Goal: Complete application form: Complete application form

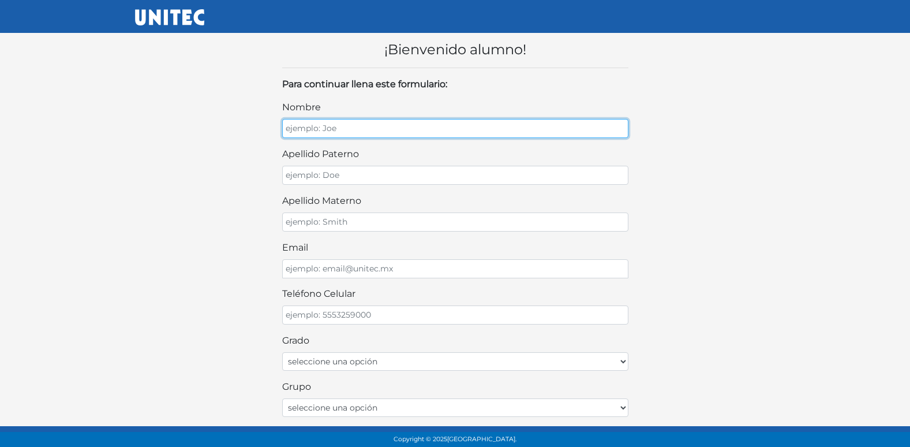
click at [450, 126] on input "nombre" at bounding box center [455, 128] width 346 height 19
type input "CAMILA YUL"
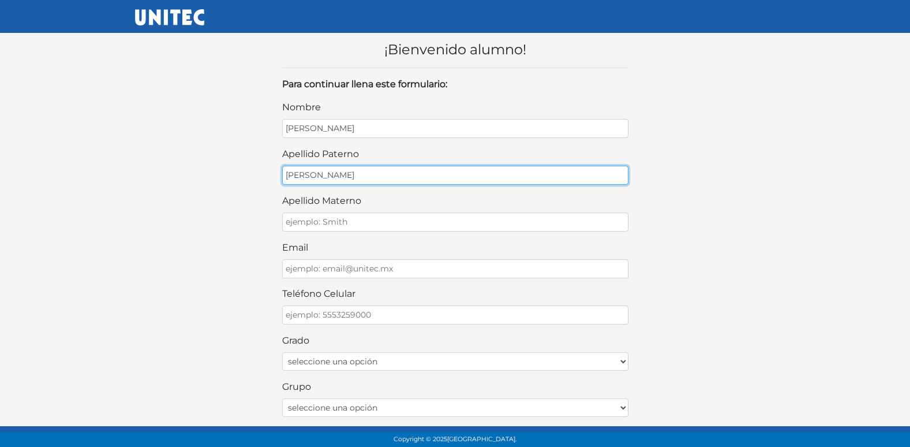
type input "OLVERA"
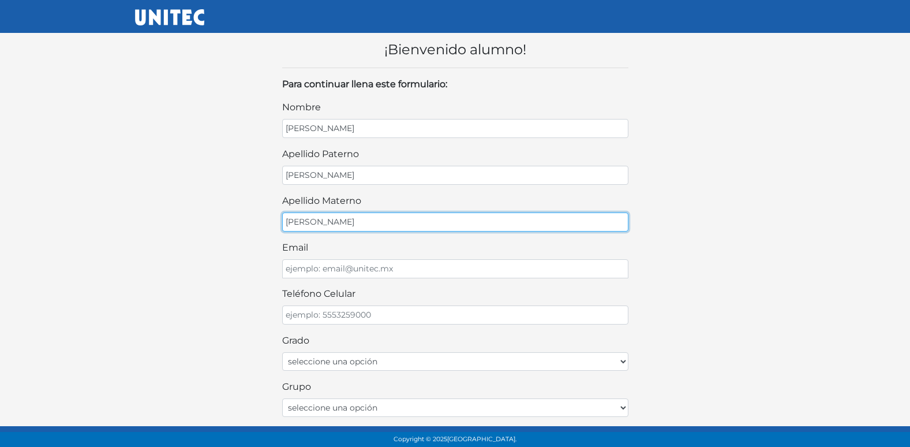
type input "PEREZ"
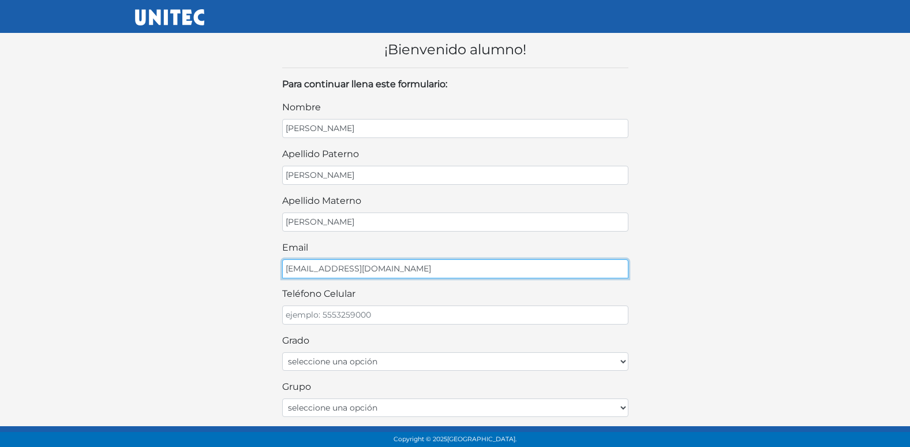
type input "OLVERAPEREZ@GMAIL.COM"
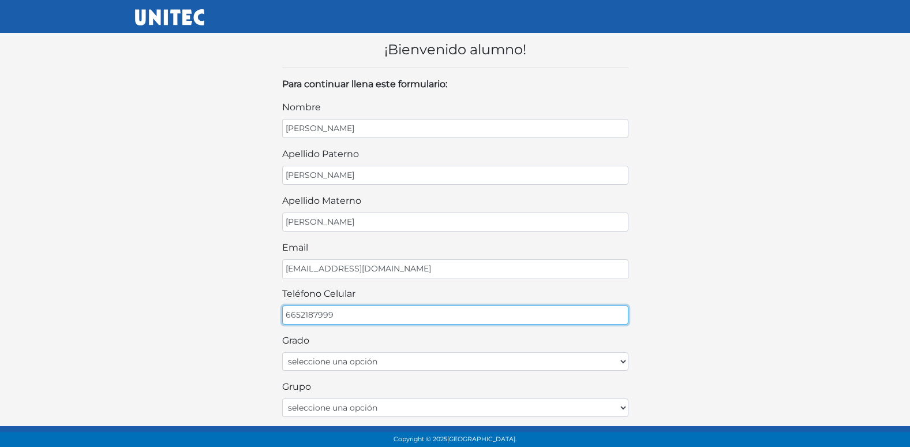
type input "6652187999"
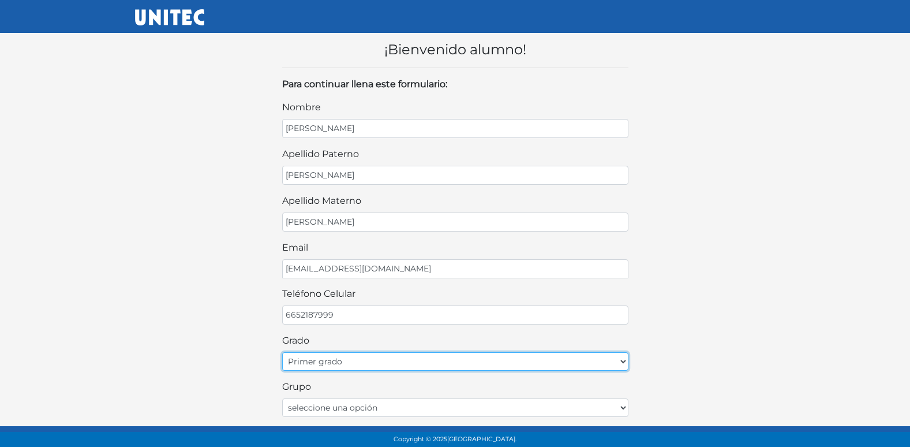
select select "2do"
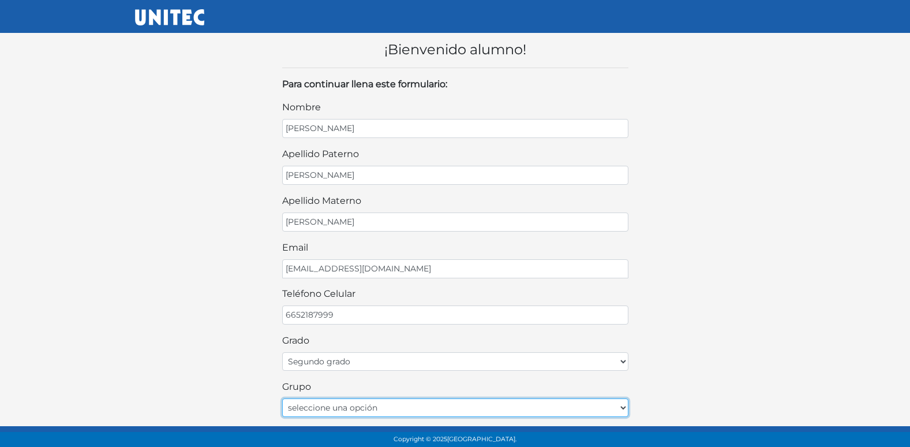
select select "A"
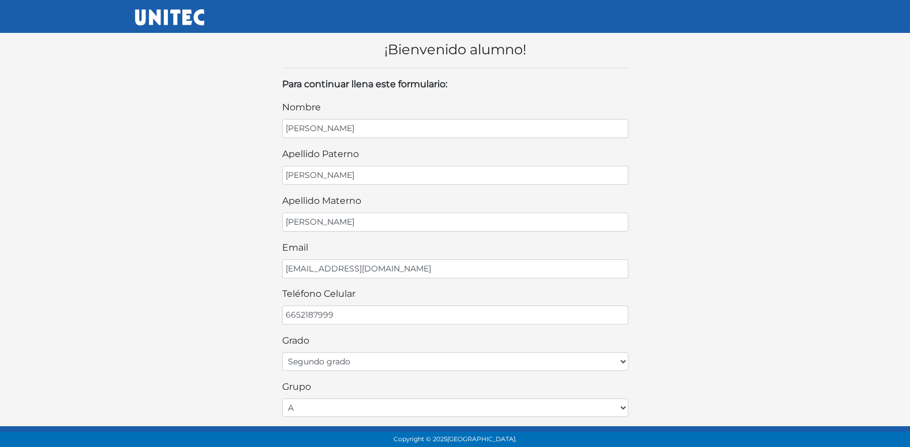
scroll to position [244, 0]
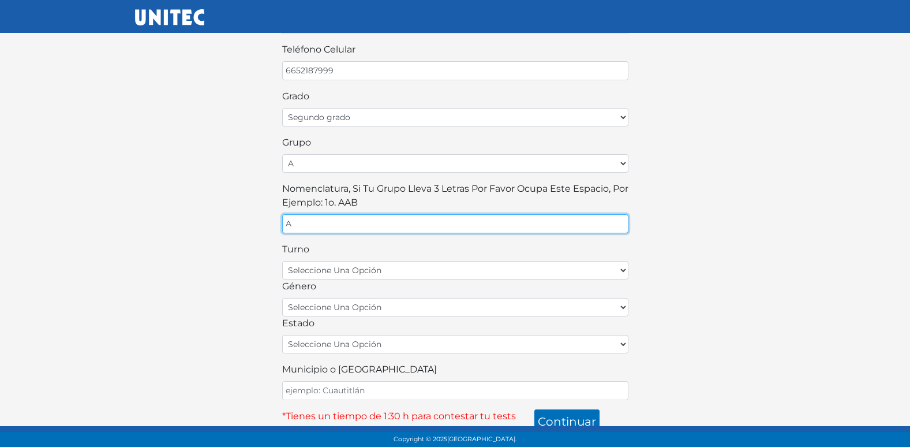
type input "A"
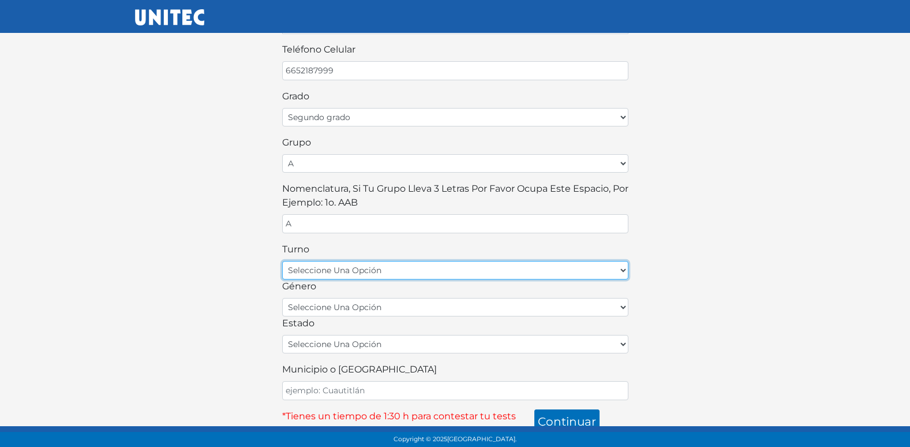
select select "matutino"
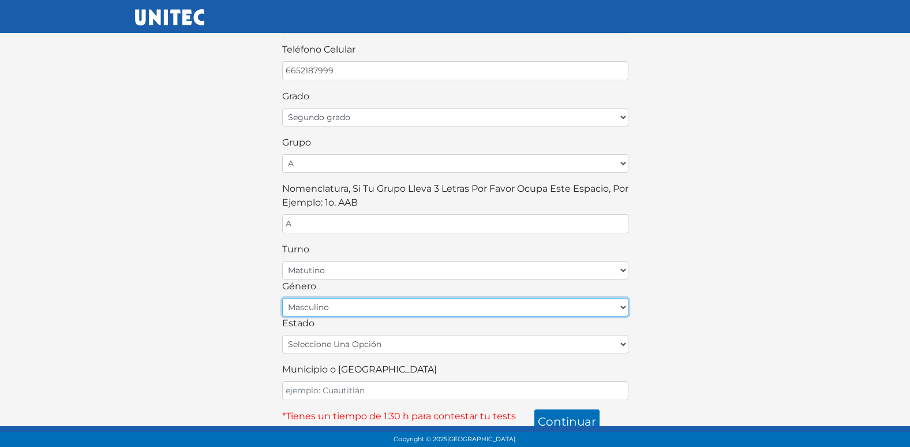
select select "F"
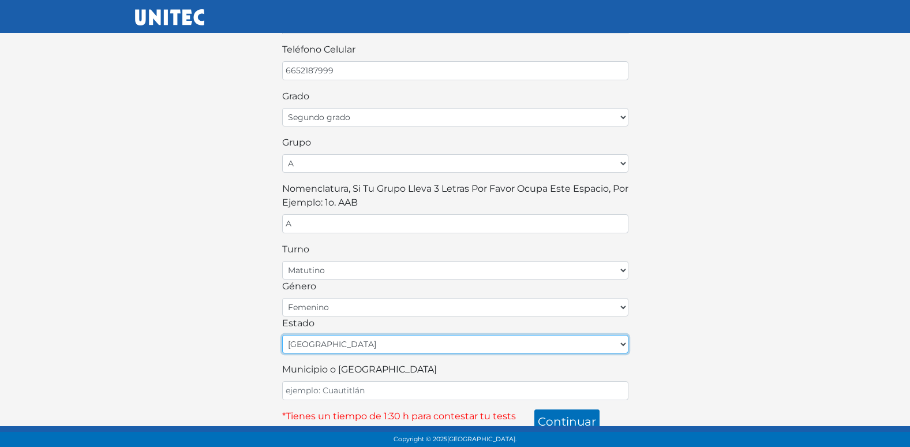
select select "MEX"
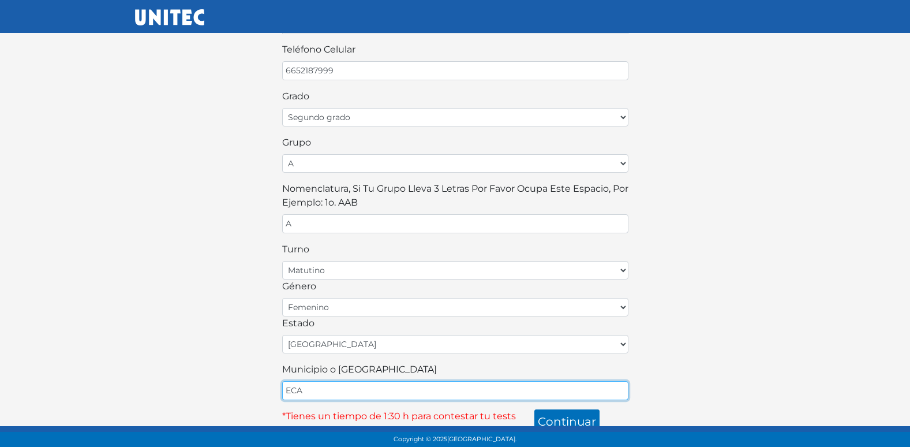
type input "ECATEPEC"
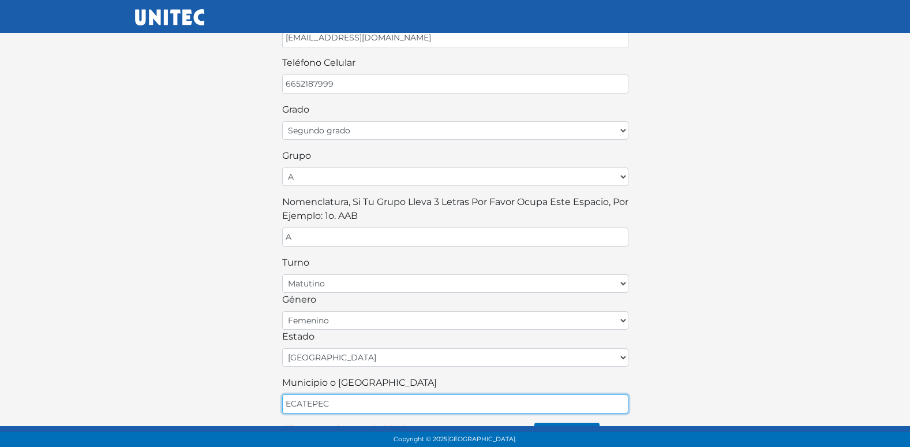
scroll to position [254, 0]
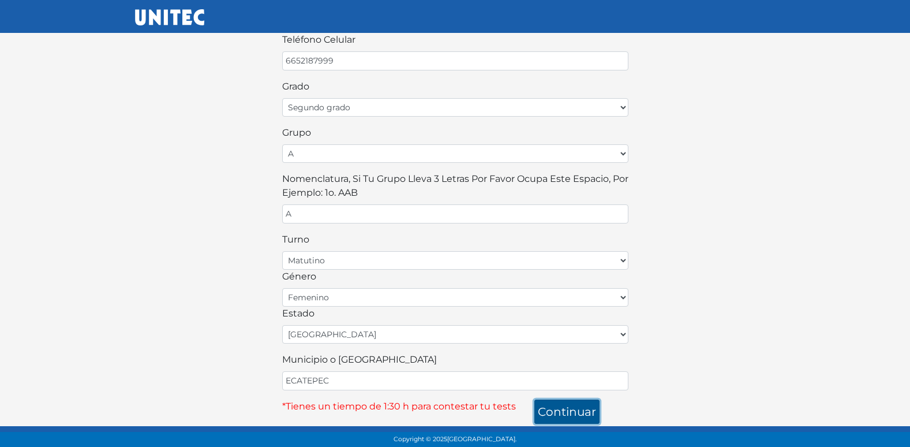
drag, startPoint x: 588, startPoint y: 410, endPoint x: 583, endPoint y: 414, distance: 6.2
click at [588, 410] on button "continuar" at bounding box center [567, 411] width 65 height 24
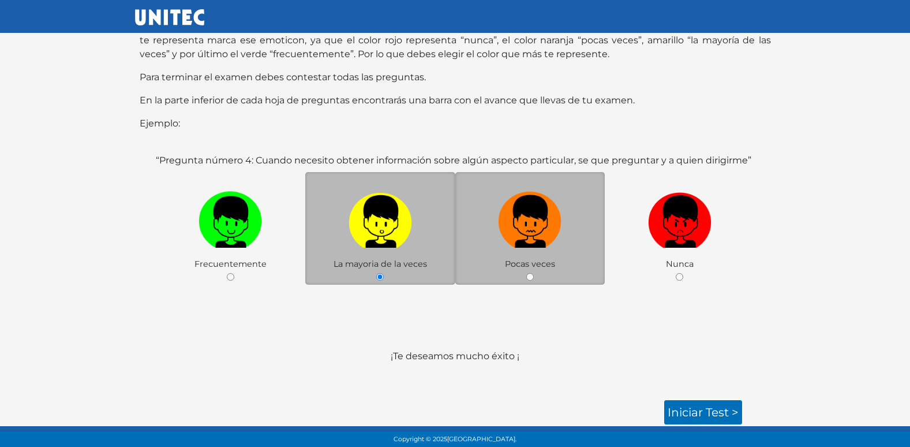
scroll to position [115, 0]
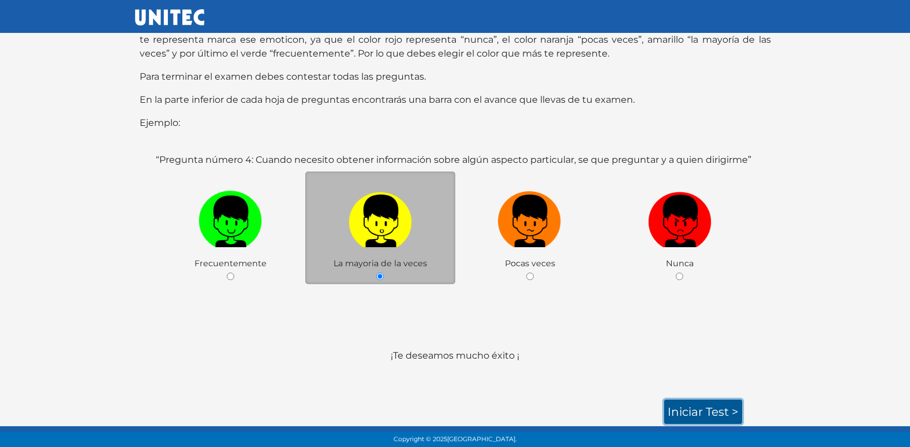
click at [711, 408] on link "Iniciar test >" at bounding box center [703, 411] width 78 height 24
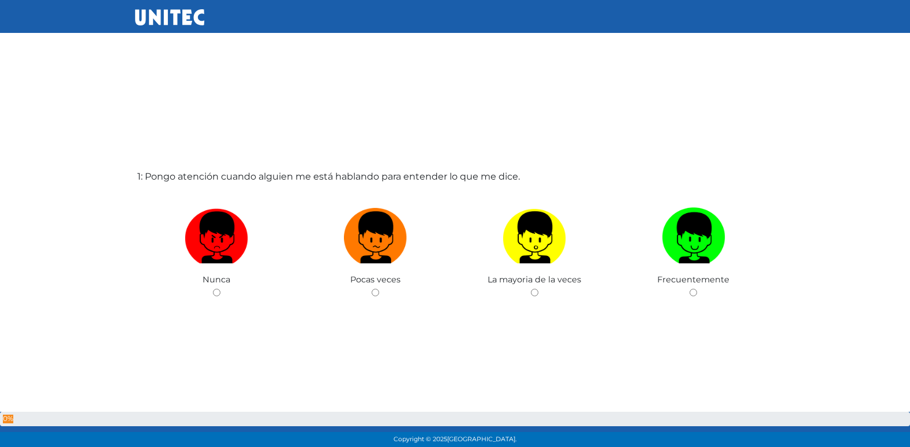
click at [372, 289] on input "radio" at bounding box center [376, 293] width 8 height 8
radio input "true"
click at [531, 289] on input "radio" at bounding box center [535, 293] width 8 height 8
radio input "true"
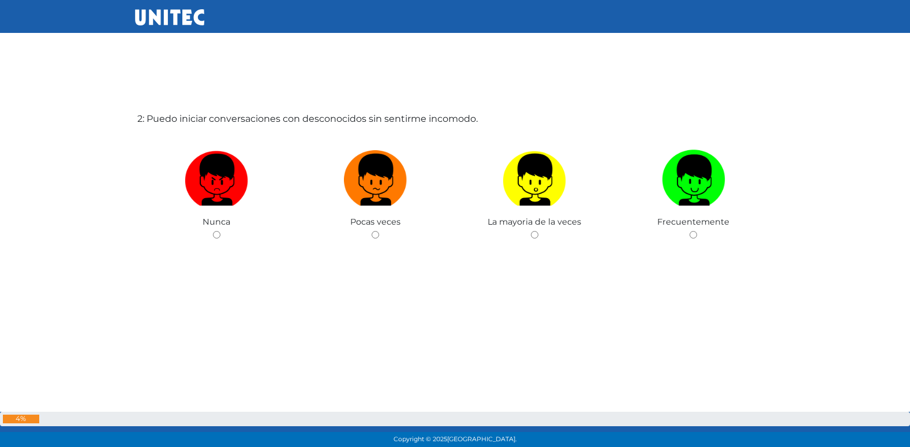
click at [372, 231] on input "radio" at bounding box center [376, 235] width 8 height 8
radio input "true"
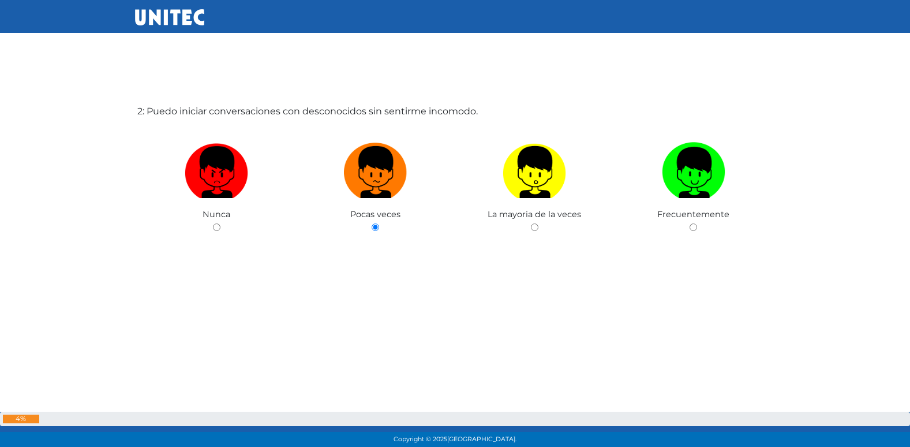
click at [213, 223] on input "radio" at bounding box center [217, 227] width 8 height 8
radio input "true"
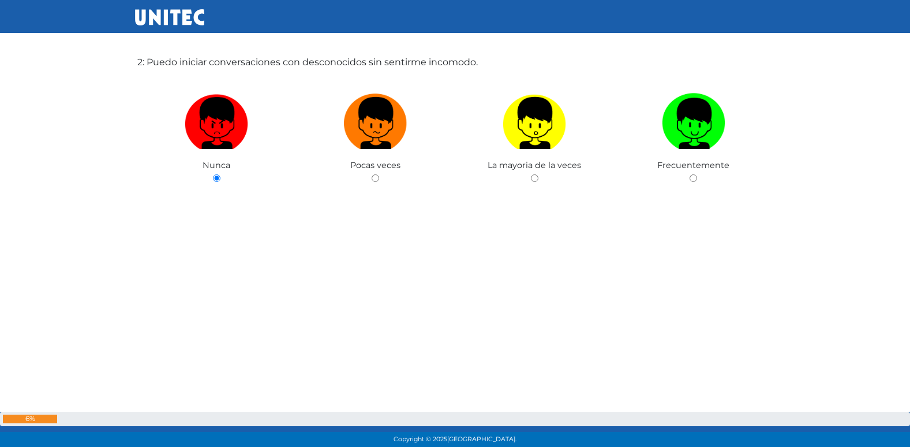
radio input "true"
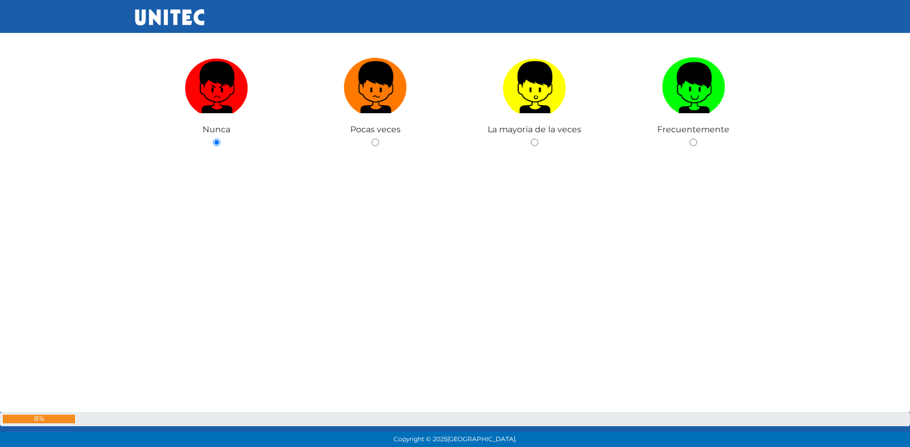
radio input "true"
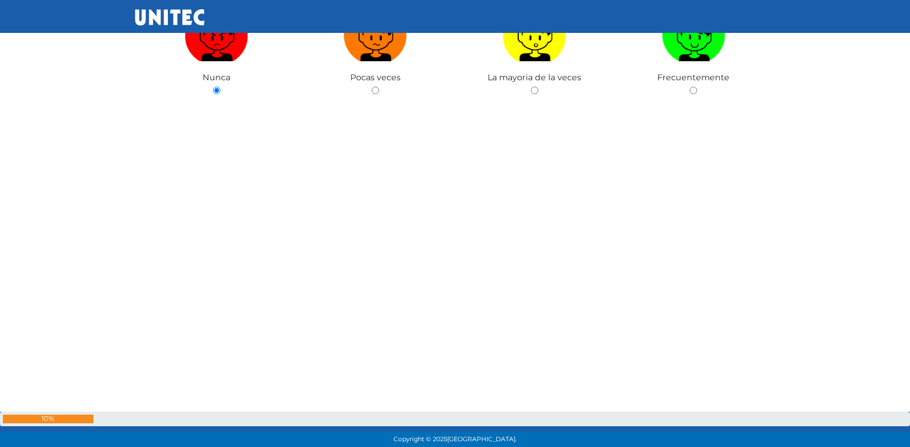
radio input "true"
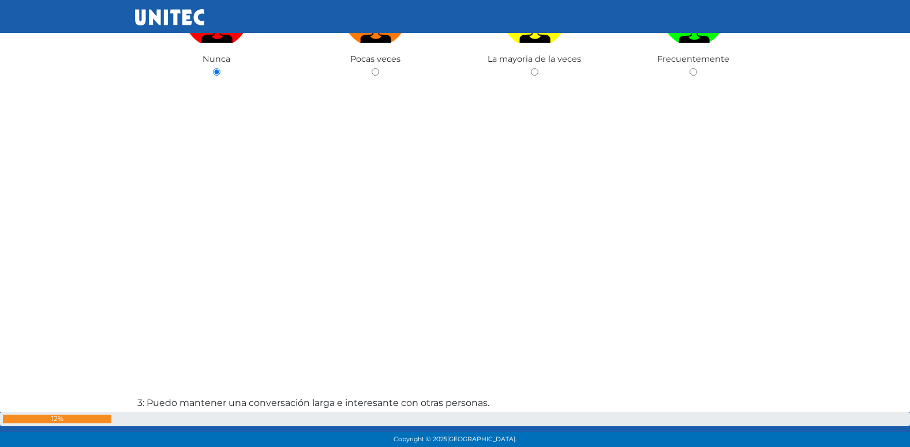
radio input "true"
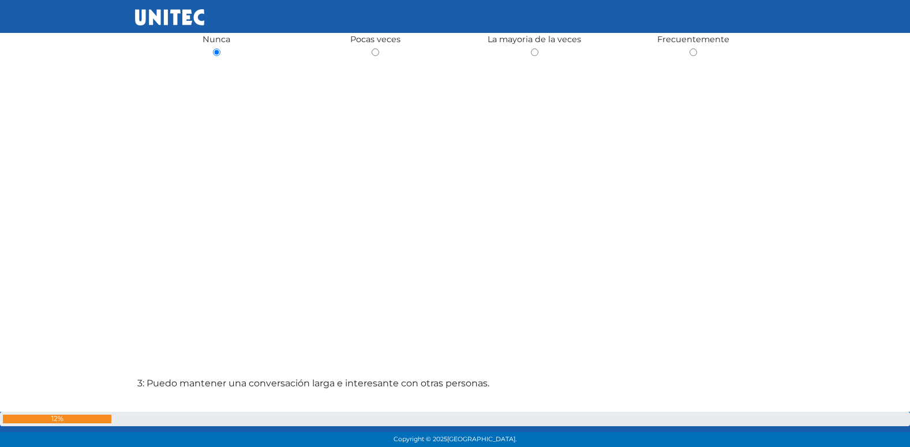
radio input "true"
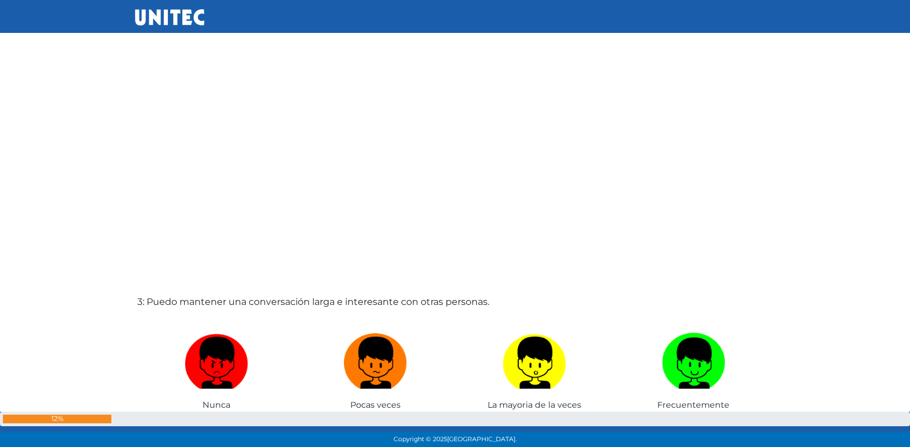
radio input "true"
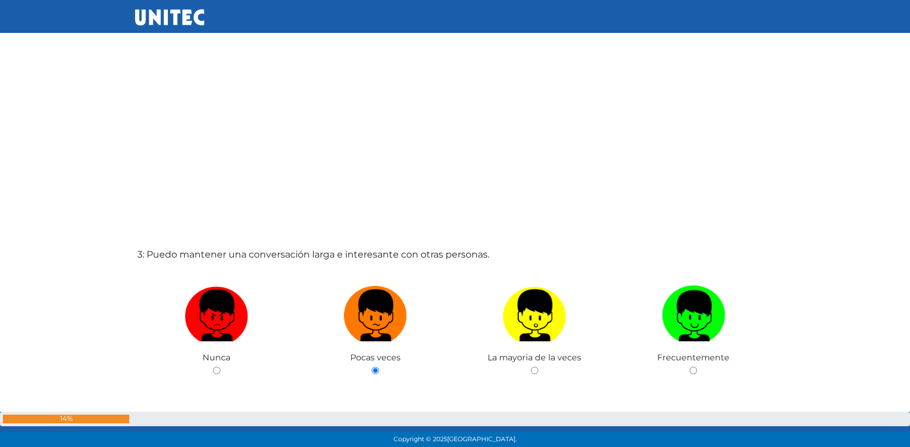
radio input "true"
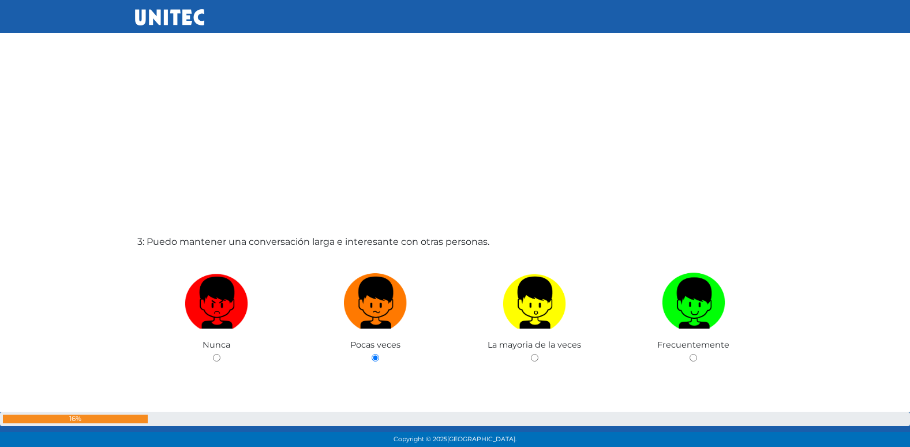
radio input "true"
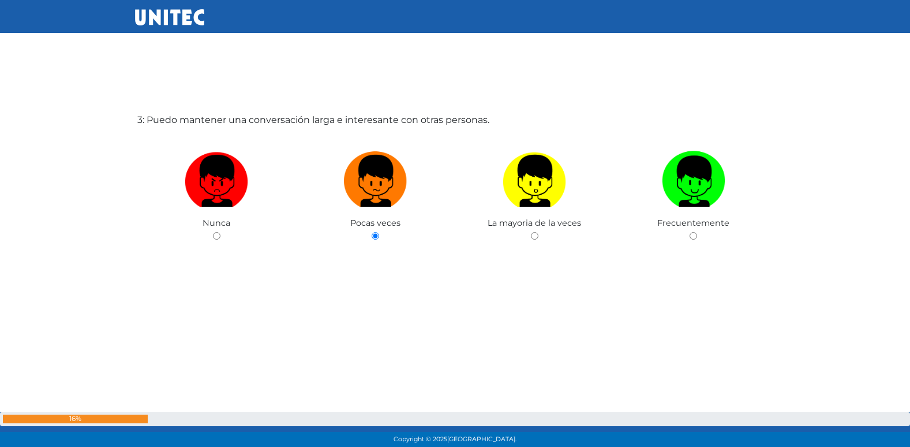
radio input "true"
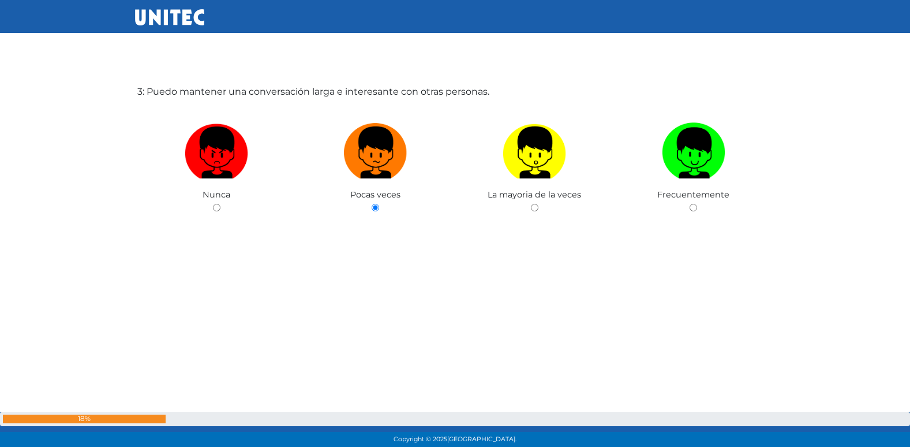
radio input "true"
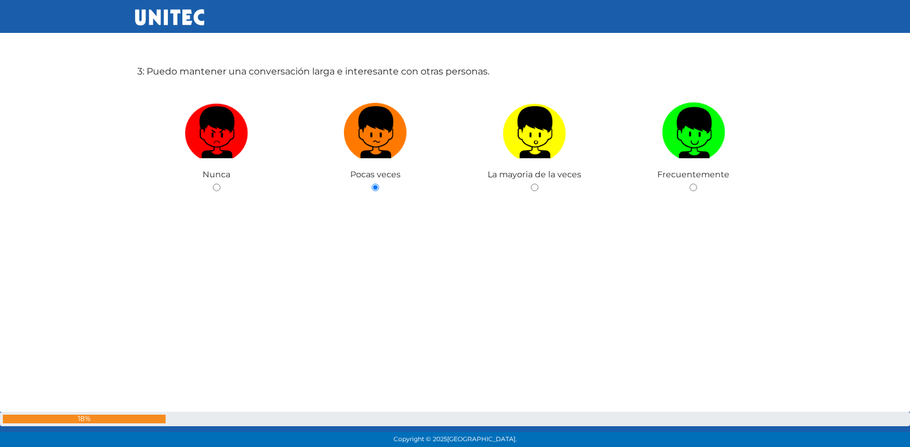
radio input "true"
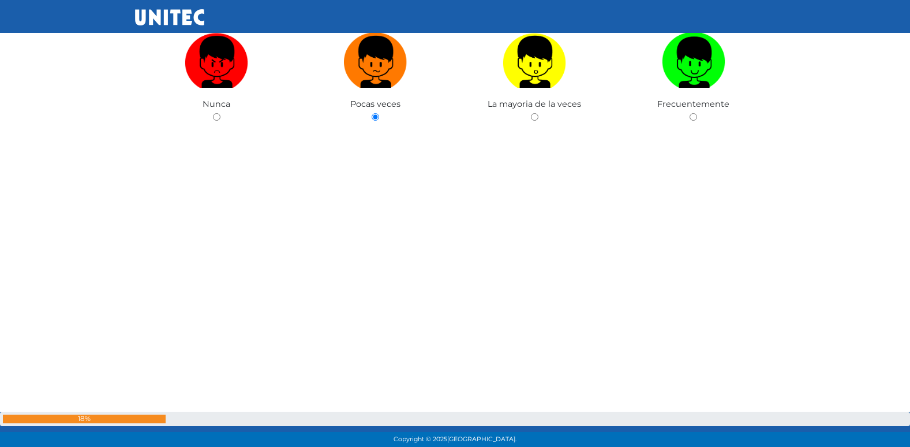
radio input "true"
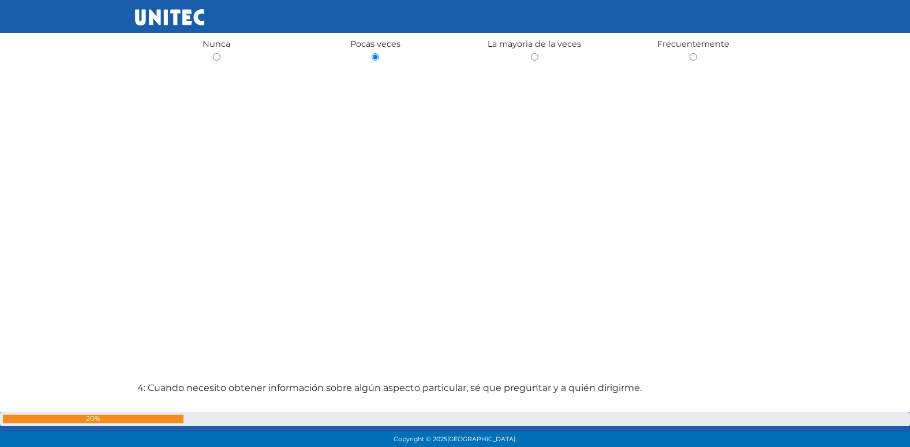
radio input "true"
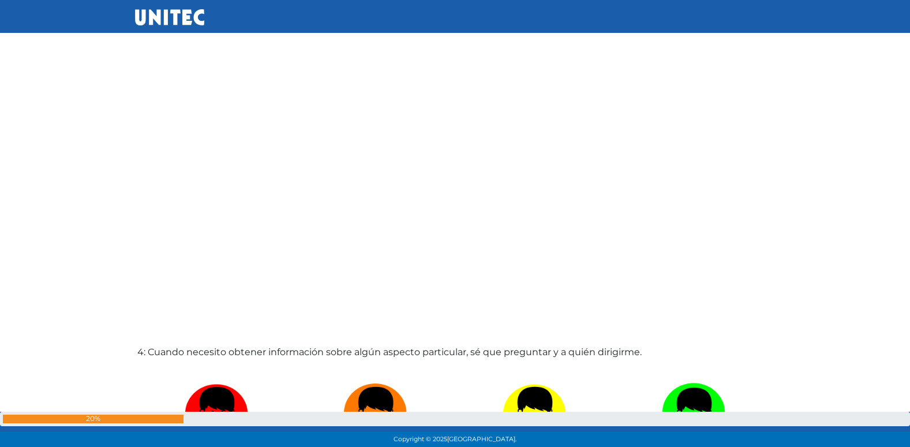
radio input "true"
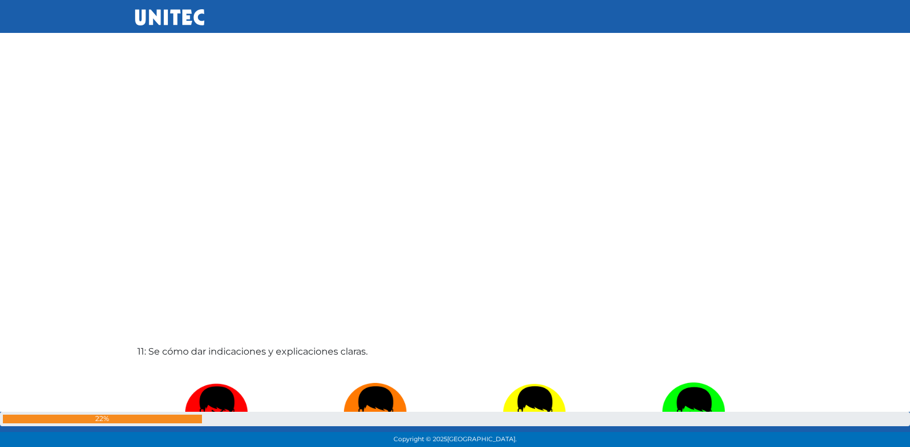
scroll to position [4526, 0]
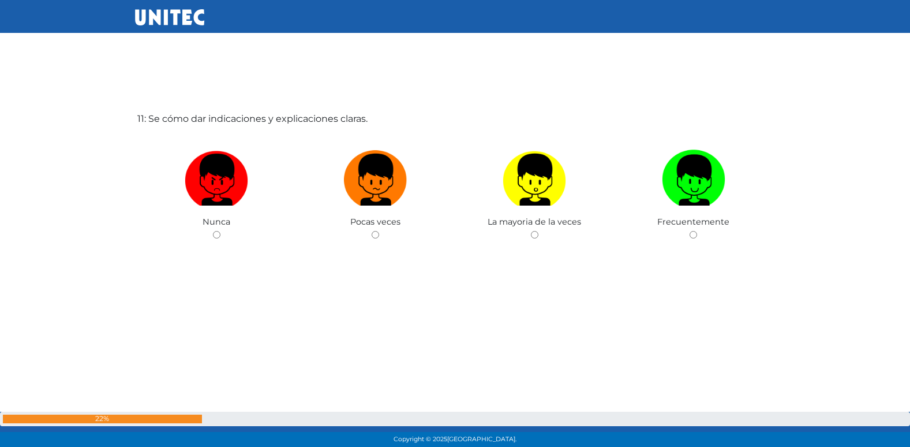
click at [372, 231] on input "radio" at bounding box center [376, 235] width 8 height 8
radio input "true"
click at [372, 231] on input "radio" at bounding box center [376, 235] width 8 height 8
radio input "true"
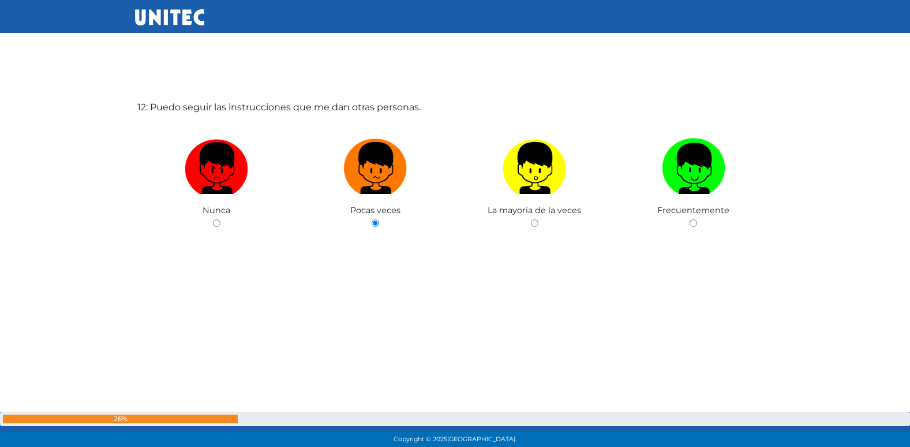
click at [531, 219] on input "radio" at bounding box center [535, 223] width 8 height 8
radio input "true"
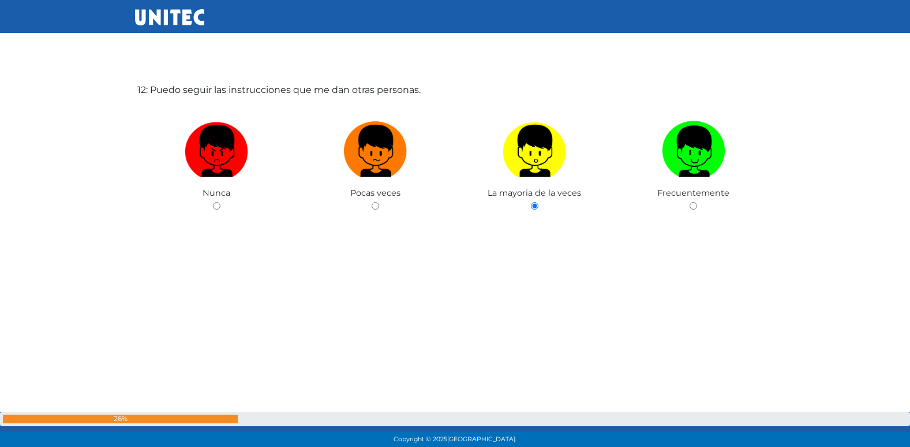
click at [690, 202] on input "radio" at bounding box center [694, 206] width 8 height 8
radio input "true"
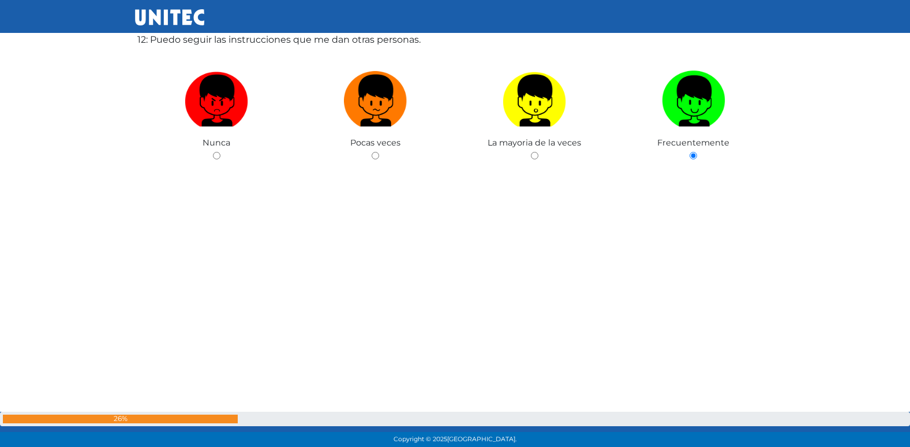
radio input "true"
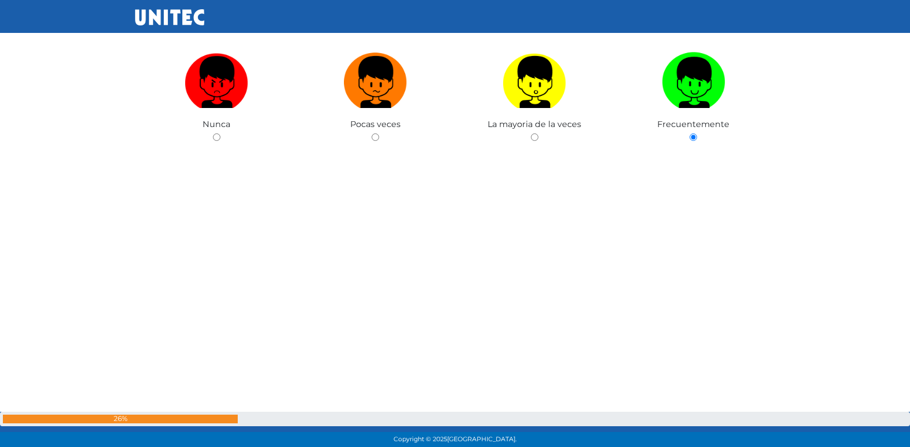
radio input "true"
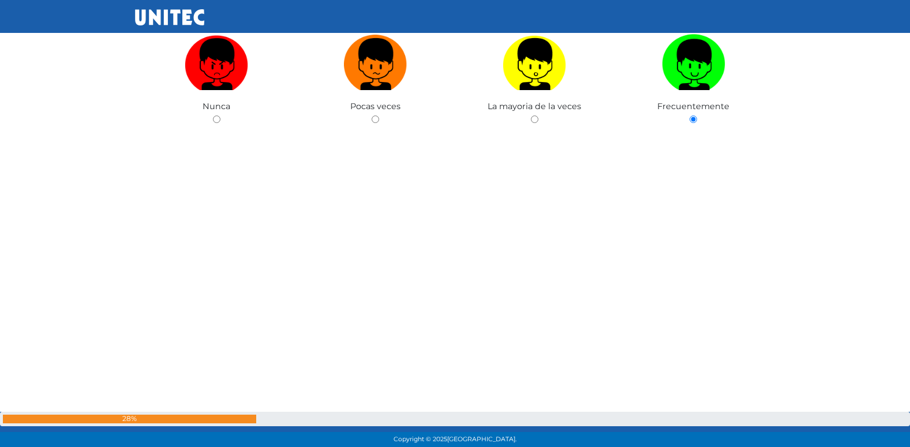
radio input "true"
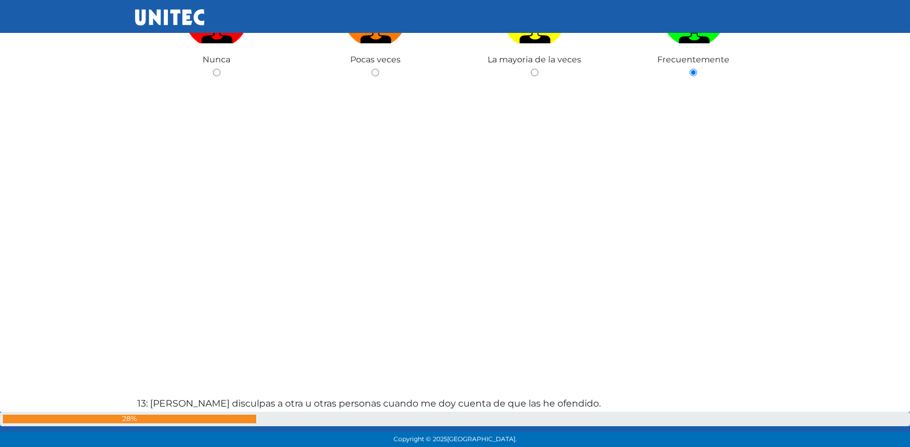
radio input "true"
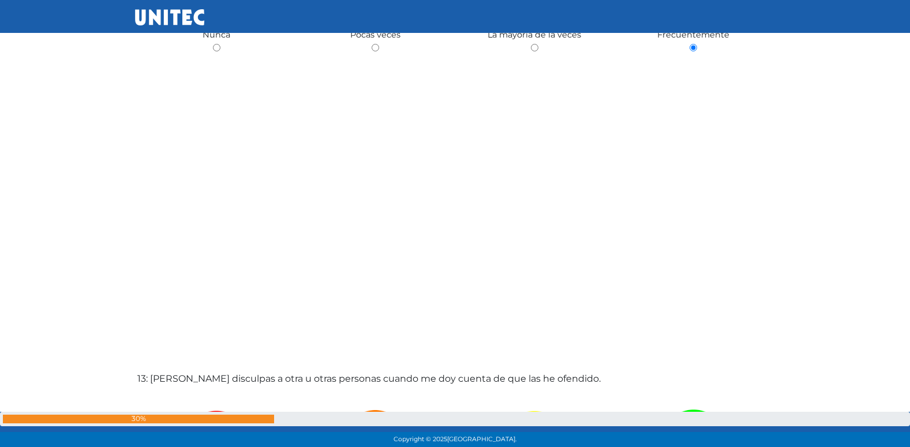
radio input "true"
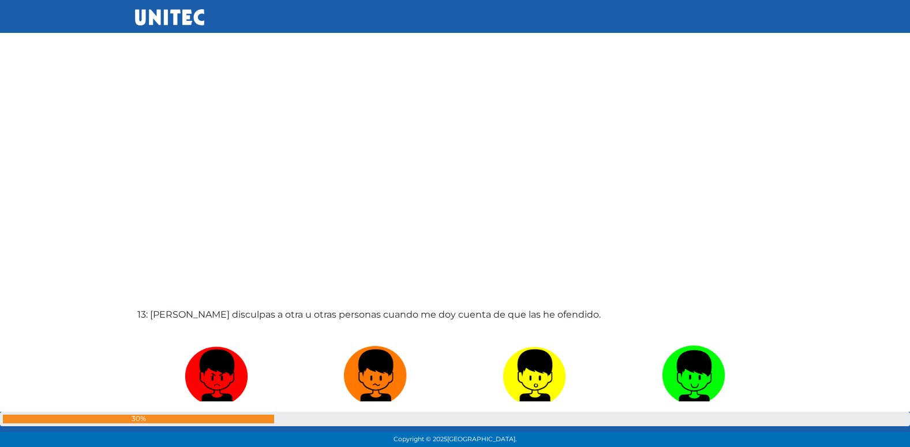
radio input "true"
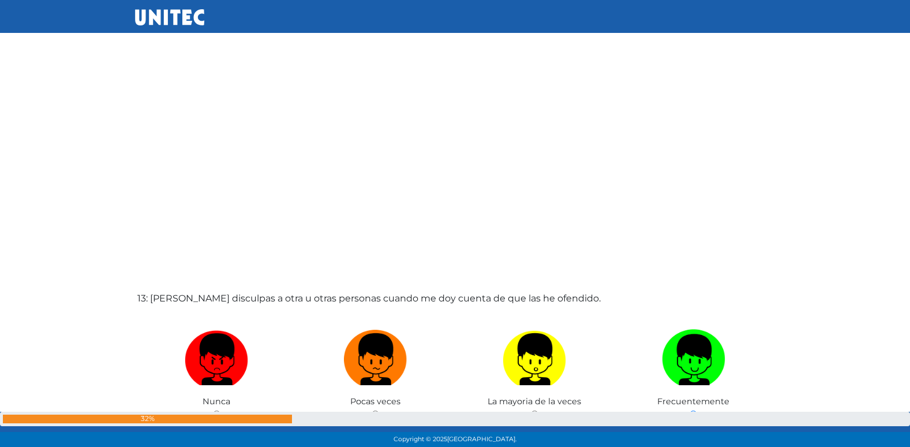
radio input "true"
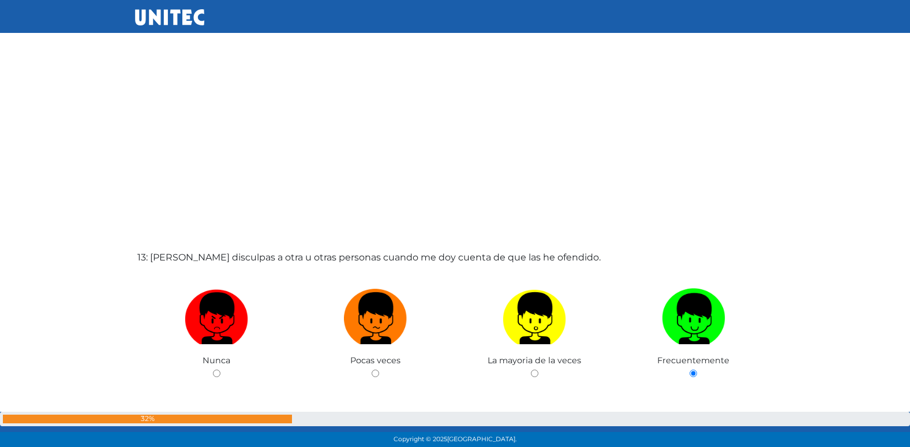
radio input "true"
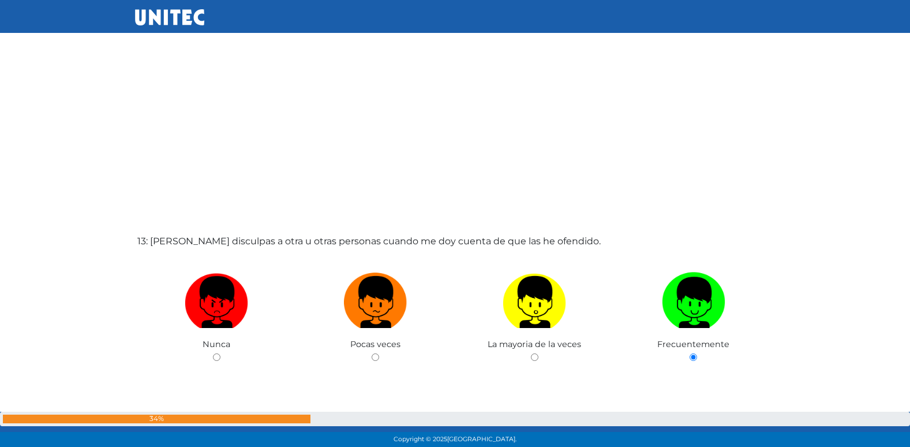
radio input "true"
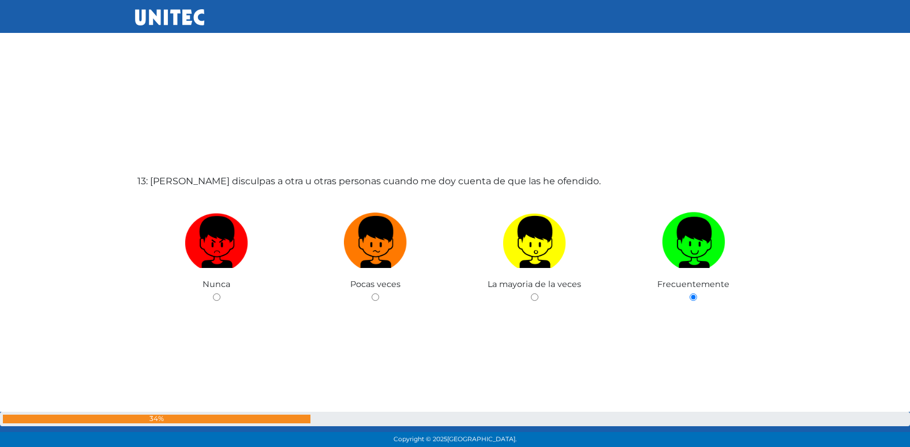
radio input "true"
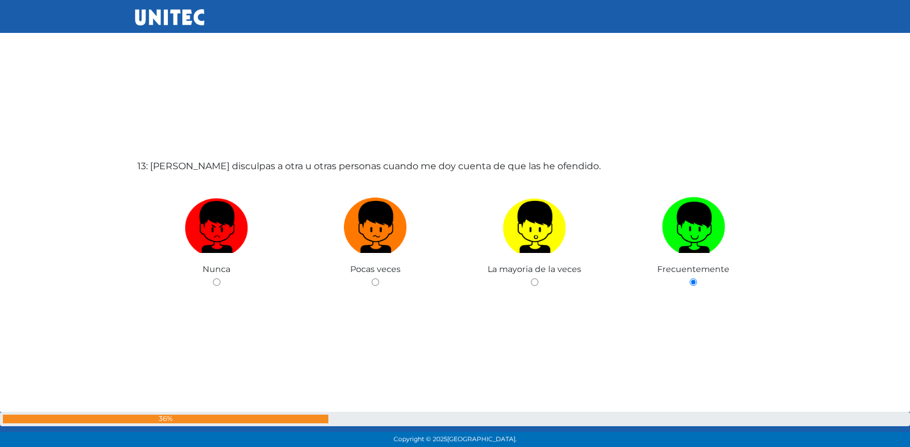
radio input "true"
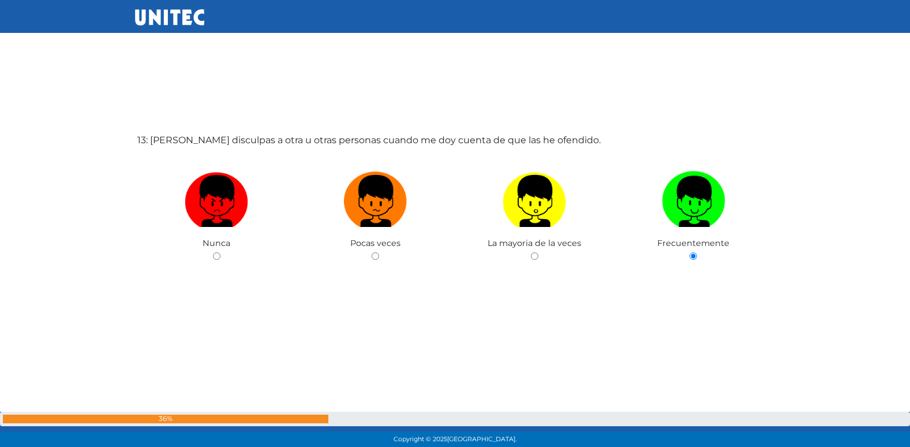
radio input "true"
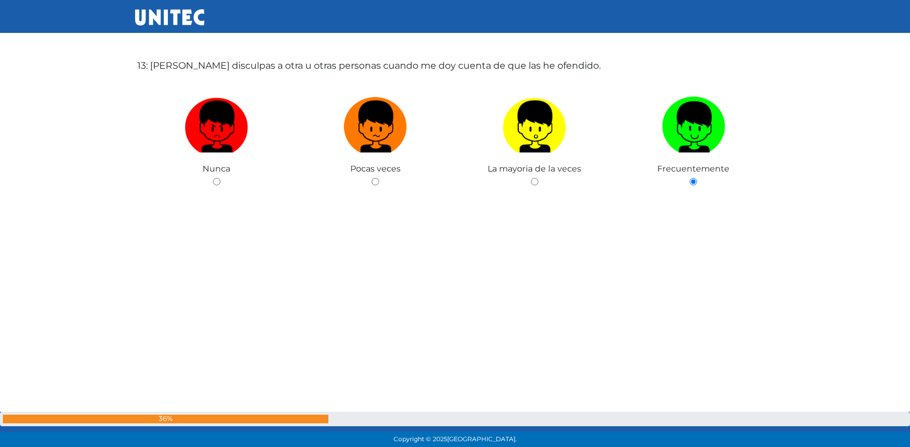
radio input "true"
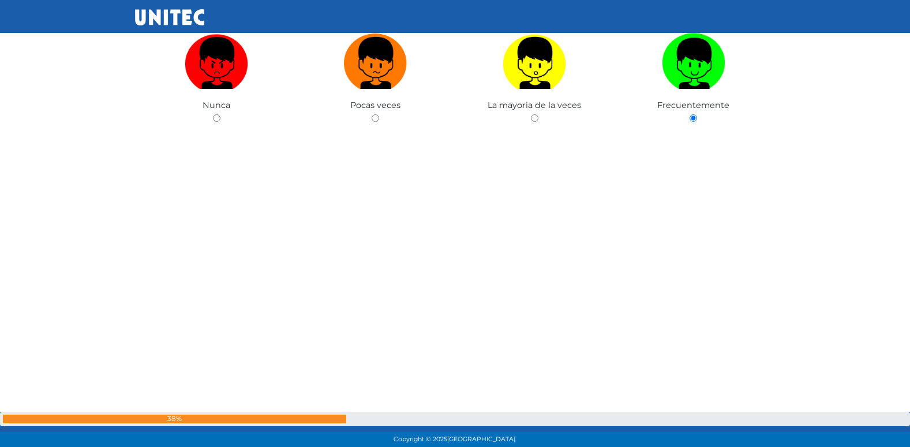
radio input "true"
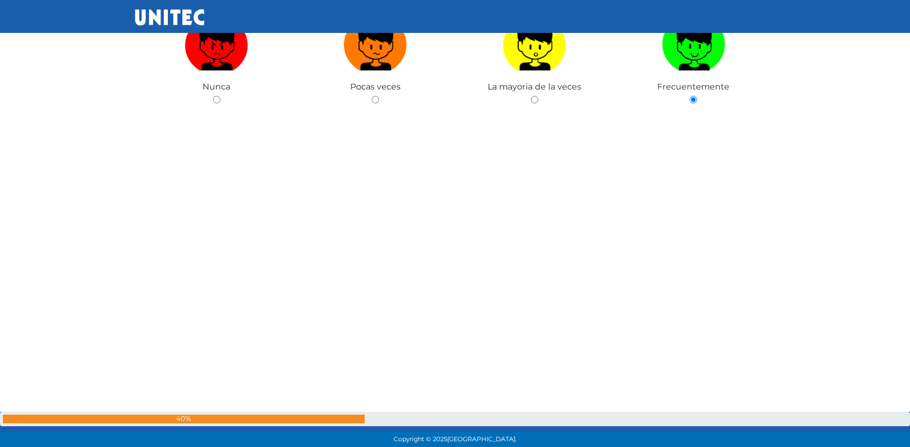
radio input "true"
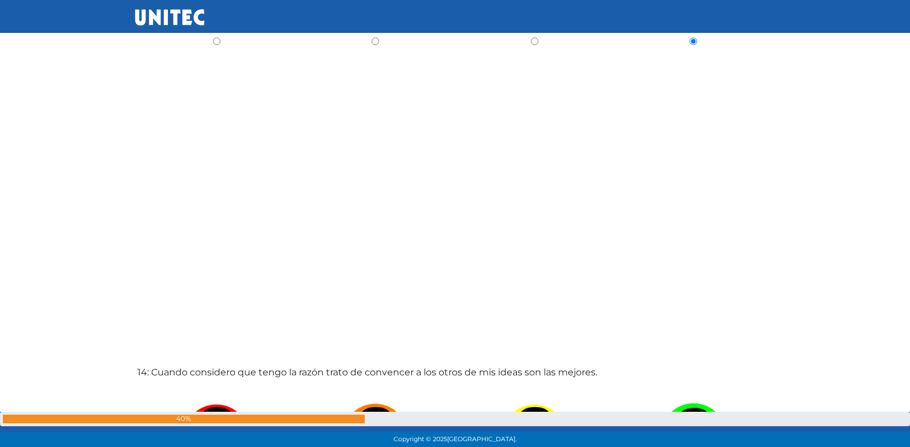
radio input "true"
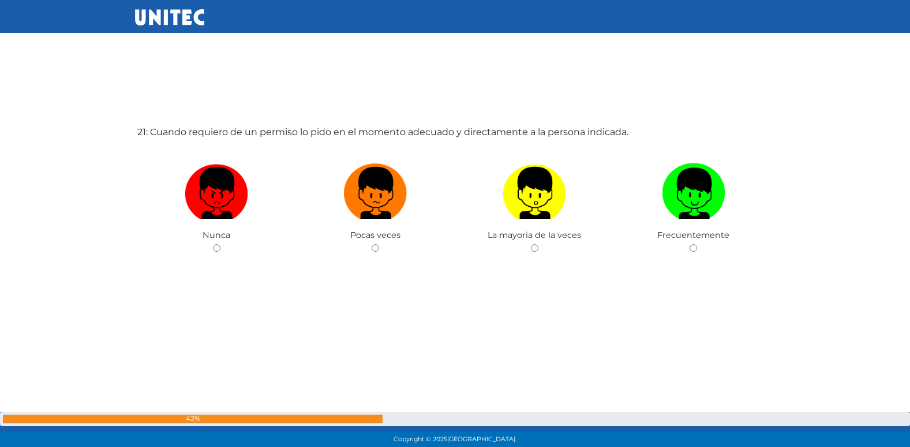
scroll to position [8994, 0]
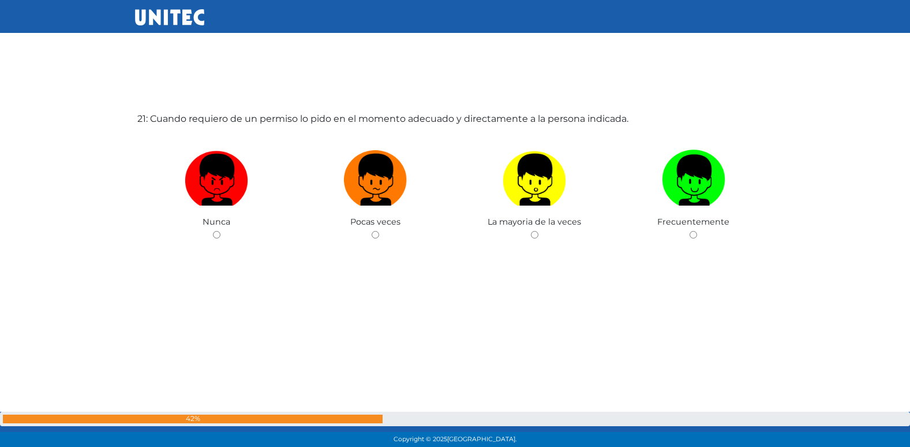
click at [372, 231] on input "radio" at bounding box center [376, 235] width 8 height 8
radio input "true"
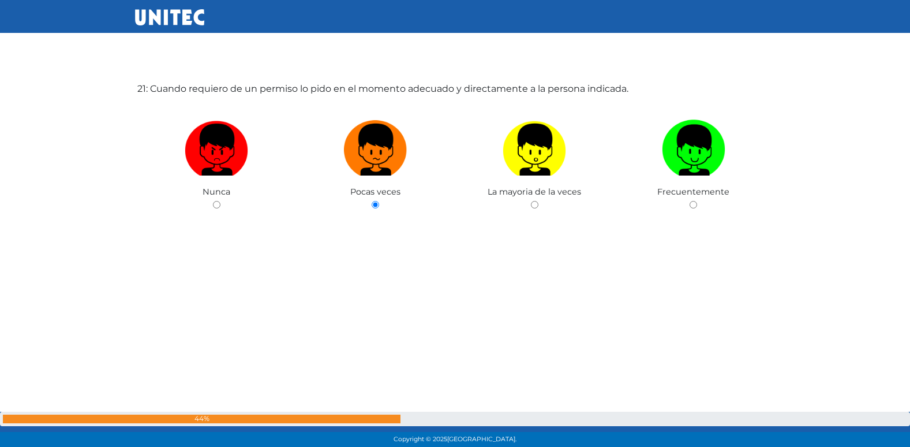
radio input "true"
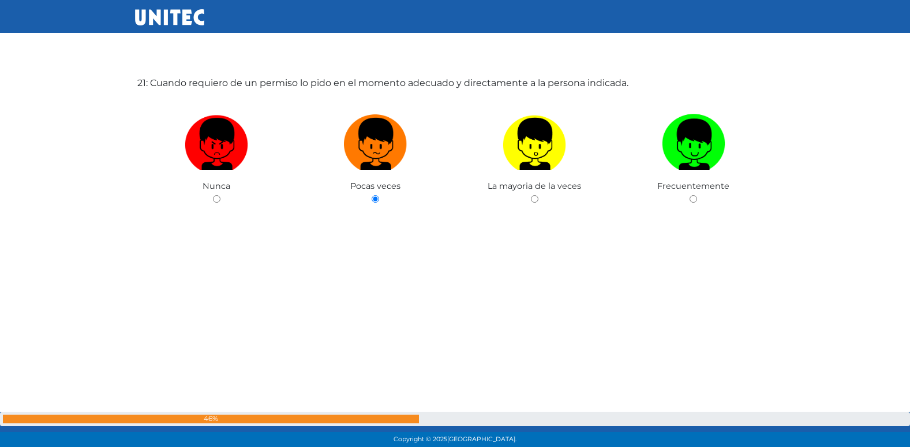
radio input "true"
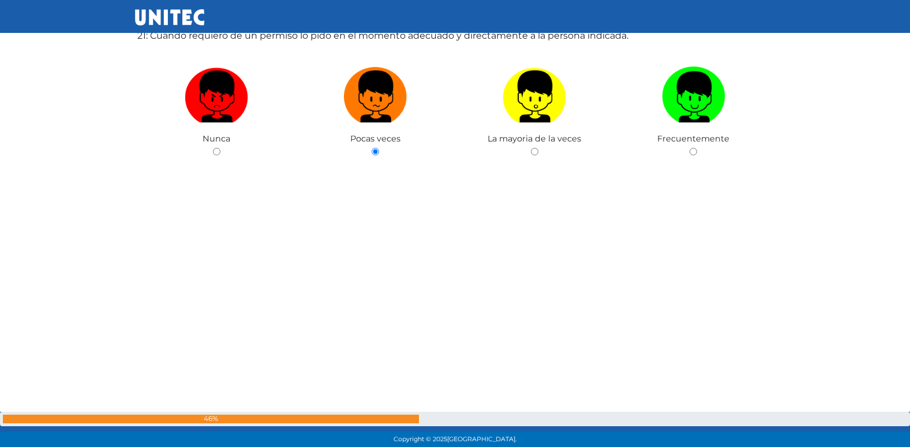
radio input "true"
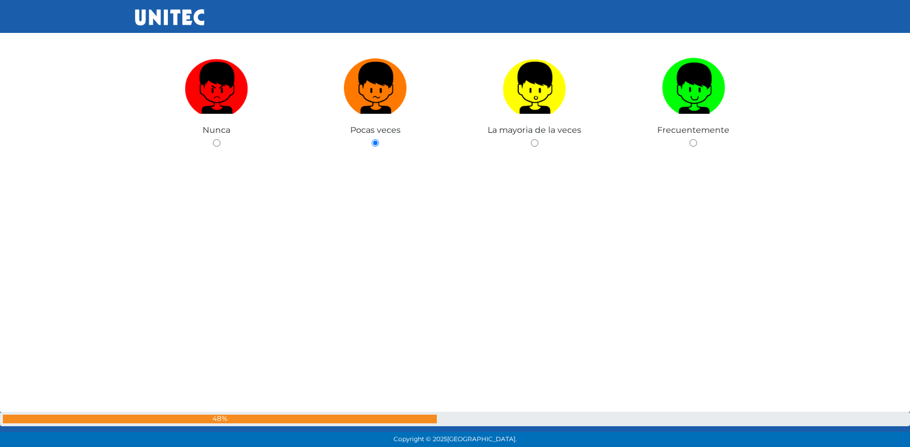
radio input "true"
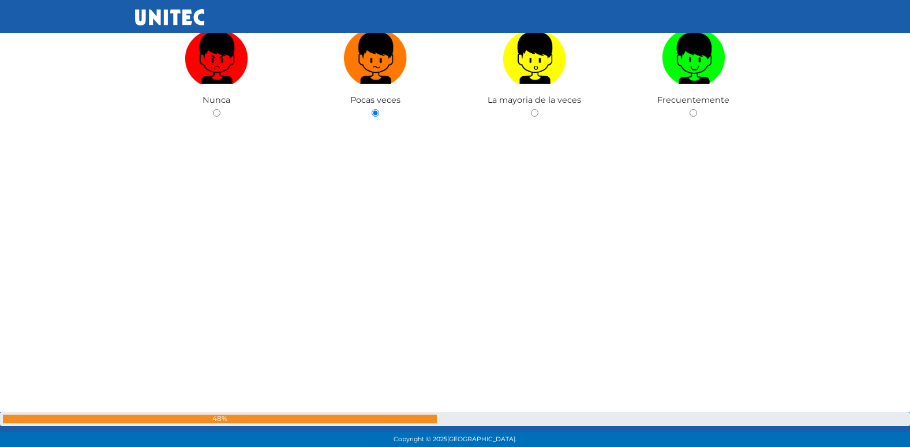
radio input "true"
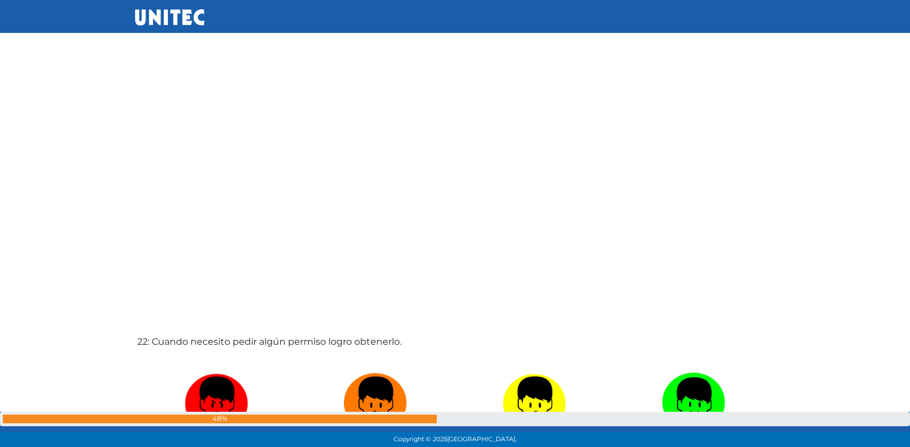
radio input "true"
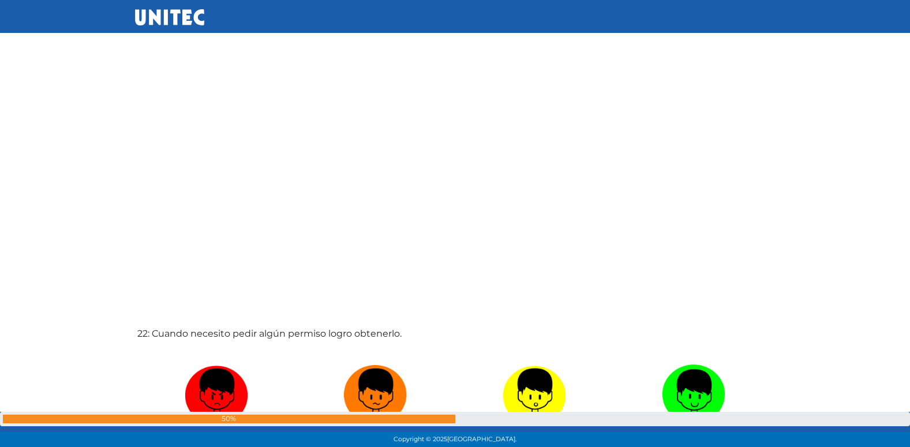
radio input "true"
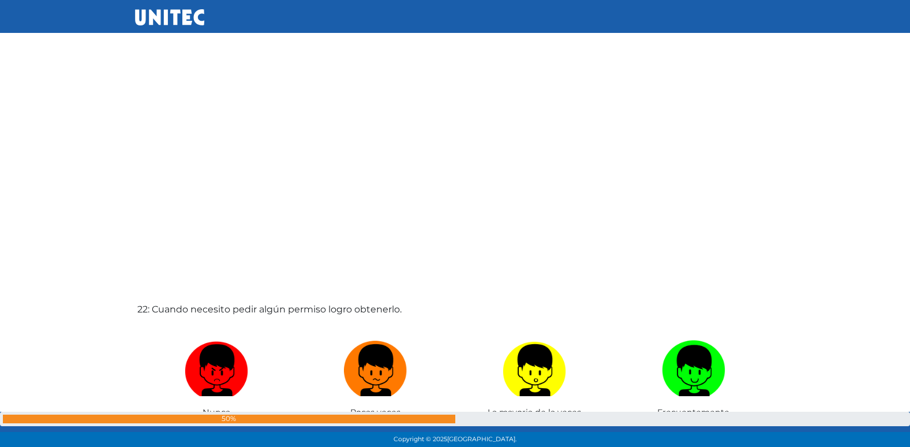
radio input "true"
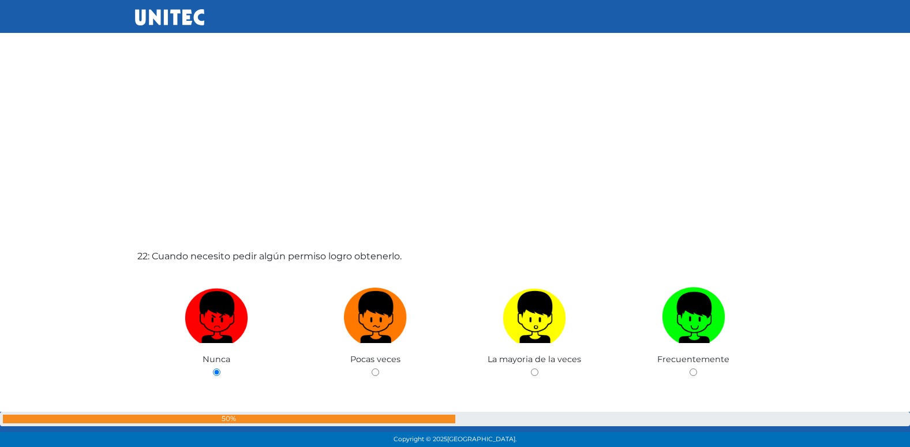
radio input "true"
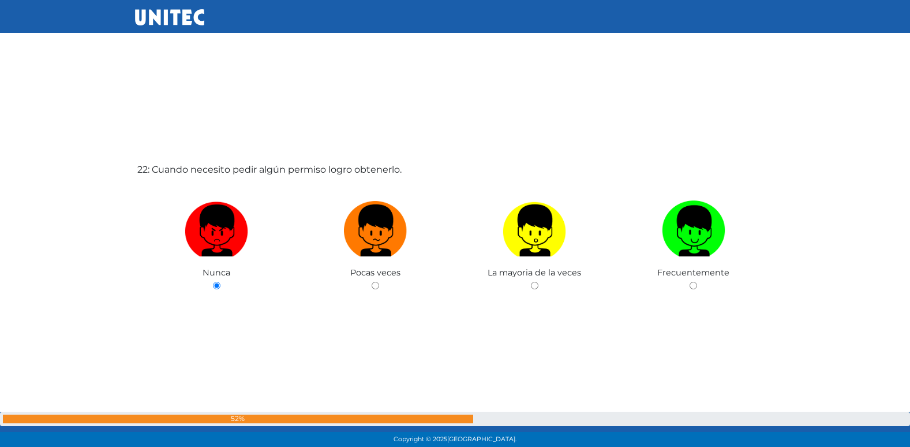
radio input "true"
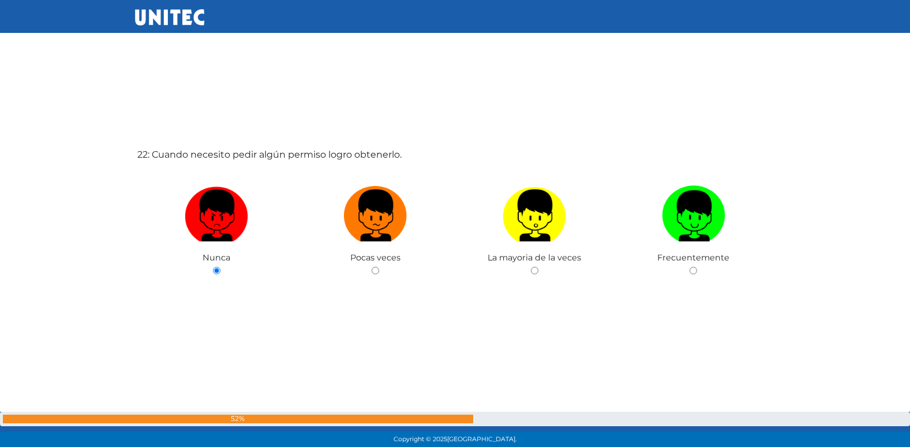
radio input "true"
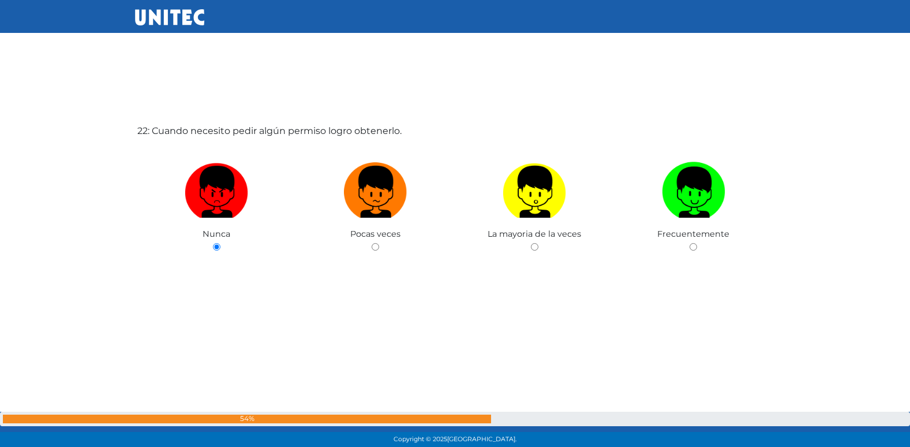
radio input "true"
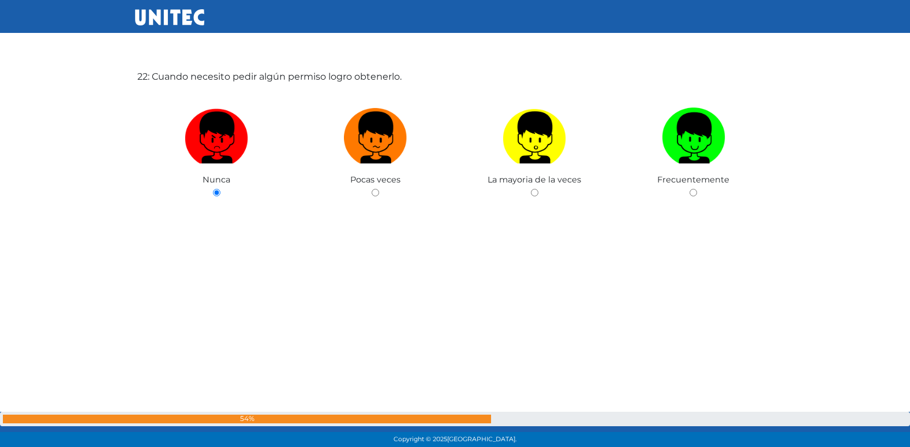
radio input "true"
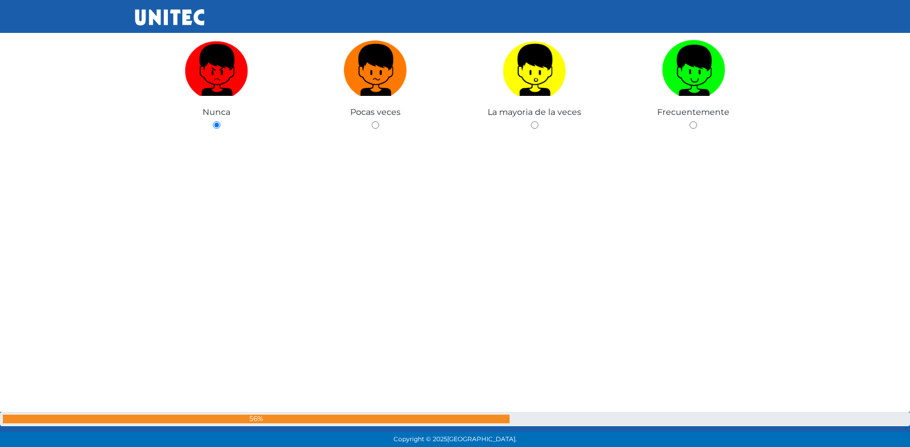
radio input "true"
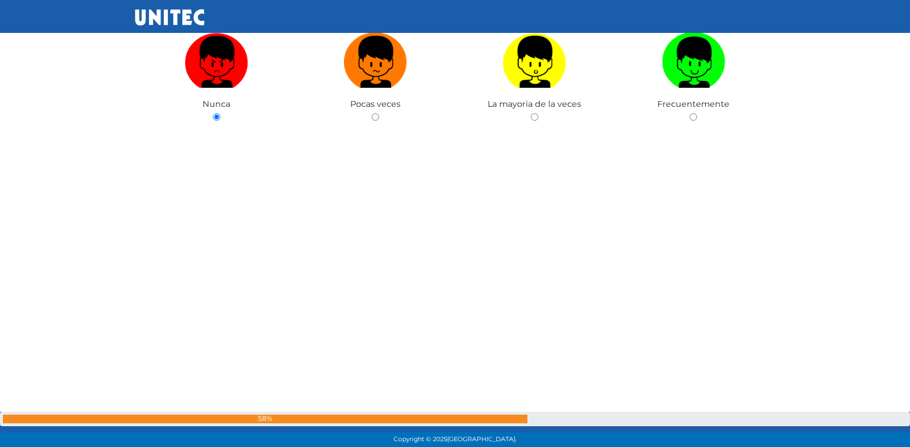
radio input "true"
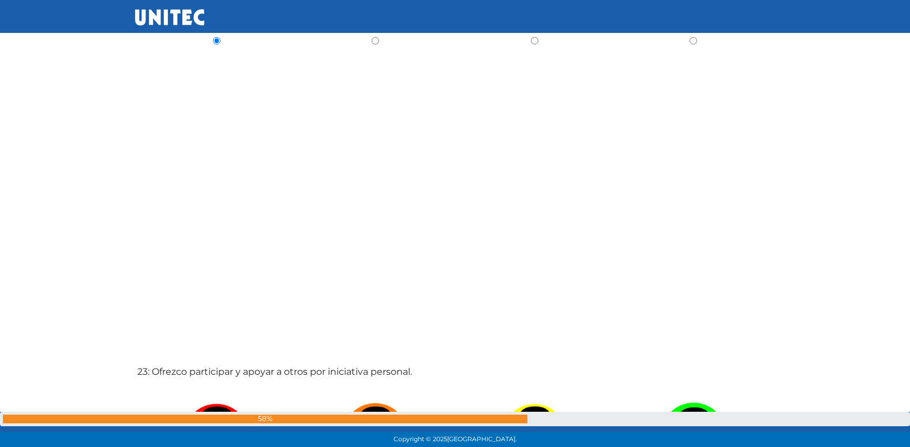
radio input "true"
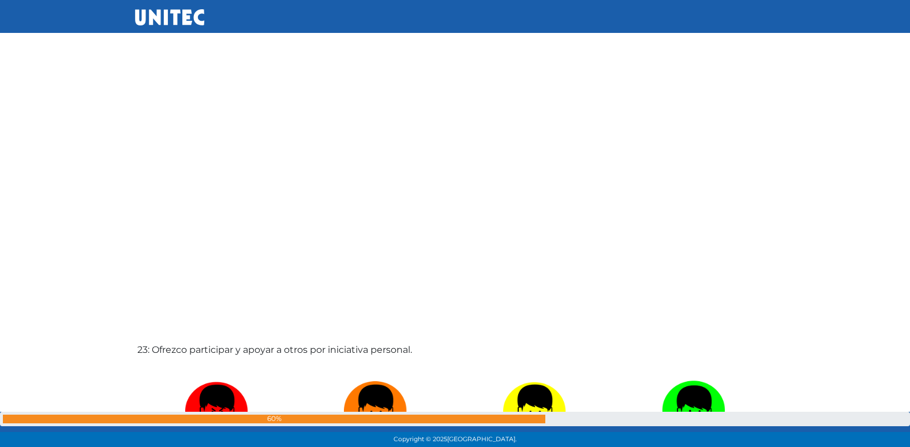
radio input "true"
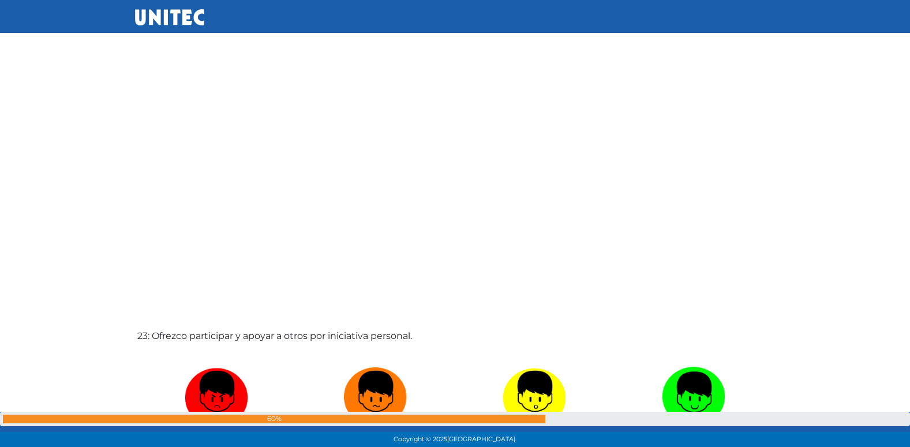
radio input "true"
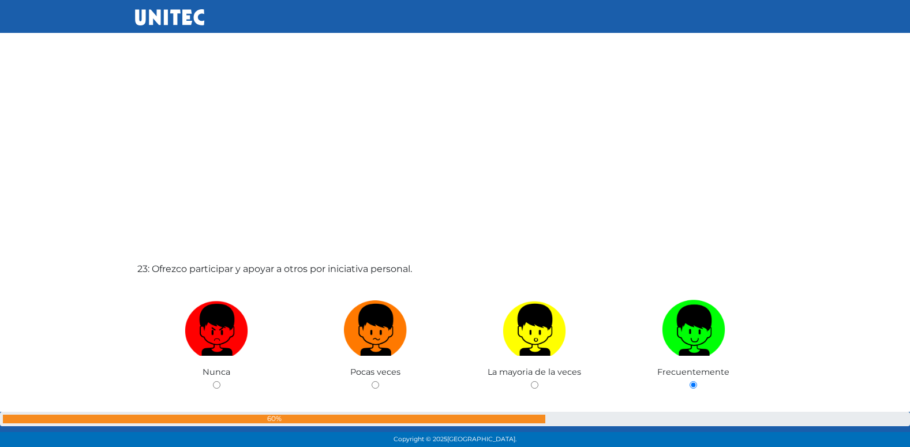
radio input "true"
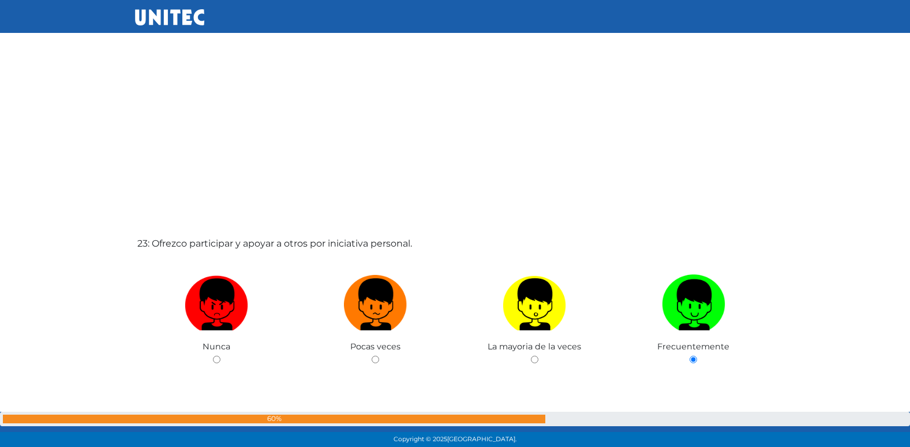
radio input "true"
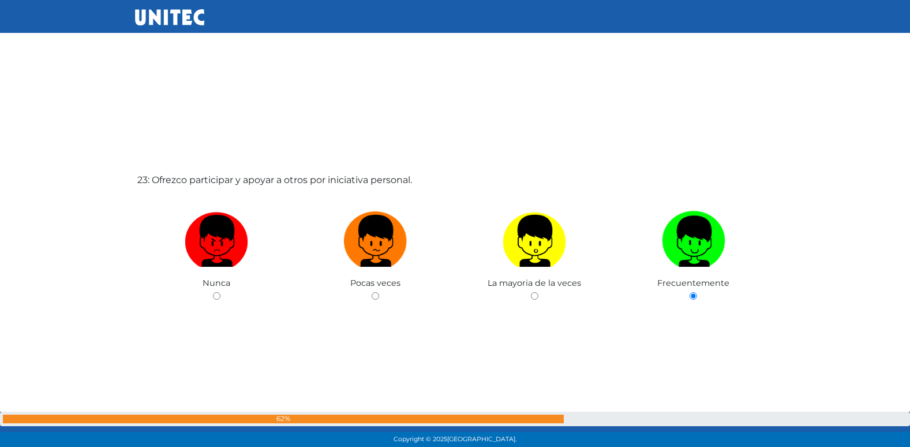
radio input "true"
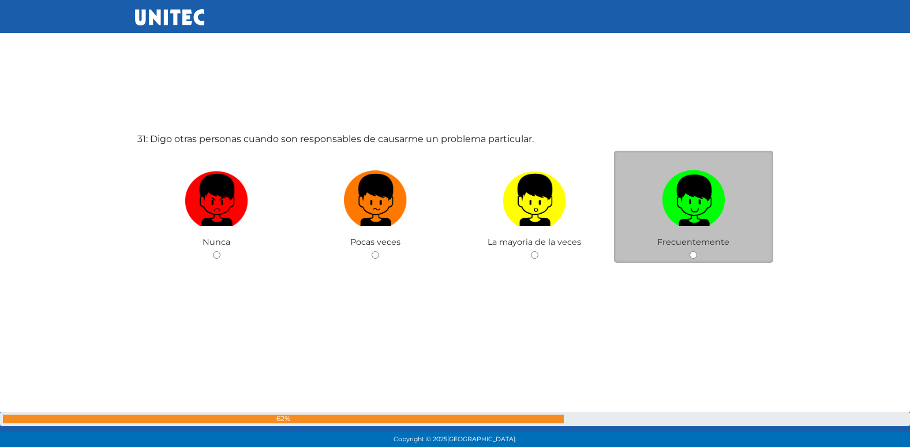
scroll to position [13462, 0]
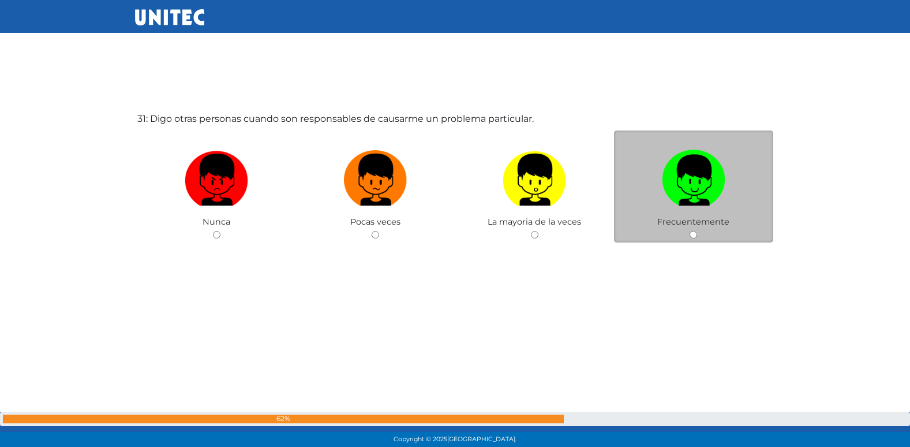
click at [372, 231] on input "radio" at bounding box center [376, 235] width 8 height 8
radio input "true"
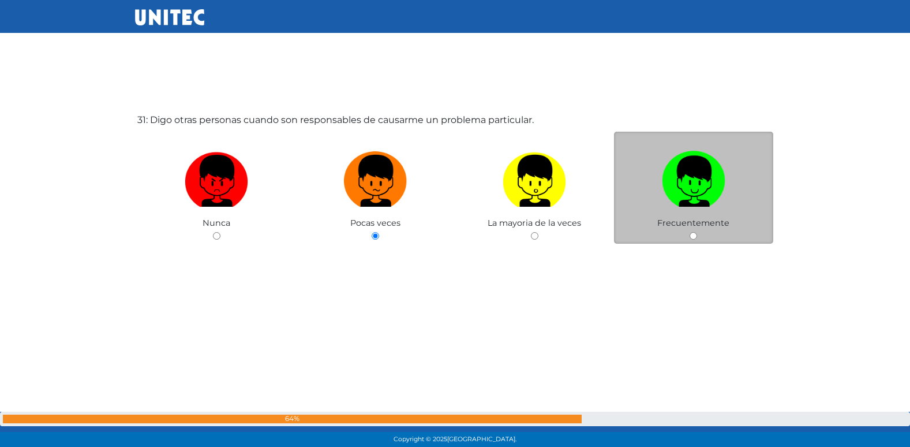
radio input "true"
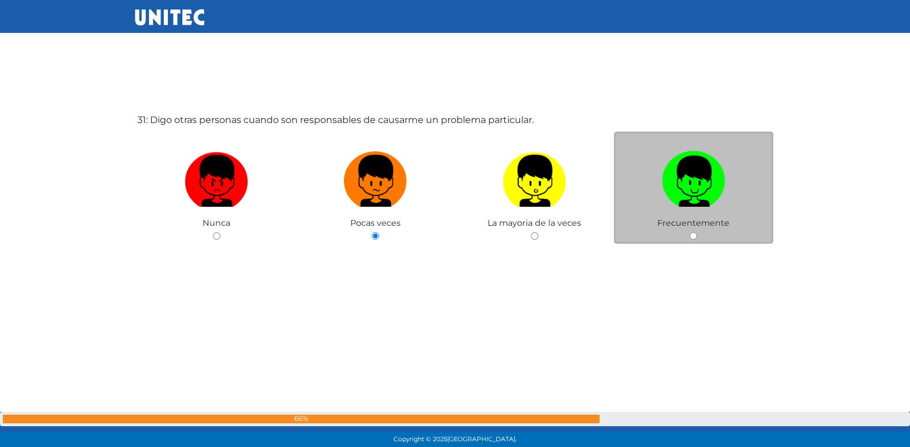
radio input "true"
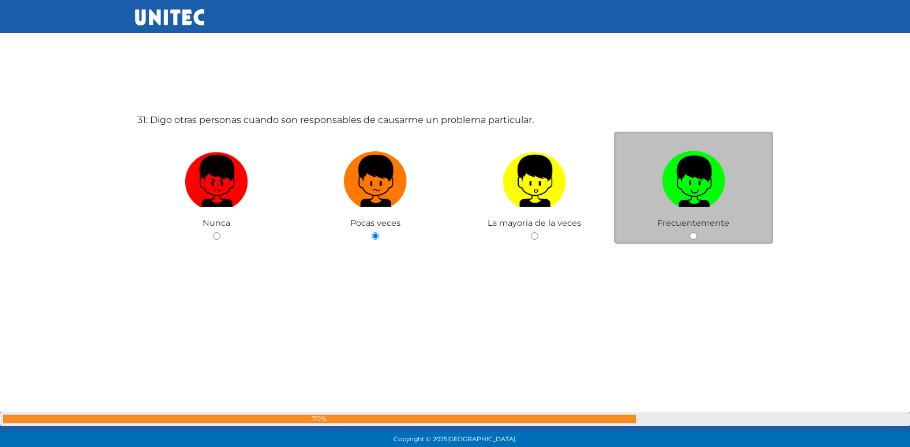
radio input "true"
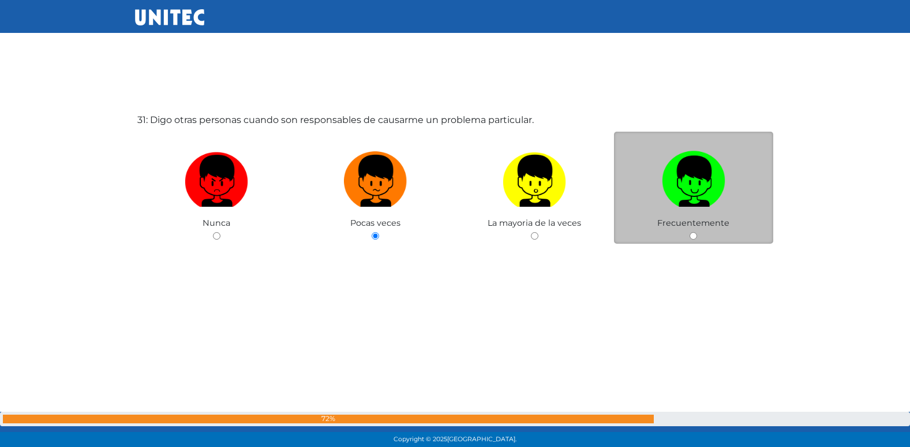
radio input "true"
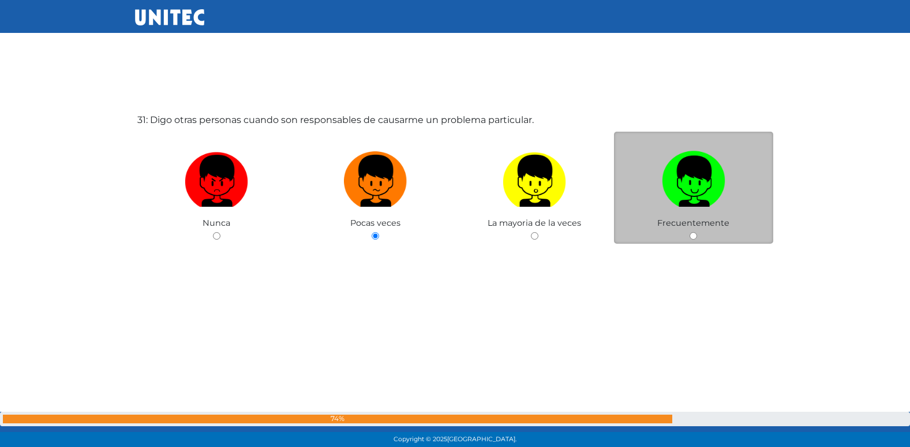
radio input "true"
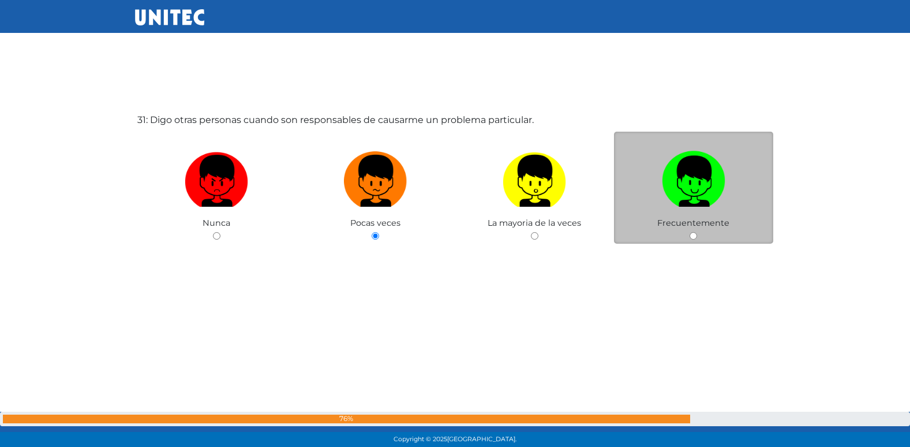
radio input "true"
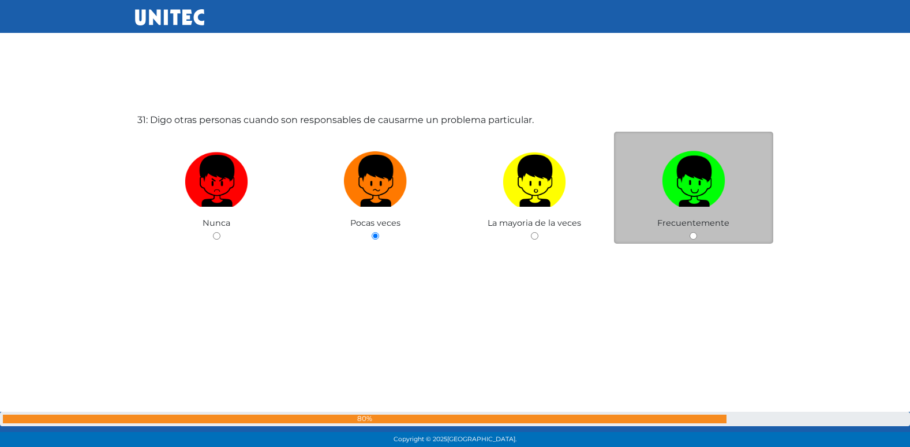
radio input "true"
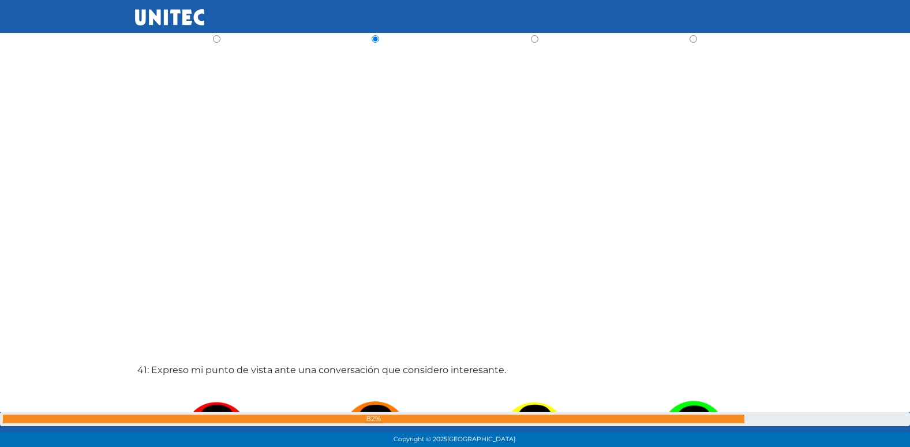
scroll to position [17930, 0]
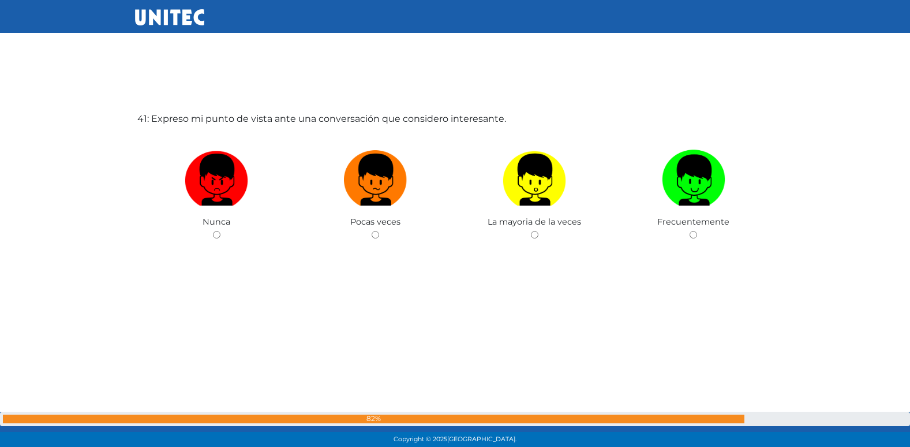
click at [372, 231] on input "radio" at bounding box center [376, 235] width 8 height 8
radio input "true"
click at [213, 231] on input "radio" at bounding box center [217, 235] width 8 height 8
radio input "true"
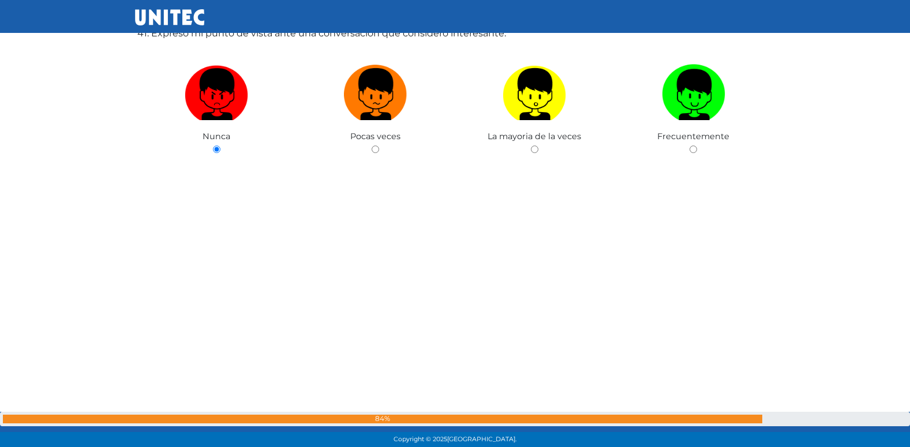
radio input "true"
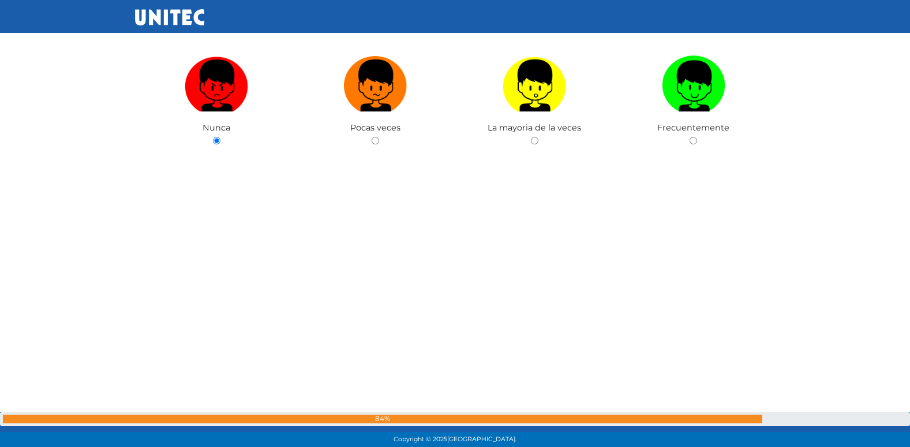
radio input "true"
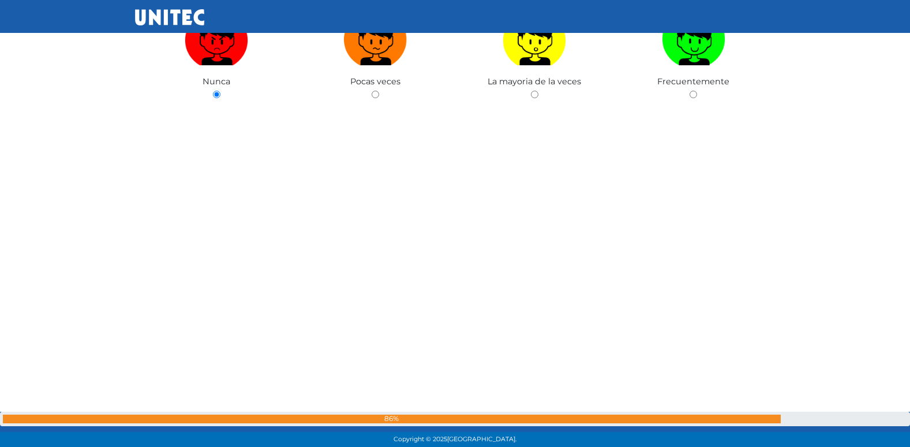
radio input "true"
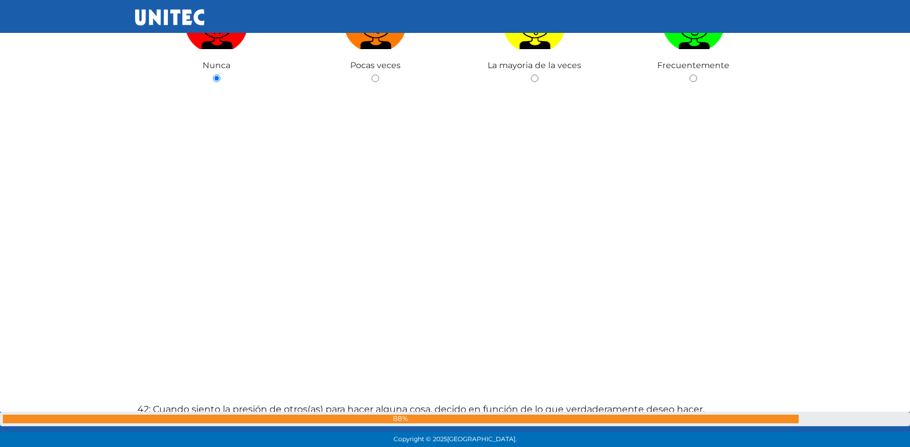
radio input "true"
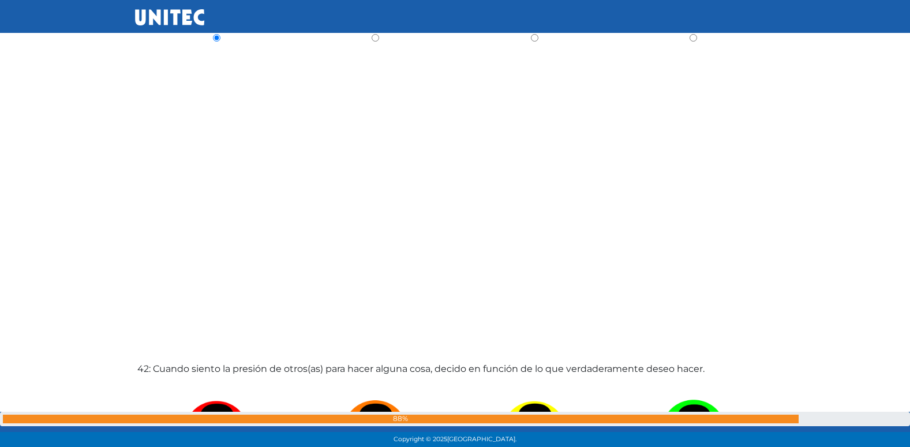
radio input "true"
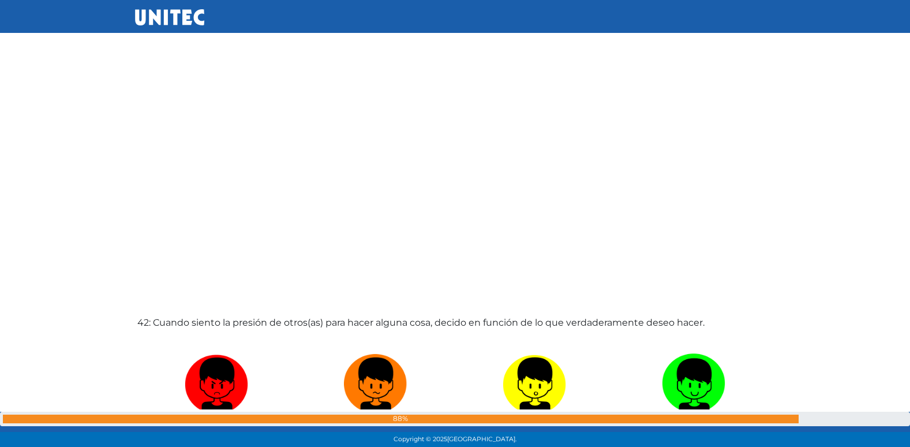
radio input "true"
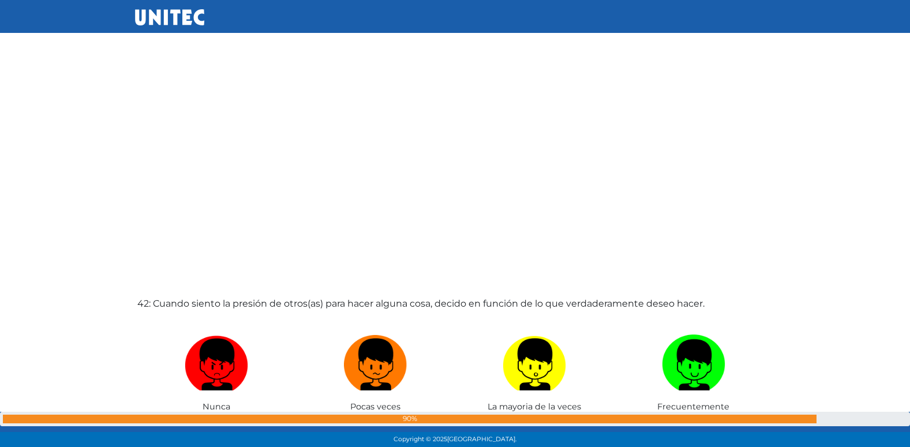
radio input "true"
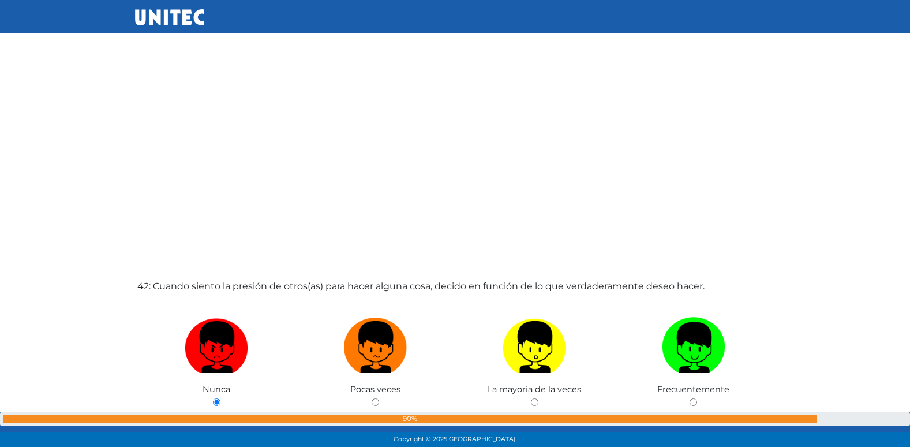
radio input "true"
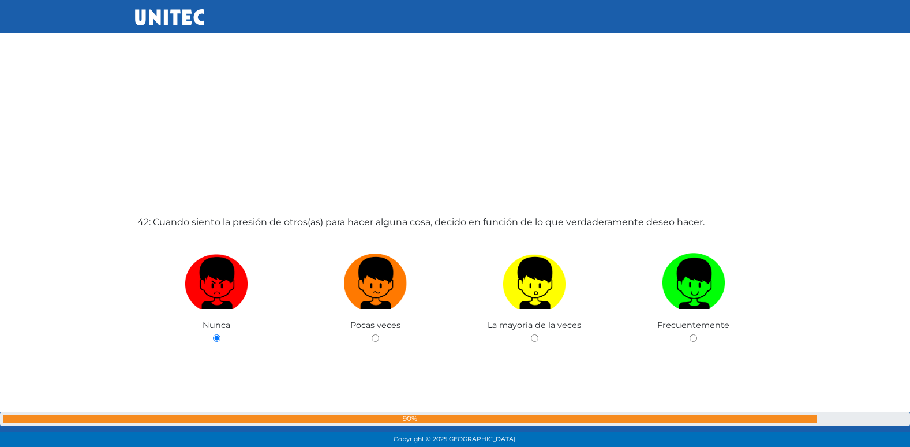
radio input "true"
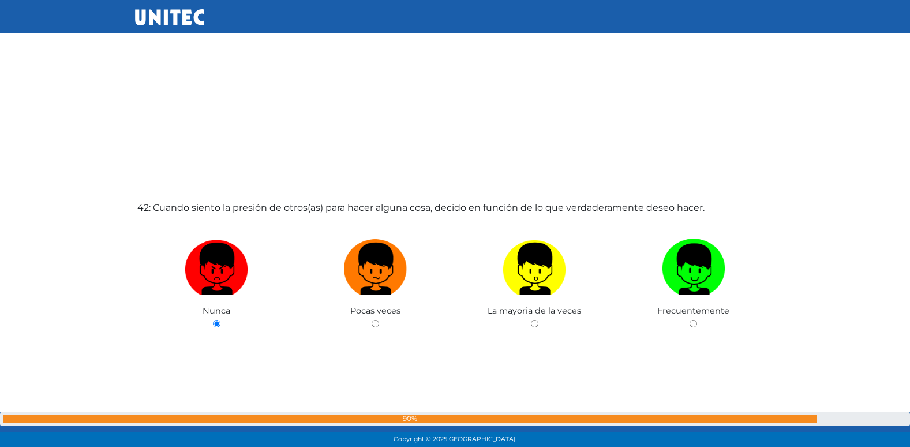
radio input "true"
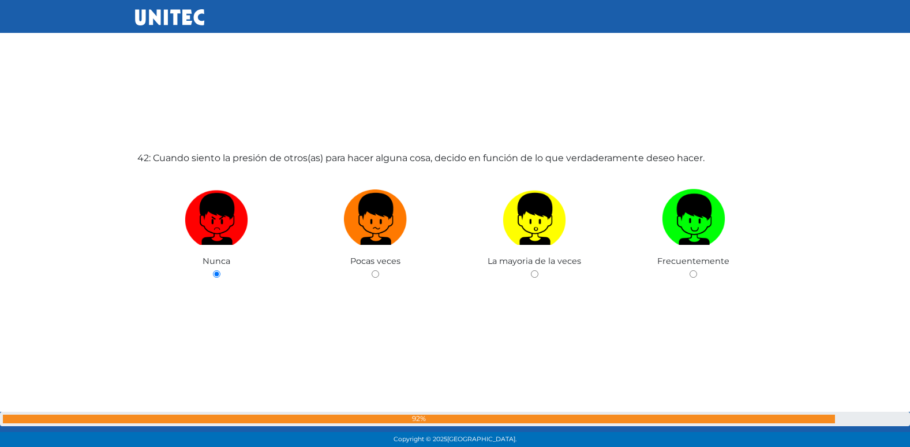
radio input "true"
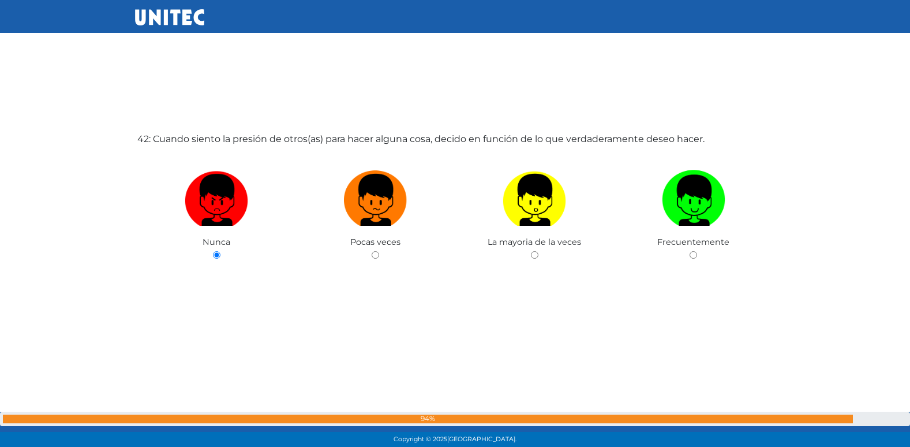
radio input "true"
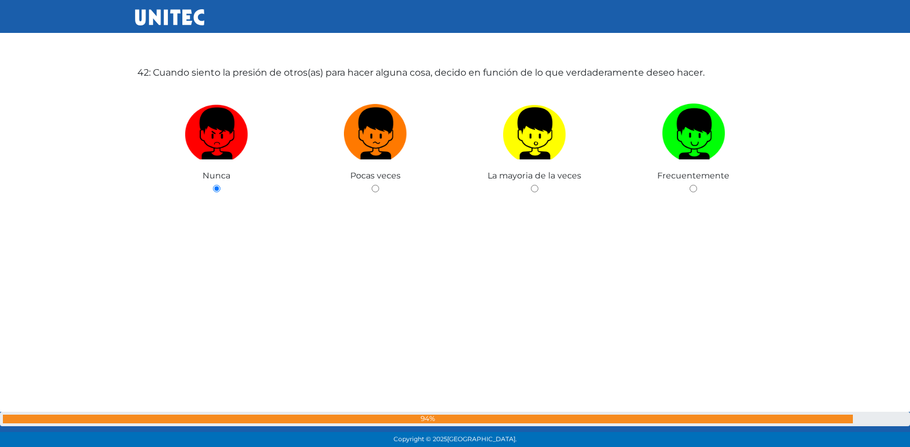
radio input "true"
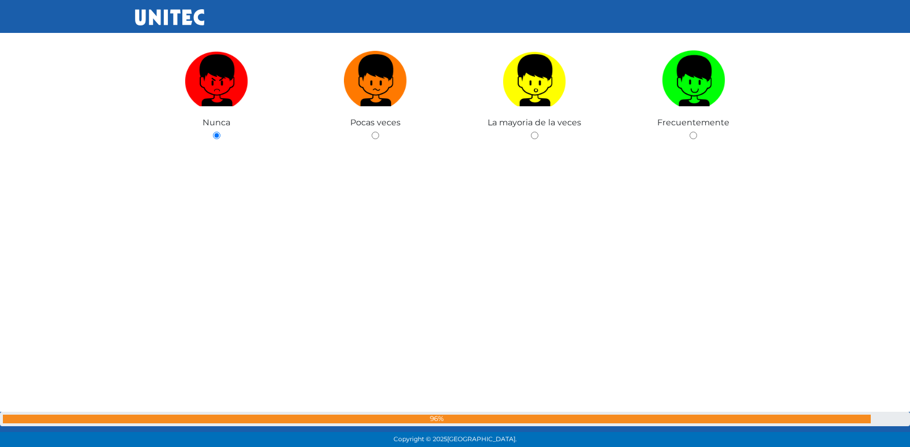
radio input "true"
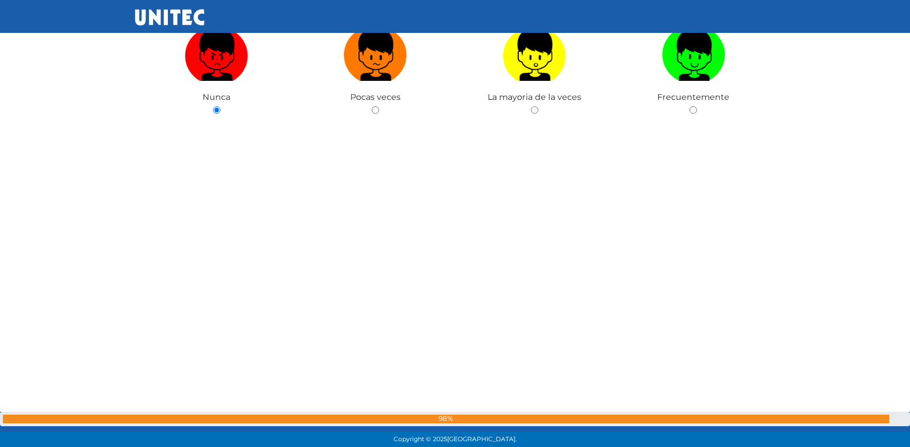
radio input "true"
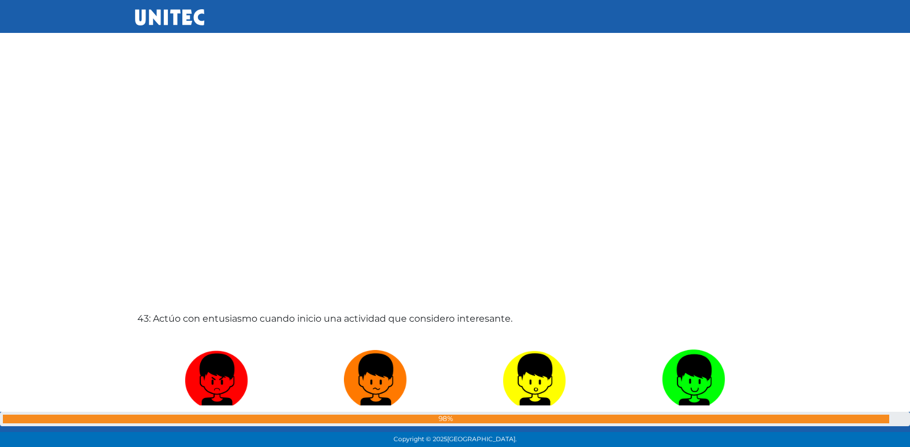
radio input "true"
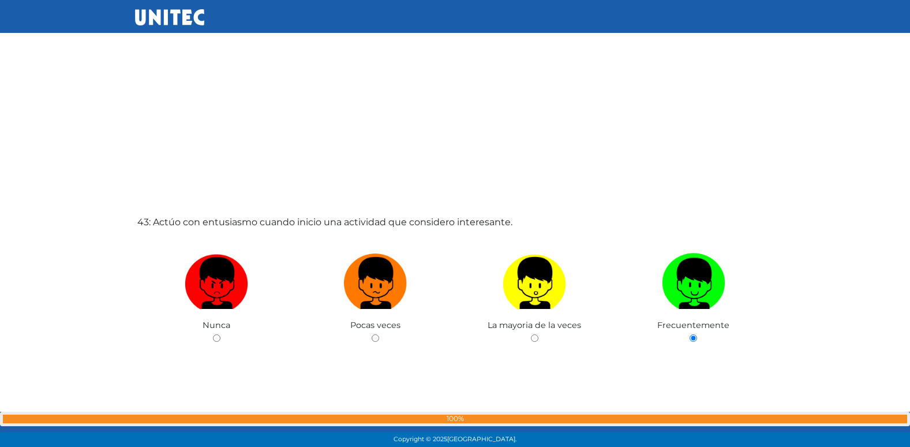
radio input "true"
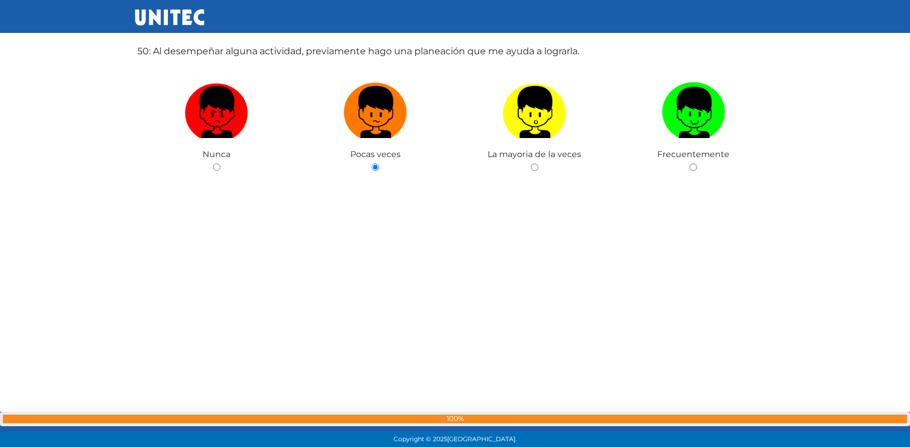
scroll to position [22305, 0]
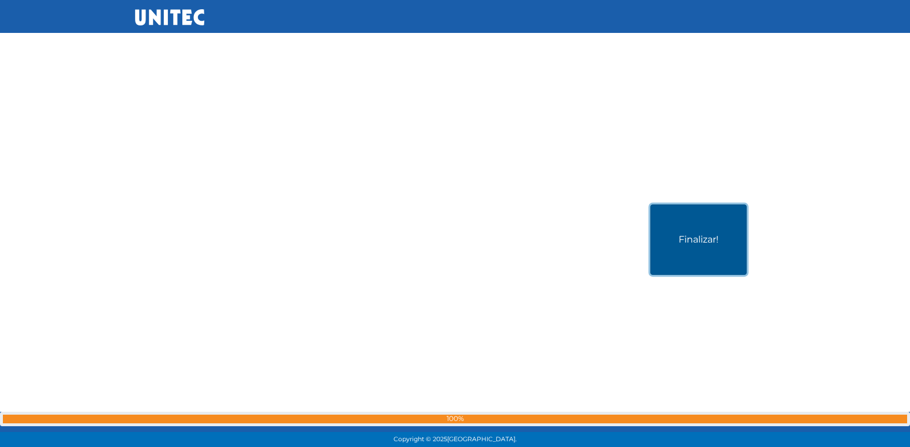
click at [718, 261] on button "Finalizar!" at bounding box center [699, 239] width 96 height 70
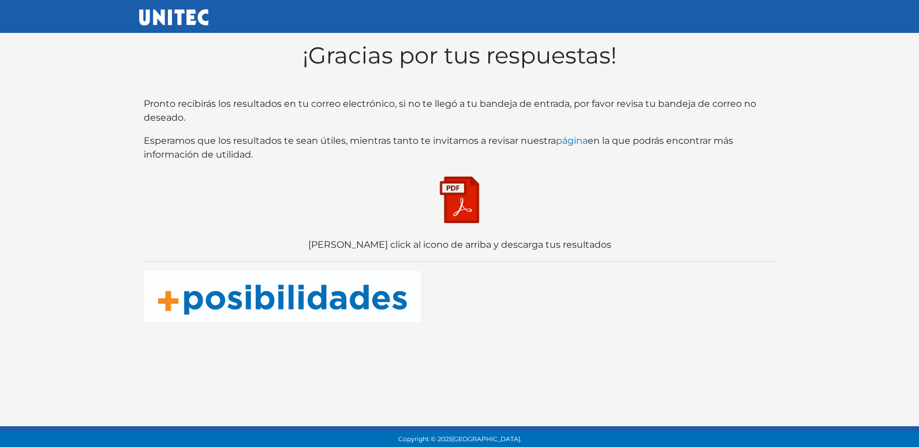
click at [471, 208] on img at bounding box center [460, 200] width 58 height 58
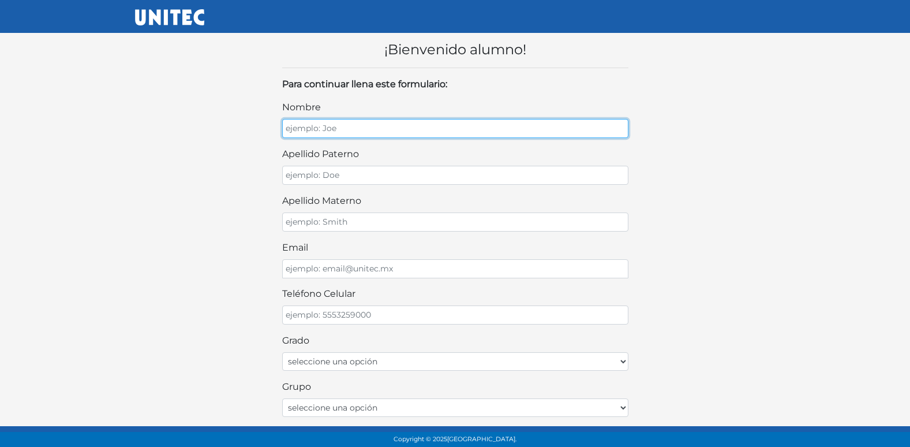
click at [413, 134] on input "nombre" at bounding box center [455, 128] width 346 height 19
type input "[PERSON_NAME]"
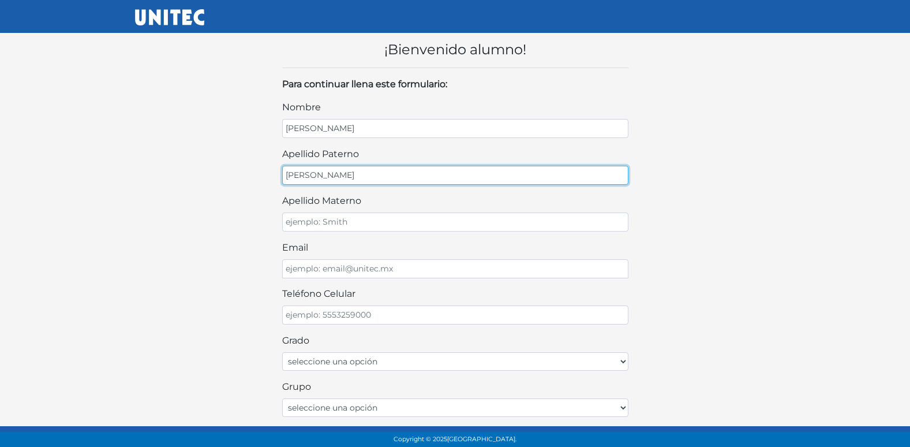
type input "[PERSON_NAME]"
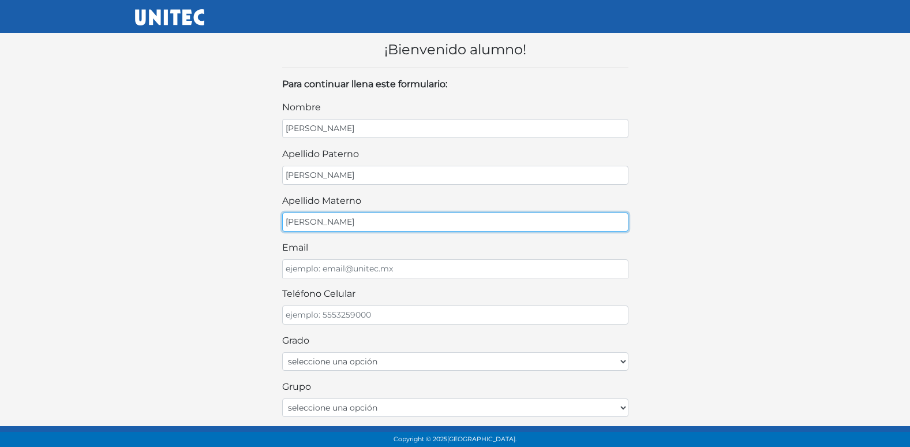
type input "[PERSON_NAME]"
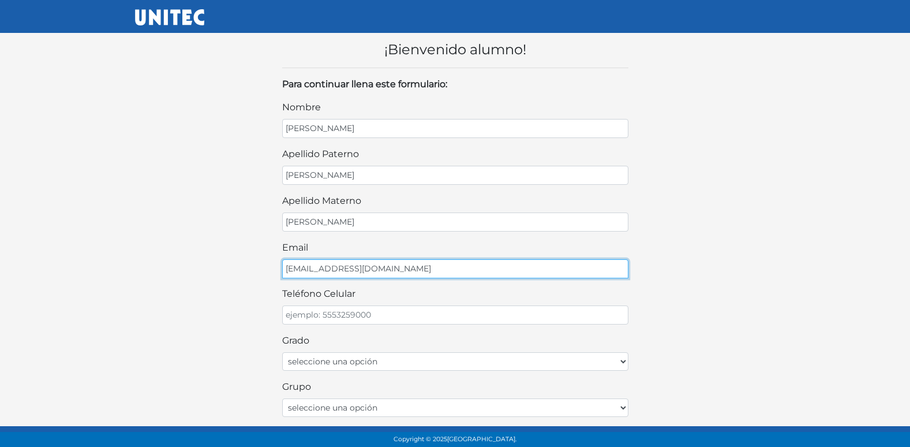
type input "JUAREZIBA@GMAIL.COM"
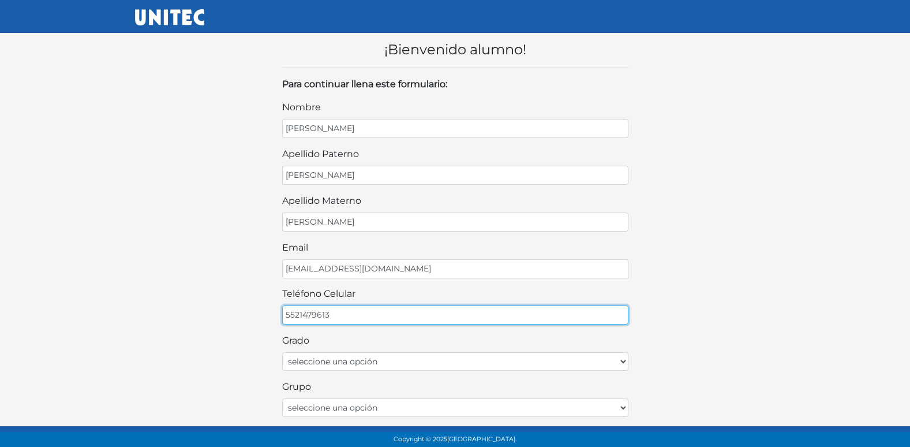
type input "5521479613"
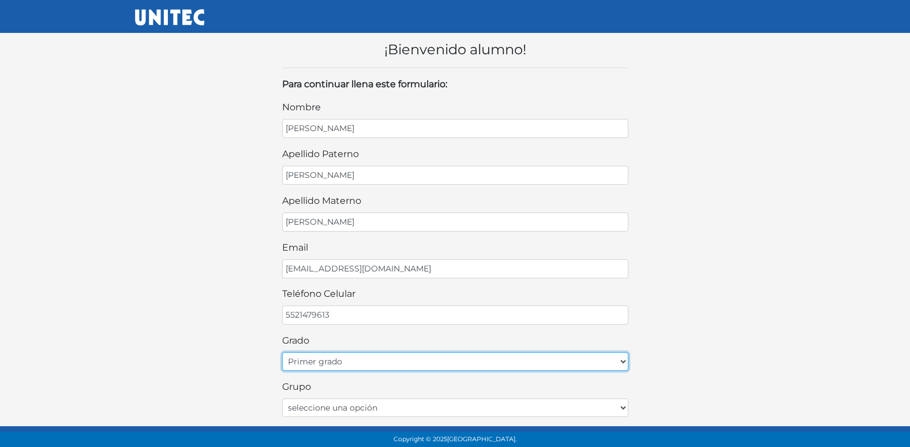
select select "2do"
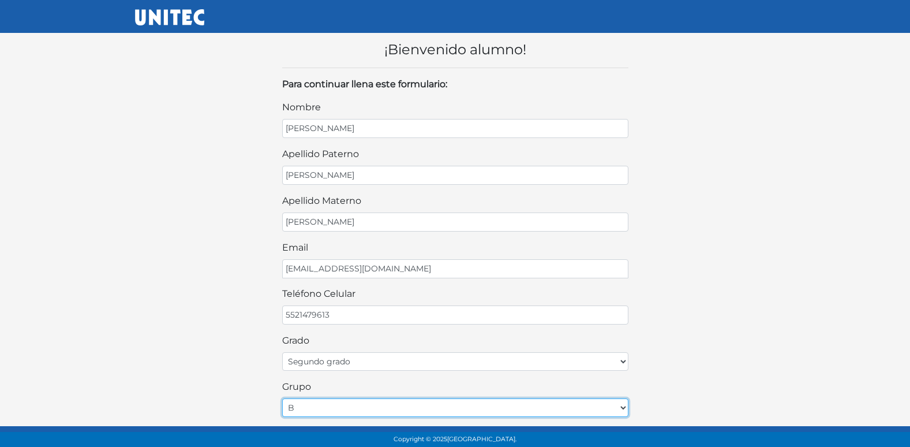
select select "A"
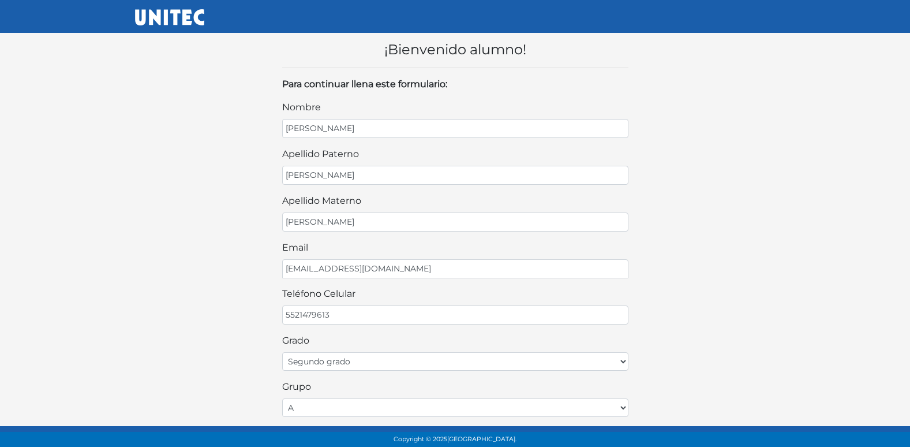
scroll to position [244, 0]
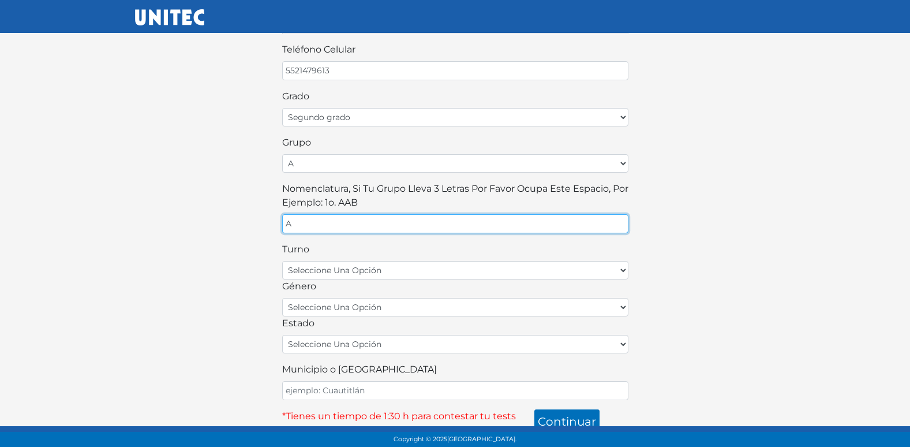
type input "A"
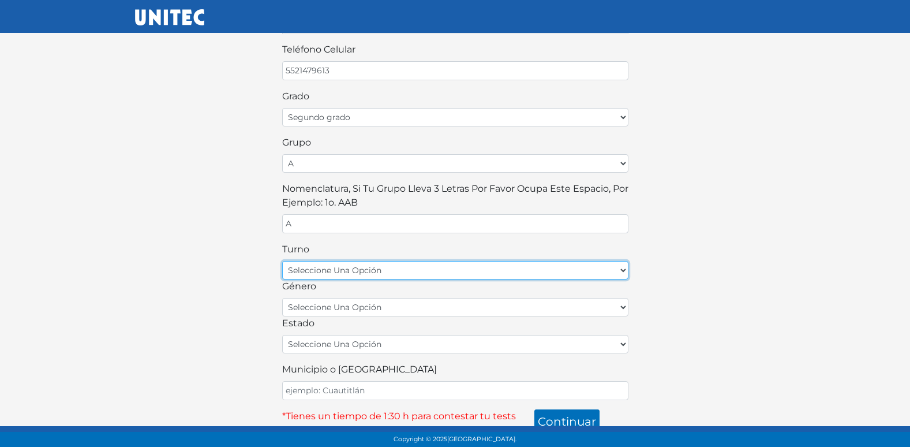
select select "matutino"
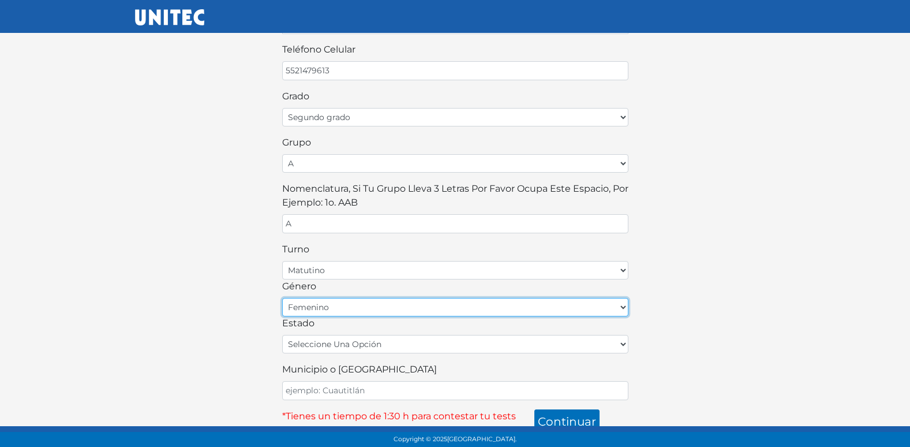
select select "M"
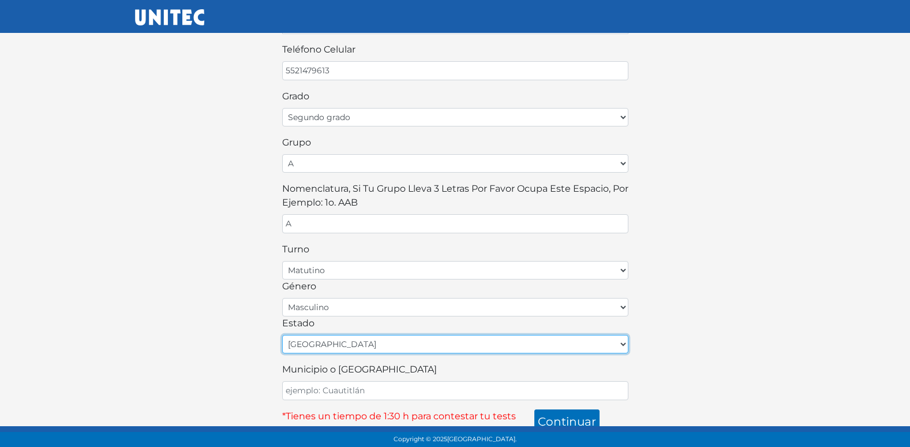
select select "MEX"
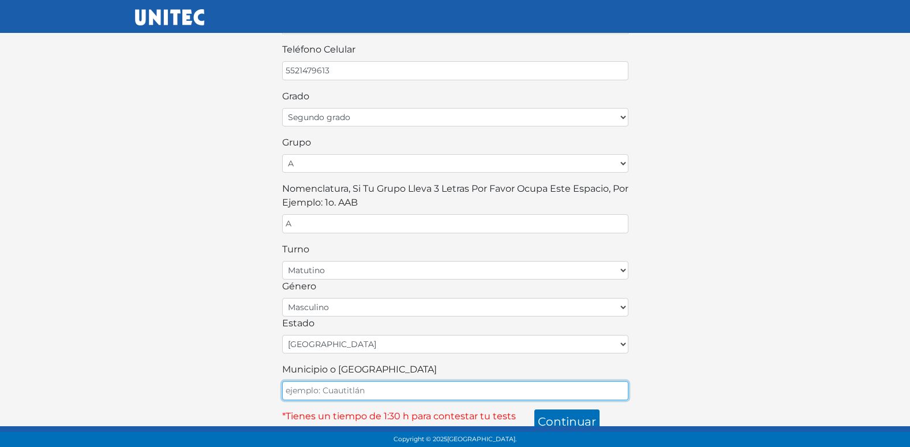
type input "ECATEPEC"
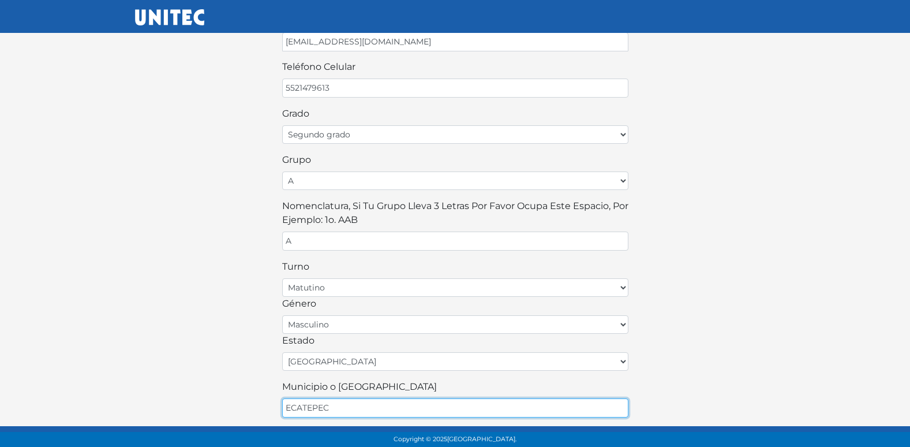
scroll to position [254, 0]
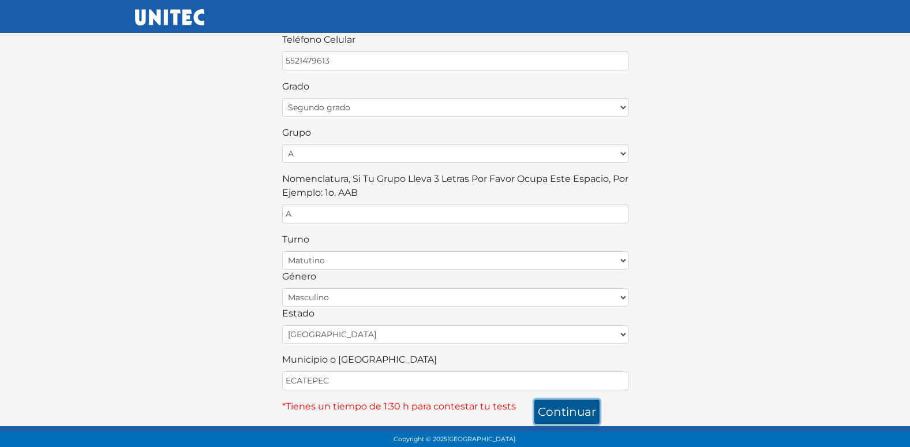
click at [558, 413] on button "continuar" at bounding box center [567, 411] width 65 height 24
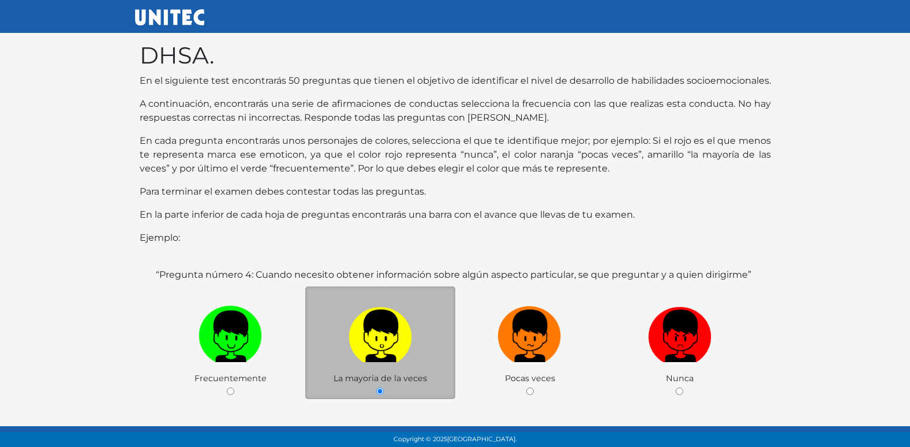
scroll to position [115, 0]
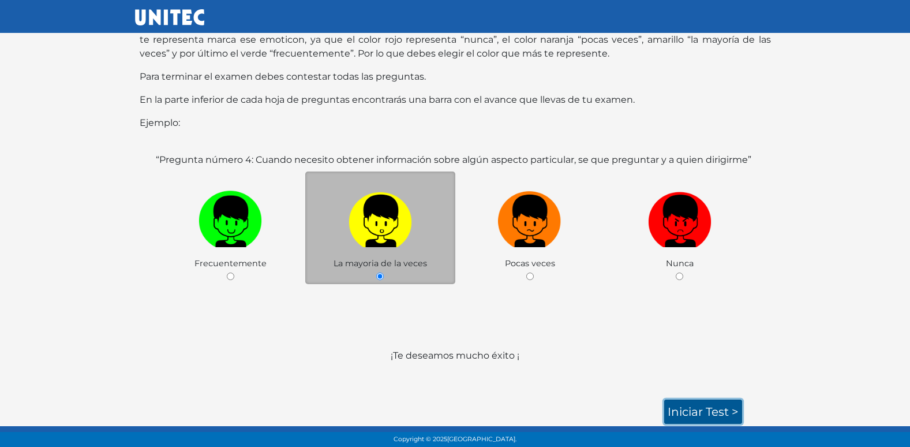
click at [664, 399] on link "Iniciar test >" at bounding box center [703, 411] width 78 height 24
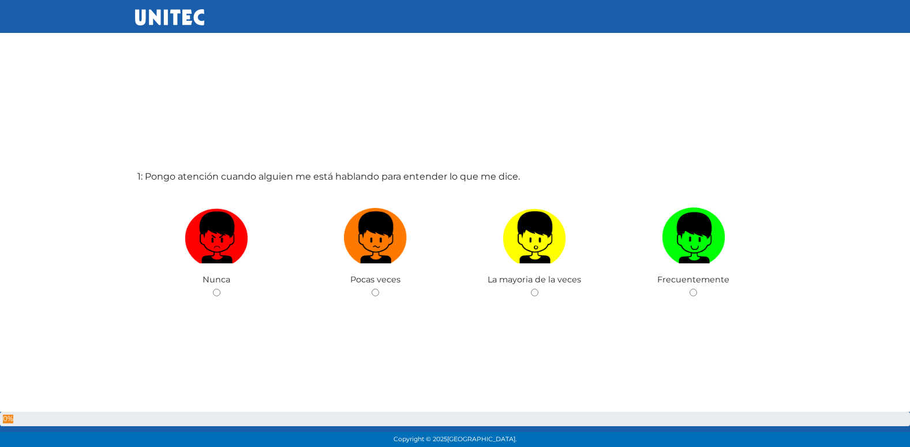
click at [372, 289] on input "radio" at bounding box center [376, 293] width 8 height 8
radio input "true"
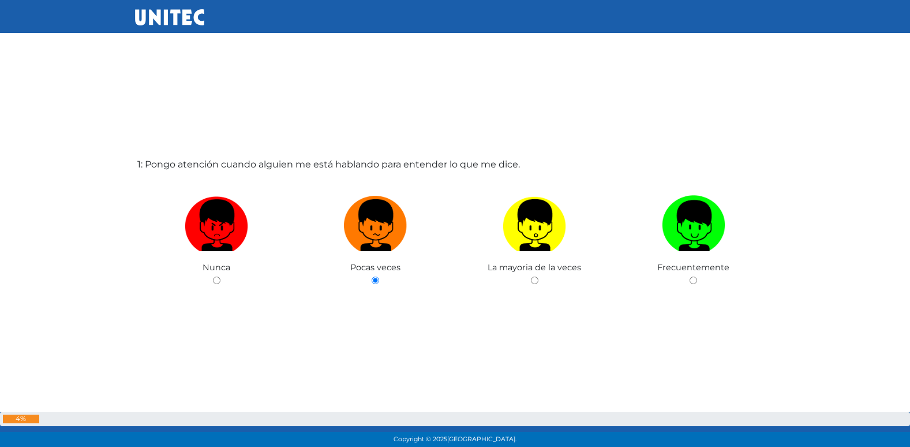
click at [531, 277] on input "radio" at bounding box center [535, 281] width 8 height 8
radio input "true"
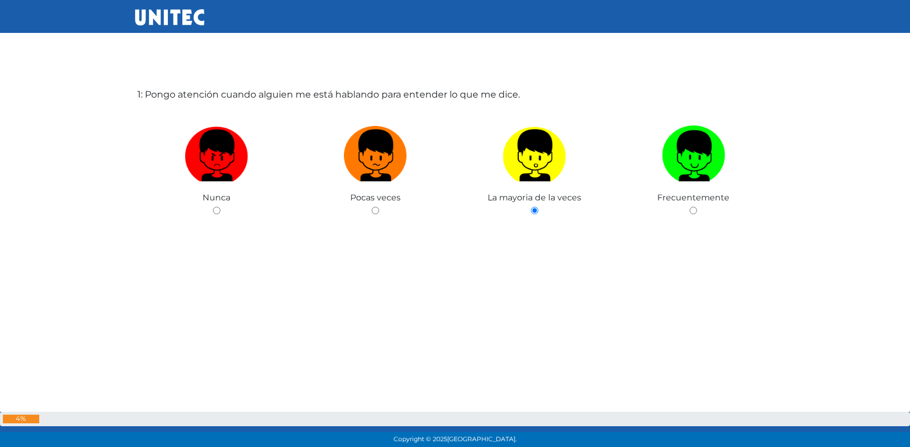
radio input "true"
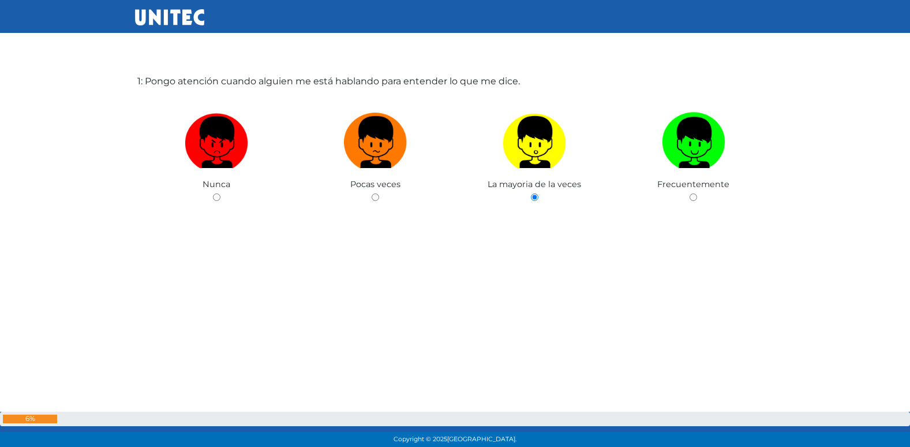
radio input "true"
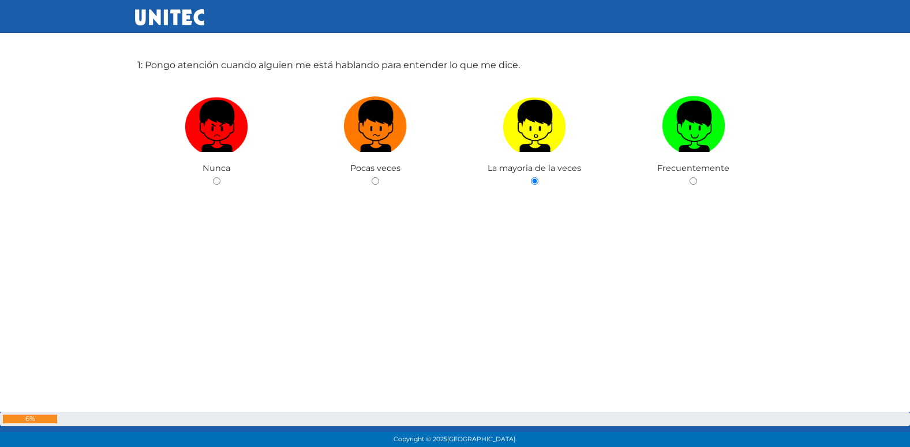
radio input "true"
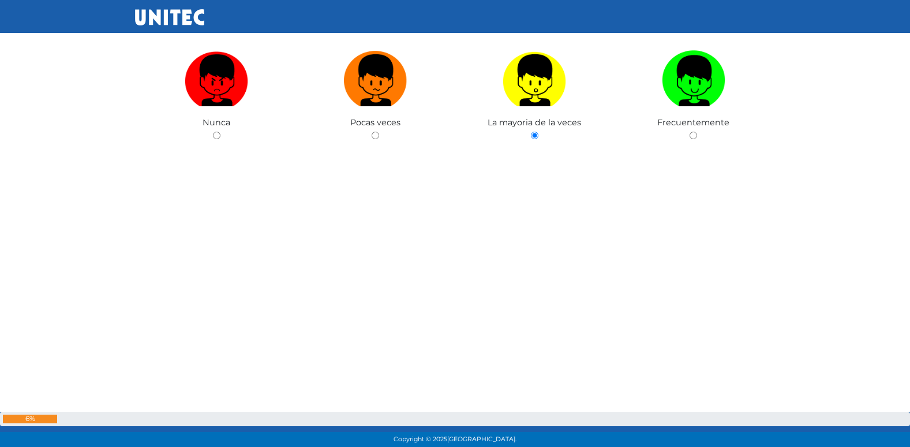
radio input "true"
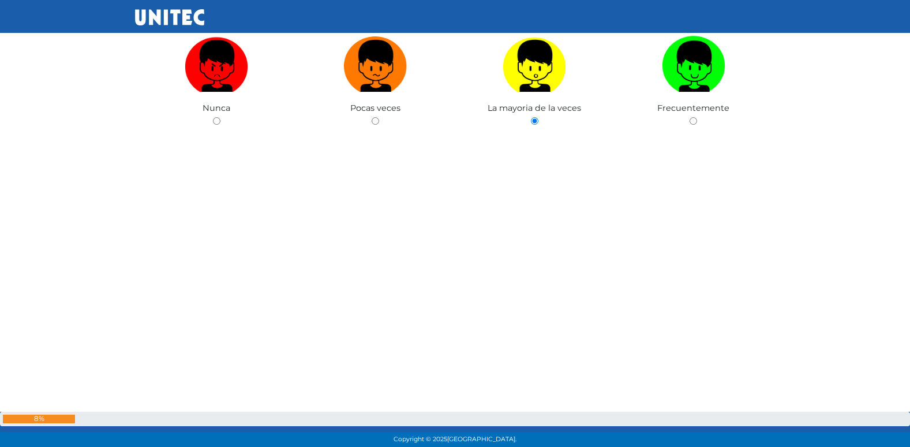
radio input "true"
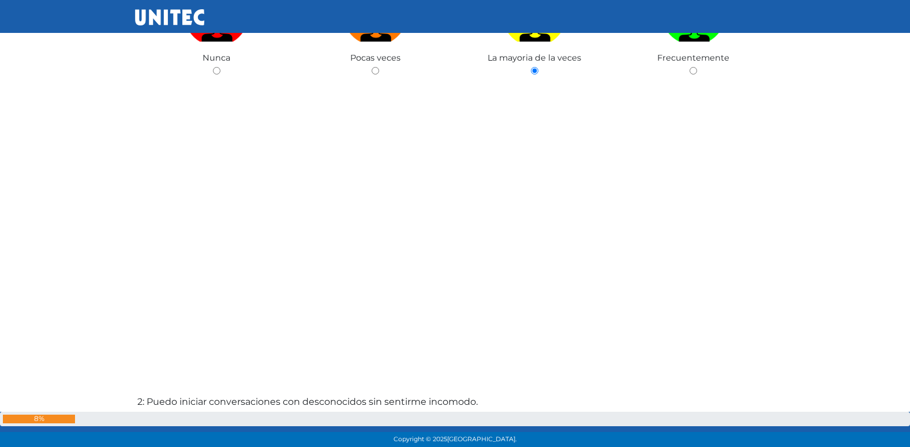
radio input "true"
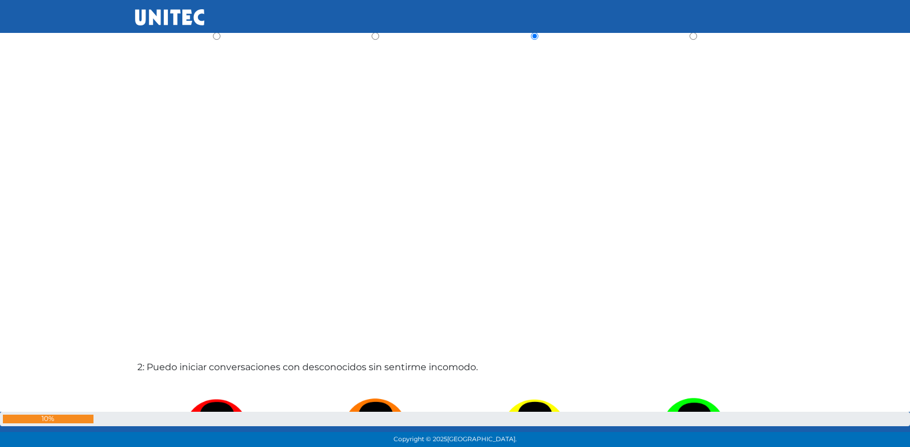
radio input "true"
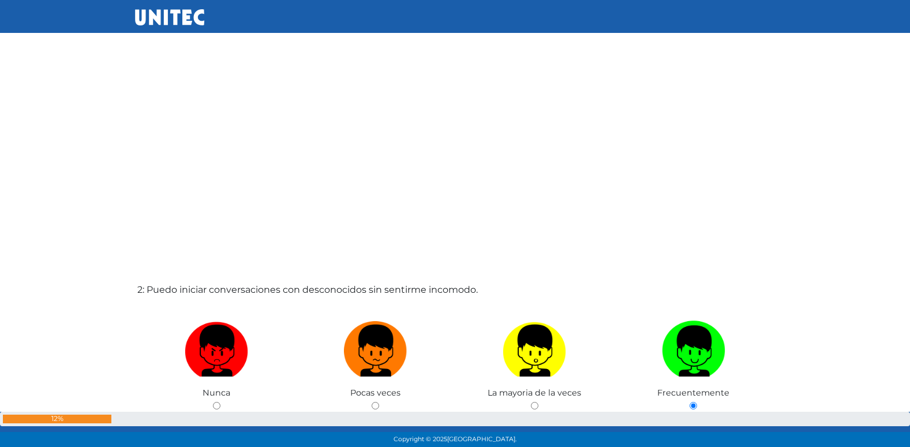
radio input "true"
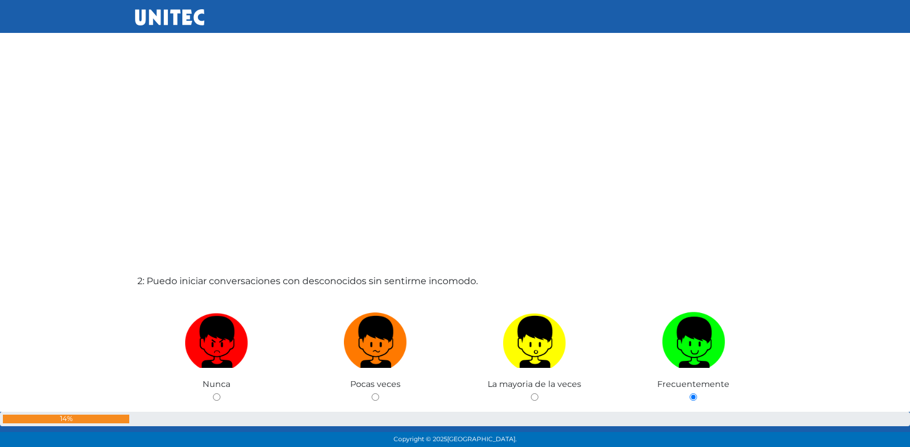
radio input "true"
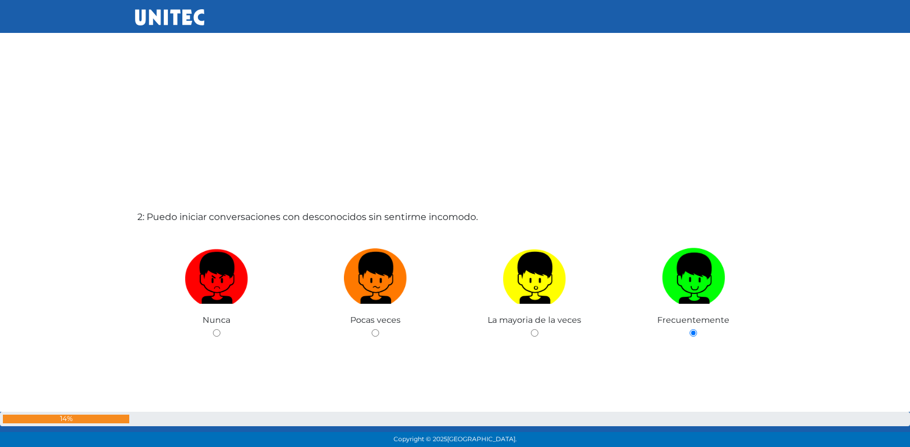
radio input "true"
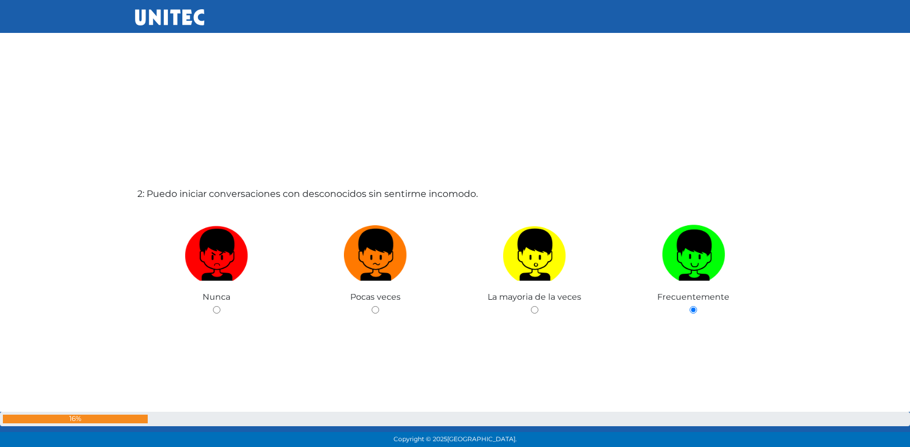
radio input "true"
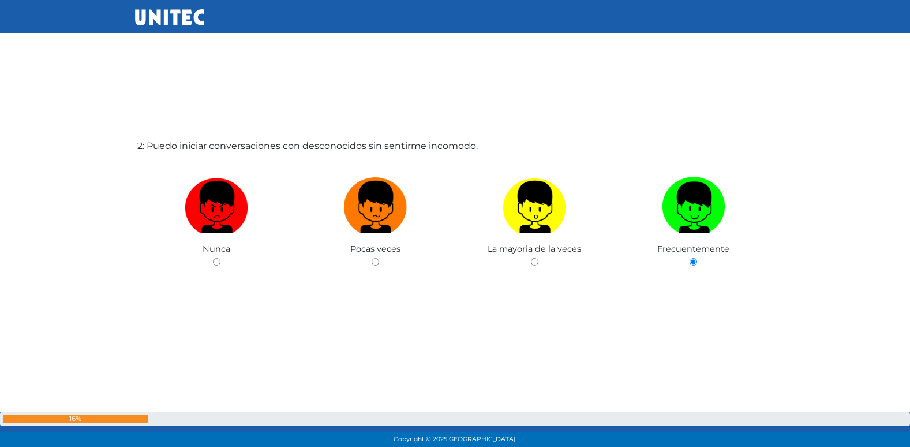
radio input "true"
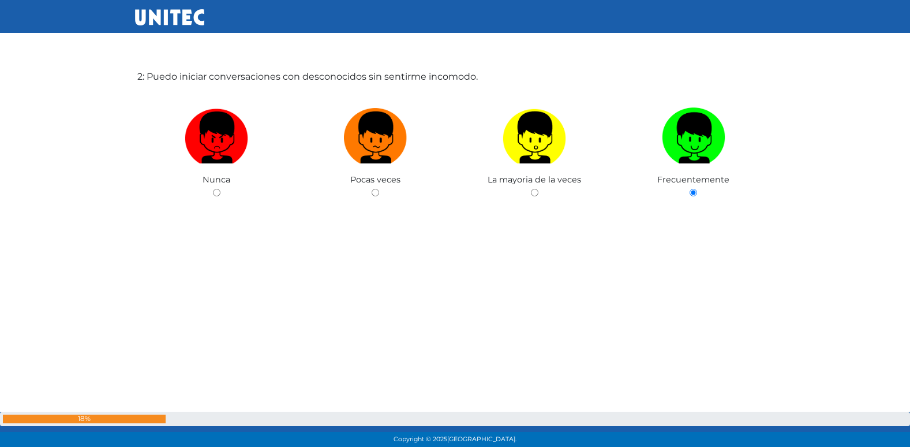
radio input "true"
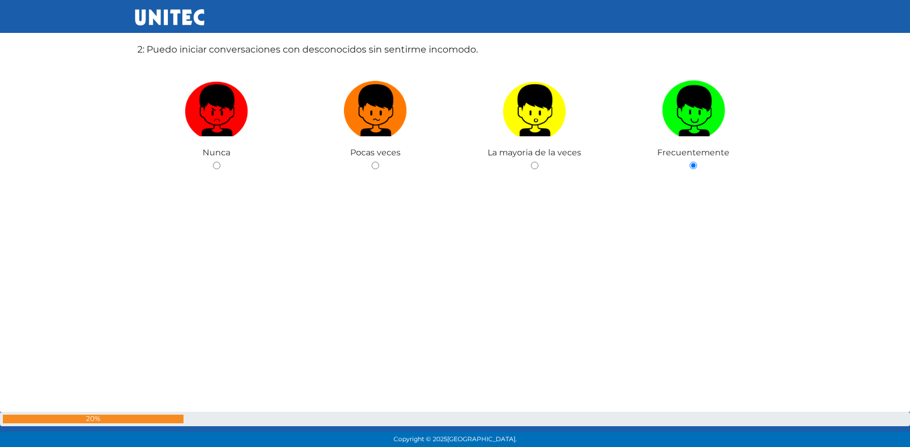
radio input "true"
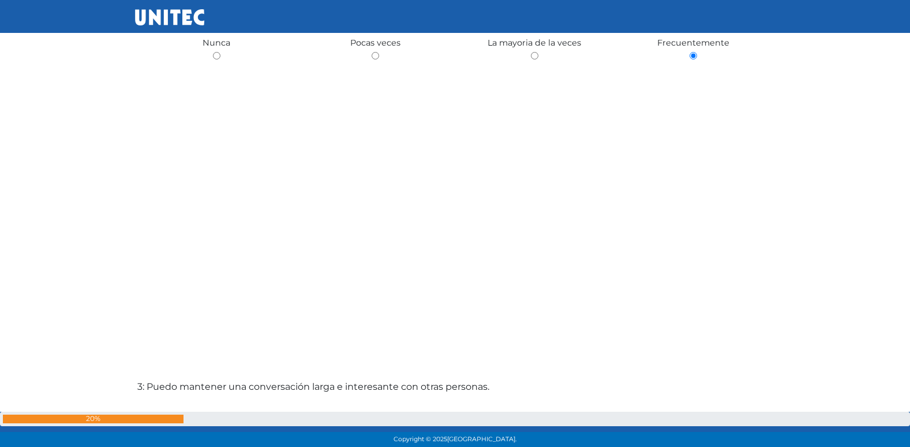
radio input "true"
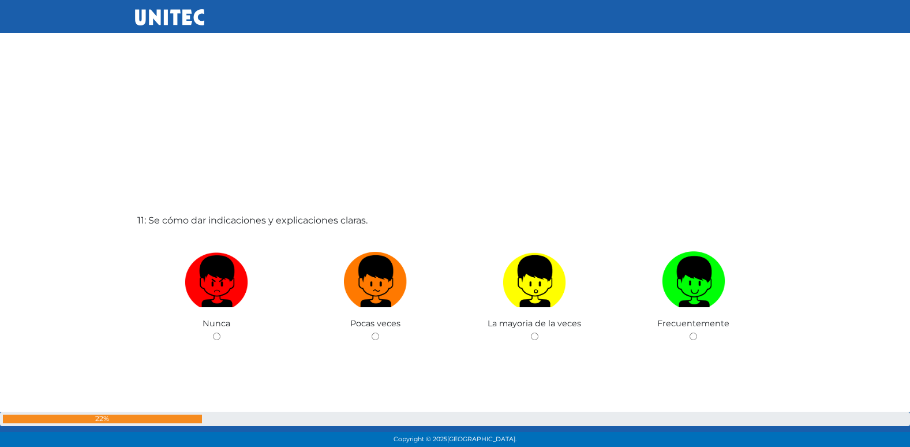
scroll to position [4526, 0]
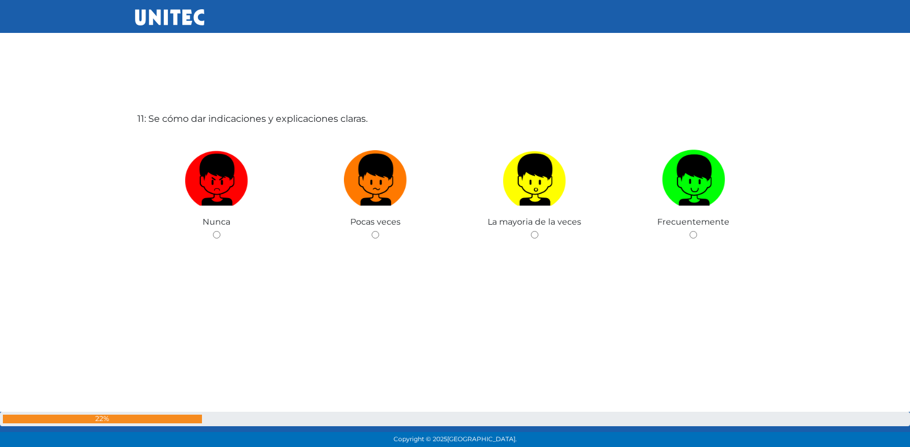
click at [372, 231] on input "radio" at bounding box center [376, 235] width 8 height 8
radio input "true"
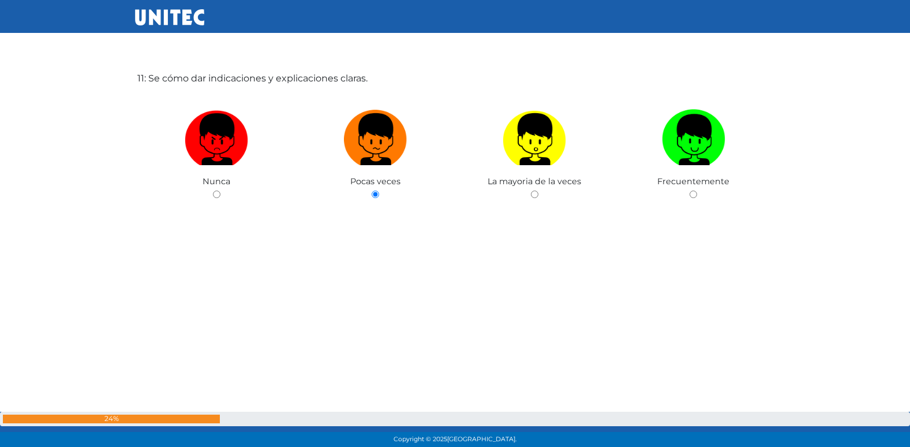
radio input "true"
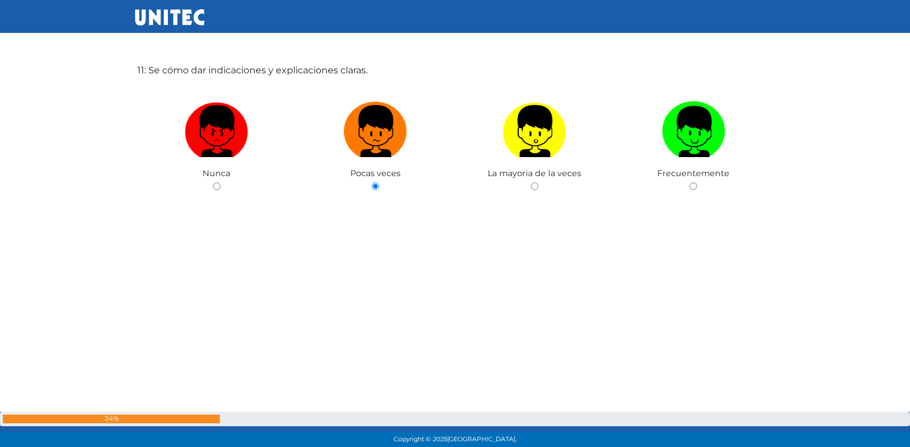
radio input "true"
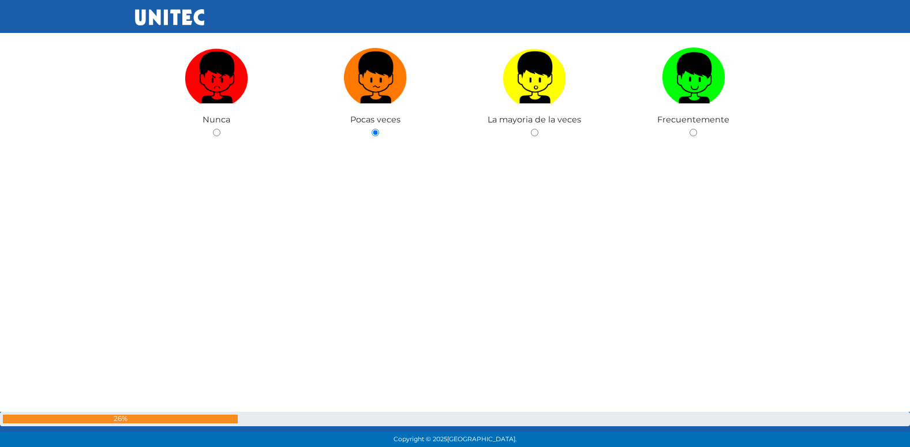
radio input "true"
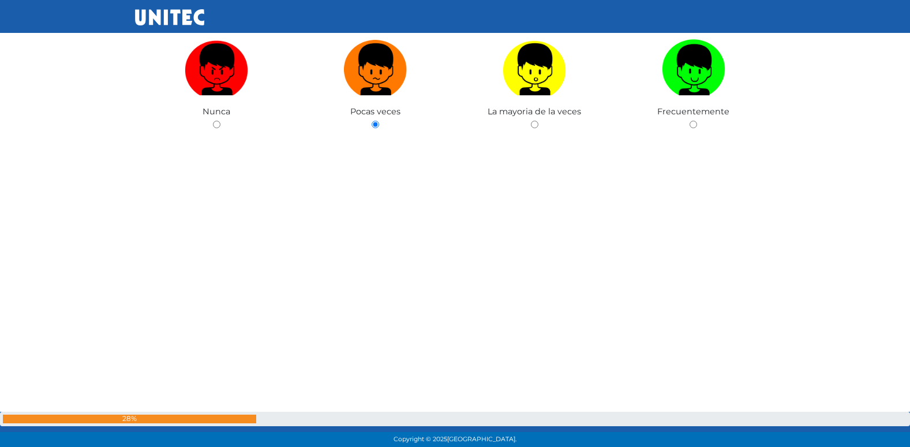
radio input "true"
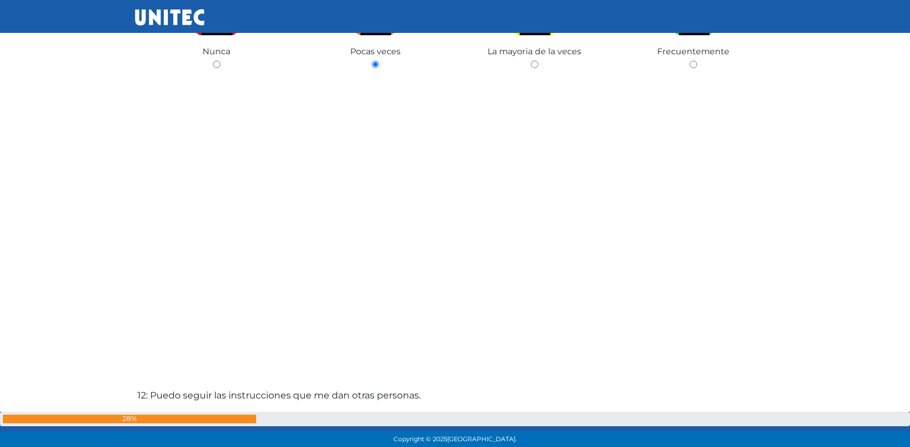
radio input "true"
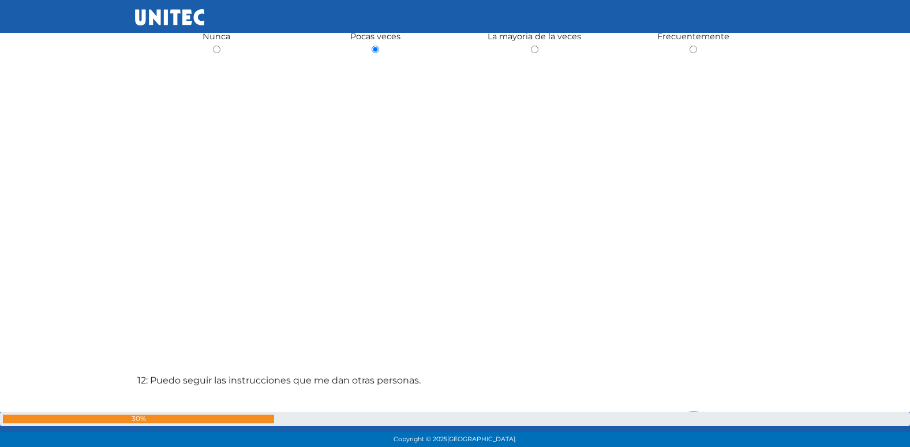
radio input "true"
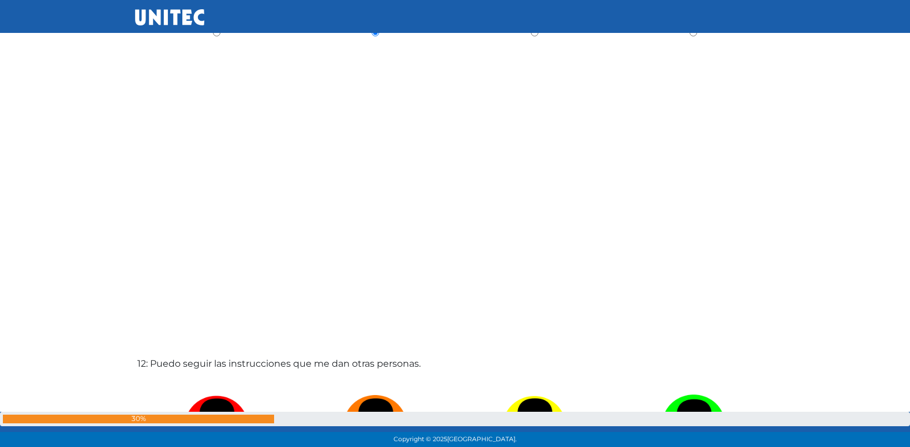
radio input "true"
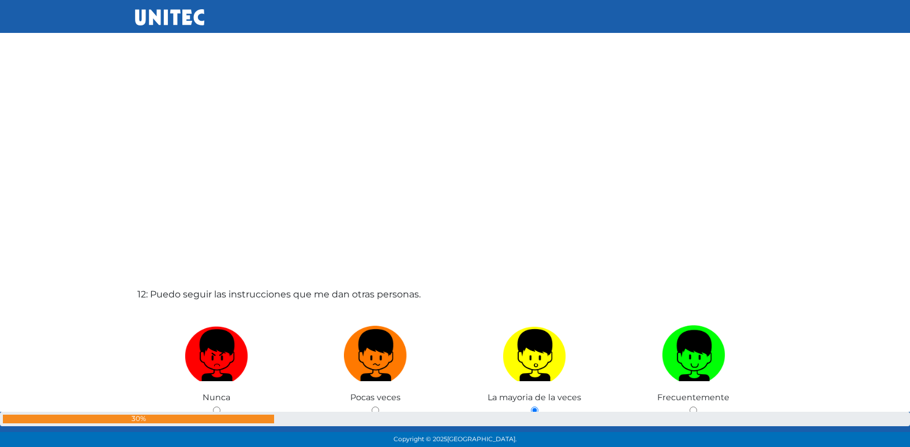
radio input "true"
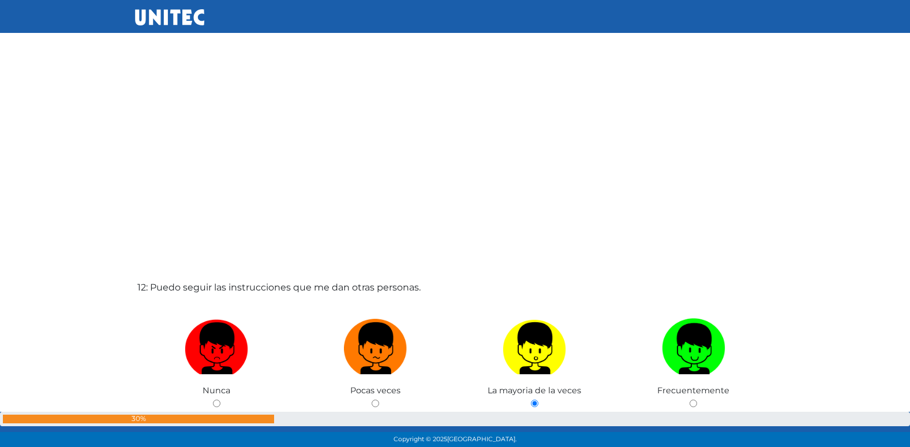
radio input "true"
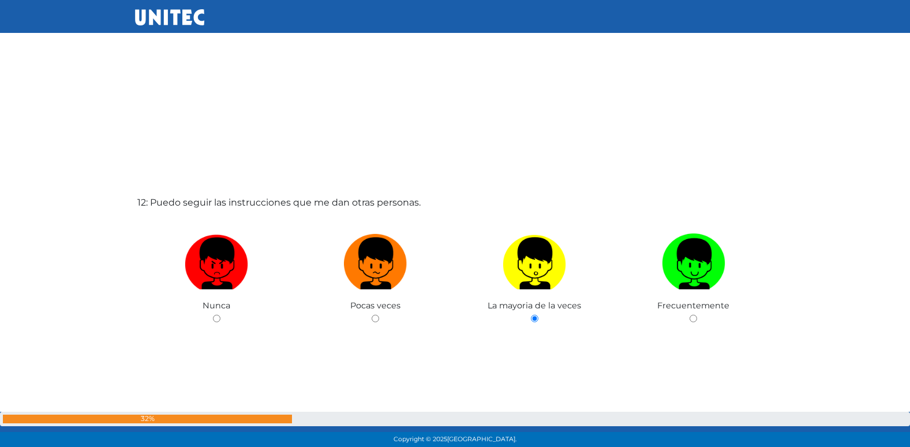
radio input "true"
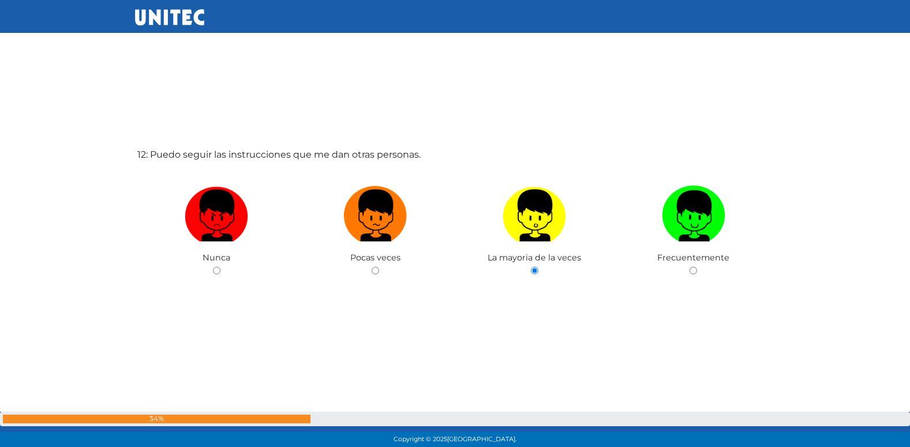
radio input "true"
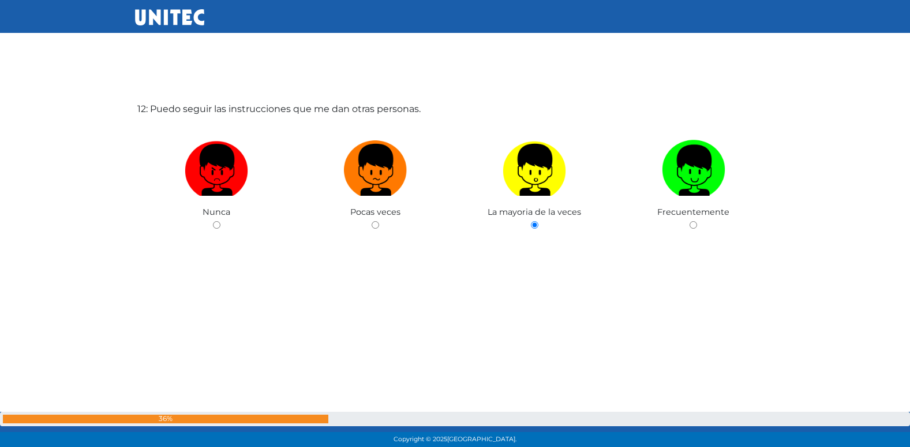
radio input "true"
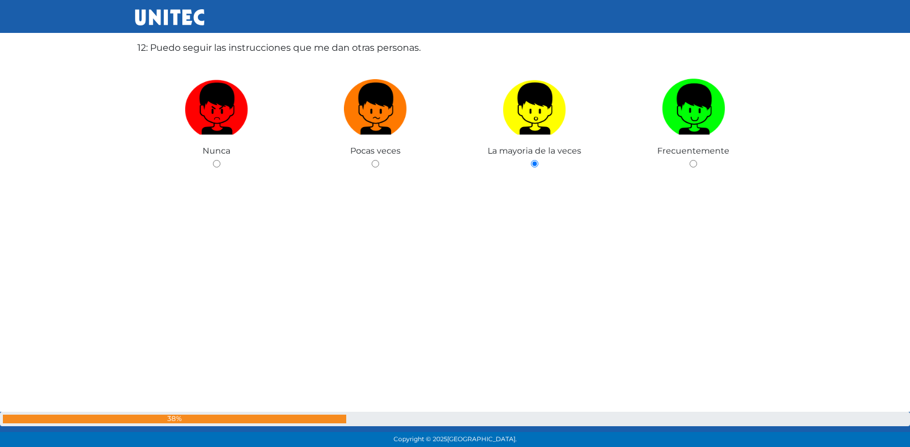
radio input "true"
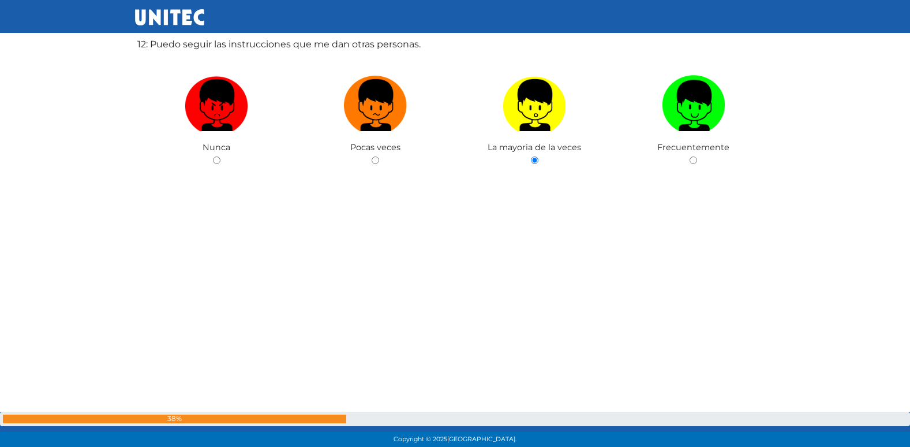
radio input "true"
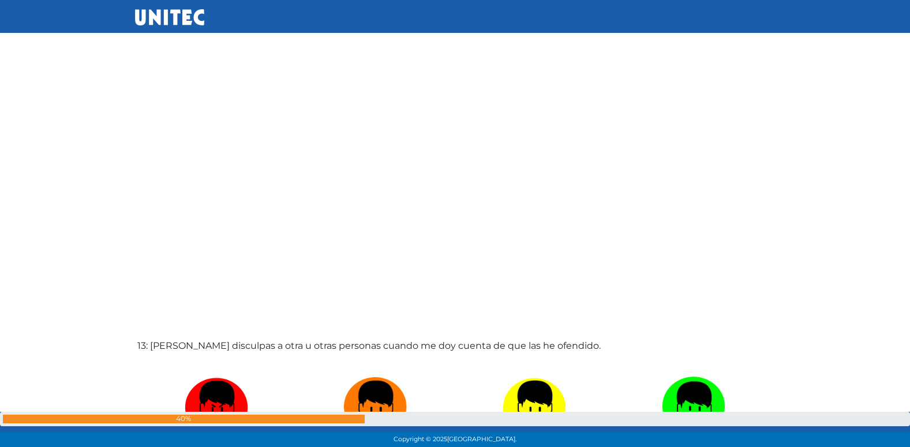
radio input "true"
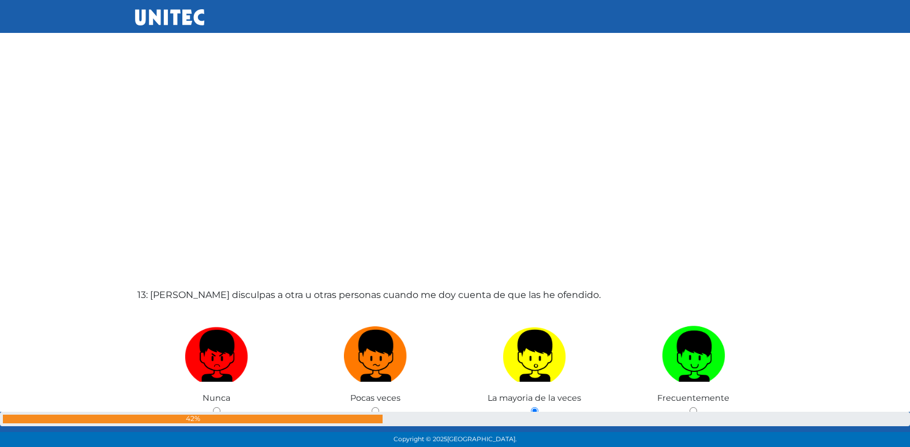
radio input "true"
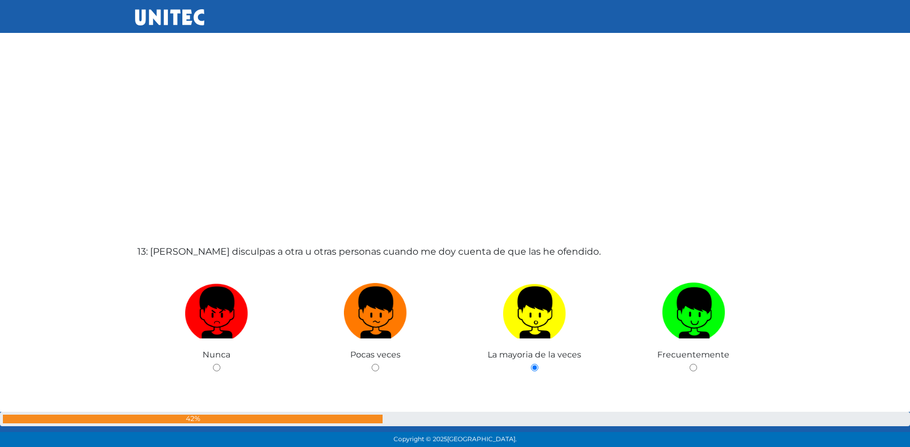
radio input "true"
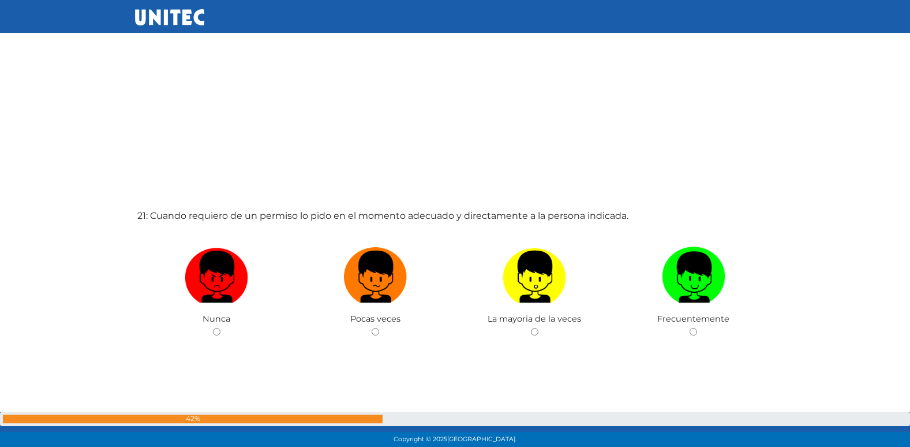
scroll to position [8994, 0]
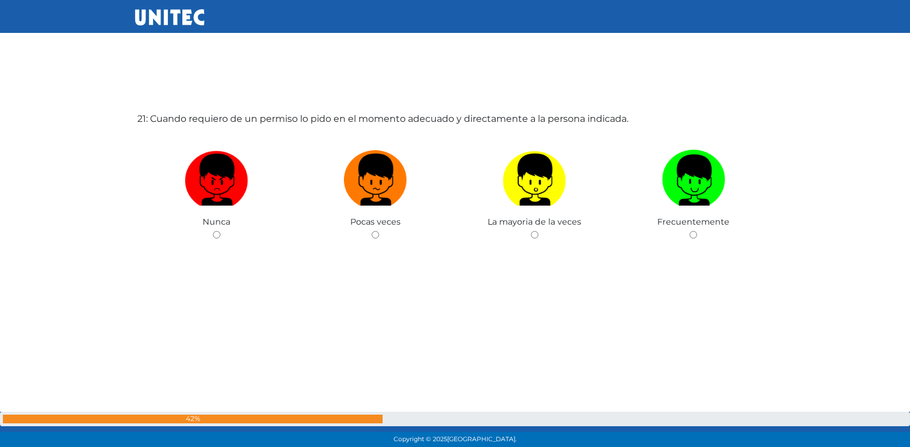
click at [372, 231] on input "radio" at bounding box center [376, 235] width 8 height 8
radio input "true"
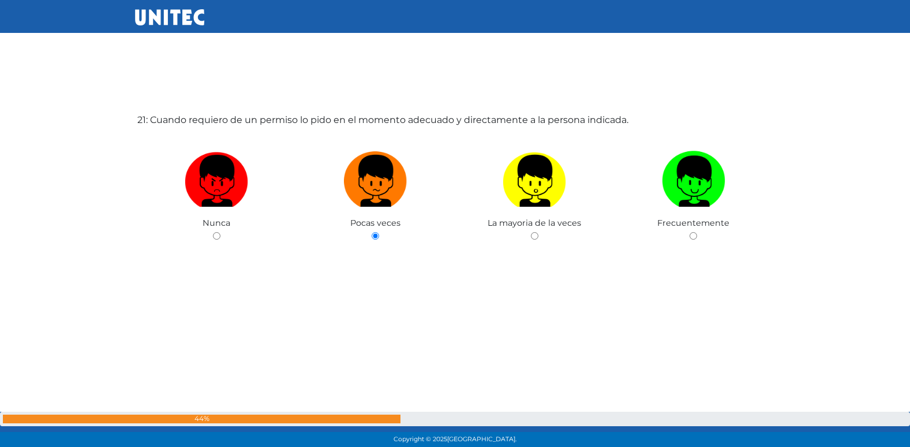
click at [531, 232] on input "radio" at bounding box center [535, 236] width 8 height 8
radio input "true"
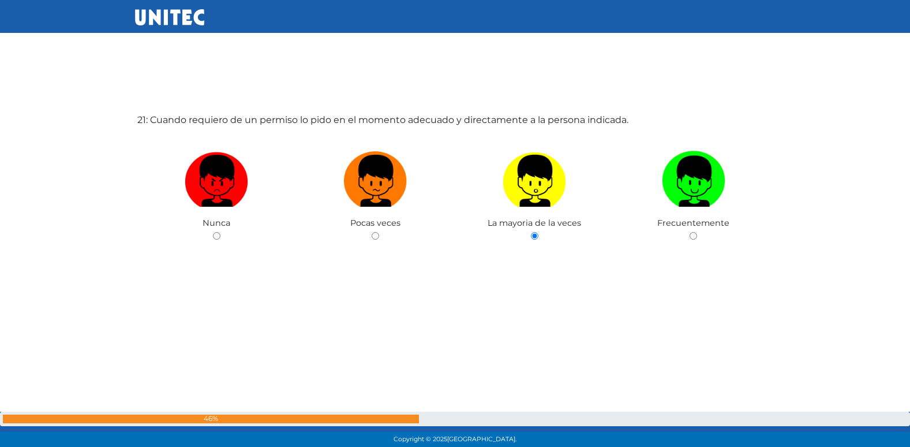
radio input "true"
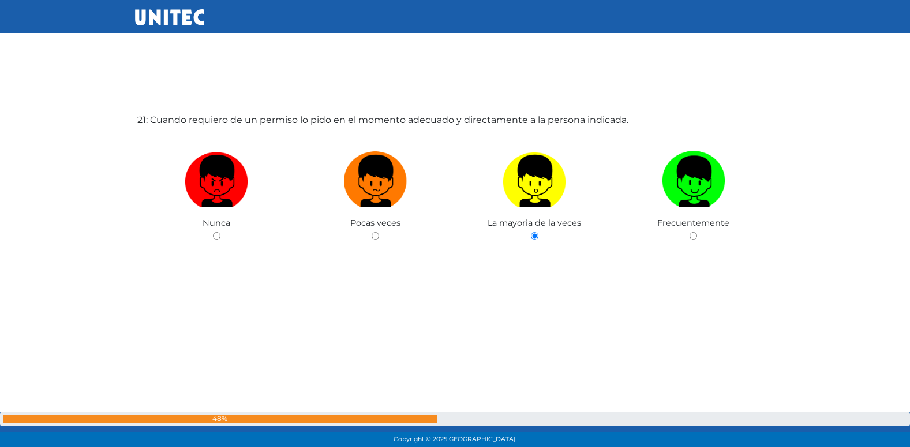
radio input "true"
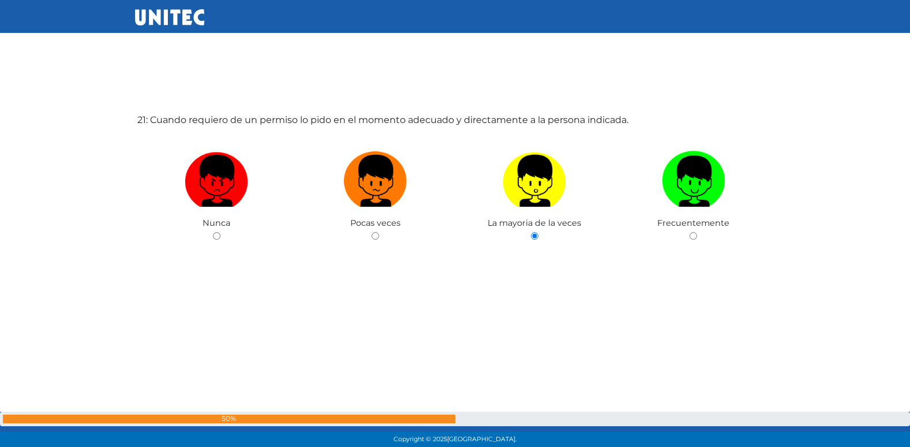
radio input "true"
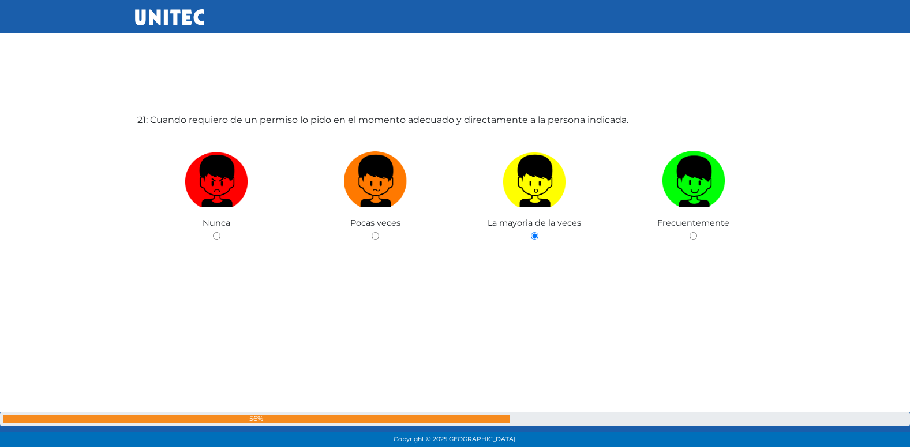
radio input "true"
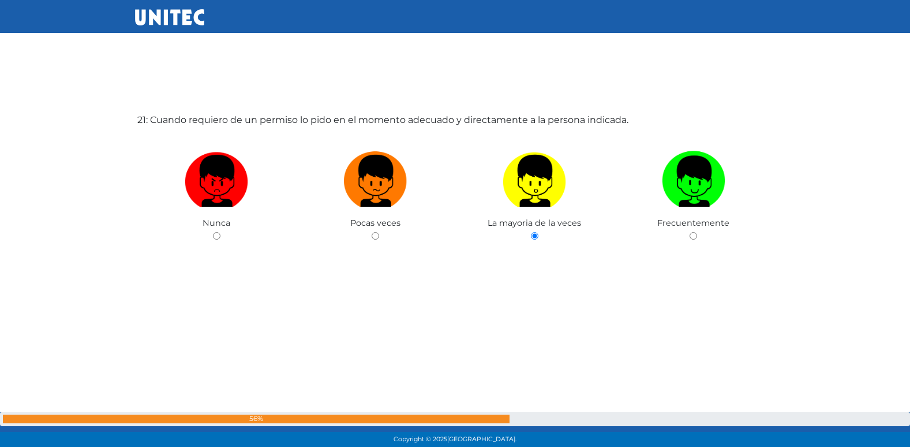
radio input "true"
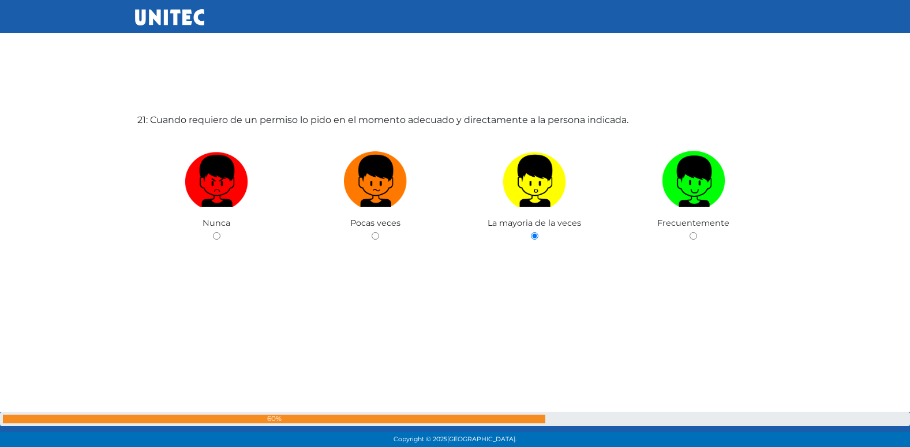
radio input "true"
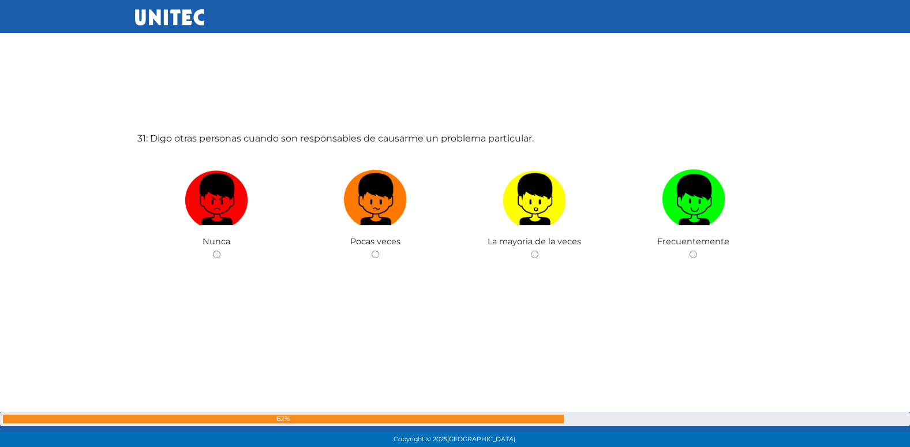
scroll to position [13462, 0]
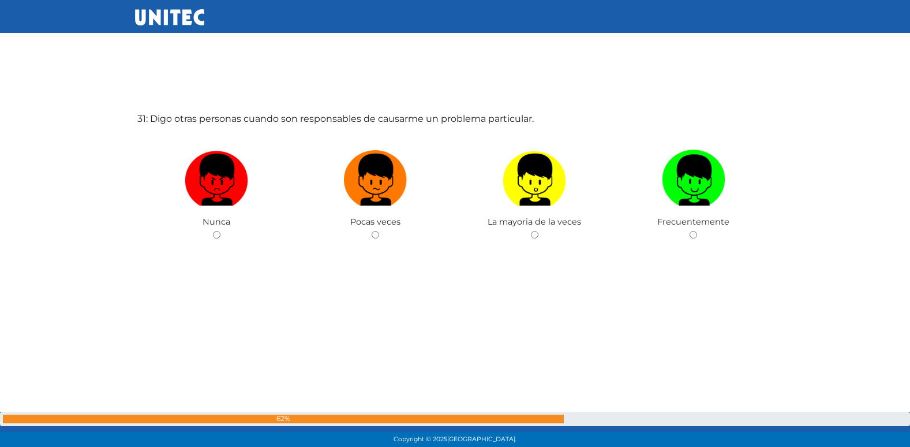
click at [372, 231] on input "radio" at bounding box center [376, 235] width 8 height 8
radio input "true"
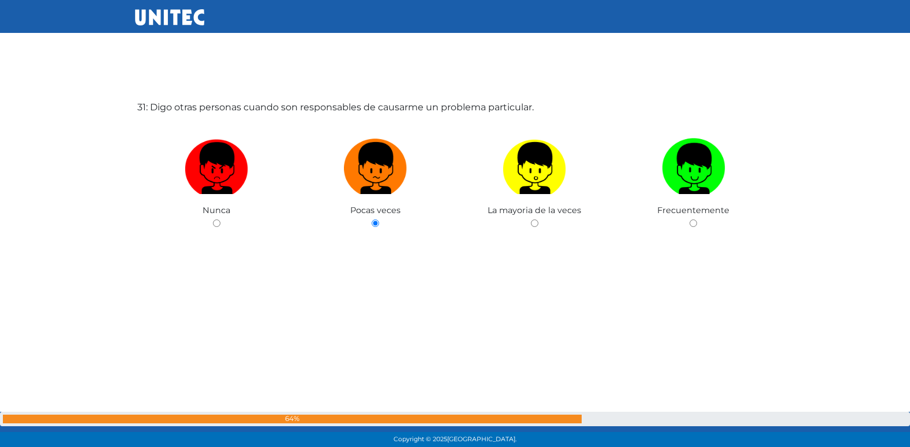
click at [531, 219] on input "radio" at bounding box center [535, 223] width 8 height 8
radio input "true"
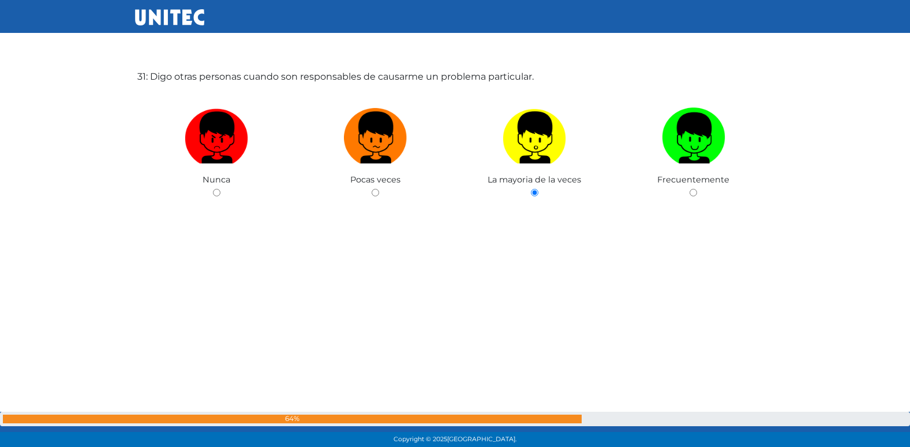
radio input "true"
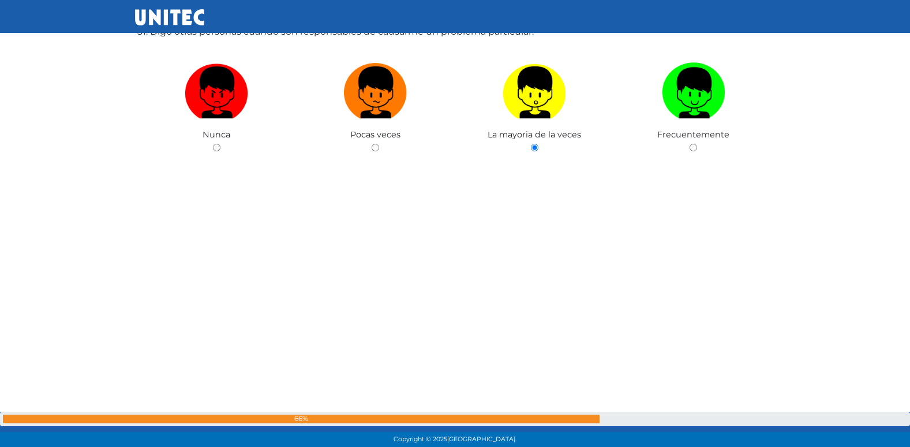
radio input "true"
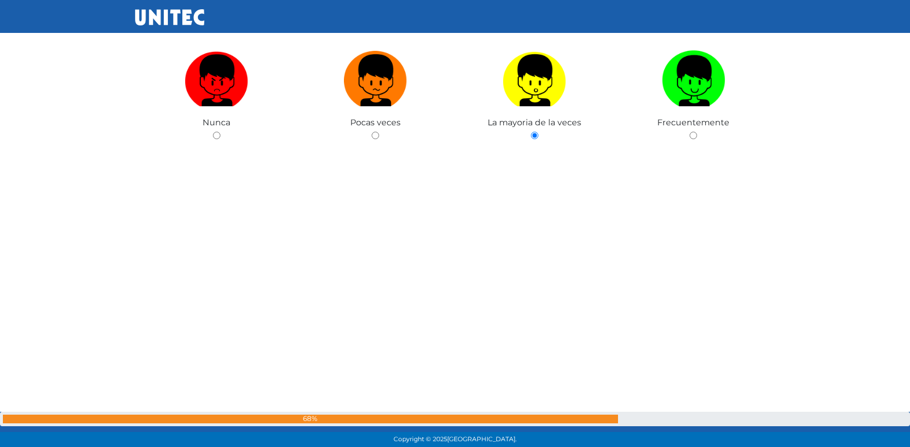
radio input "true"
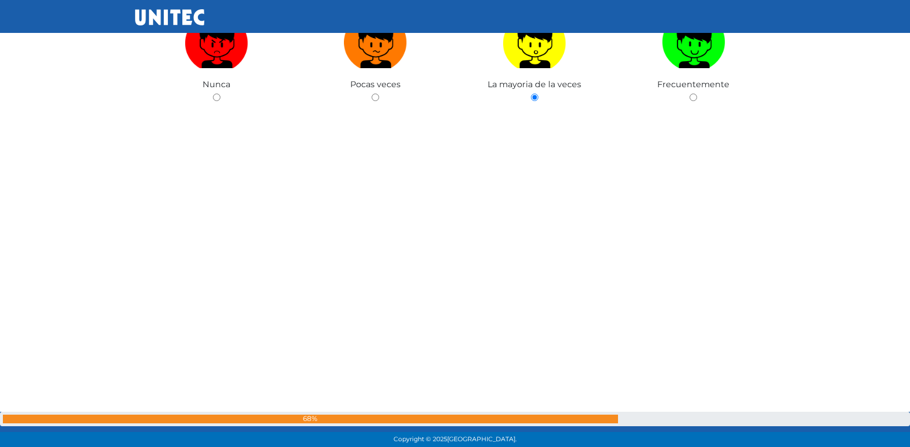
radio input "true"
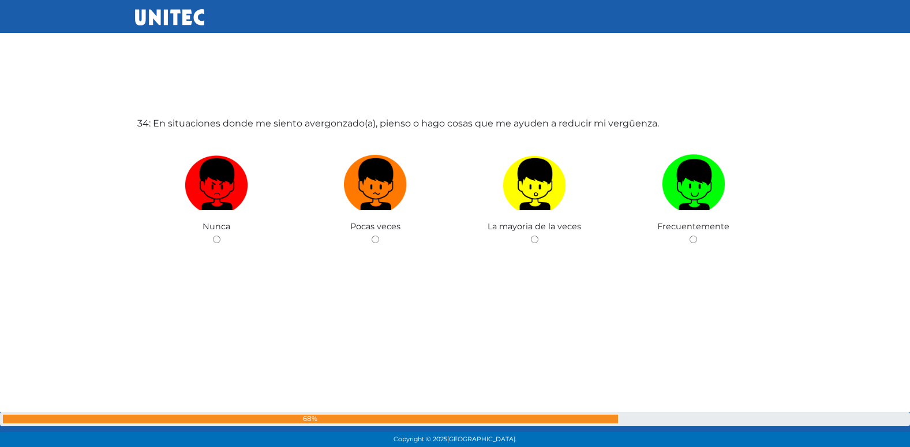
scroll to position [14802, 0]
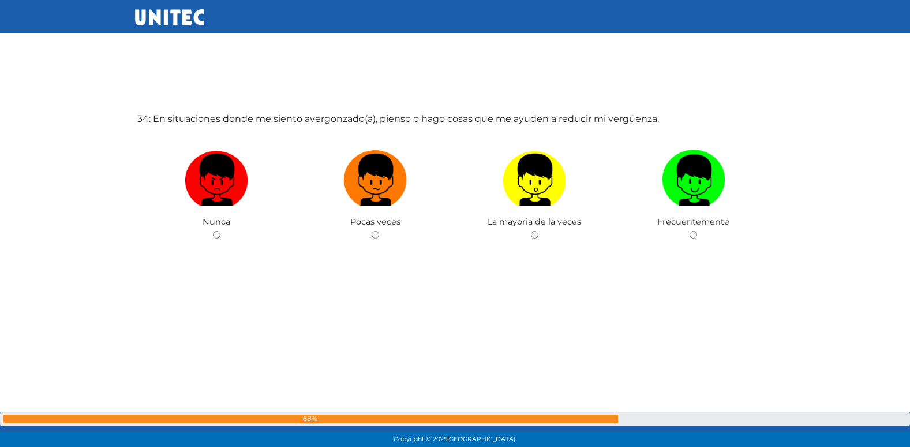
click at [372, 231] on input "radio" at bounding box center [376, 235] width 8 height 8
radio input "true"
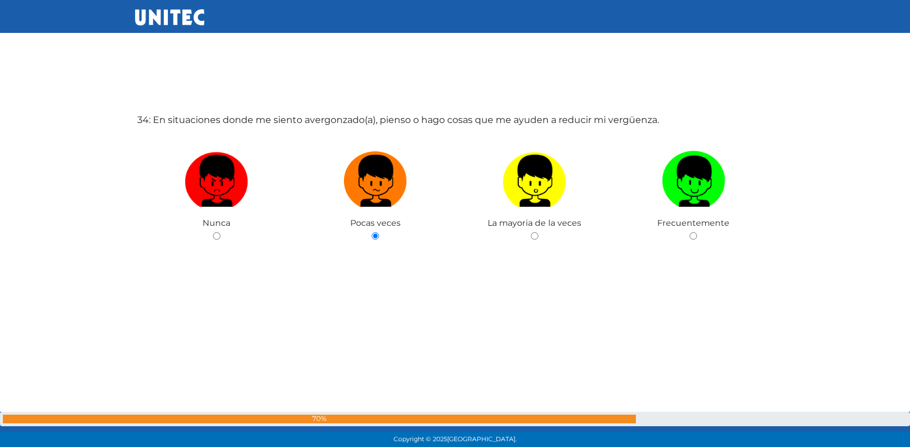
radio input "true"
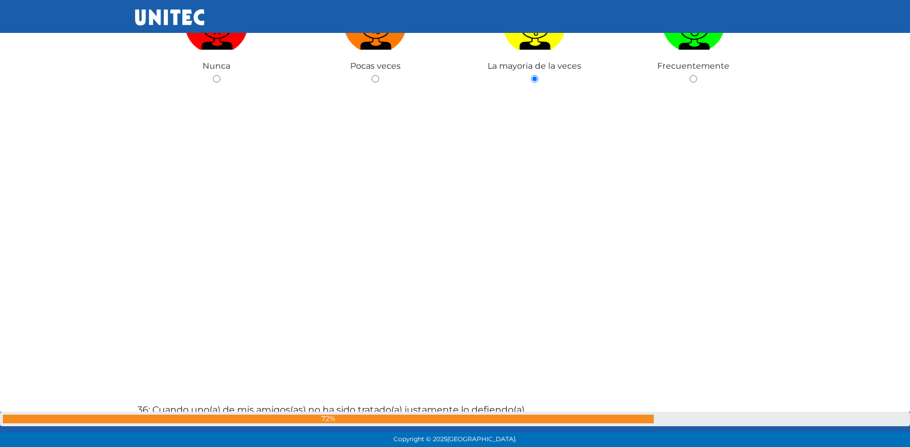
scroll to position [15292, 0]
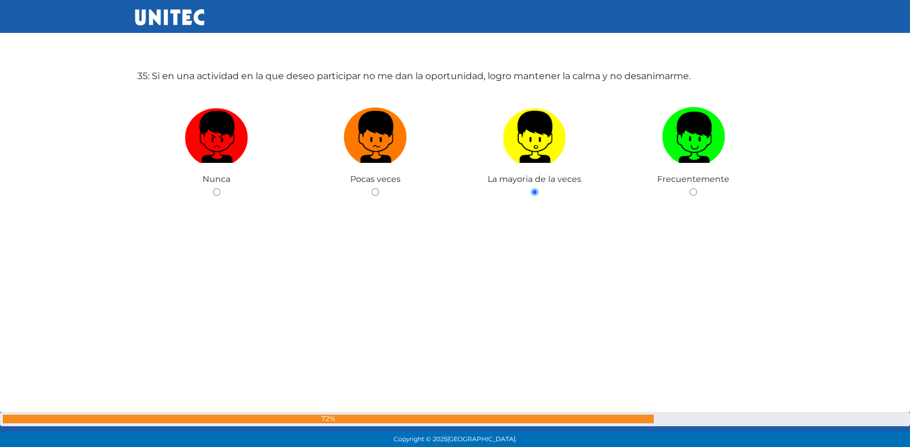
click at [690, 188] on input "radio" at bounding box center [694, 192] width 8 height 8
radio input "true"
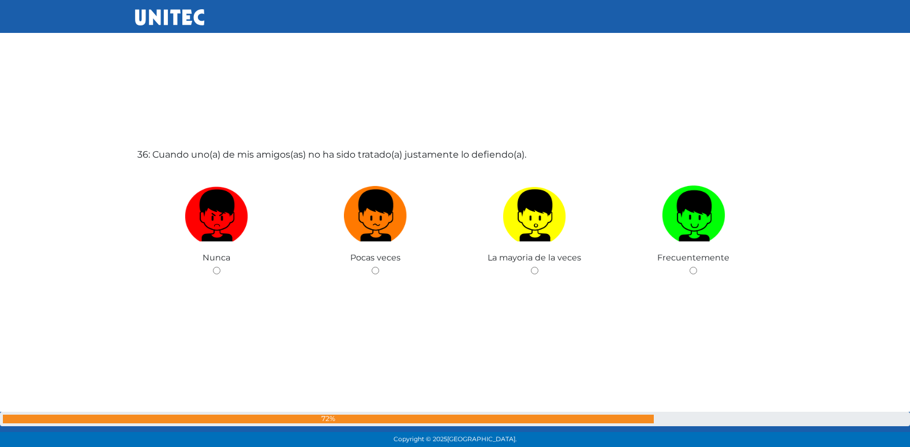
scroll to position [15696, 0]
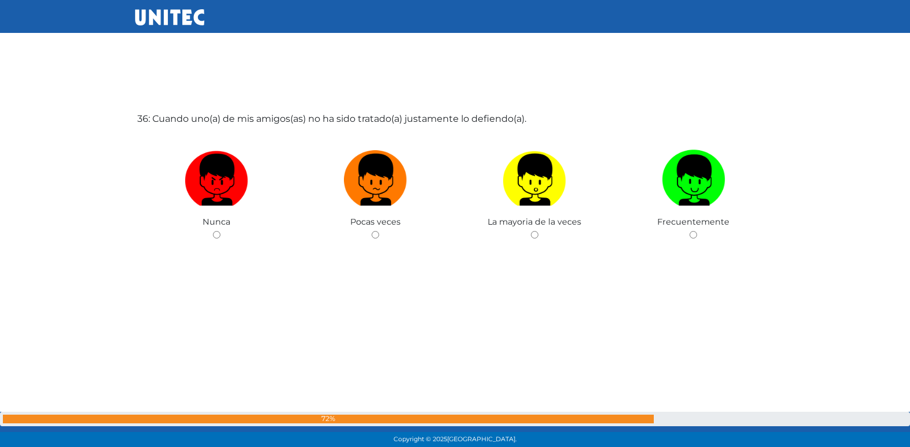
click at [372, 231] on input "radio" at bounding box center [376, 235] width 8 height 8
radio input "true"
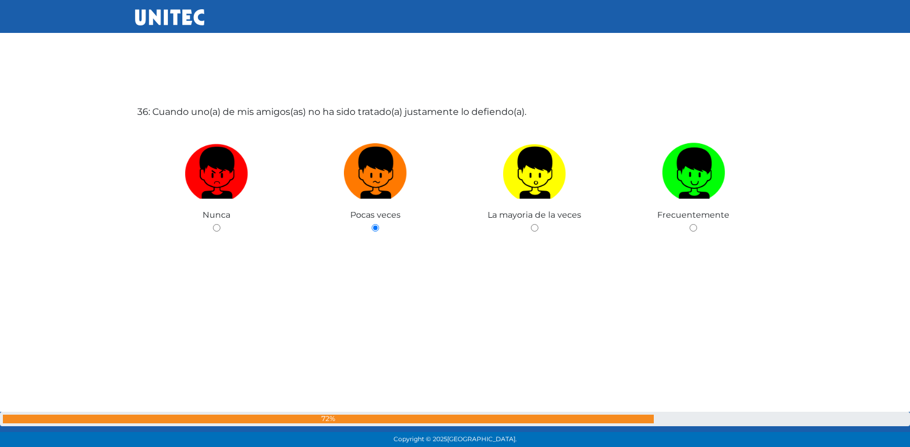
click at [531, 224] on input "radio" at bounding box center [535, 228] width 8 height 8
radio input "true"
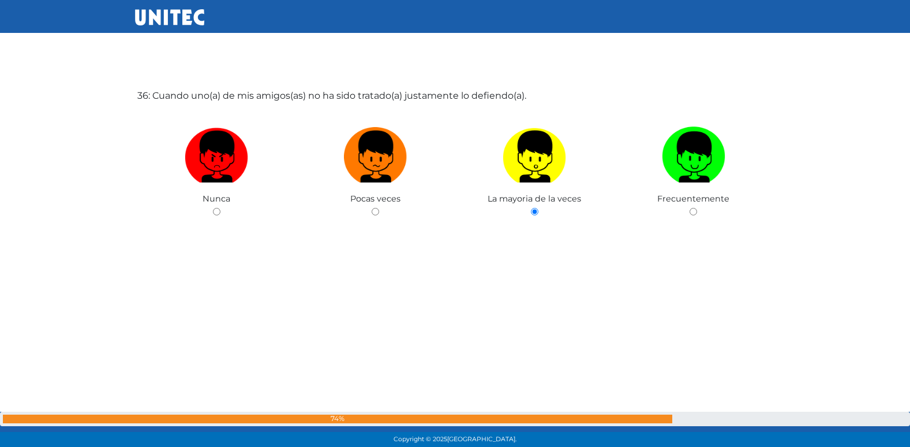
click at [690, 208] on input "radio" at bounding box center [694, 212] width 8 height 8
radio input "true"
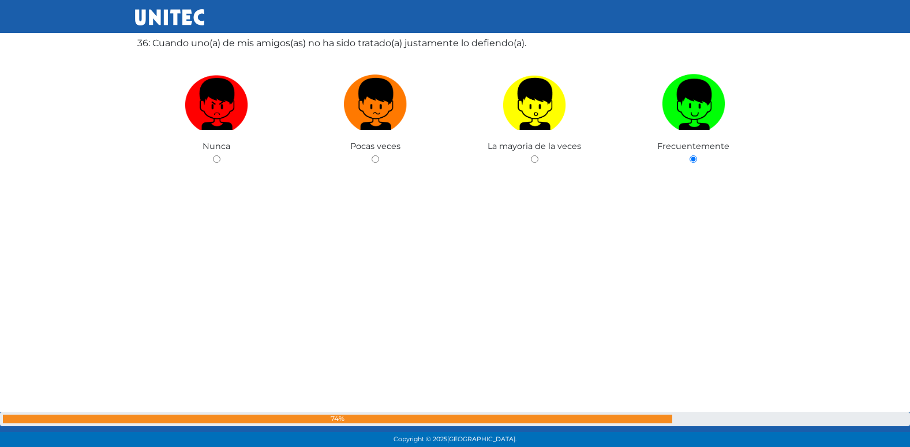
radio input "true"
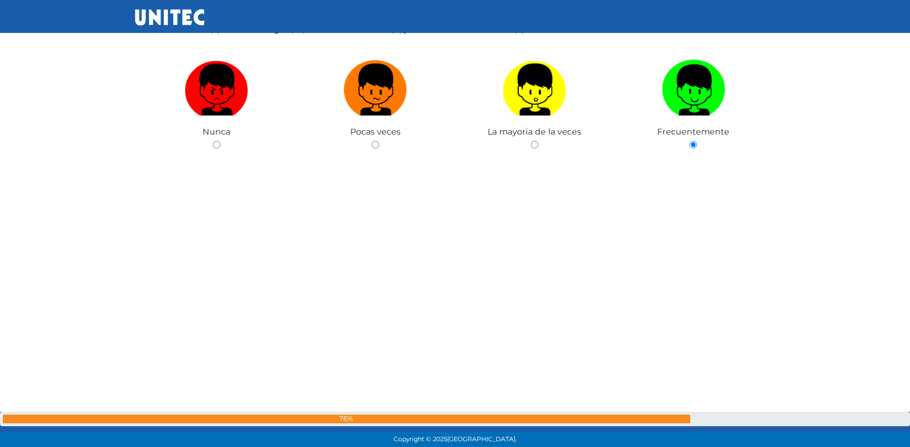
radio input "true"
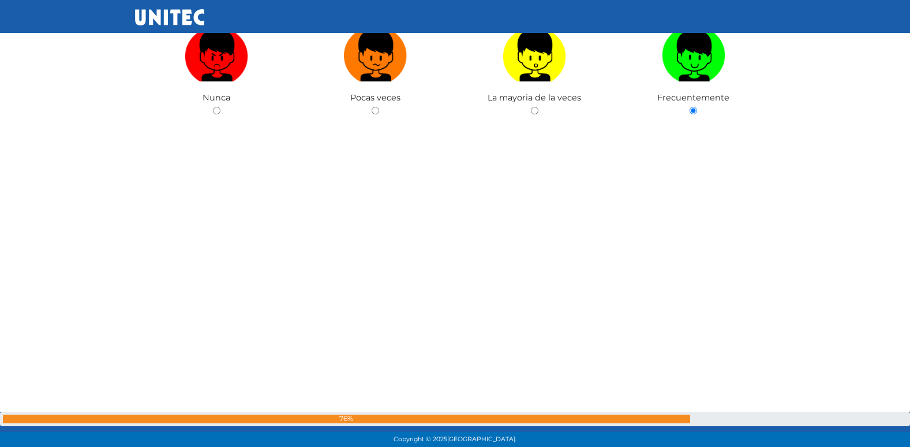
radio input "true"
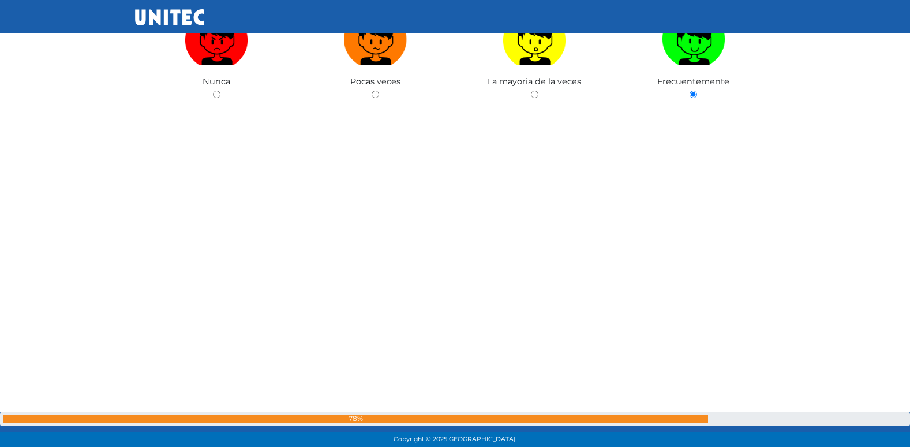
radio input "true"
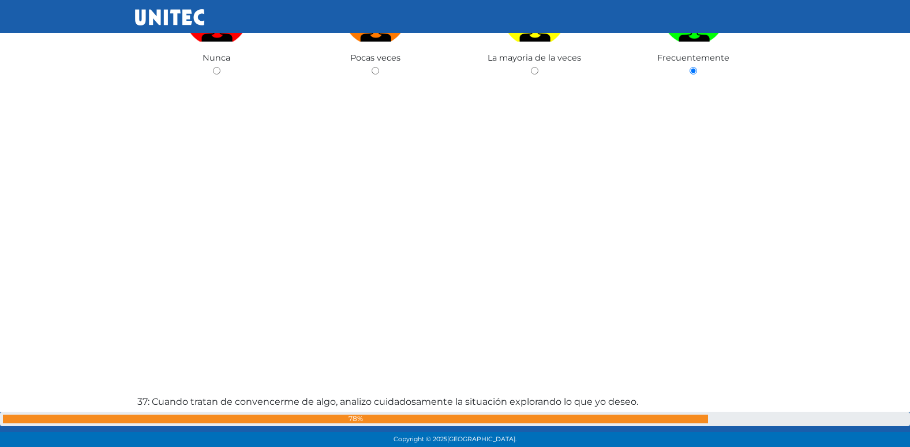
radio input "true"
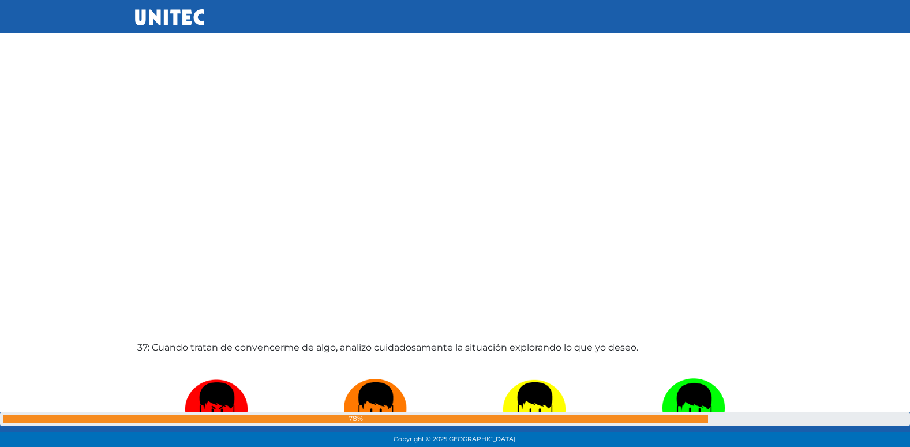
radio input "true"
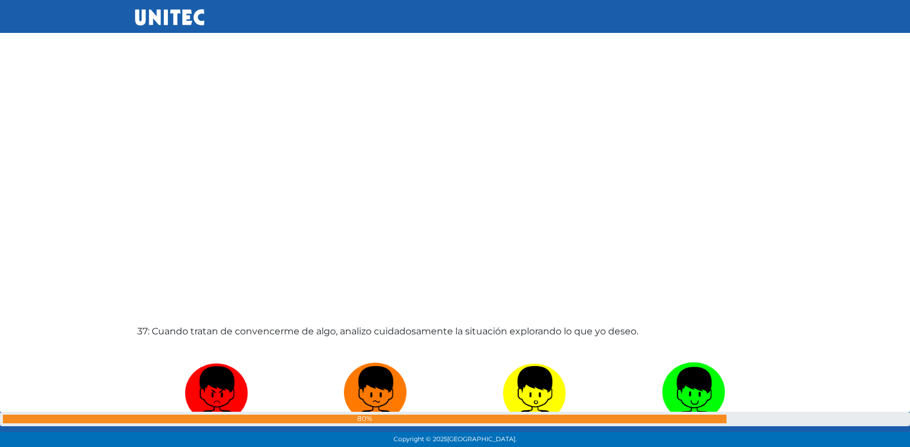
radio input "true"
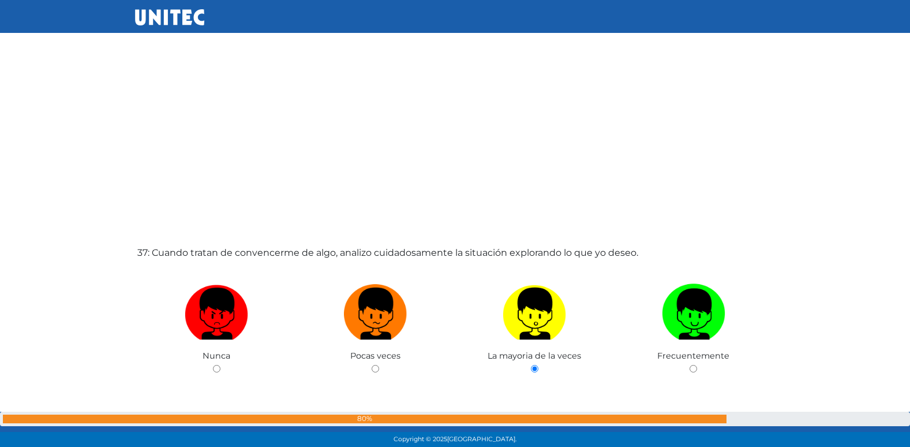
radio input "true"
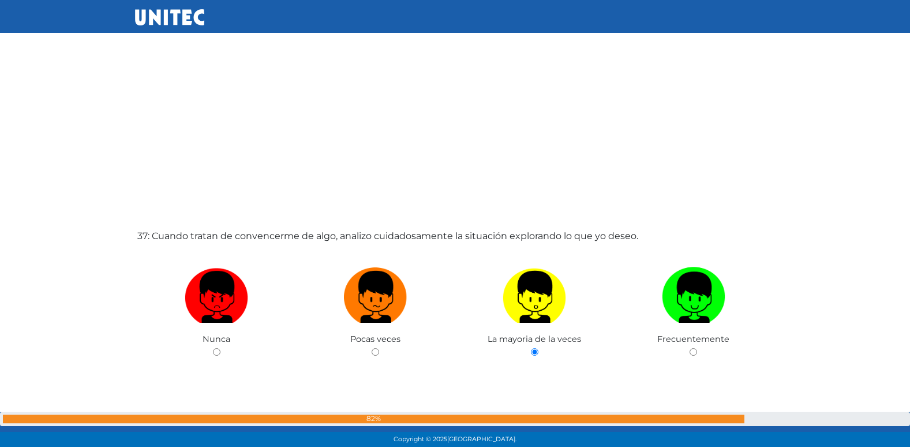
radio input "true"
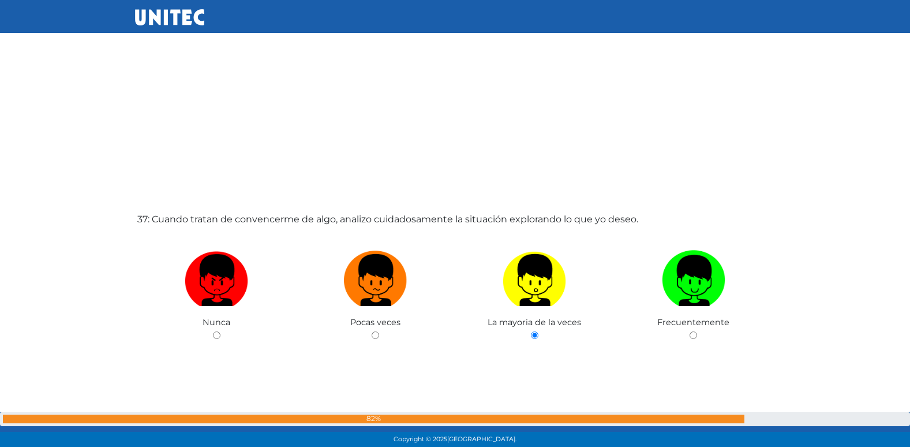
radio input "true"
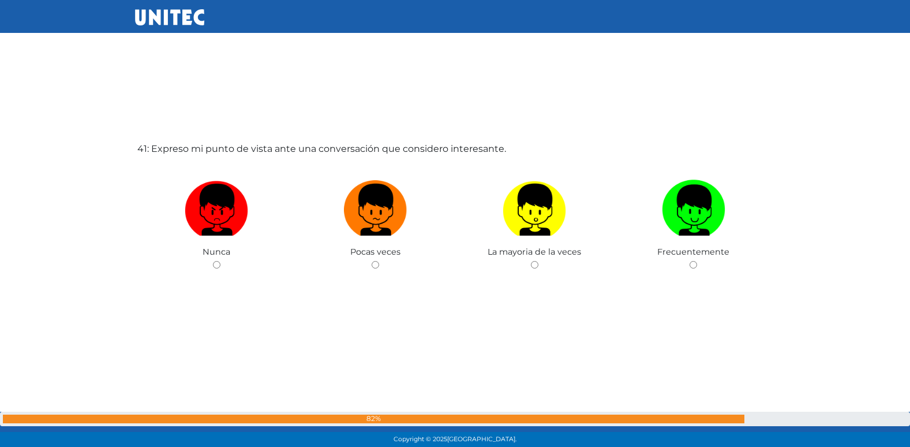
scroll to position [17930, 0]
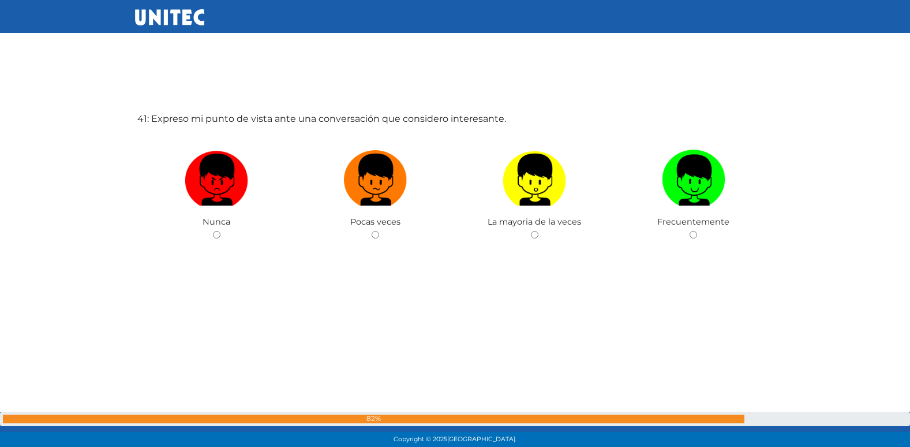
click at [372, 231] on input "radio" at bounding box center [376, 235] width 8 height 8
radio input "true"
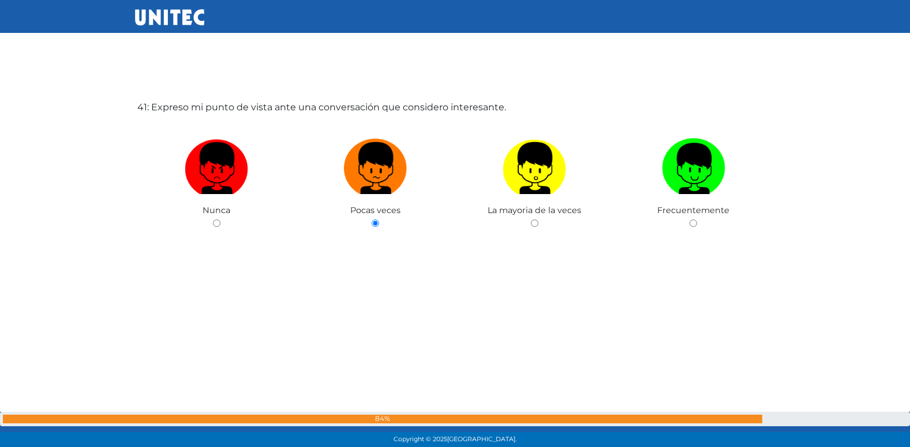
click at [531, 219] on input "radio" at bounding box center [535, 223] width 8 height 8
radio input "true"
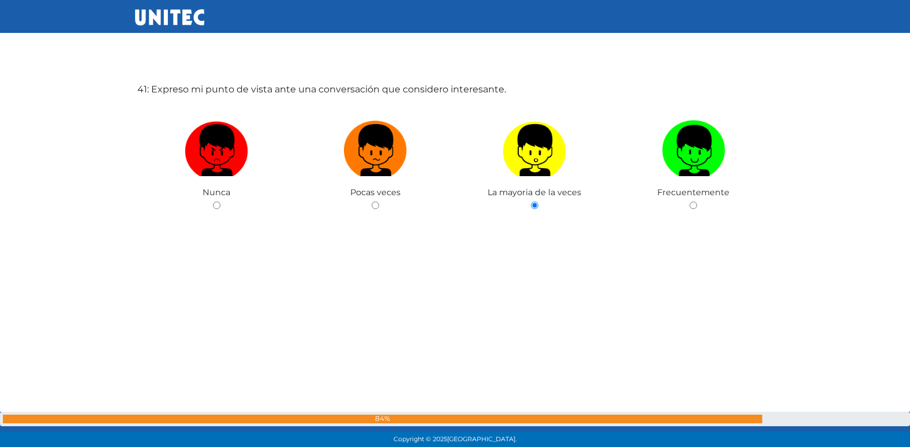
click at [690, 201] on input "radio" at bounding box center [694, 205] width 8 height 8
radio input "true"
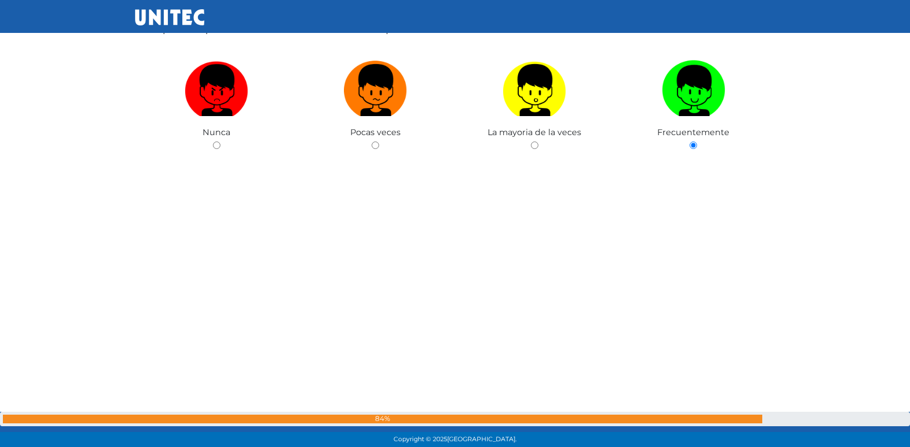
radio input "true"
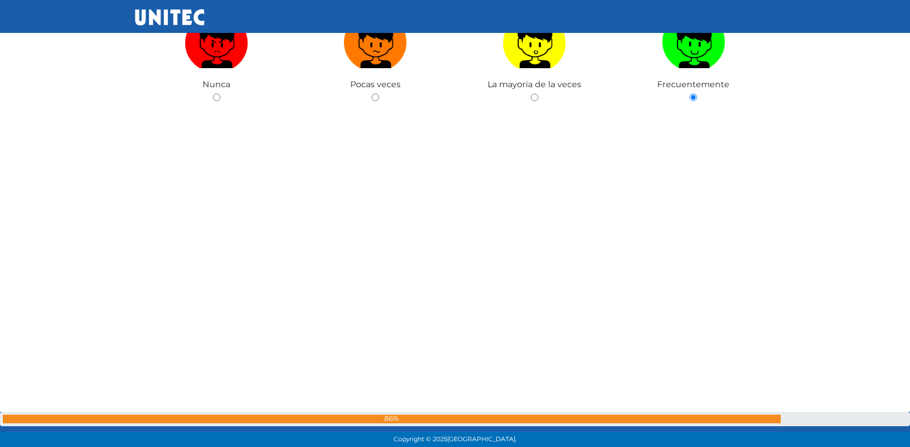
radio input "true"
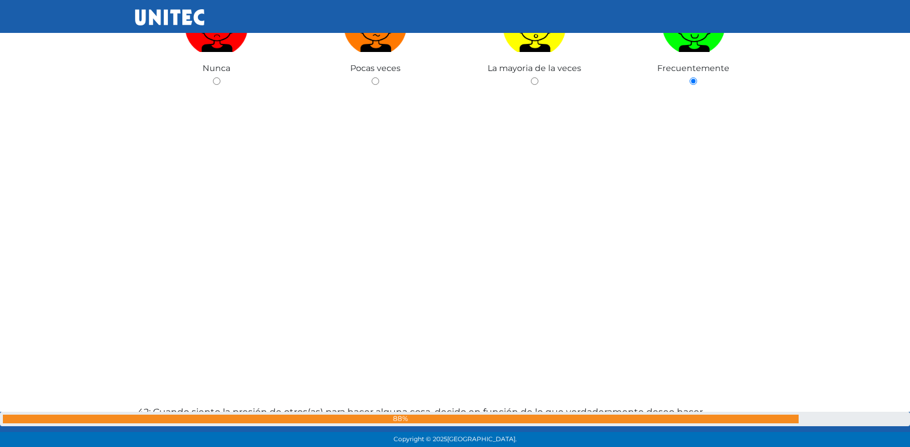
radio input "true"
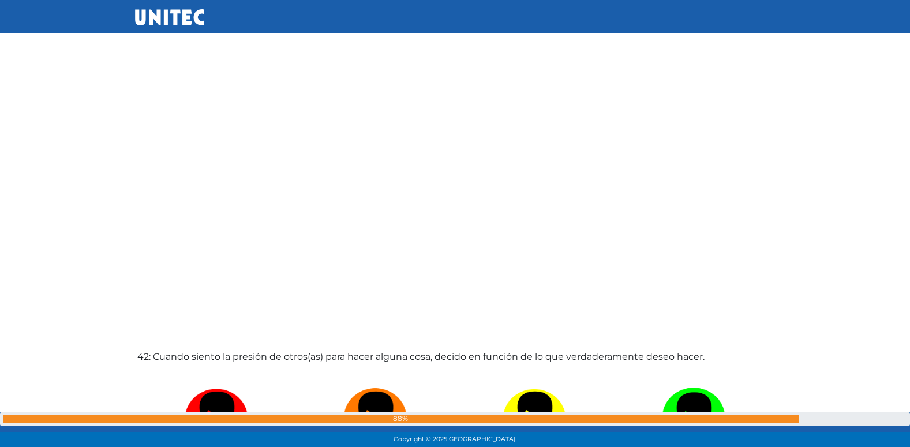
radio input "true"
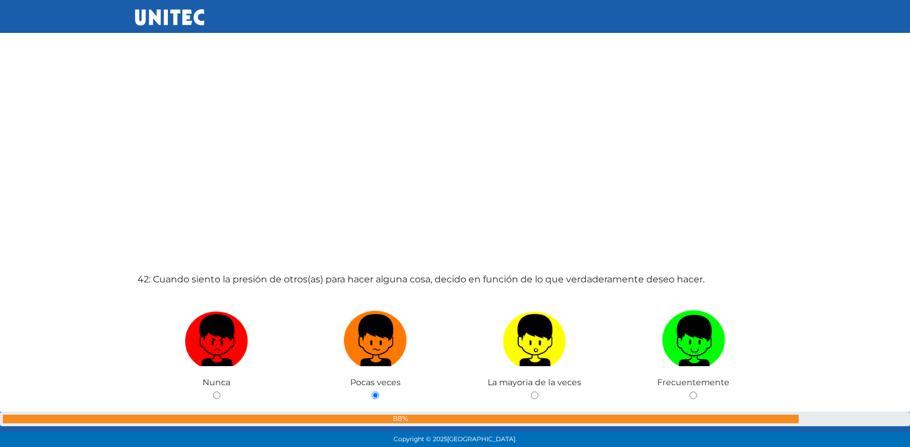
radio input "true"
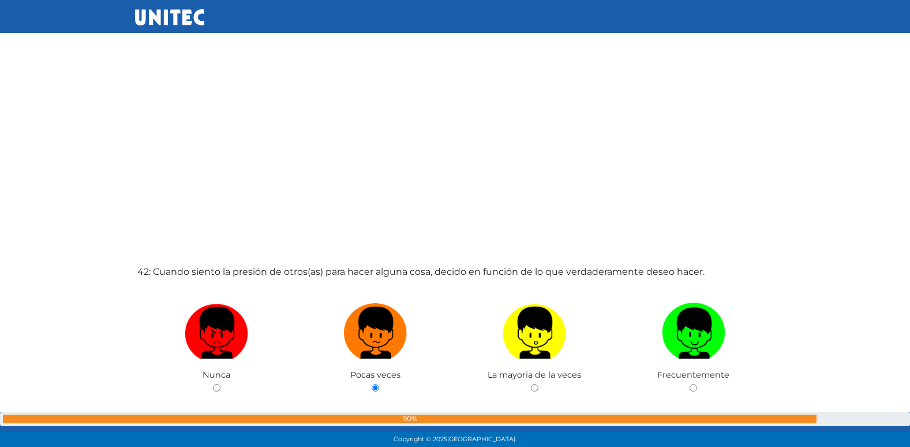
radio input "true"
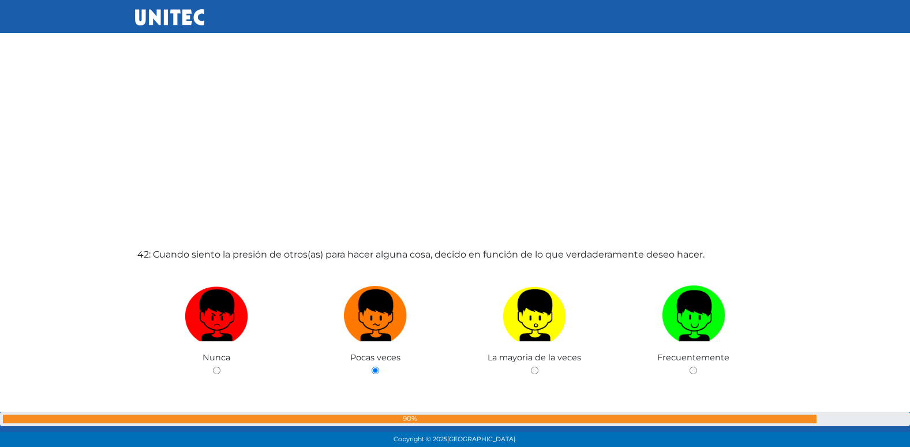
radio input "true"
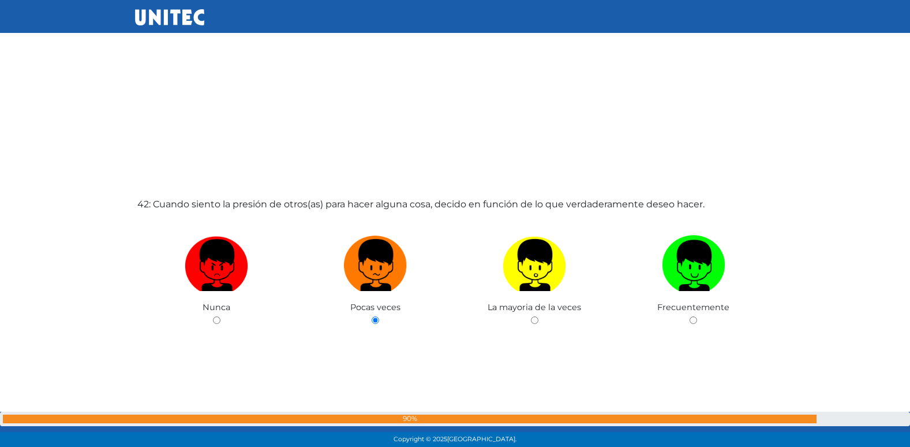
radio input "true"
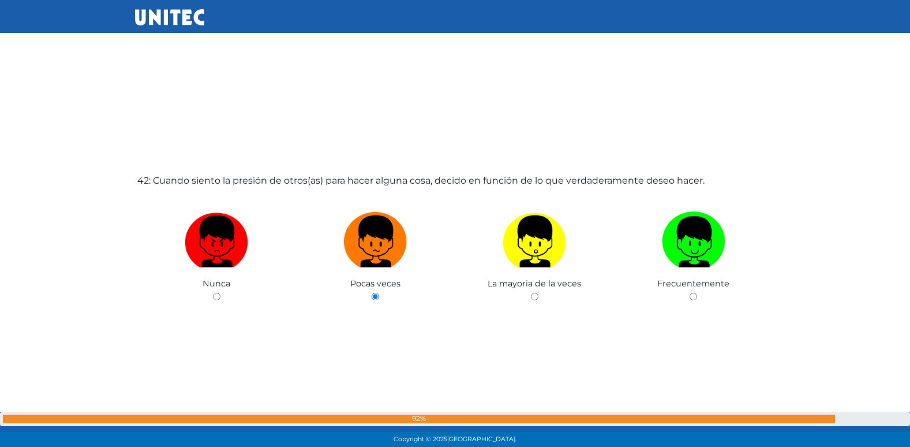
radio input "true"
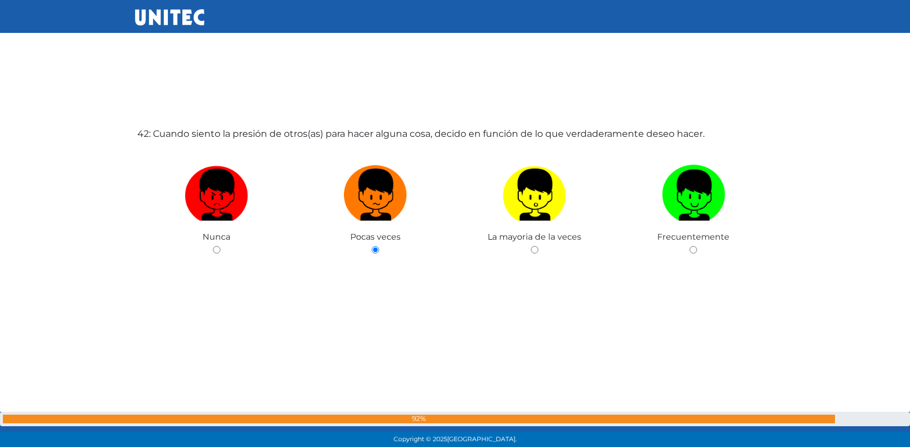
radio input "true"
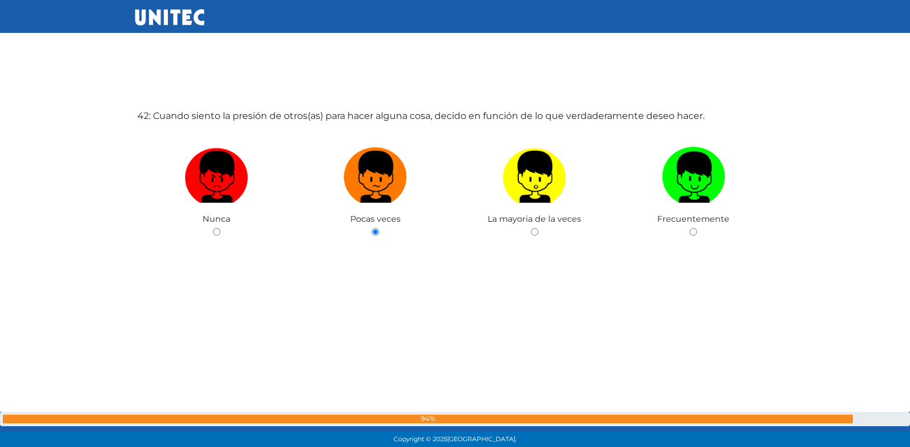
radio input "true"
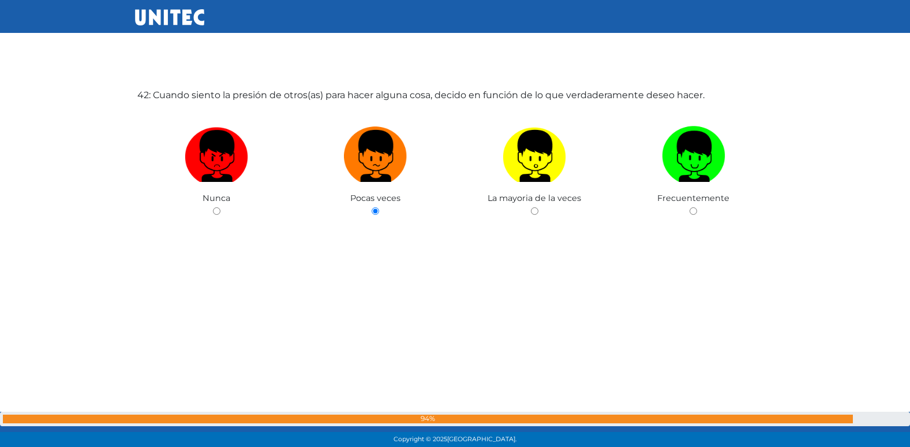
radio input "true"
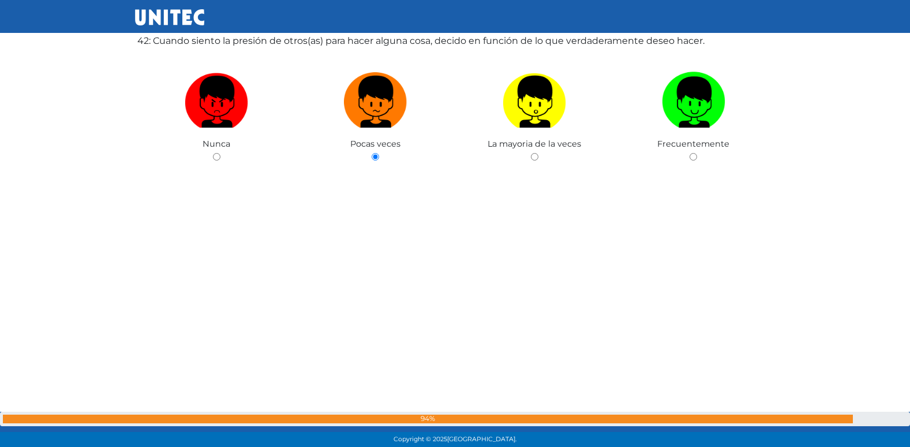
radio input "true"
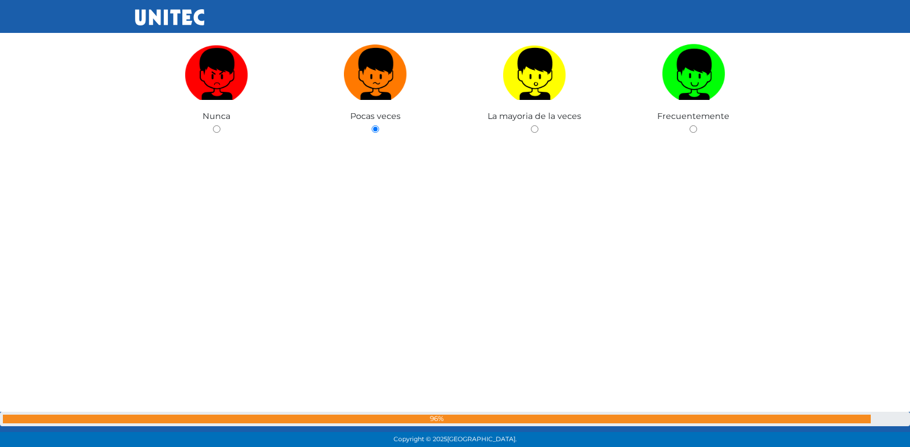
radio input "true"
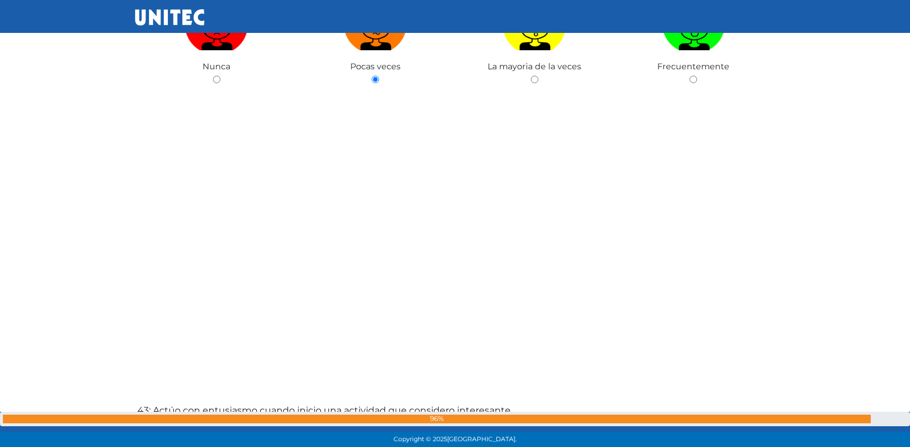
radio input "true"
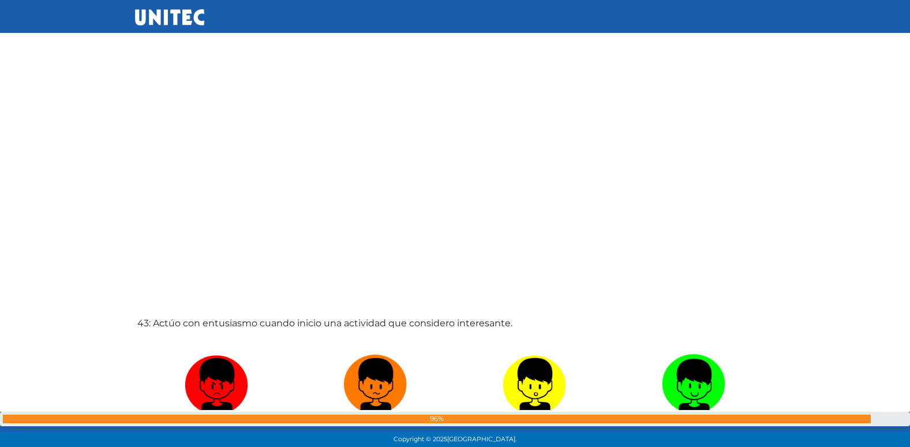
radio input "true"
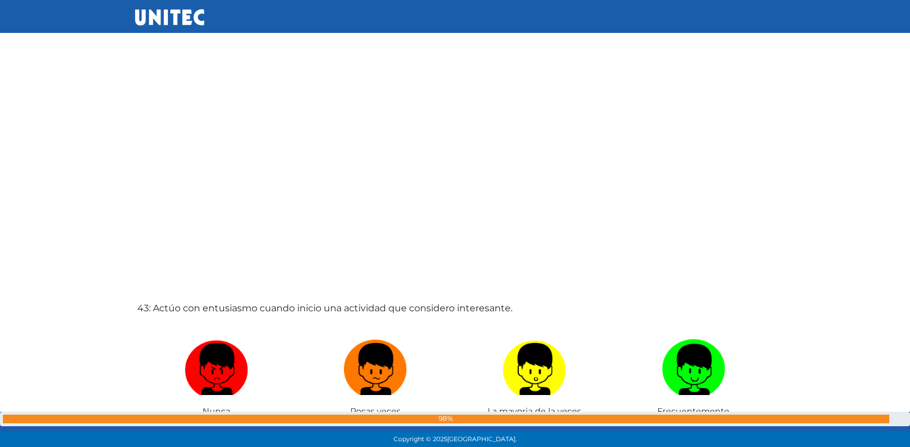
radio input "true"
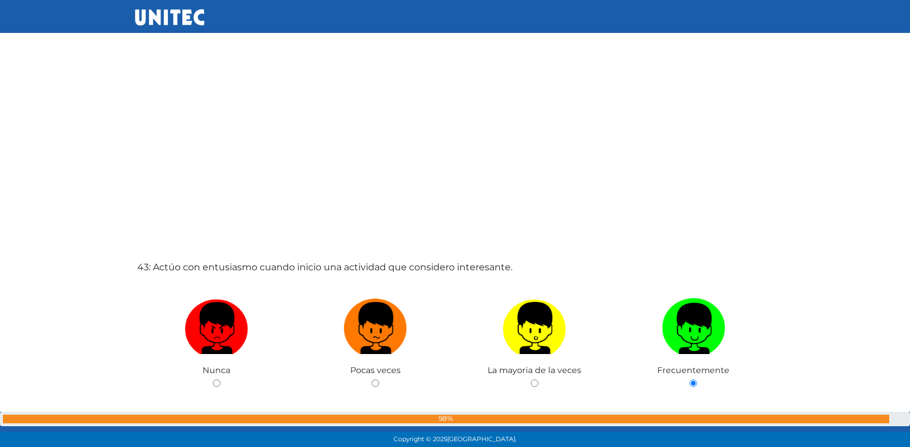
radio input "true"
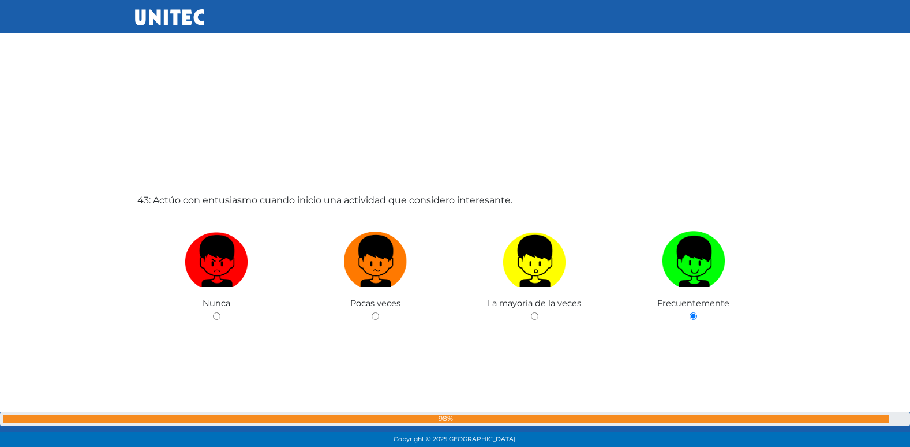
radio input "true"
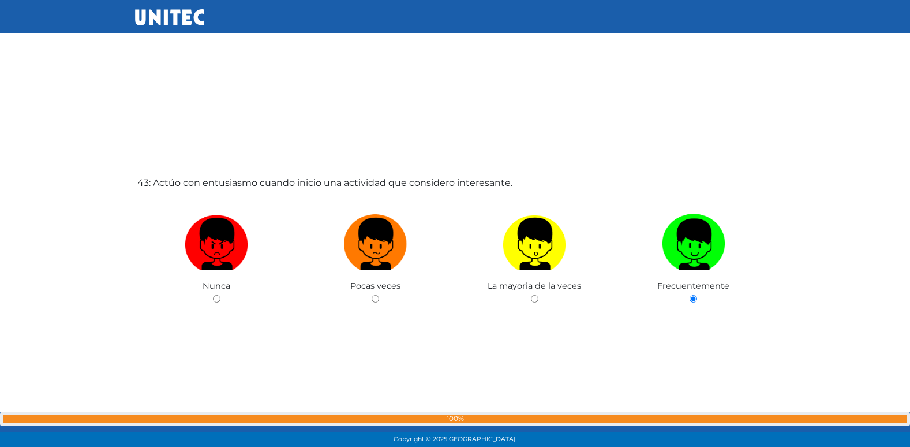
radio input "true"
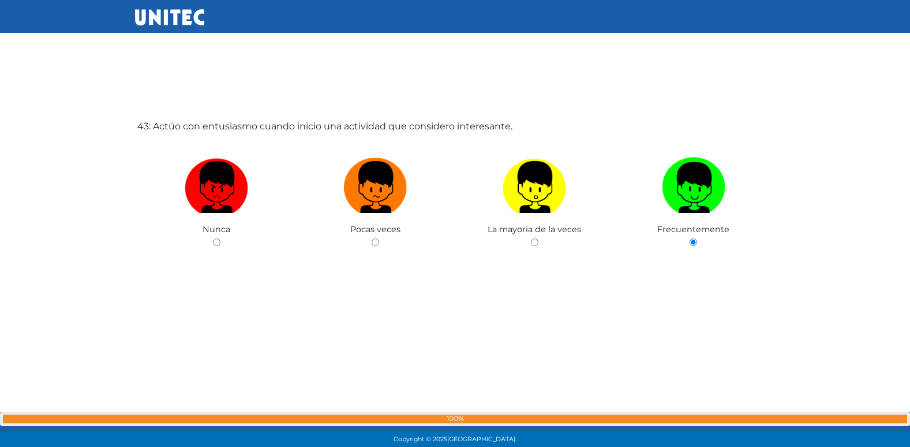
radio input "true"
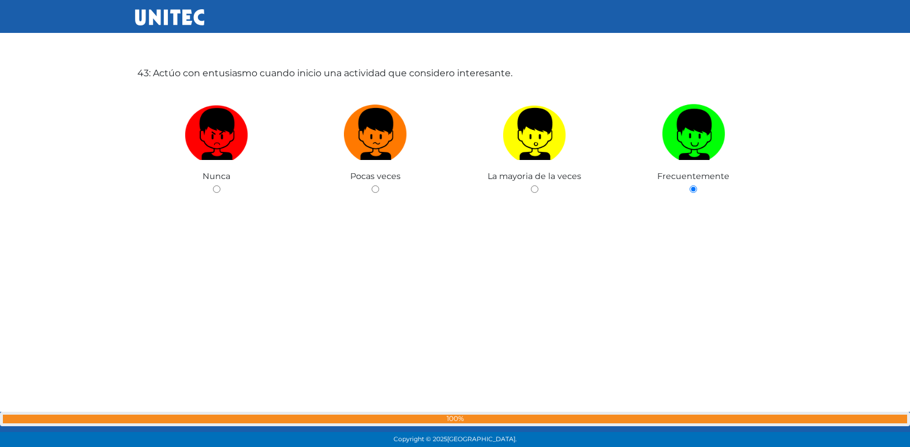
radio input "true"
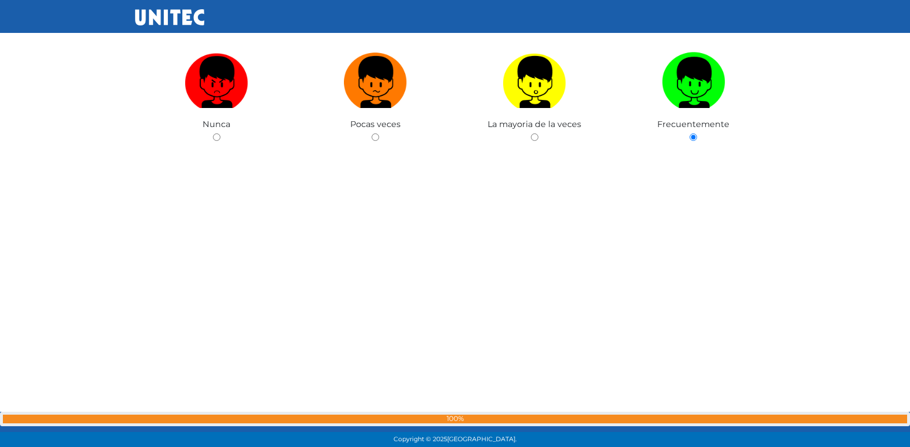
radio input "true"
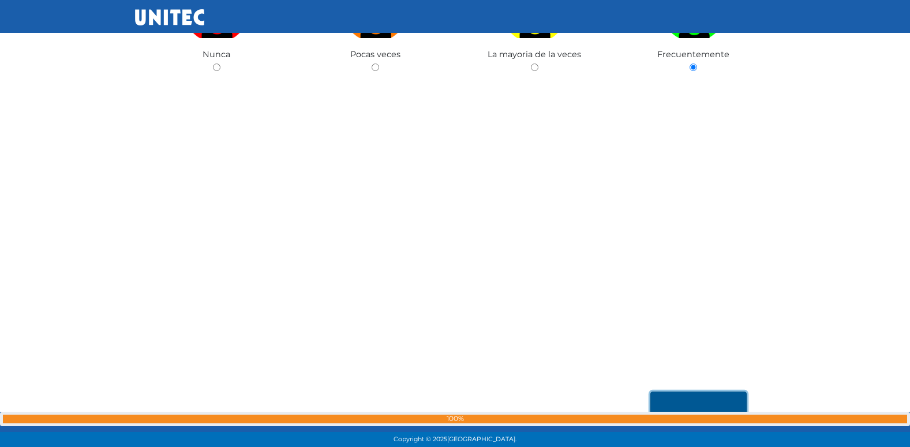
scroll to position [22132, 0]
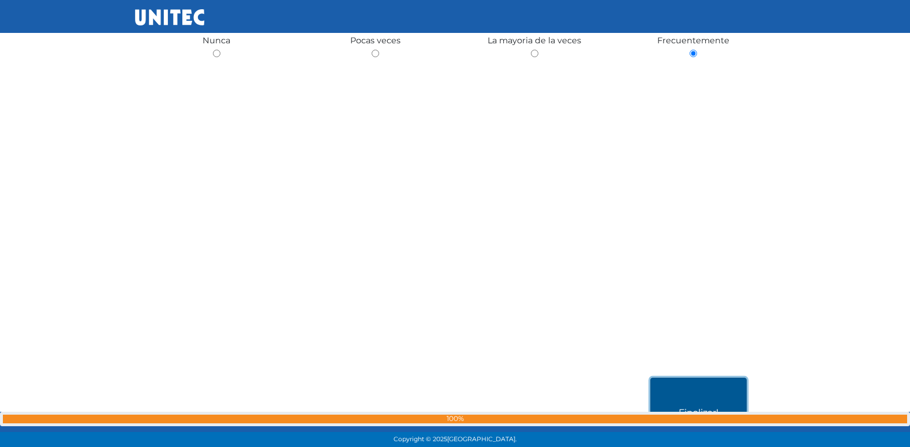
click at [701, 385] on button "Finalizar!" at bounding box center [699, 413] width 96 height 70
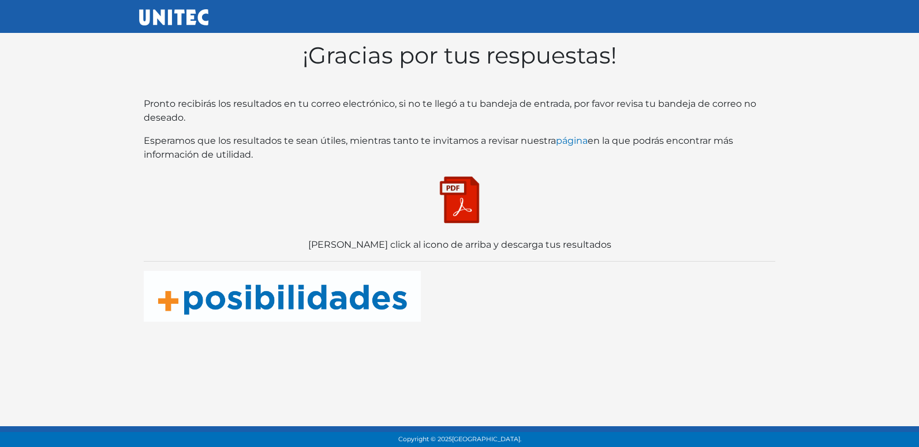
click at [455, 197] on img at bounding box center [460, 200] width 58 height 58
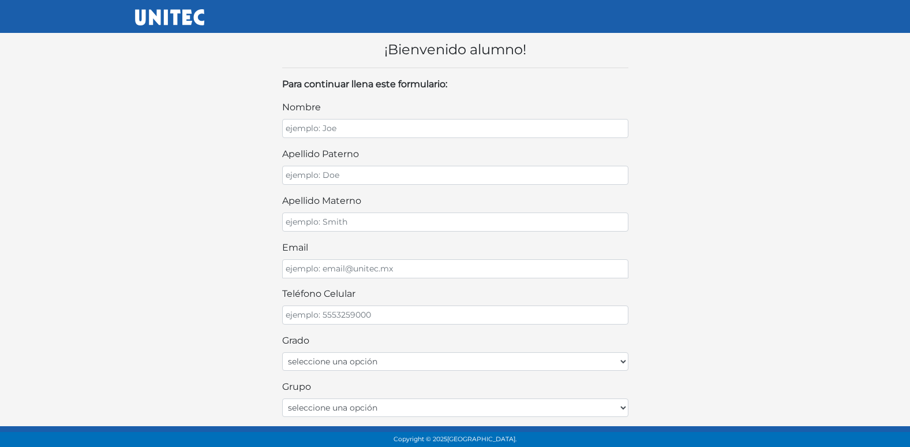
scroll to position [21, 0]
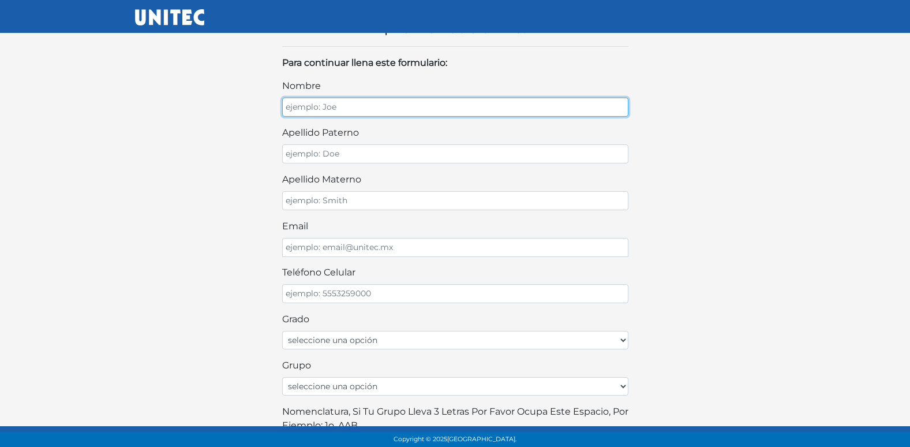
click at [469, 114] on input "nombre" at bounding box center [455, 107] width 346 height 19
type input "[PERSON_NAME]"
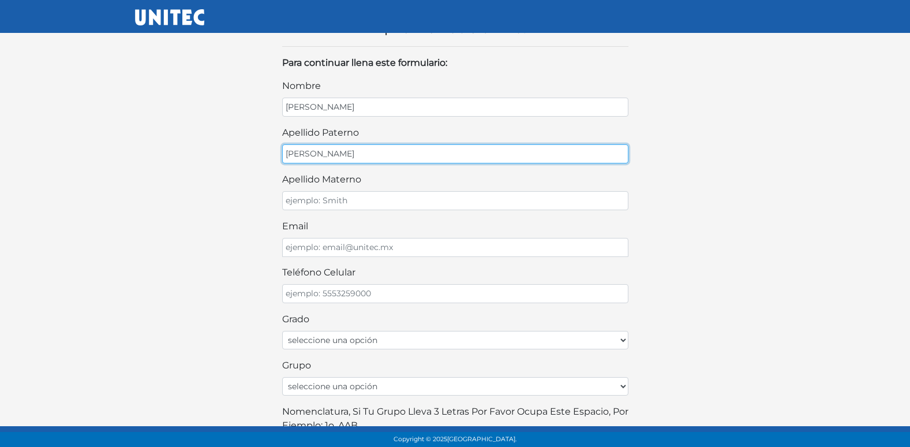
type input "[PERSON_NAME]"
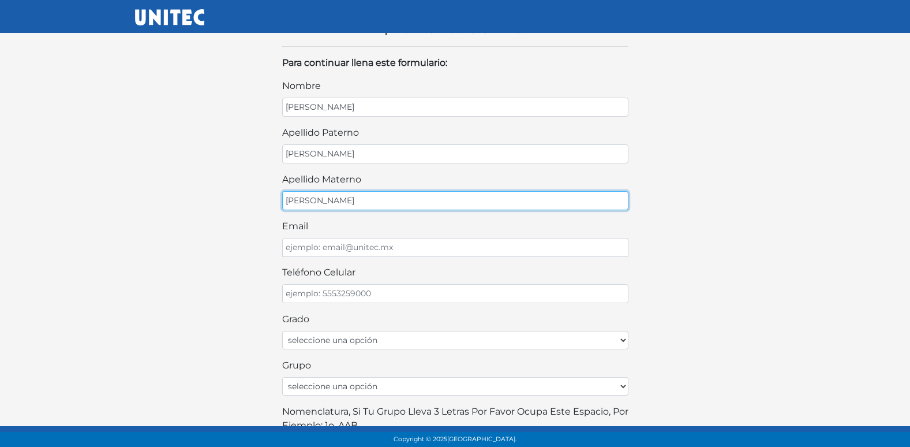
type input "[PERSON_NAME]"
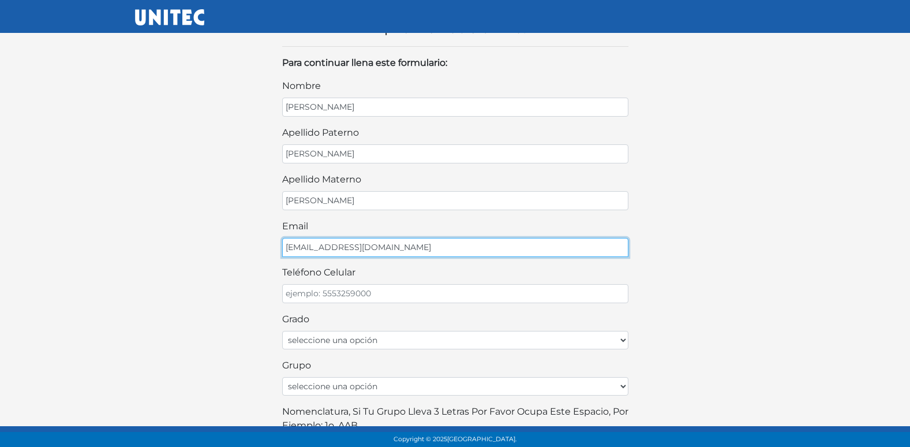
type input "[EMAIL_ADDRESS][DOMAIN_NAME]"
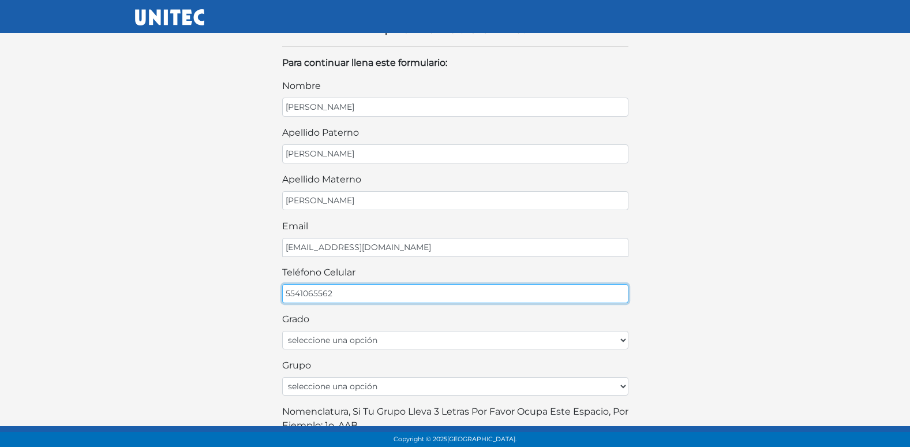
type input "5541065562"
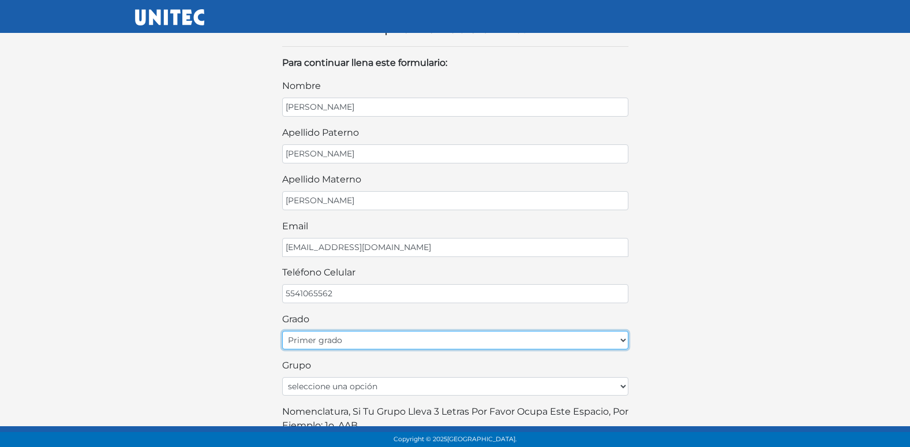
select select "2do"
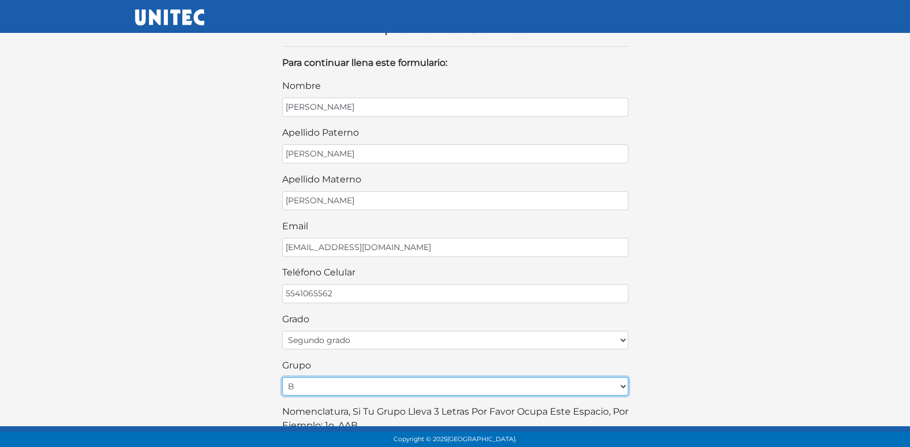
select select "A"
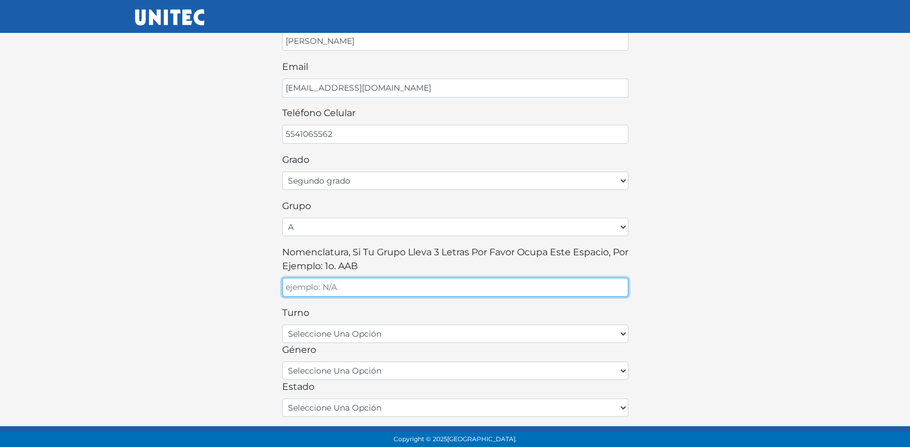
scroll to position [204, 0]
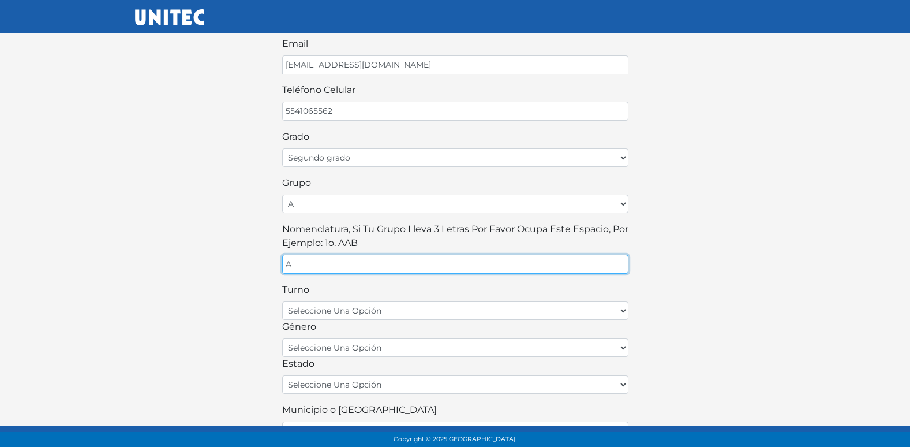
type input "A"
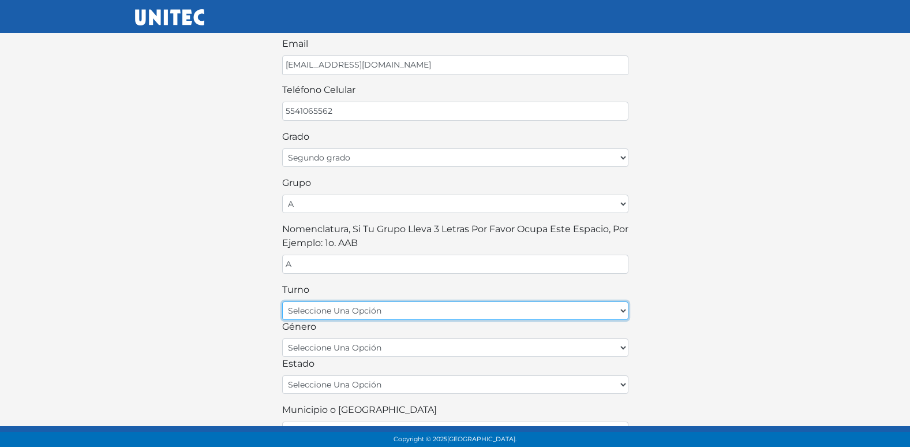
select select "matutino"
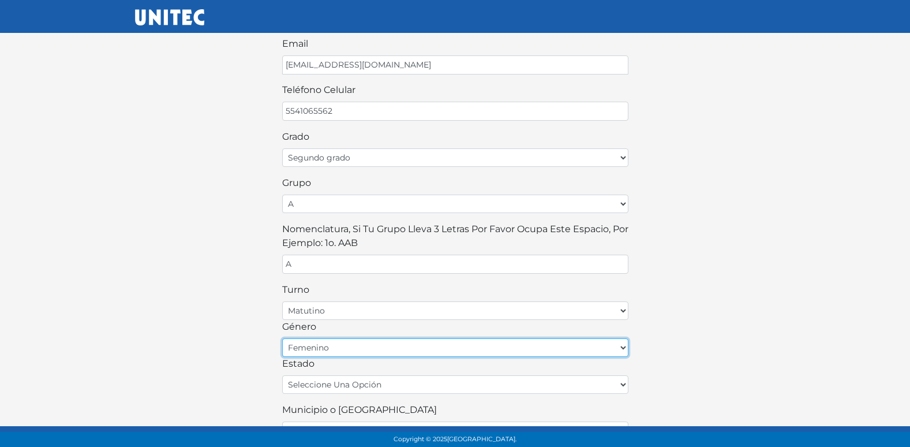
select select "M"
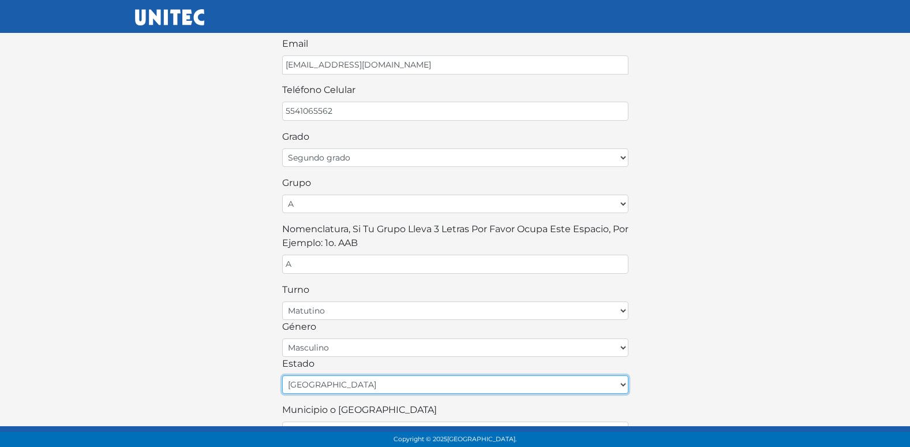
select select "MEX"
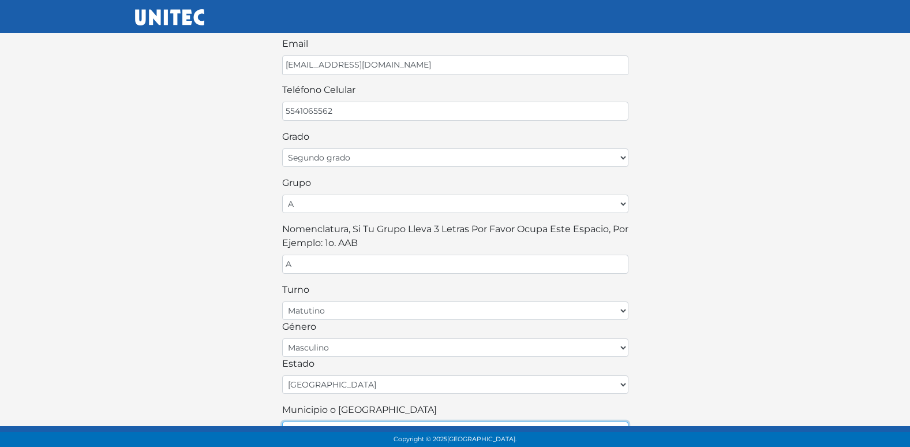
type input "ECATEPEC"
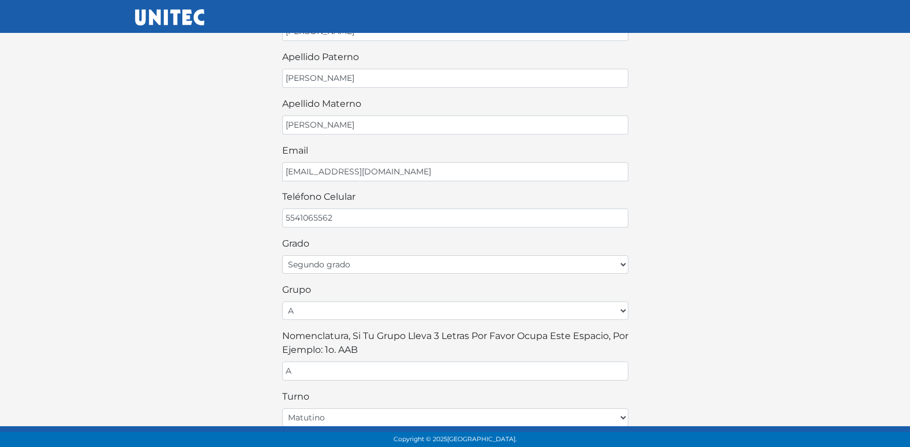
scroll to position [254, 0]
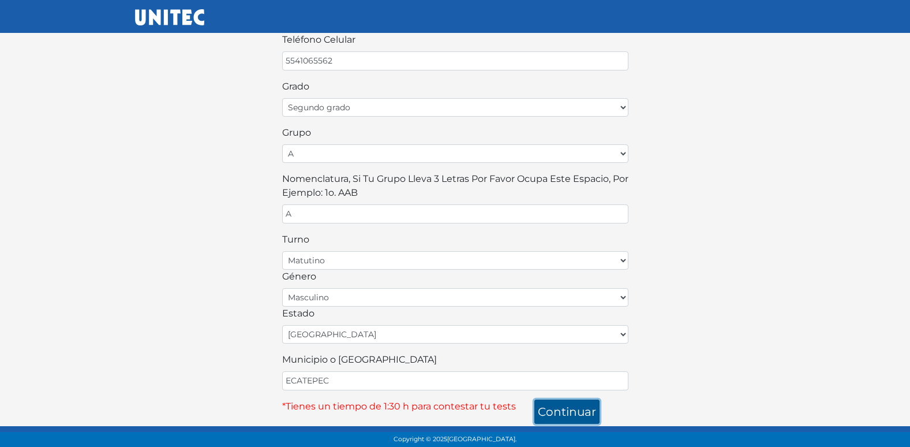
click at [546, 404] on button "continuar" at bounding box center [567, 411] width 65 height 24
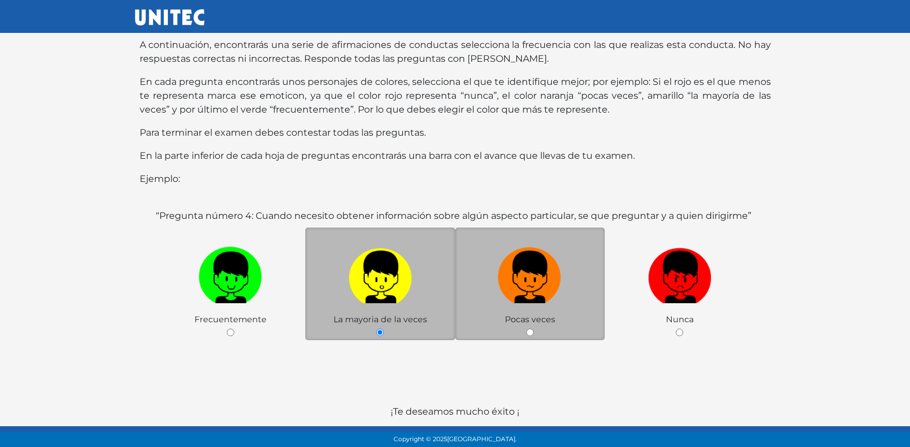
scroll to position [115, 0]
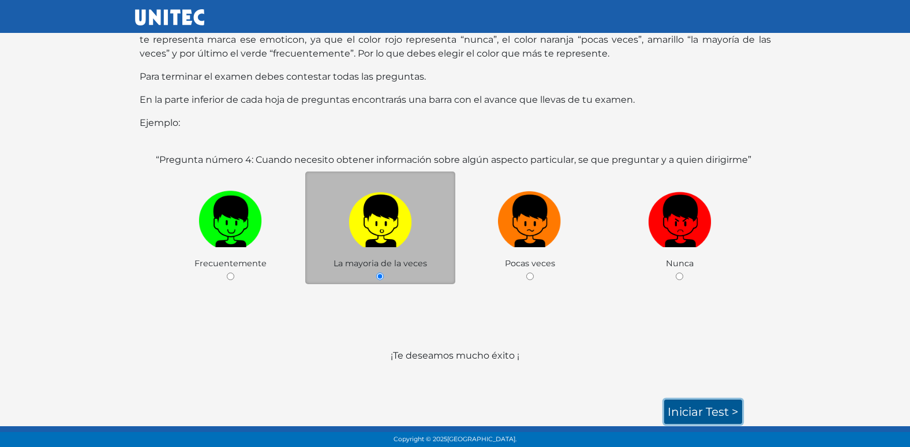
click at [700, 411] on link "Iniciar test >" at bounding box center [703, 411] width 78 height 24
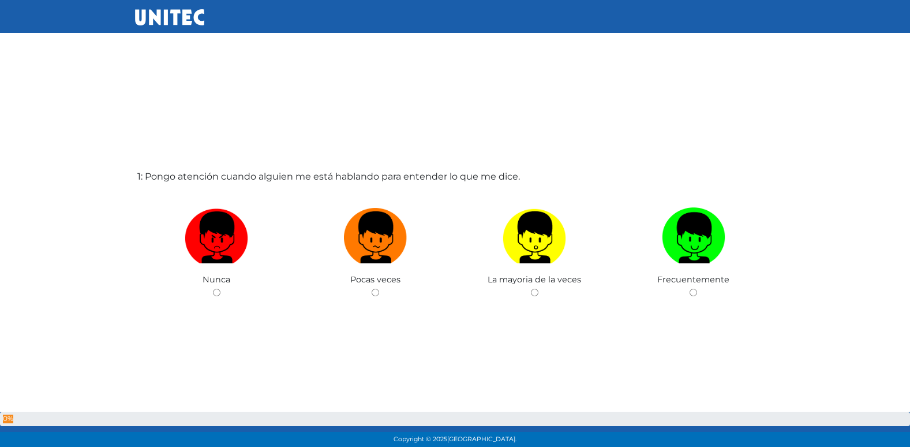
click at [372, 289] on input "radio" at bounding box center [376, 293] width 8 height 8
radio input "true"
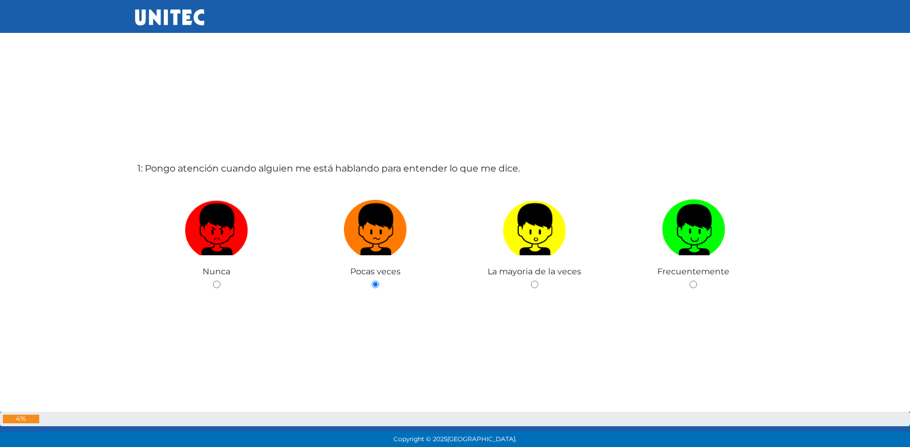
click at [531, 281] on input "radio" at bounding box center [535, 285] width 8 height 8
radio input "true"
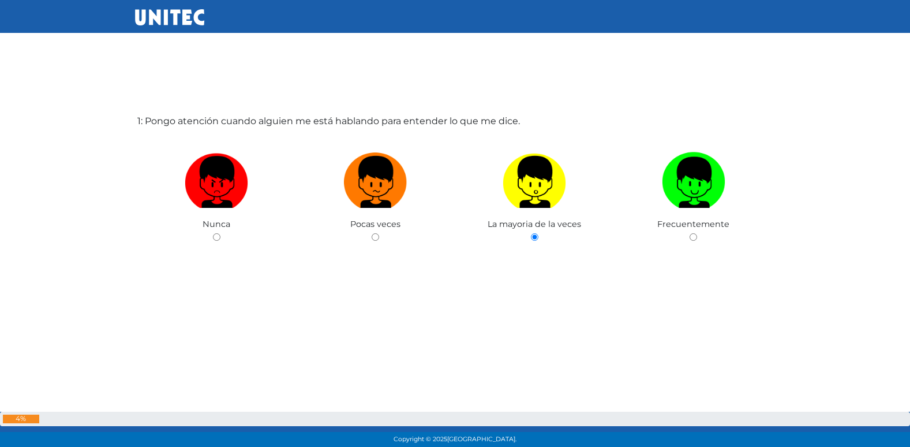
radio input "true"
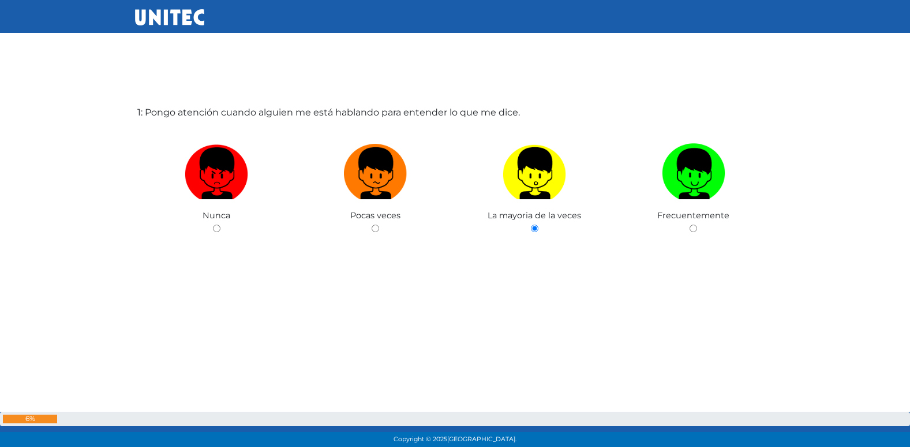
radio input "true"
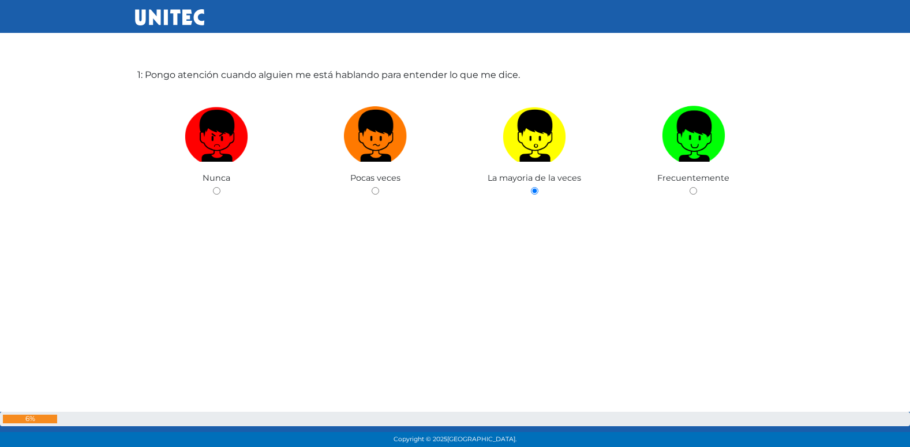
radio input "true"
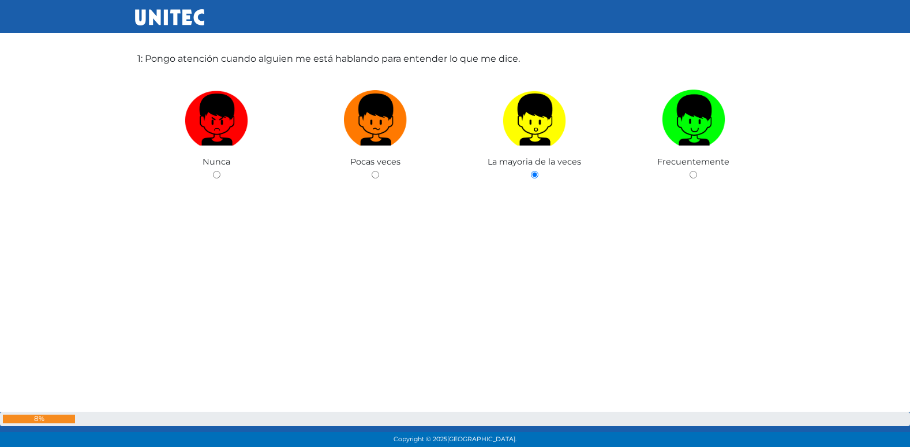
radio input "true"
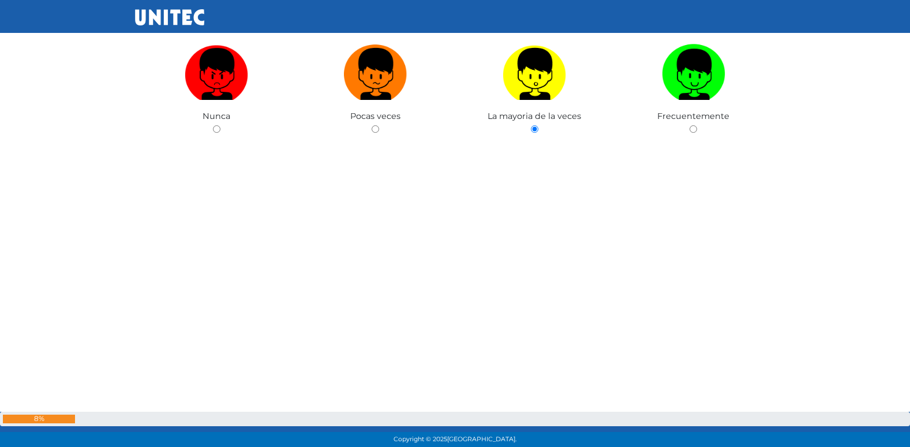
radio input "true"
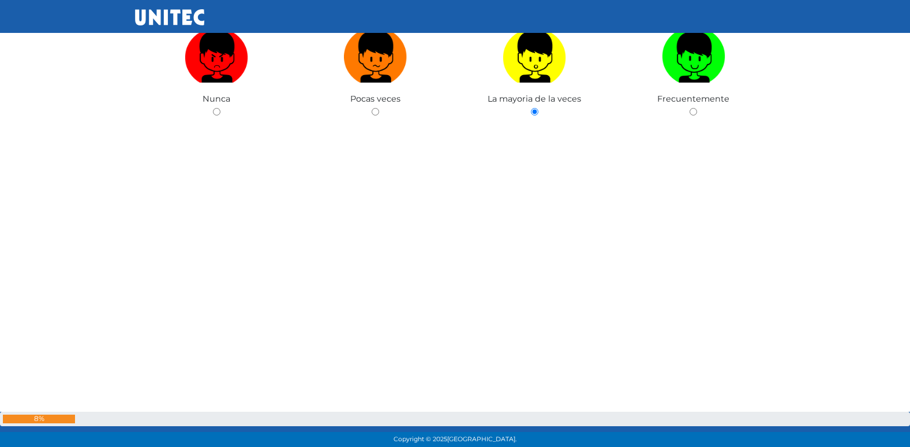
radio input "true"
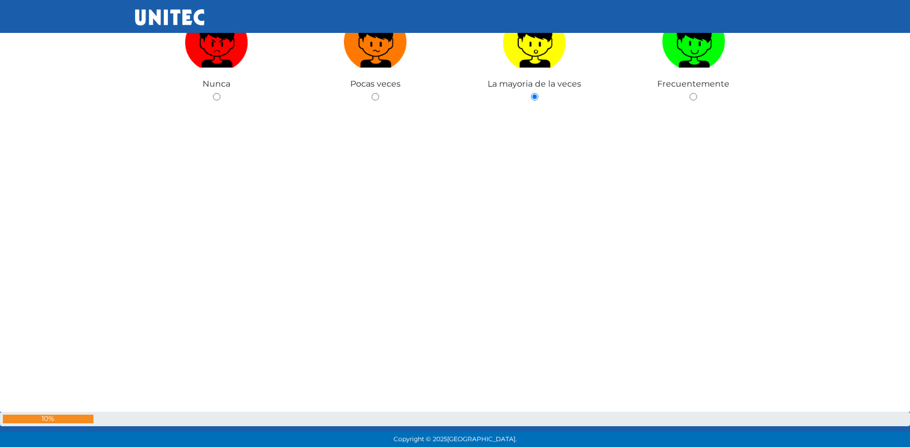
radio input "true"
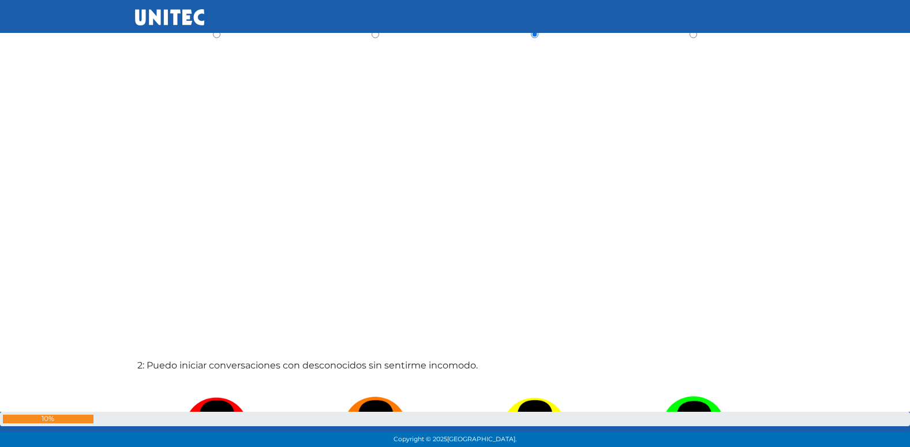
radio input "true"
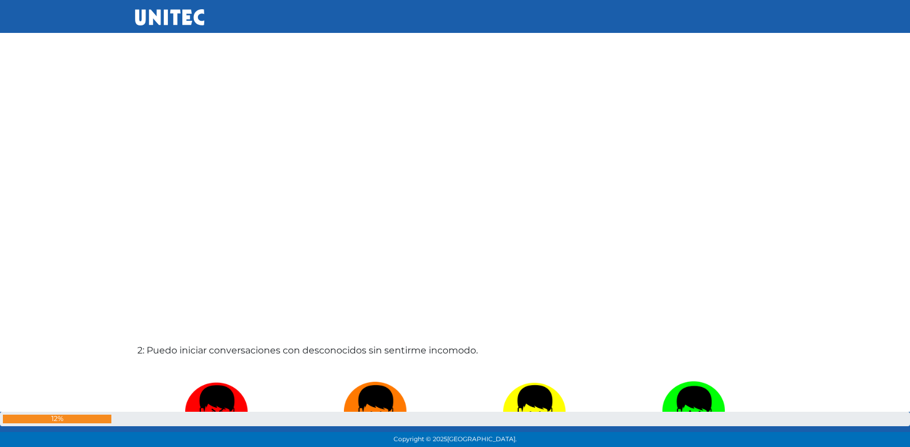
radio input "true"
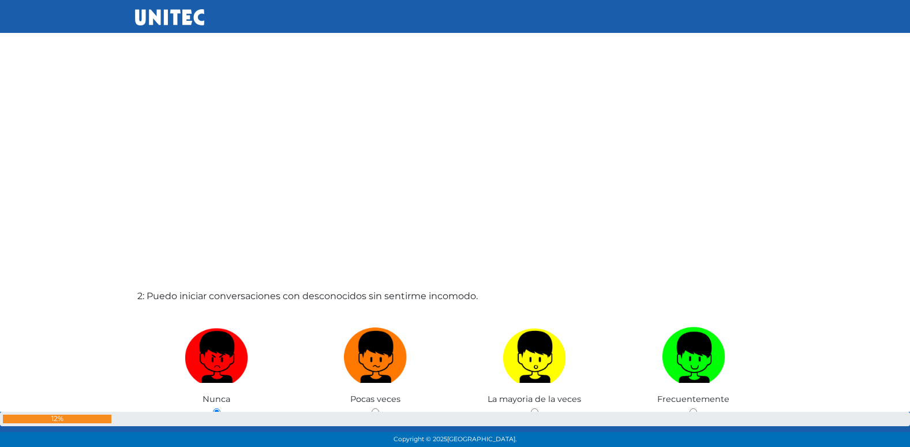
radio input "true"
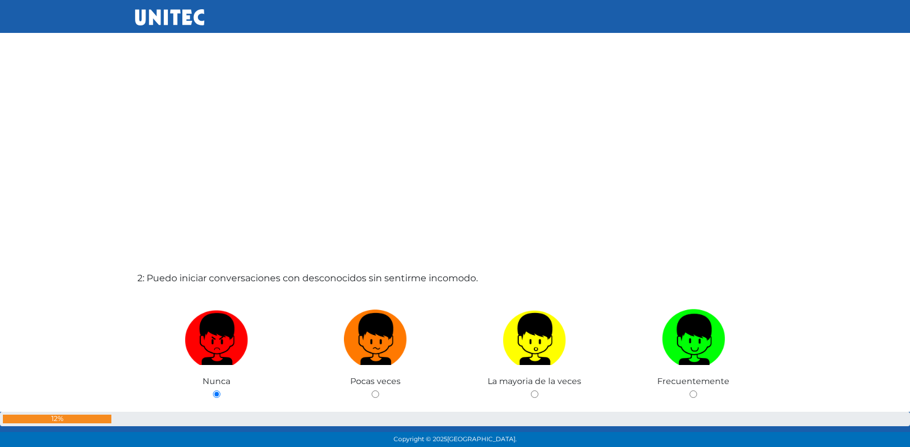
radio input "true"
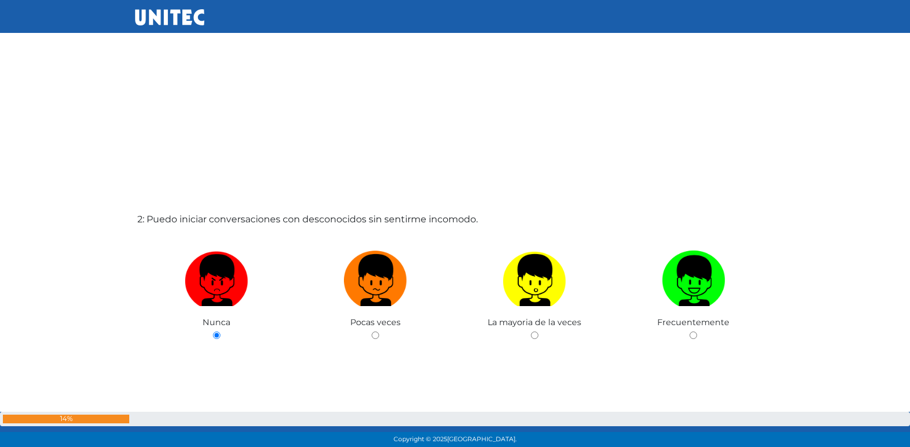
radio input "true"
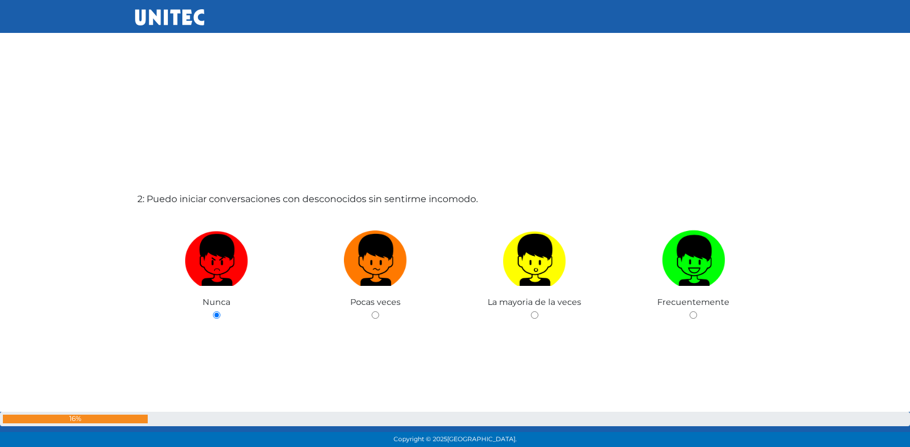
radio input "true"
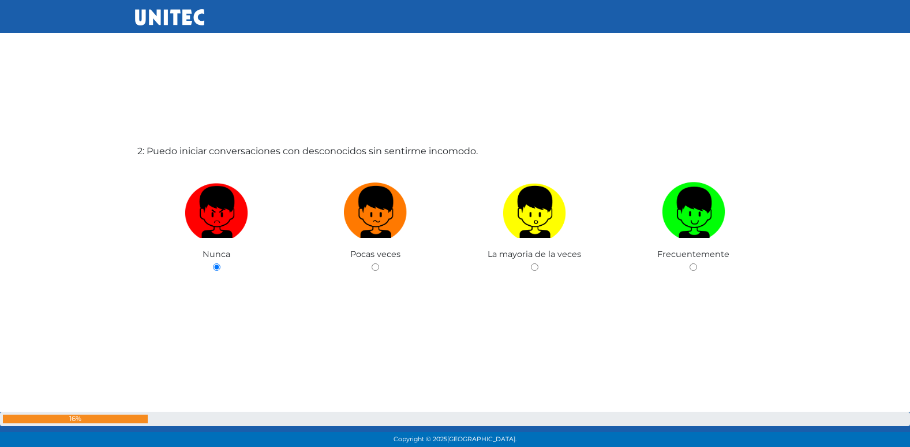
radio input "true"
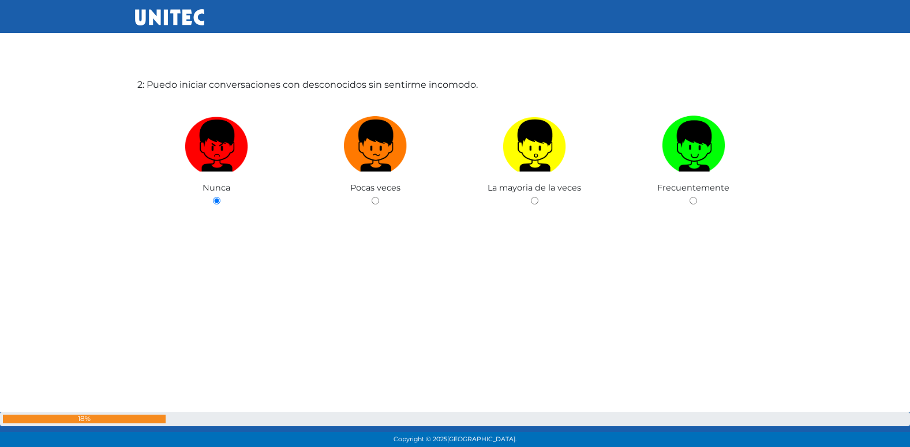
radio input "true"
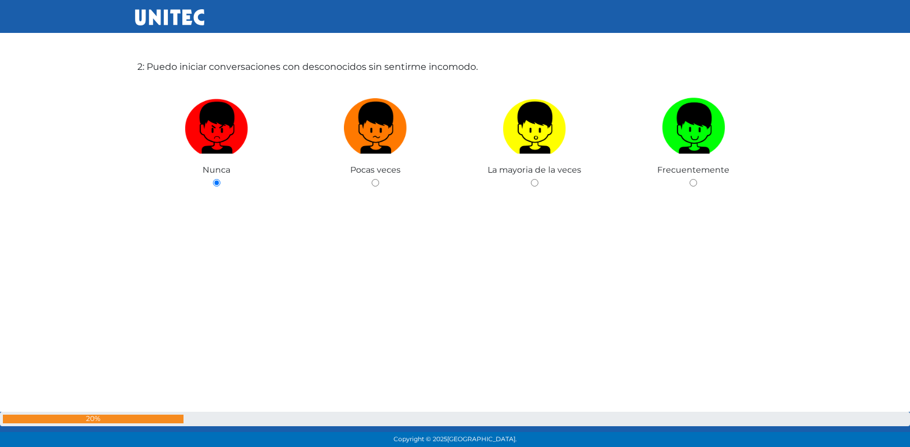
radio input "true"
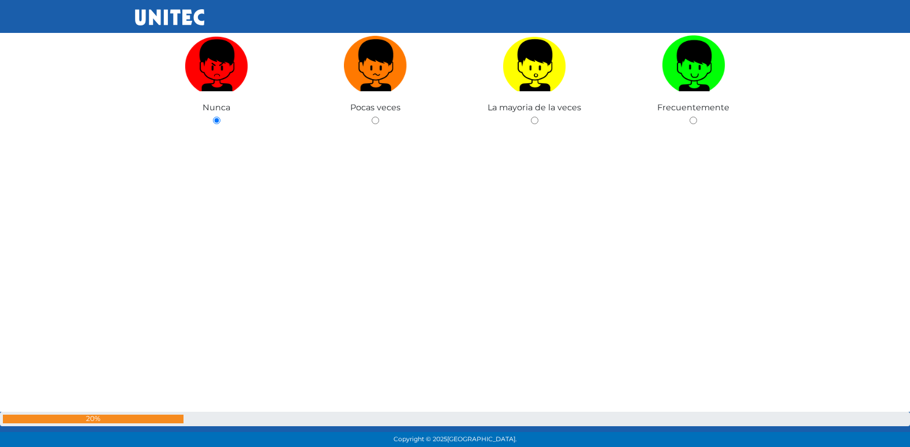
radio input "true"
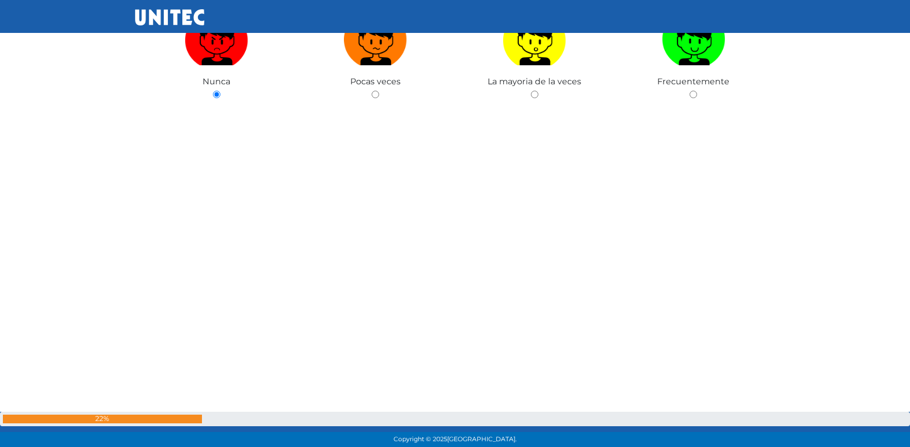
radio input "true"
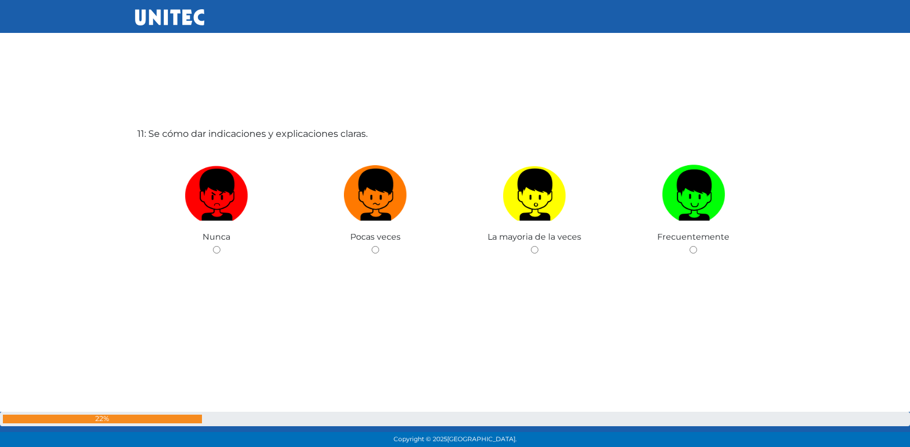
scroll to position [4526, 0]
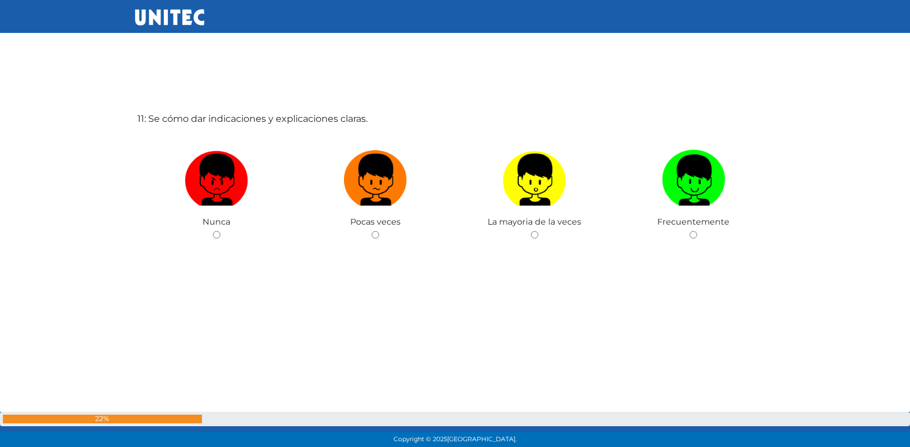
click at [372, 231] on input "radio" at bounding box center [376, 235] width 8 height 8
radio input "true"
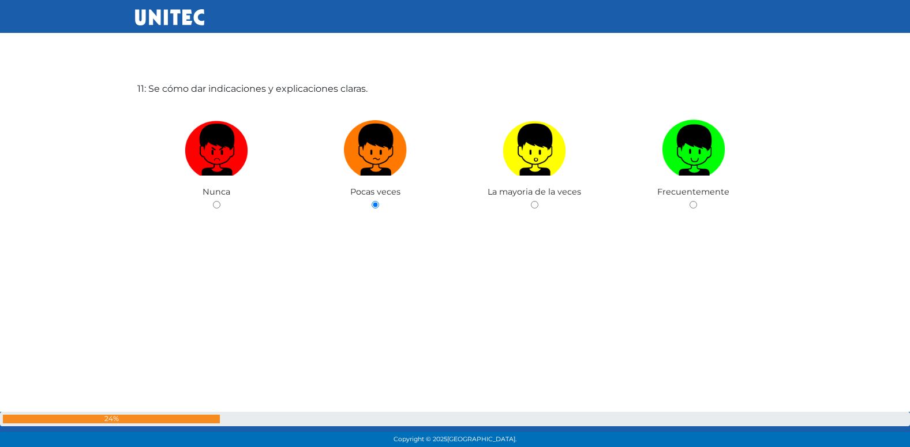
radio input "true"
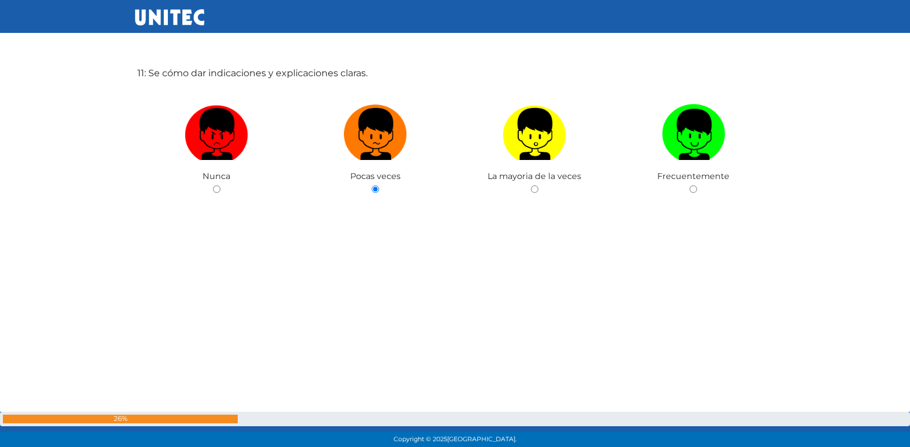
radio input "true"
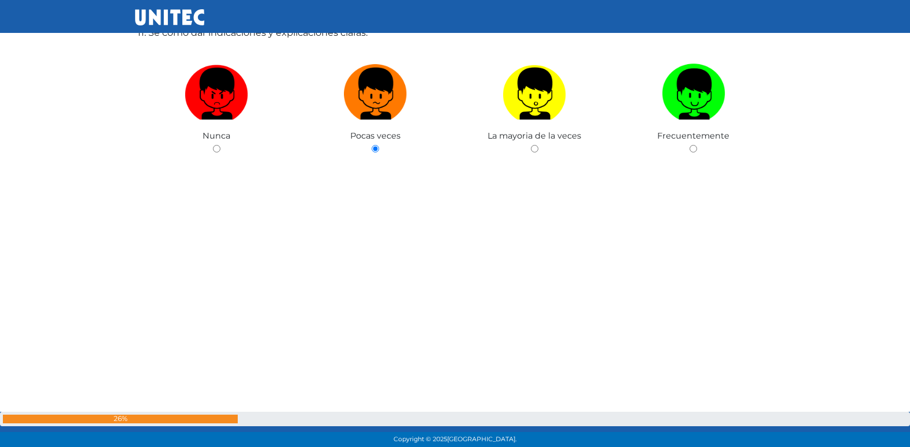
radio input "true"
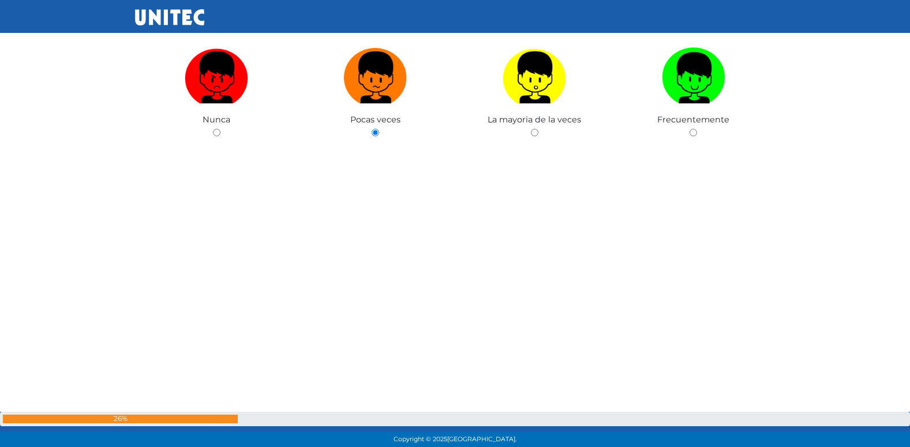
radio input "true"
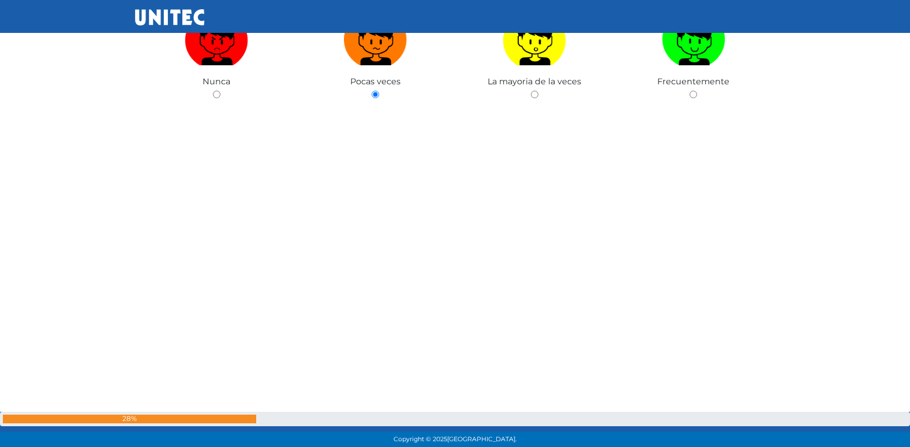
radio input "true"
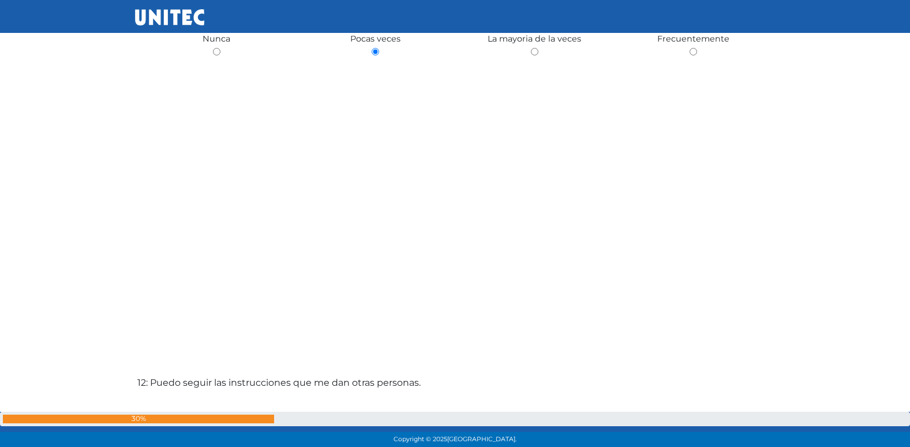
radio input "true"
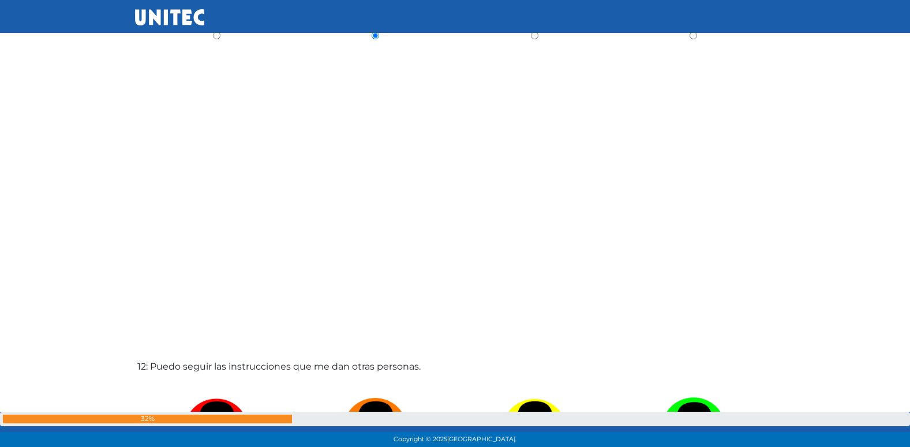
radio input "true"
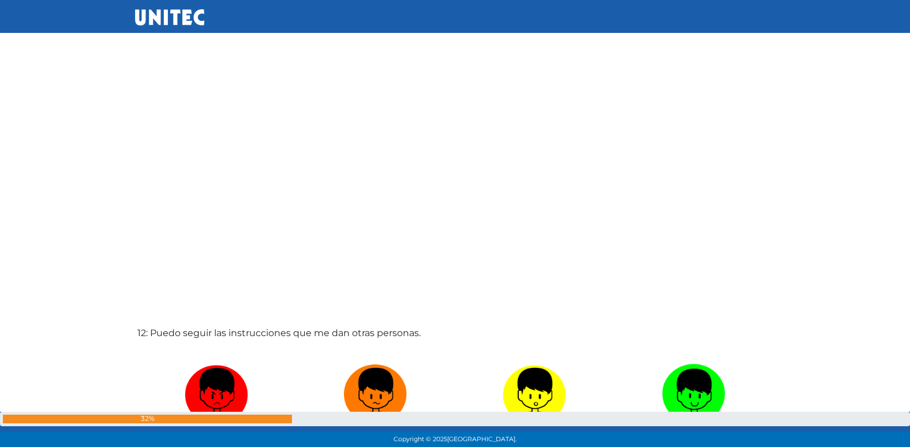
radio input "true"
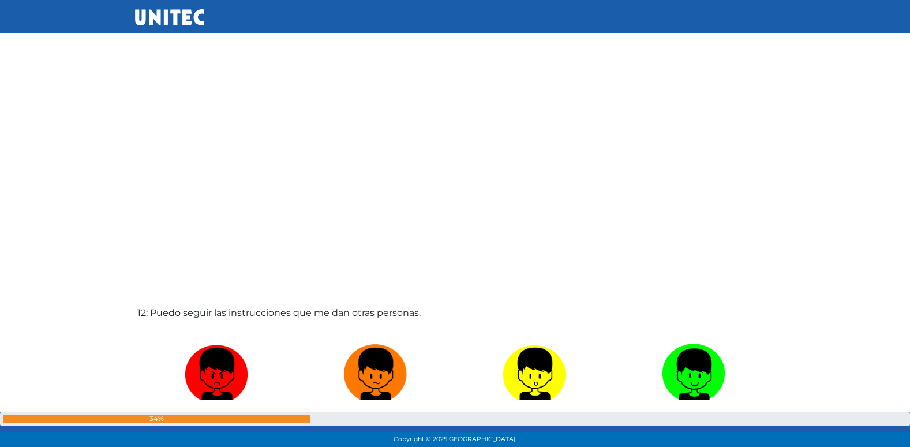
radio input "true"
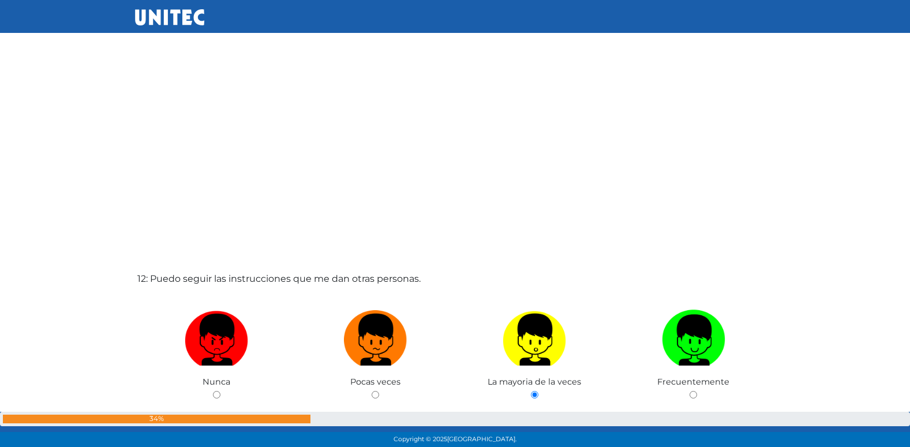
radio input "true"
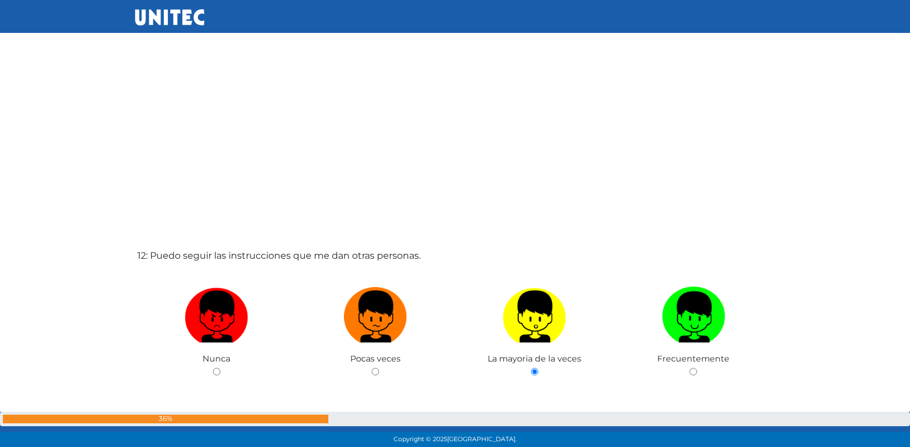
radio input "true"
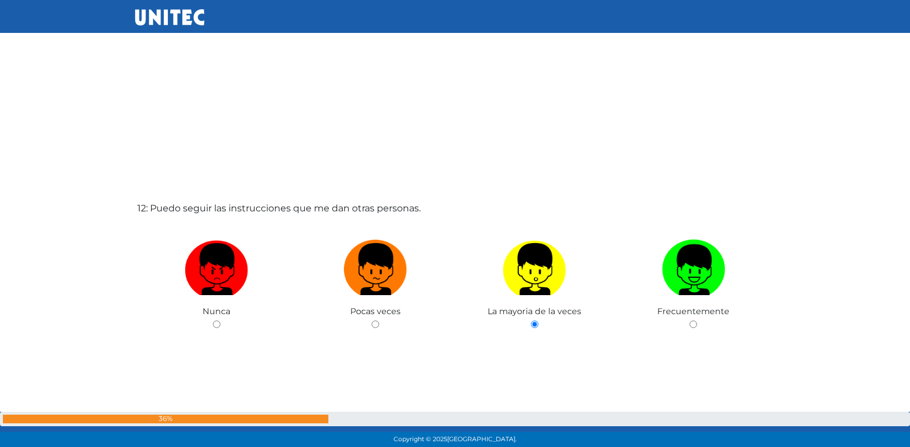
radio input "true"
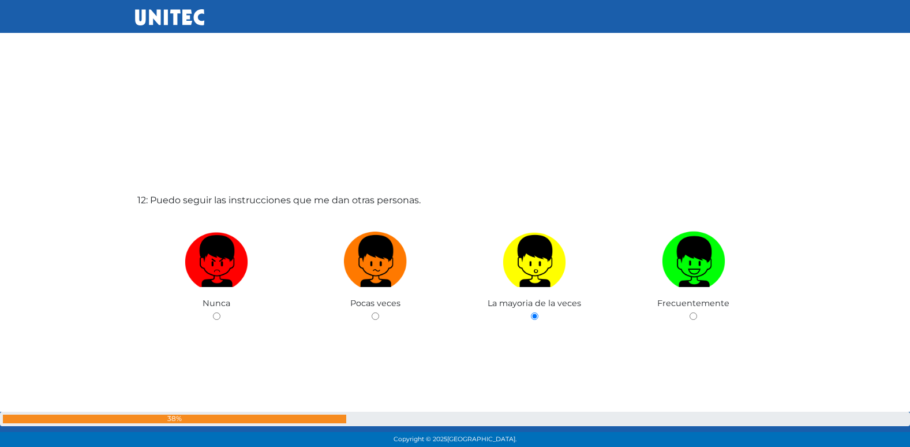
radio input "true"
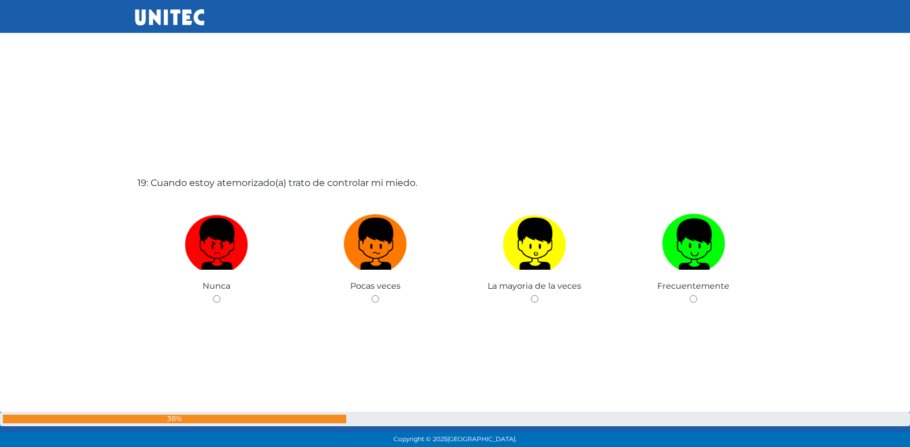
scroll to position [8029, 0]
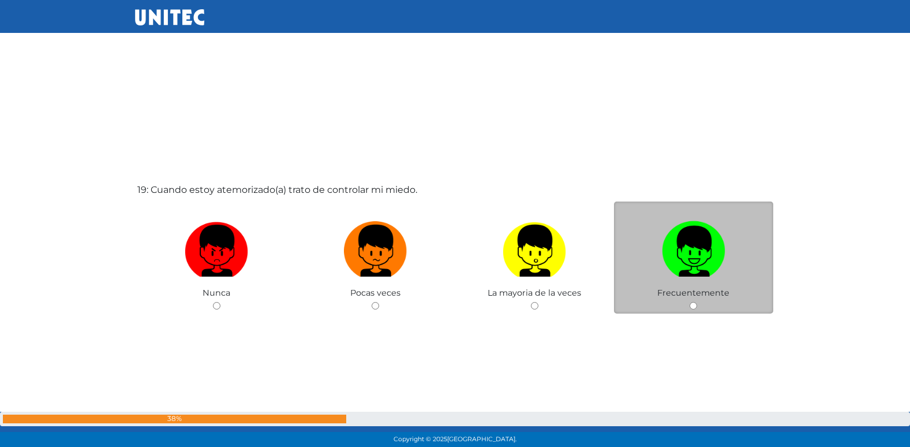
click at [372, 302] on input "radio" at bounding box center [376, 306] width 8 height 8
radio input "true"
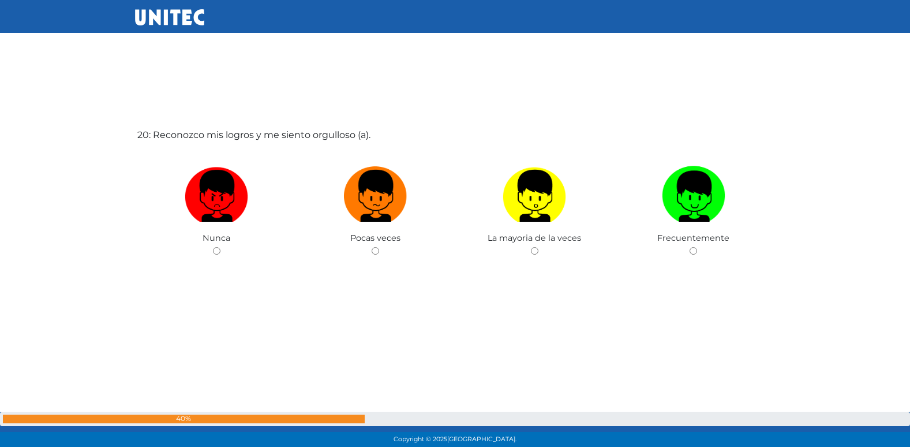
scroll to position [8547, 0]
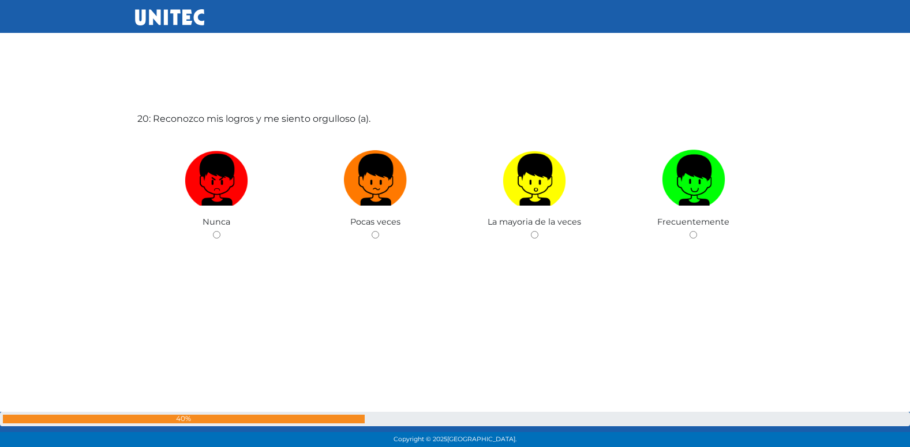
click at [372, 231] on input "radio" at bounding box center [376, 235] width 8 height 8
radio input "true"
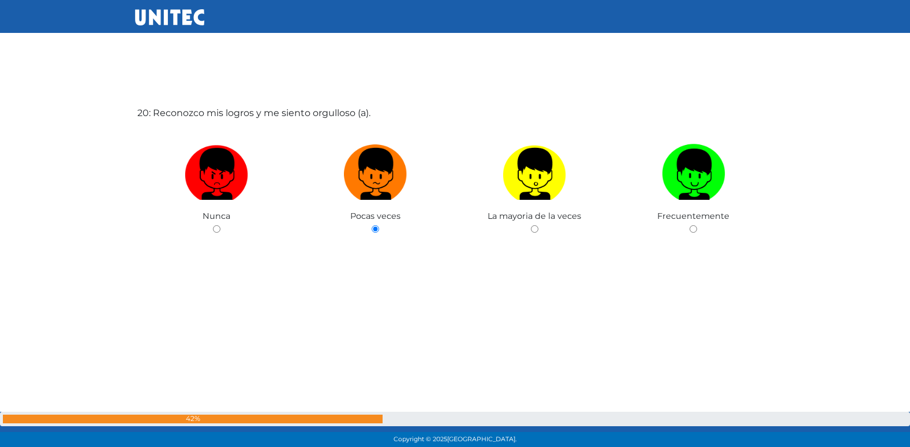
click at [531, 225] on input "radio" at bounding box center [535, 229] width 8 height 8
radio input "true"
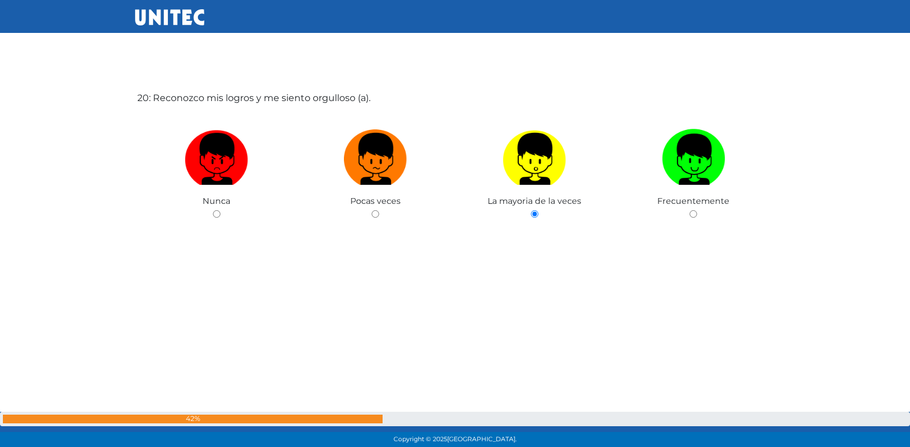
click at [690, 210] on input "radio" at bounding box center [694, 214] width 8 height 8
radio input "true"
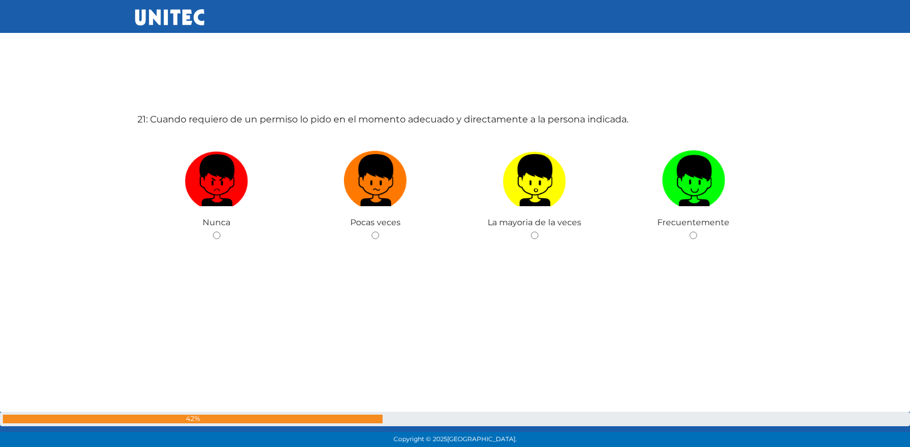
scroll to position [8994, 0]
click at [372, 231] on input "radio" at bounding box center [376, 235] width 8 height 8
radio input "true"
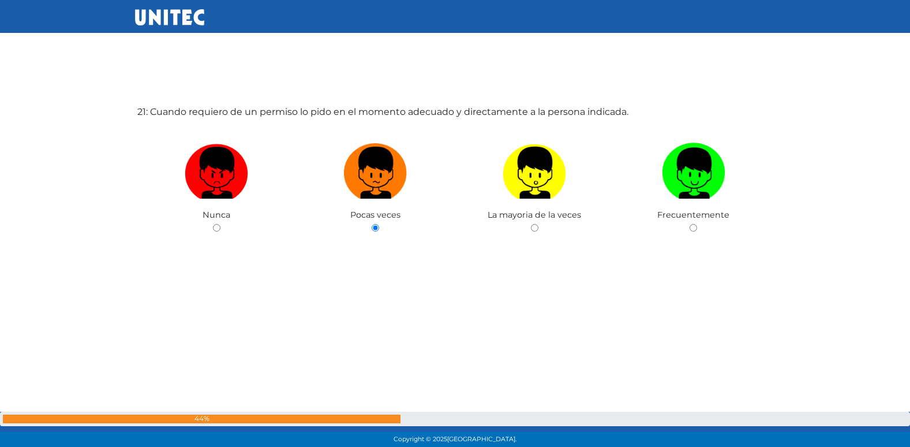
click at [213, 224] on input "radio" at bounding box center [217, 228] width 8 height 8
radio input "true"
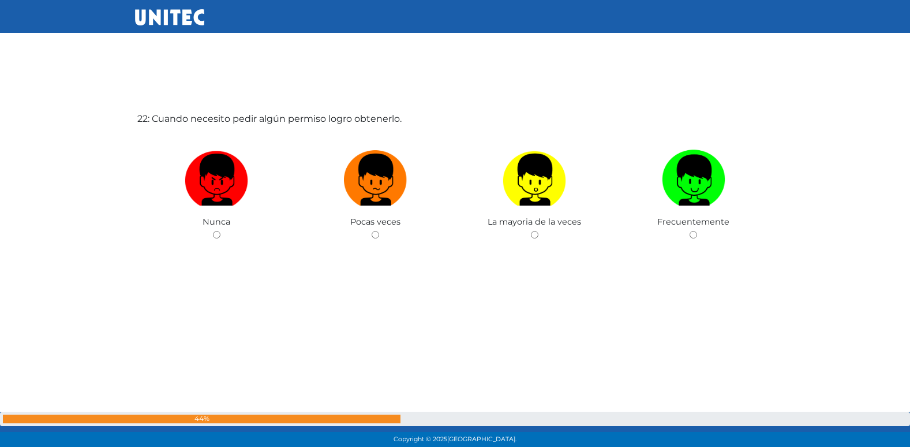
click at [372, 231] on input "radio" at bounding box center [376, 235] width 8 height 8
radio input "true"
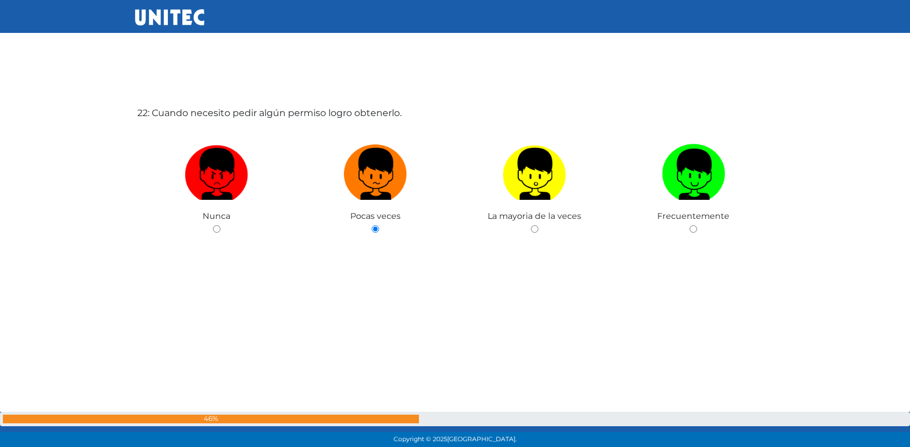
click at [531, 225] on input "radio" at bounding box center [535, 229] width 8 height 8
radio input "true"
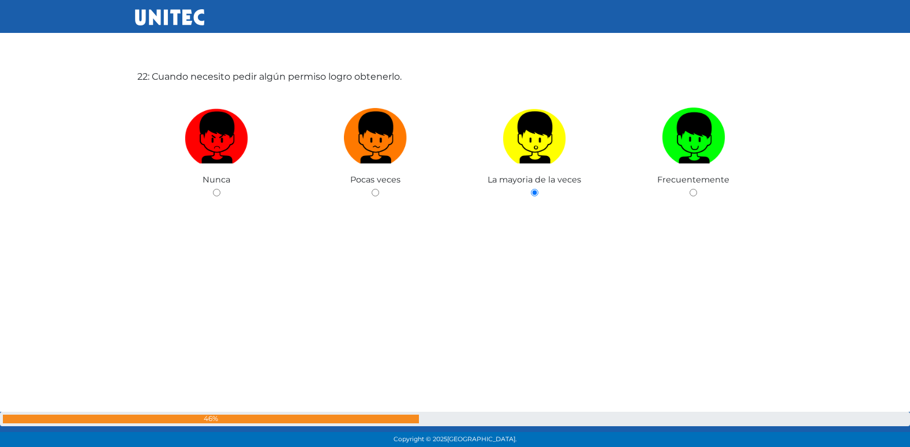
radio input "true"
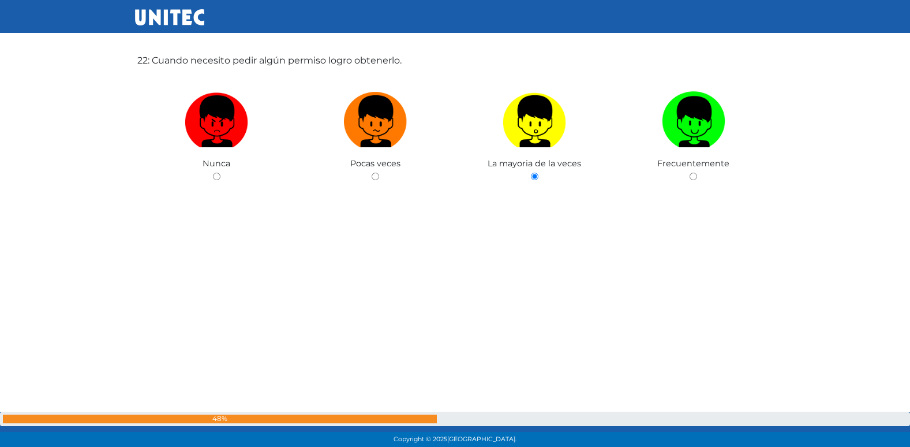
radio input "true"
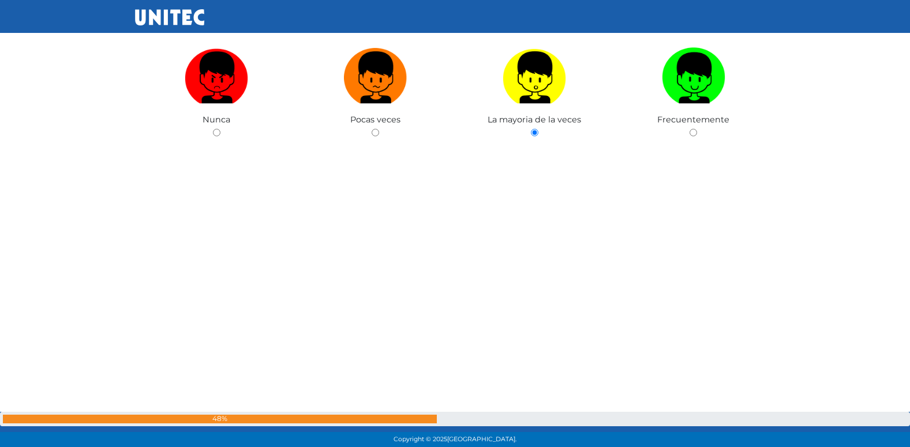
radio input "true"
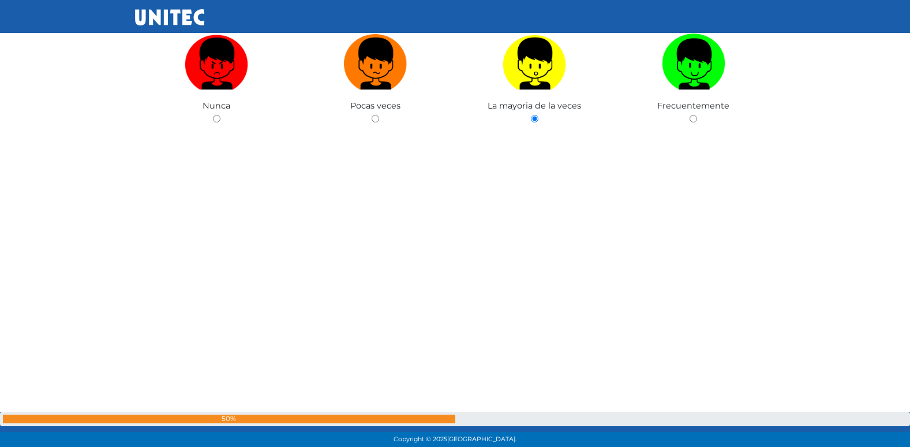
radio input "true"
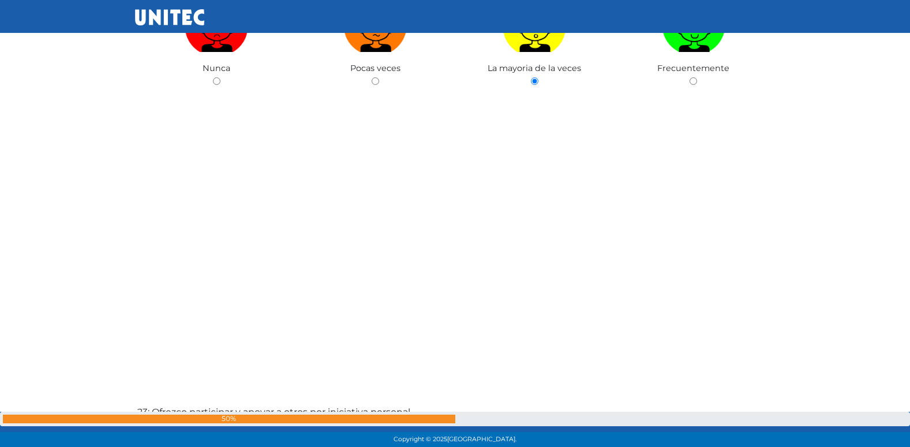
radio input "true"
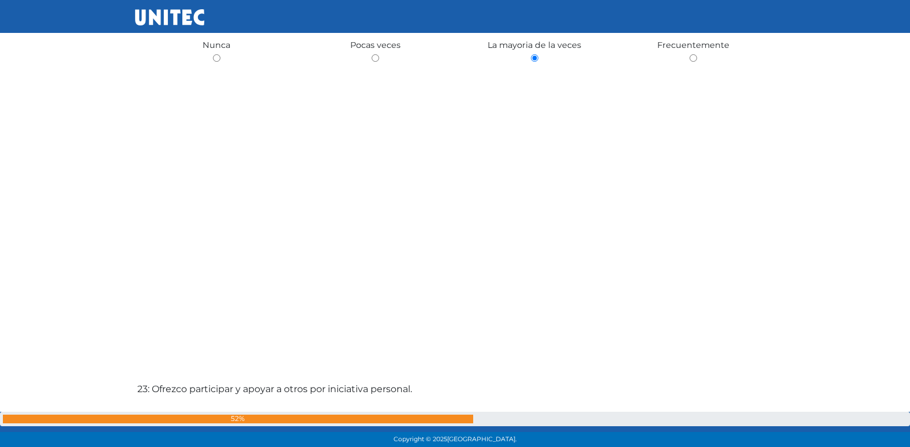
radio input "true"
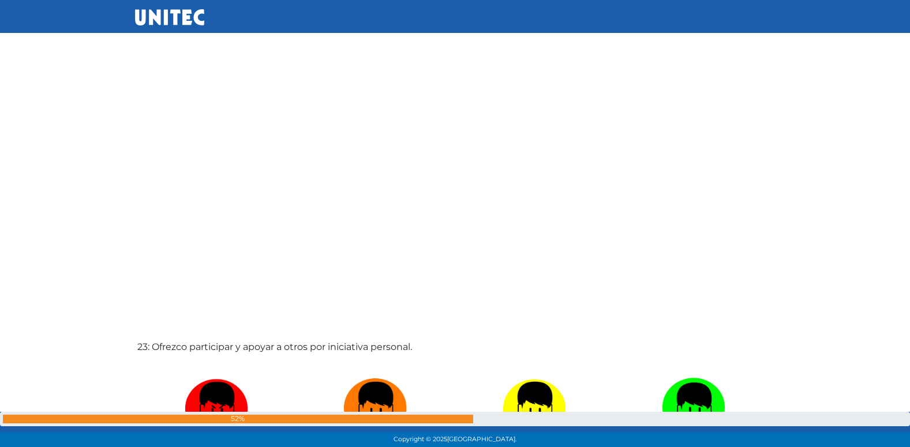
radio input "true"
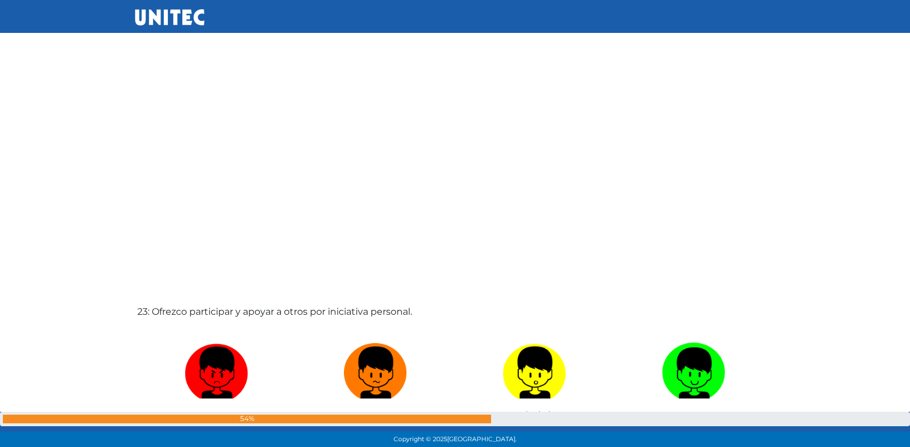
radio input "true"
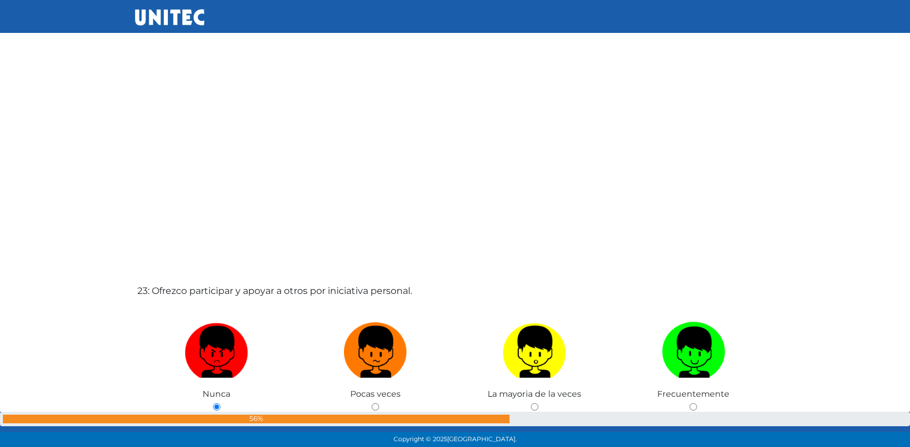
radio input "true"
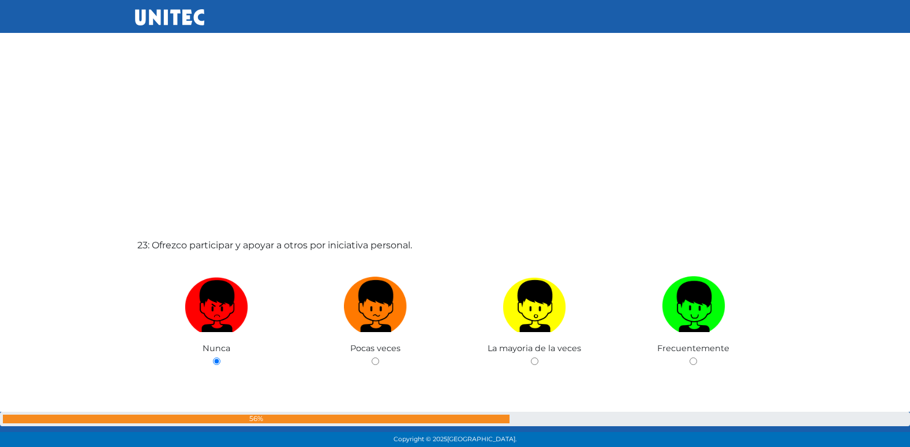
radio input "true"
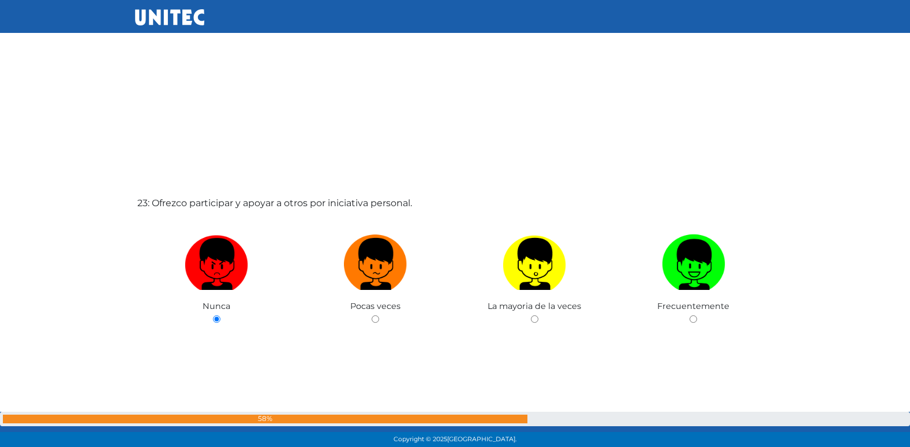
radio input "true"
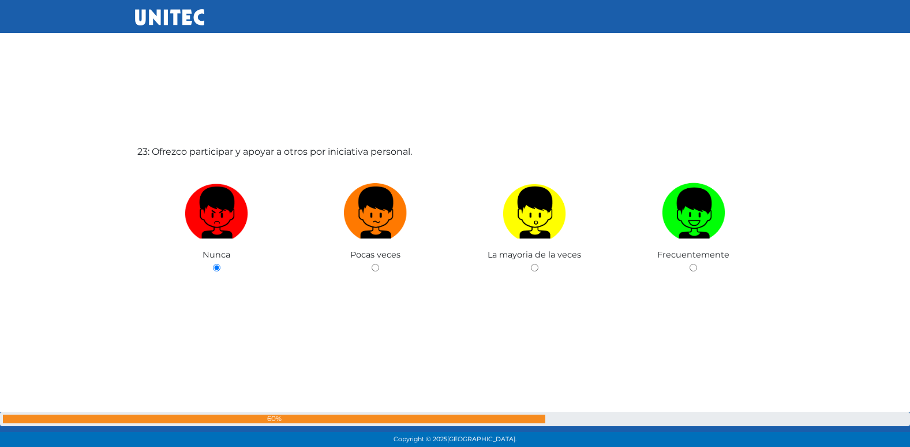
radio input "true"
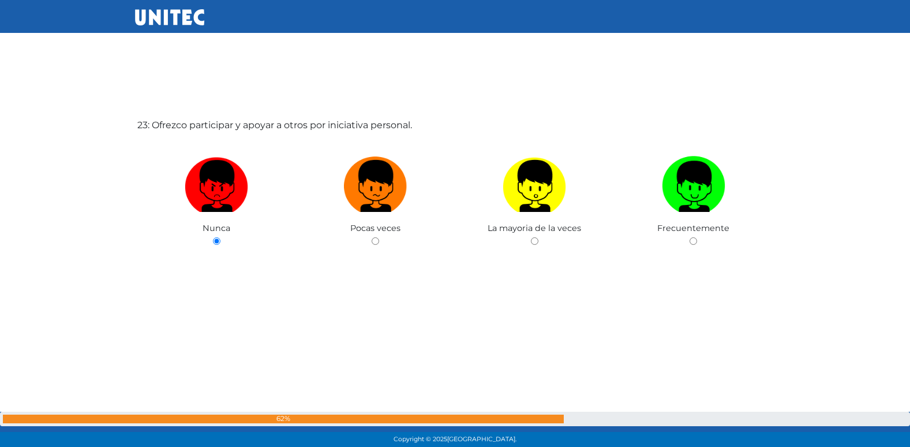
radio input "true"
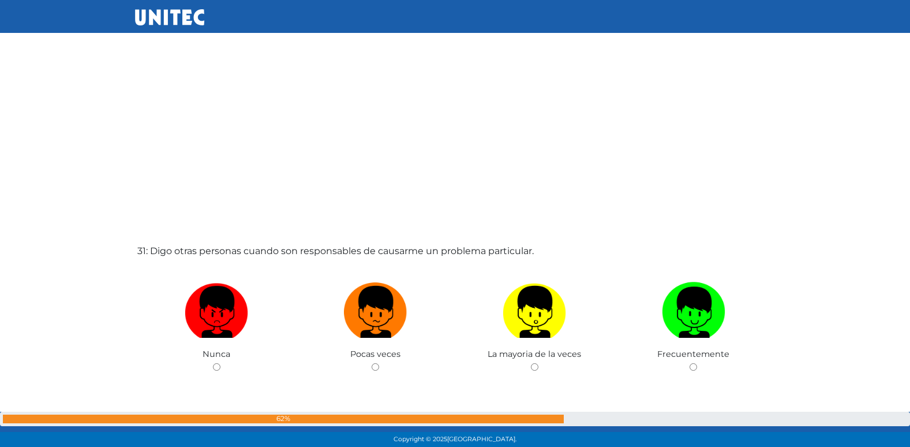
scroll to position [13462, 0]
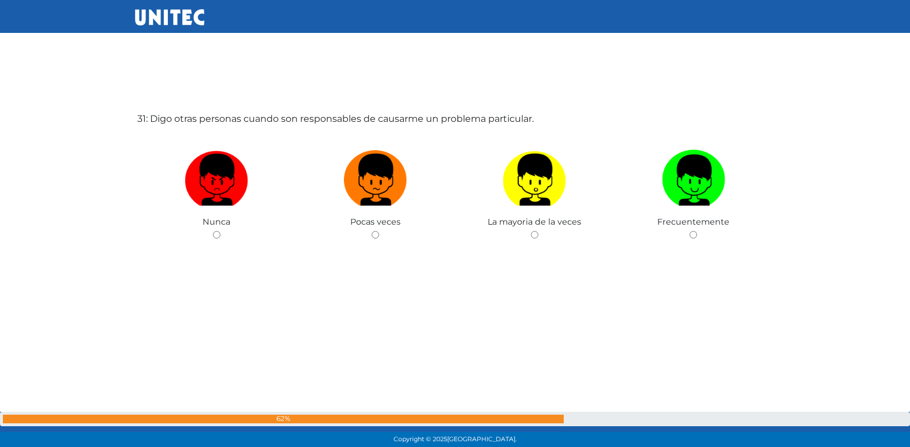
click at [372, 231] on input "radio" at bounding box center [376, 235] width 8 height 8
radio input "true"
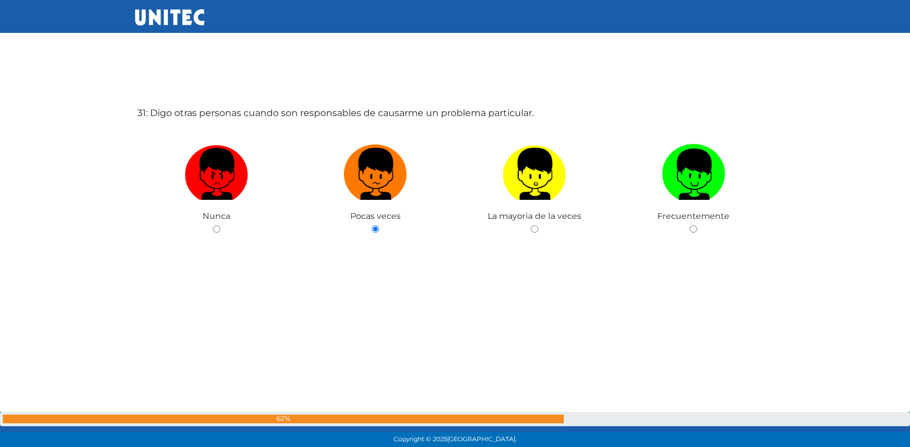
click at [213, 225] on input "radio" at bounding box center [217, 229] width 8 height 8
radio input "true"
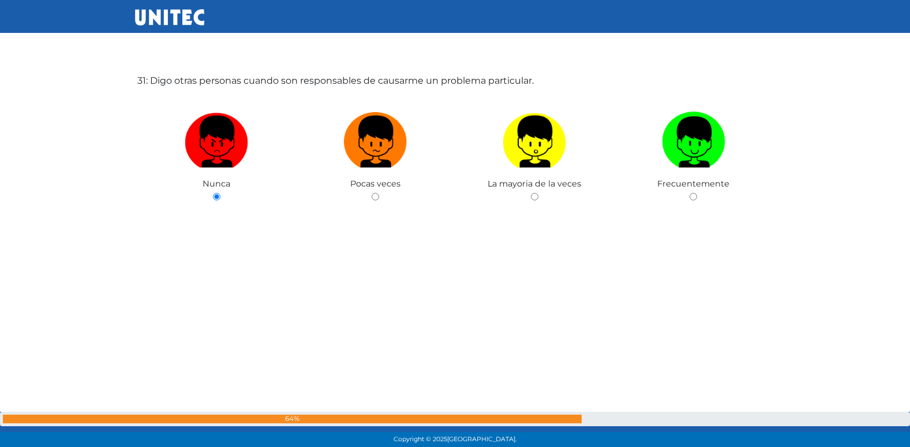
radio input "true"
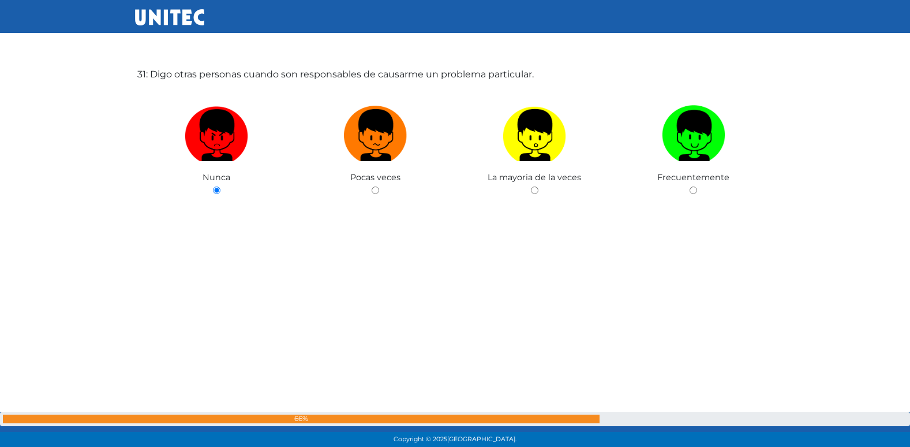
radio input "true"
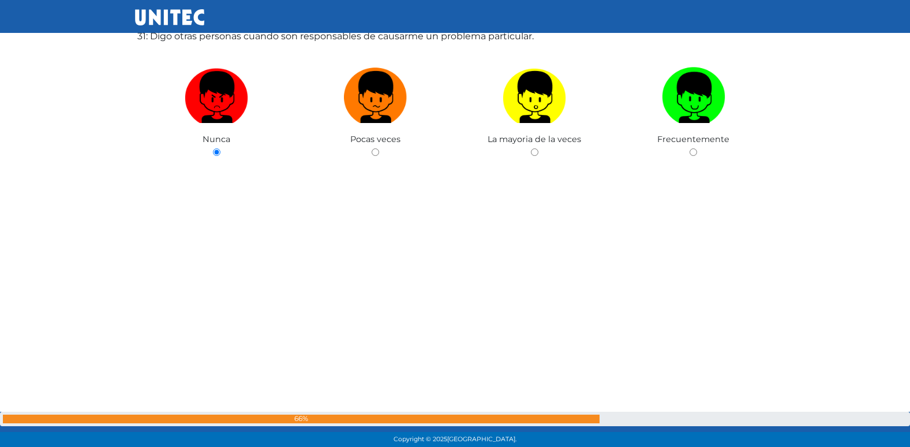
radio input "true"
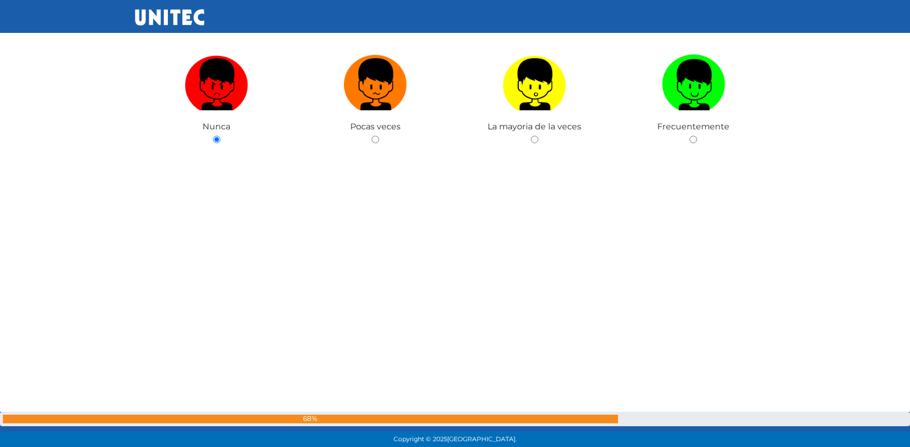
radio input "true"
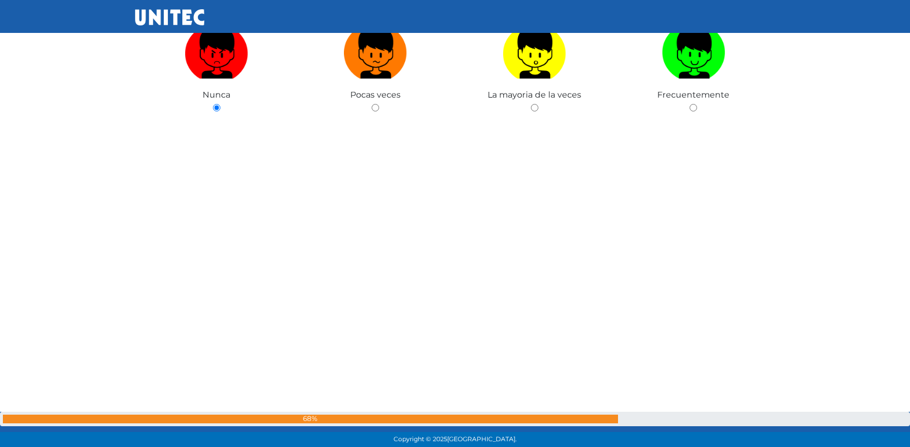
radio input "true"
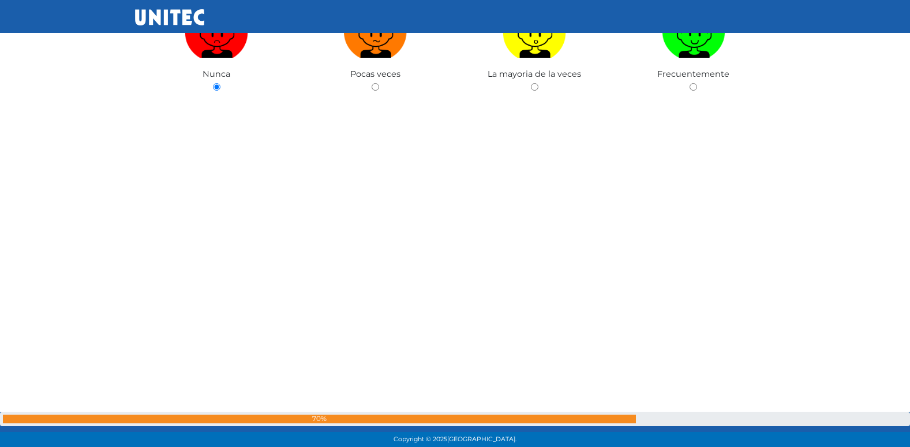
radio input "true"
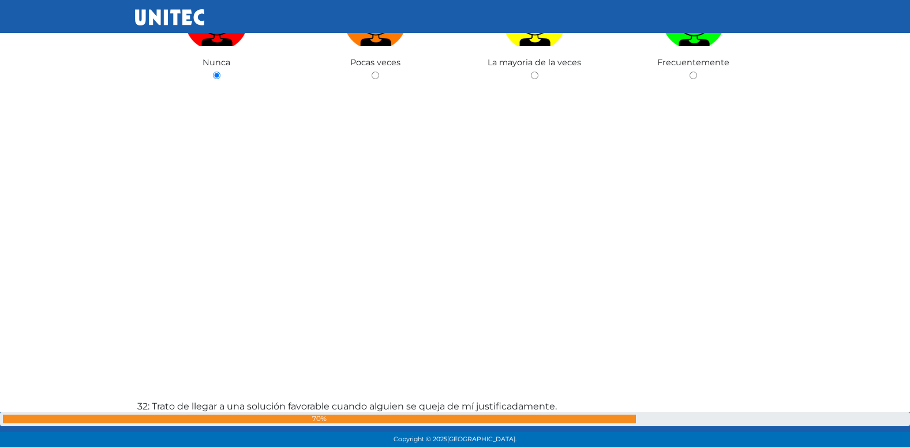
radio input "true"
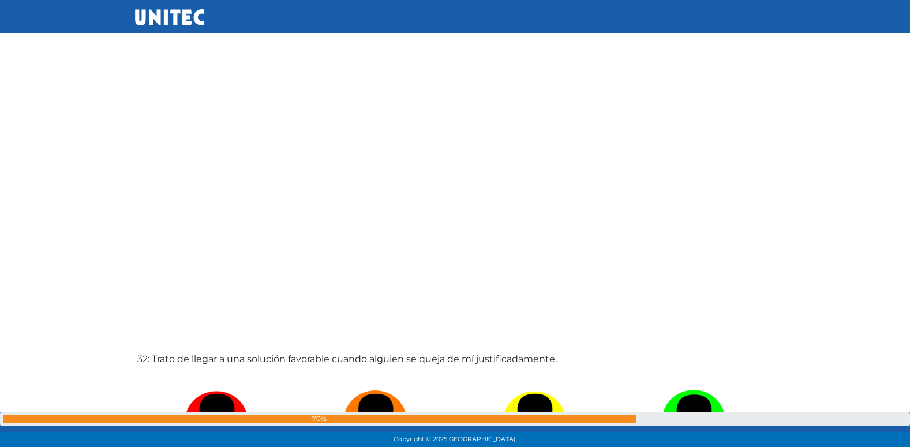
radio input "true"
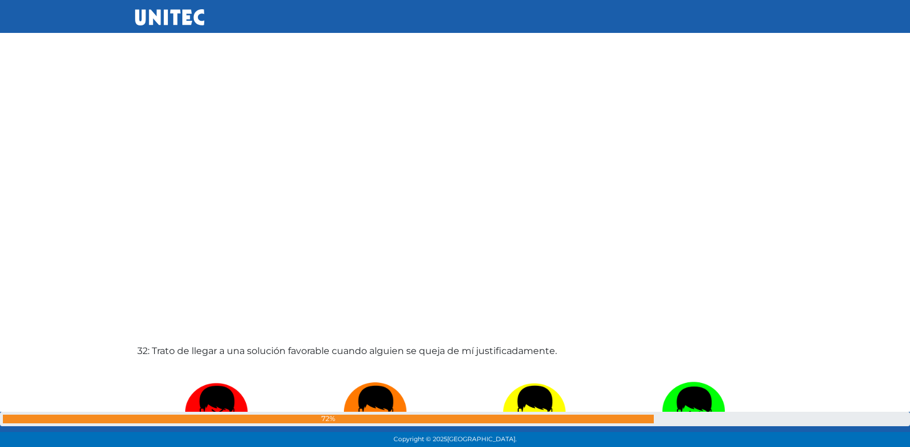
radio input "true"
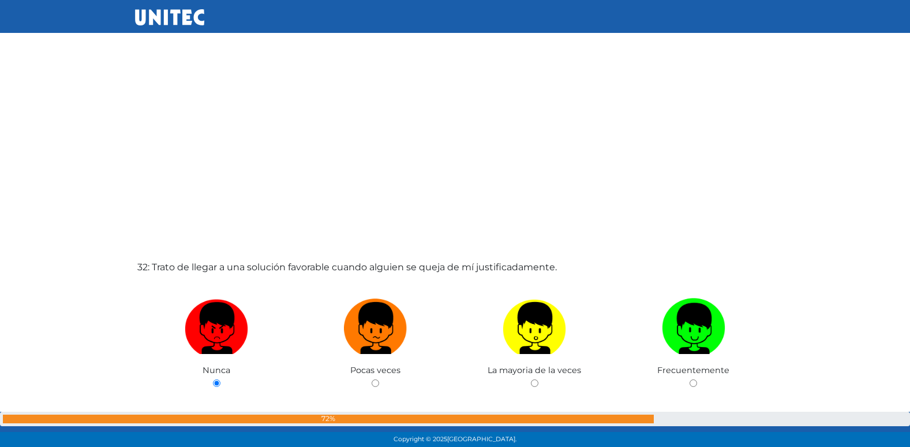
radio input "true"
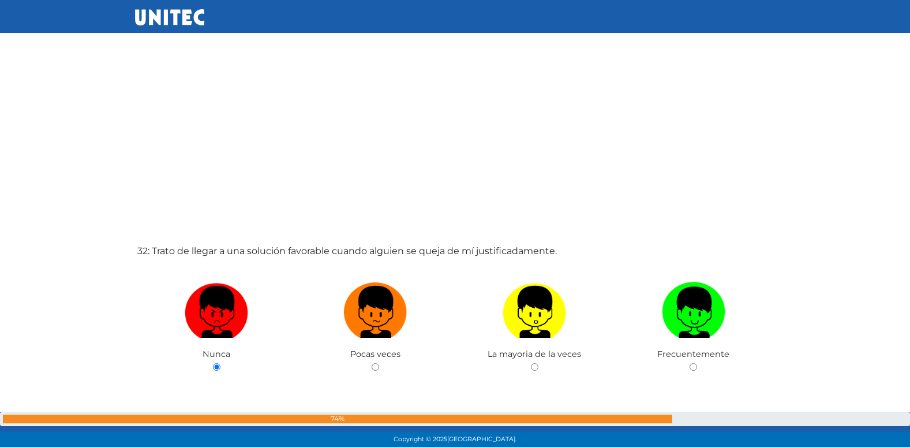
radio input "true"
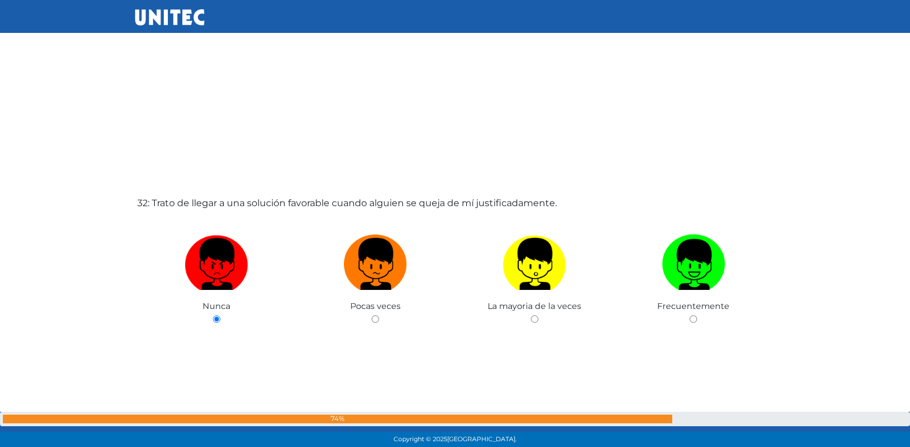
radio input "true"
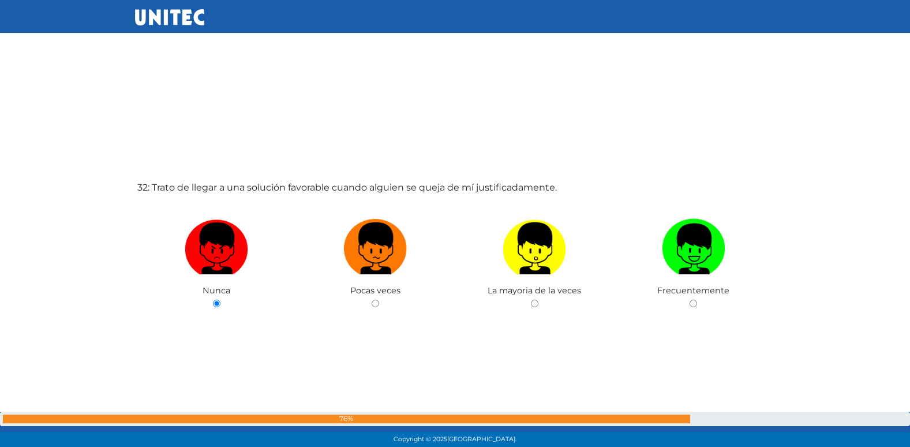
radio input "true"
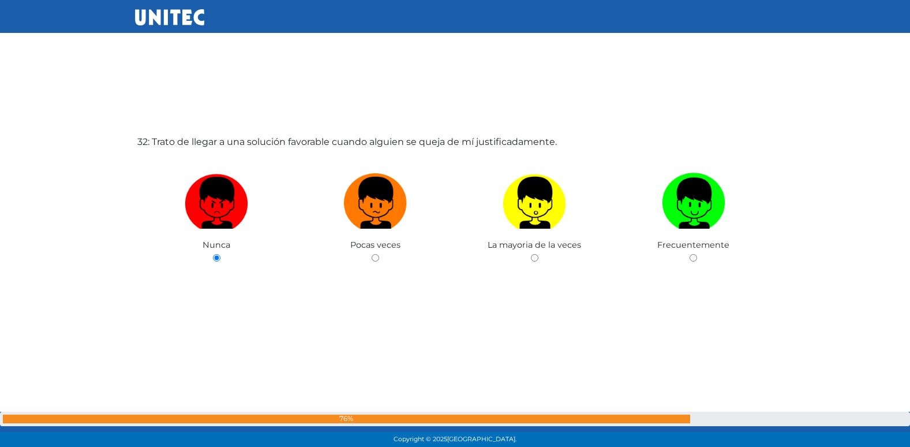
radio input "true"
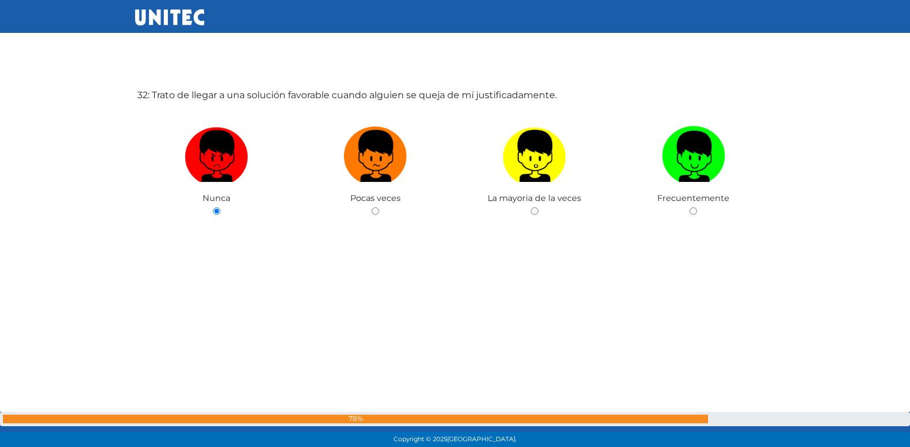
radio input "true"
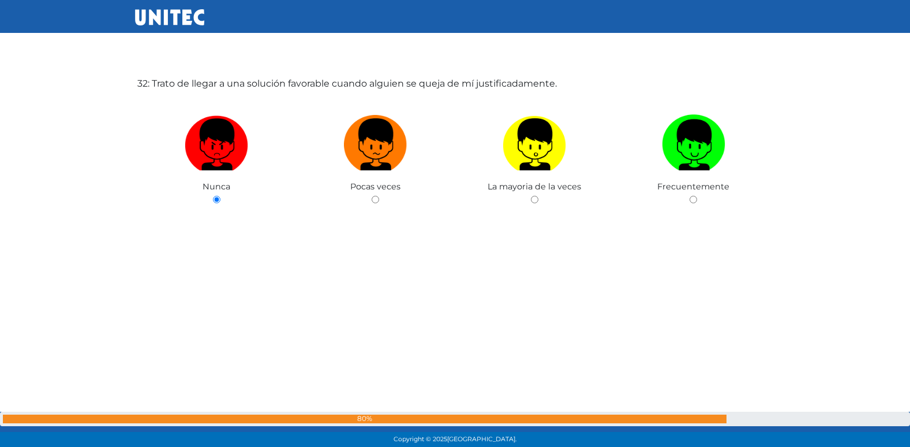
radio input "true"
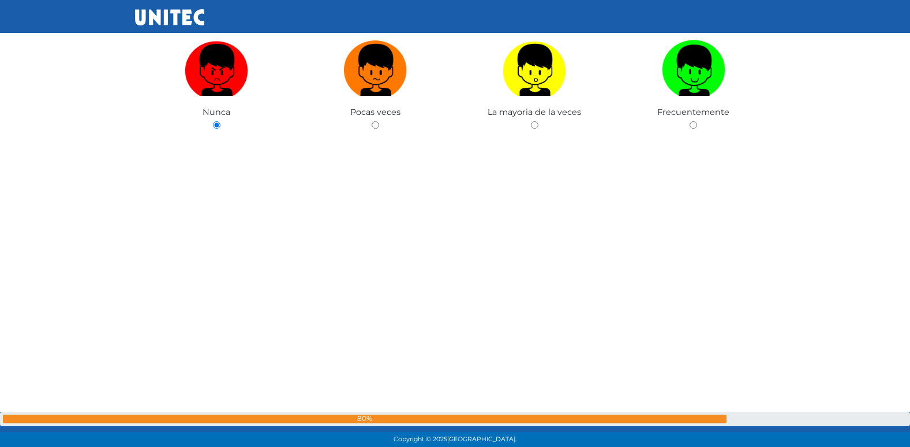
radio input "true"
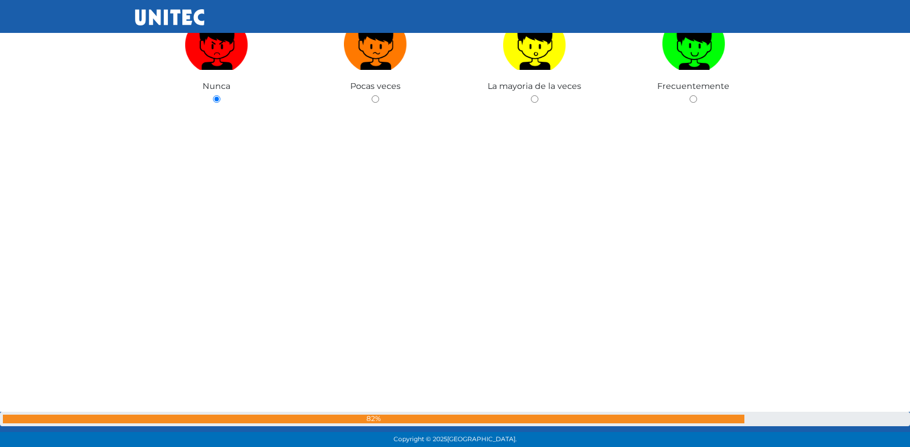
radio input "true"
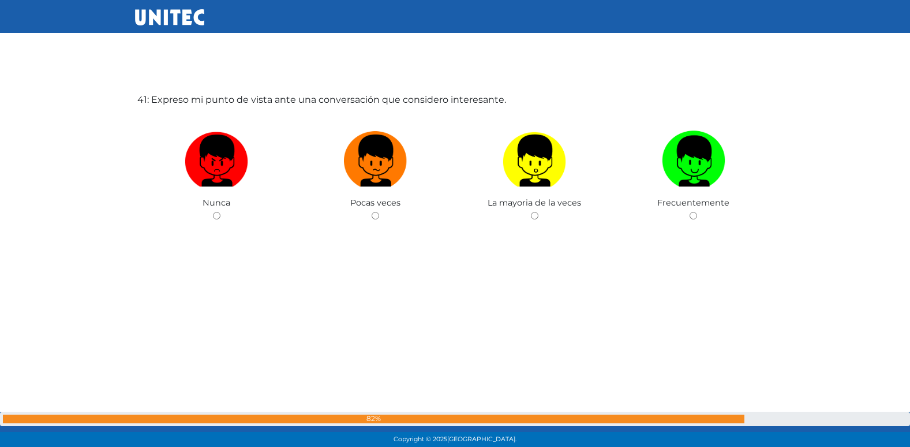
scroll to position [17894, 0]
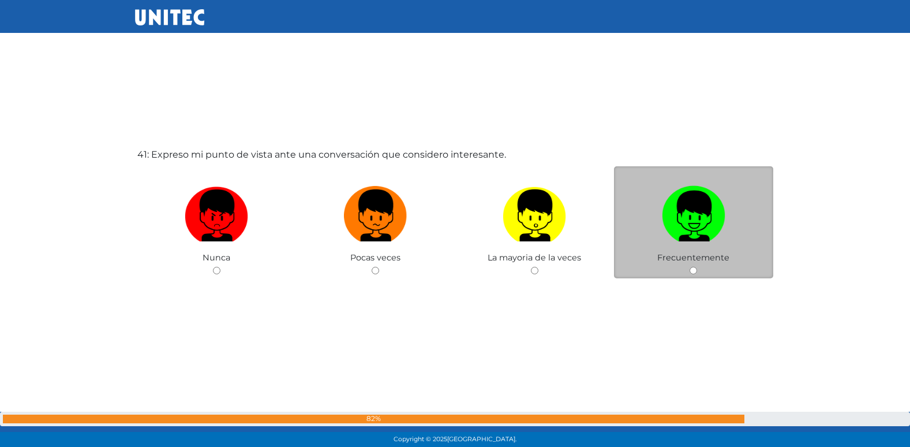
click at [372, 267] on input "radio" at bounding box center [376, 271] width 8 height 8
radio input "true"
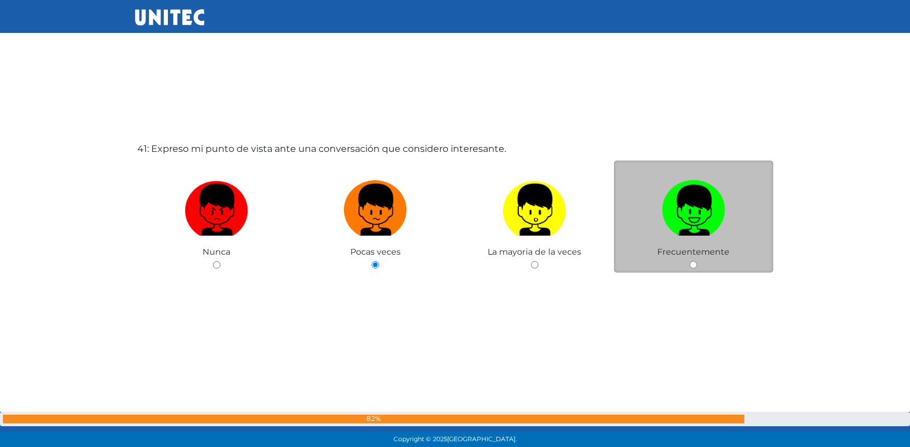
click at [213, 261] on input "radio" at bounding box center [217, 265] width 8 height 8
radio input "true"
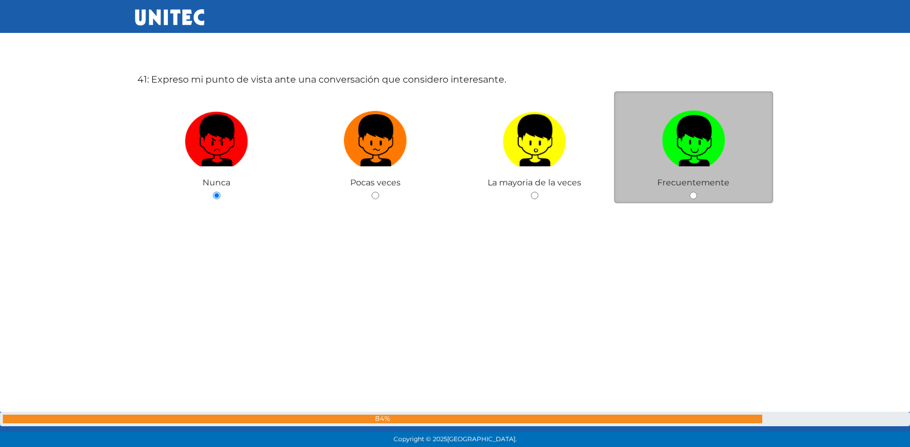
radio input "true"
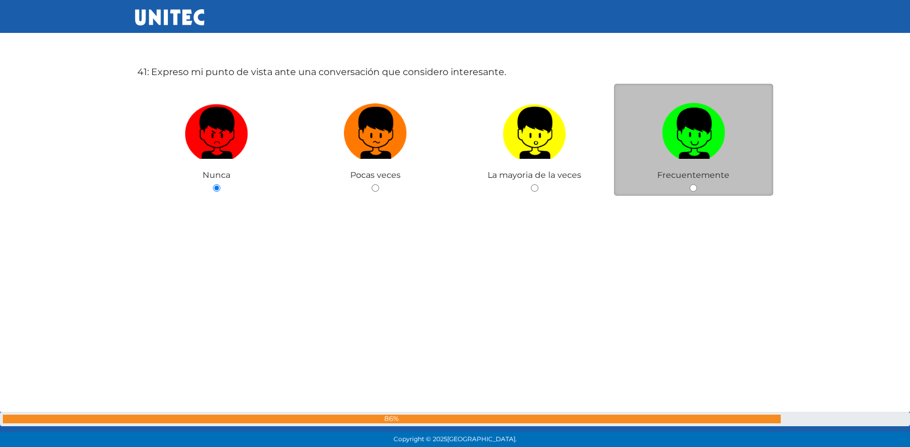
radio input "true"
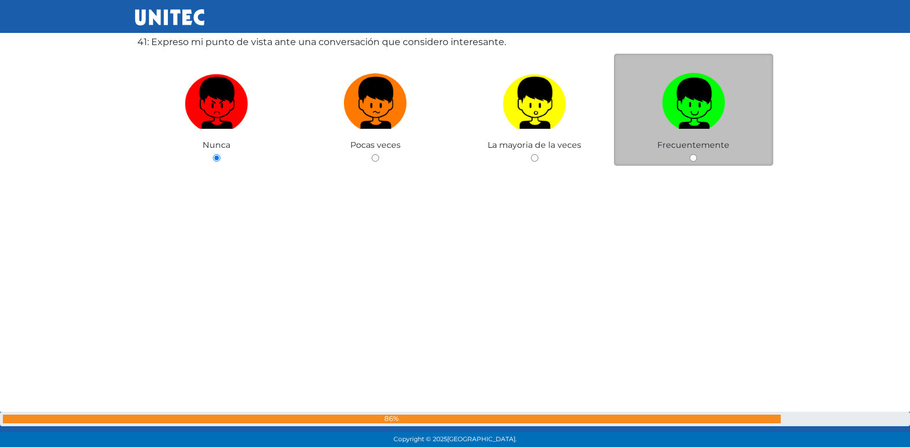
radio input "true"
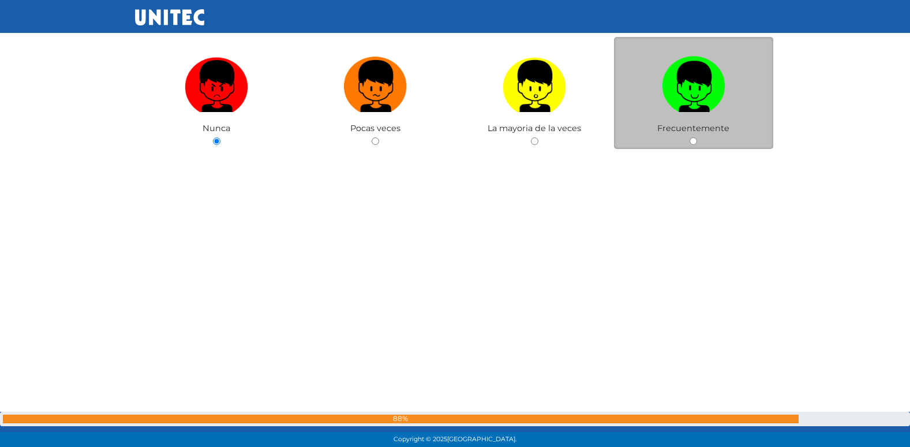
radio input "true"
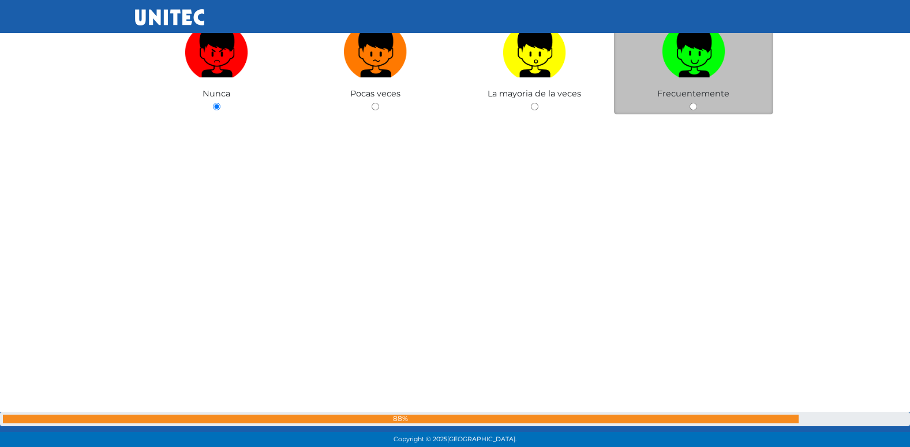
radio input "true"
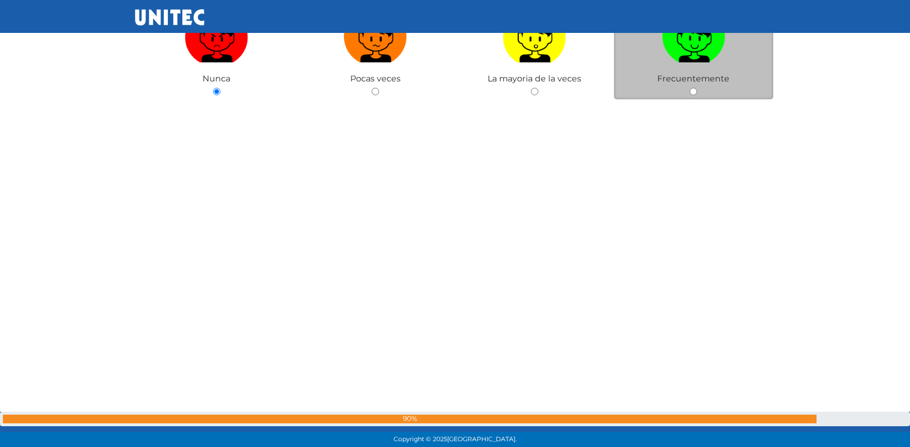
radio input "true"
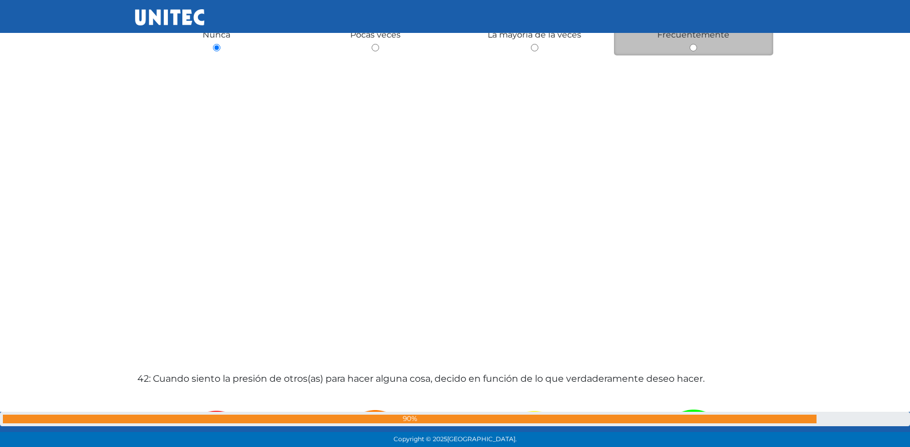
radio input "true"
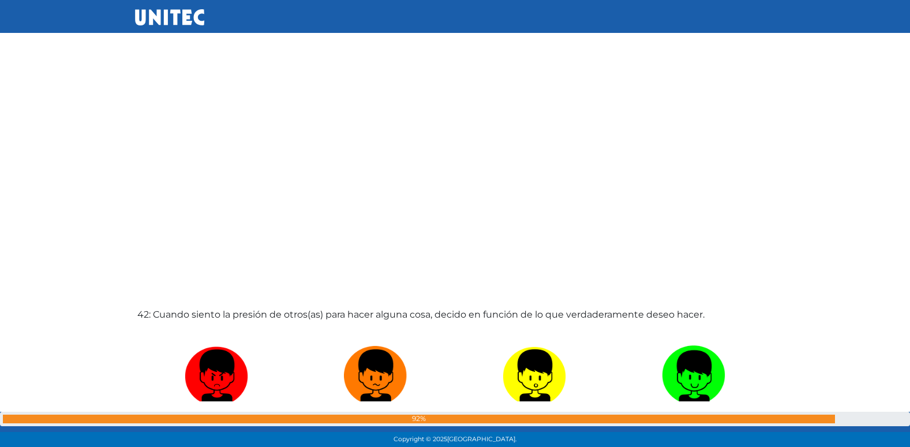
radio input "true"
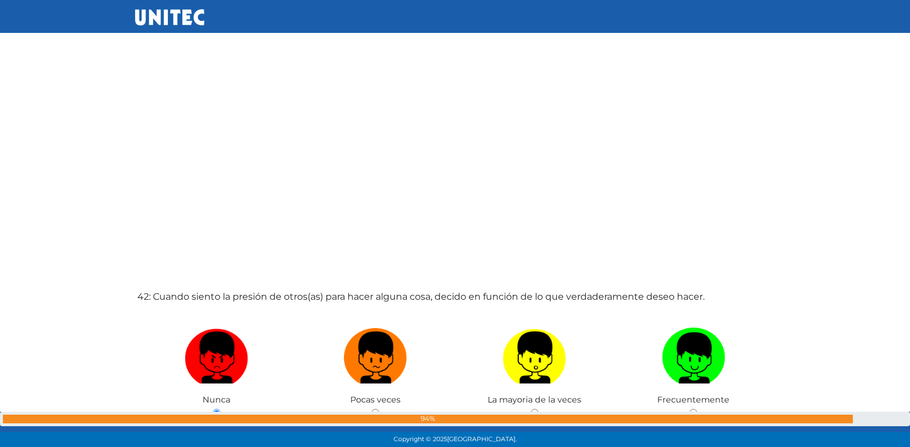
radio input "true"
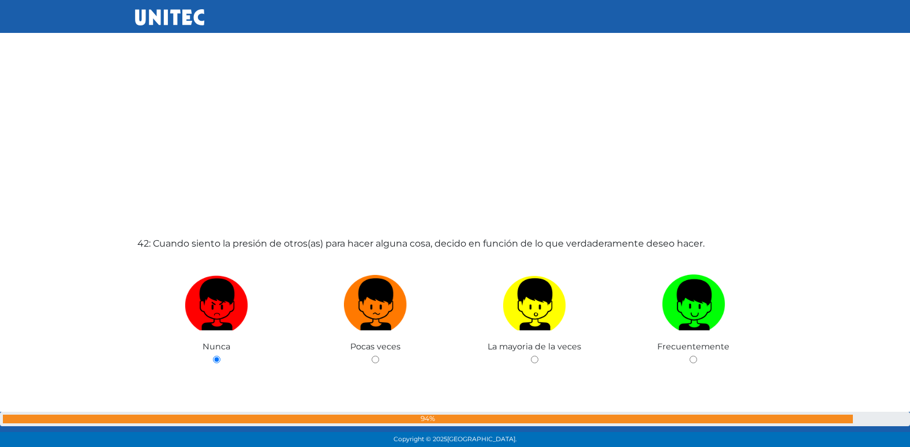
radio input "true"
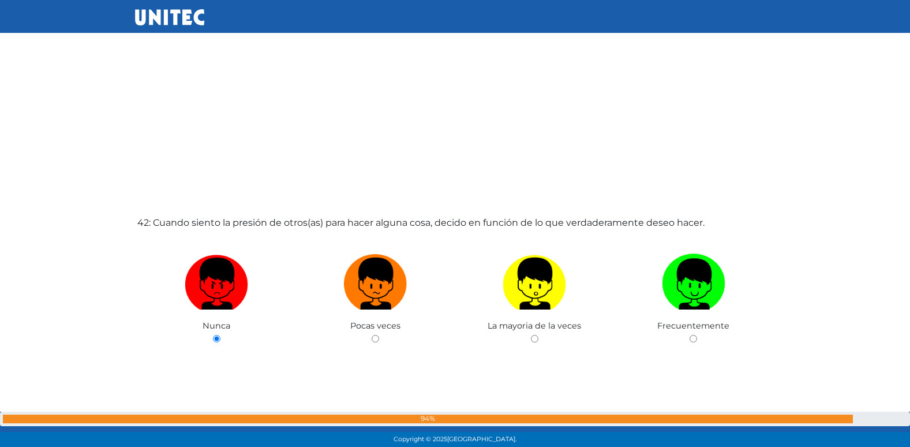
radio input "true"
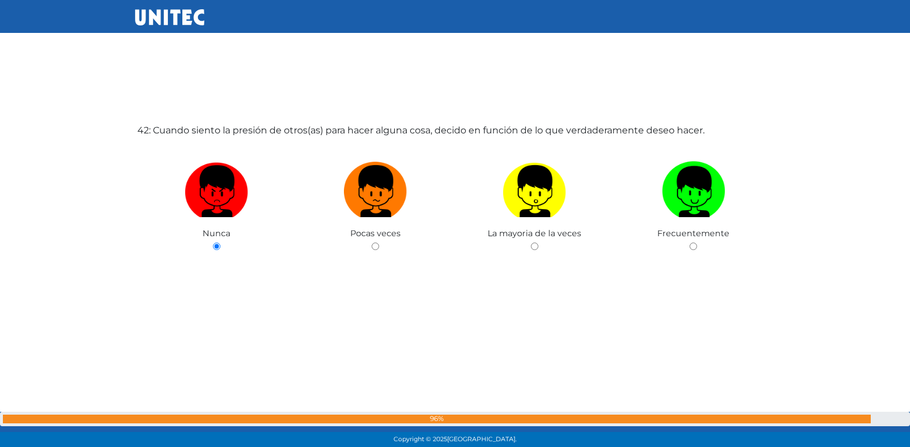
radio input "true"
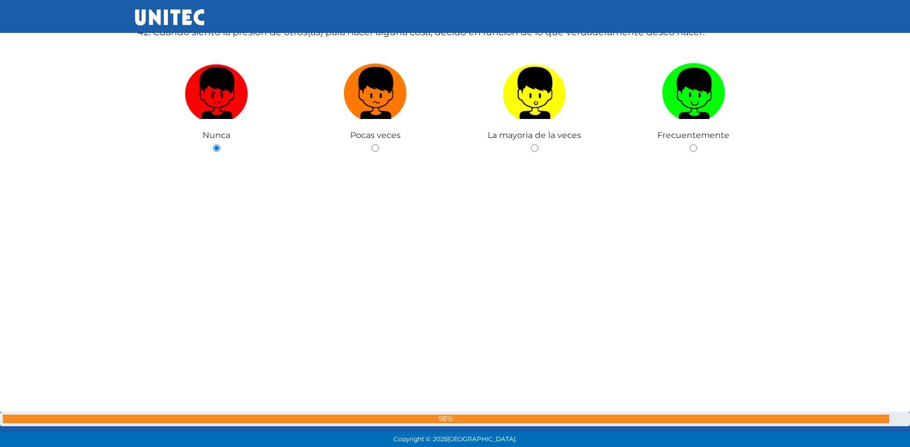
radio input "true"
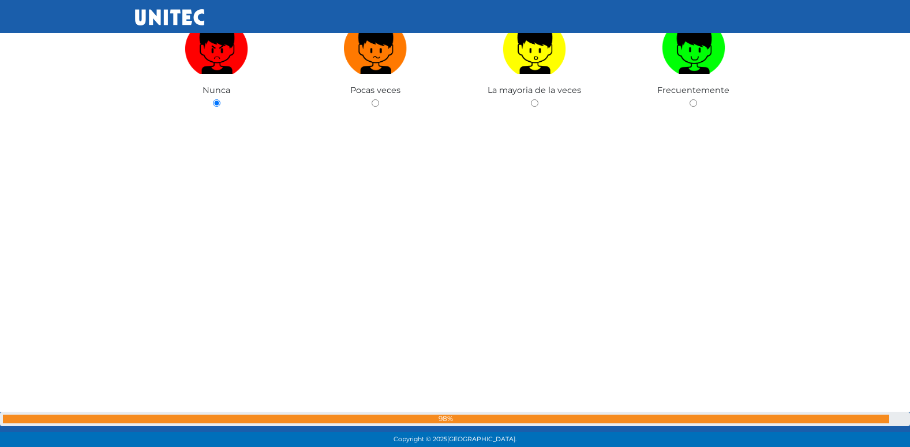
radio input "true"
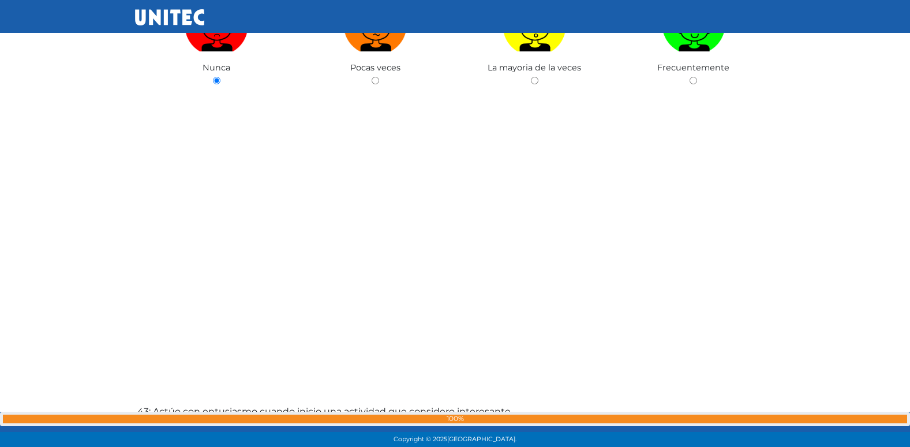
radio input "true"
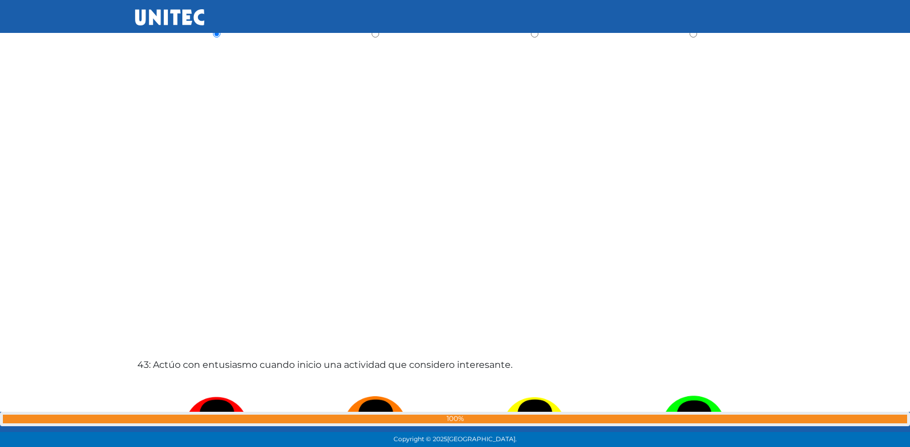
radio input "true"
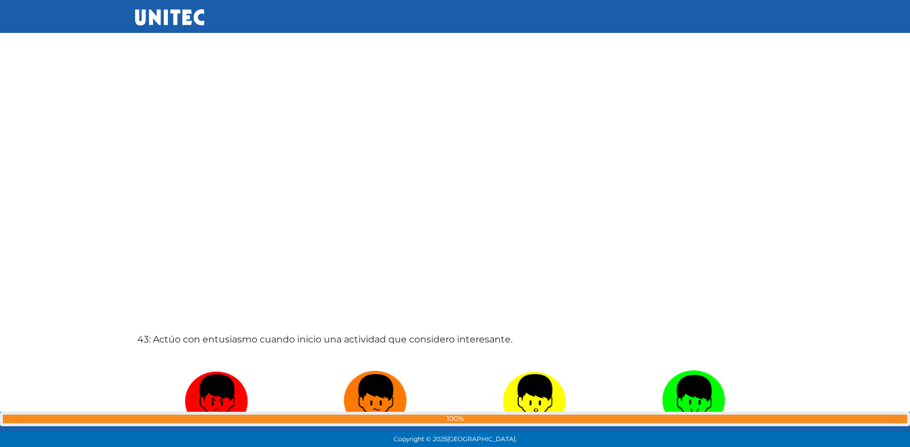
radio input "true"
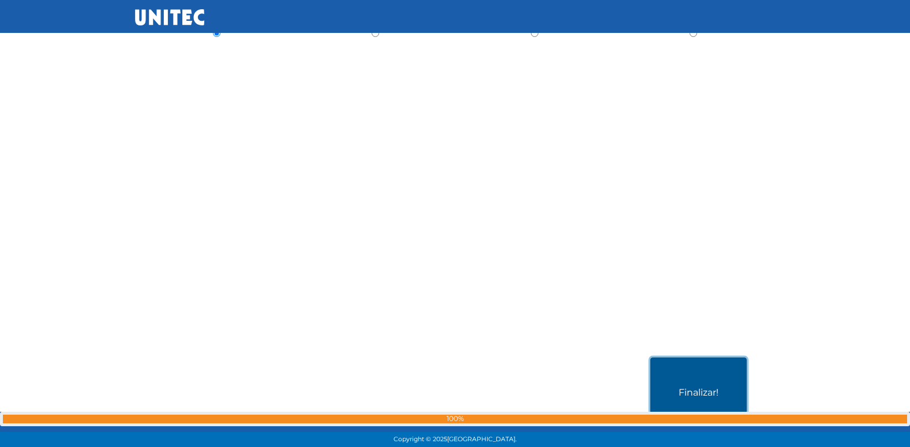
scroll to position [22398, 0]
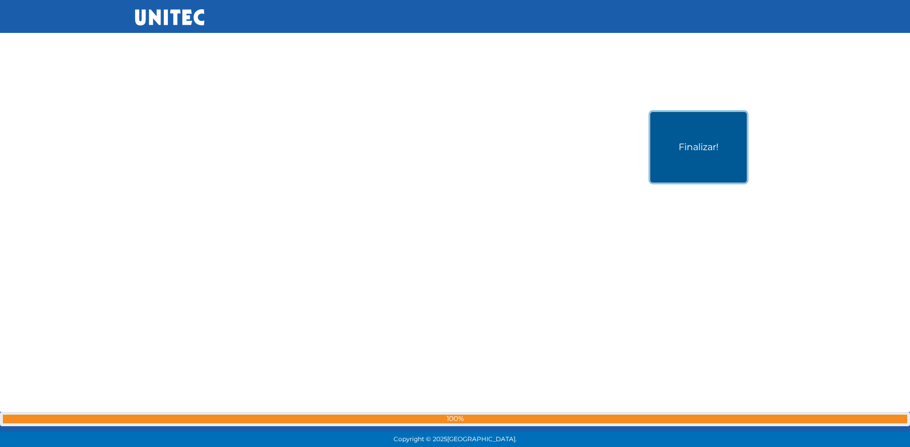
click at [709, 159] on button "Finalizar!" at bounding box center [699, 147] width 96 height 70
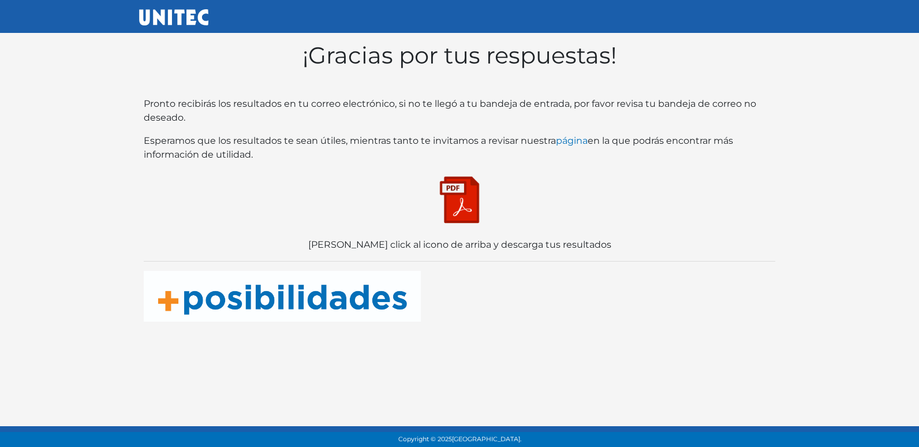
click at [481, 206] on img at bounding box center [460, 200] width 58 height 58
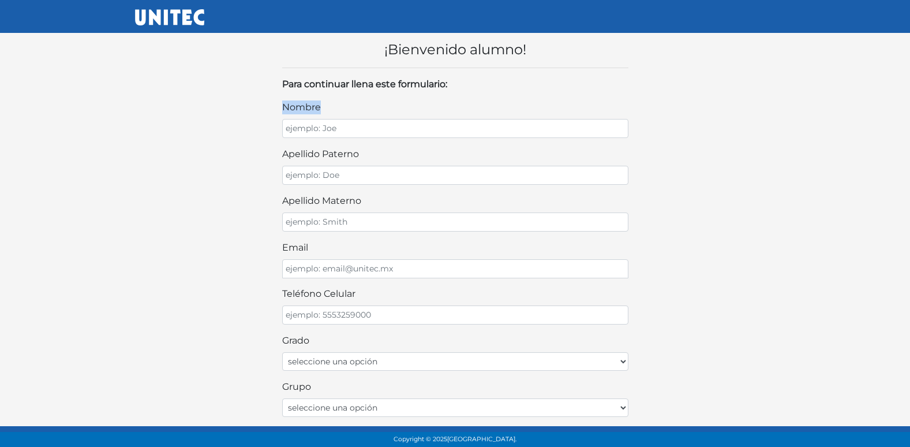
drag, startPoint x: 333, startPoint y: 117, endPoint x: 329, endPoint y: 126, distance: 9.6
click at [330, 126] on div "nombre" at bounding box center [455, 119] width 346 height 38
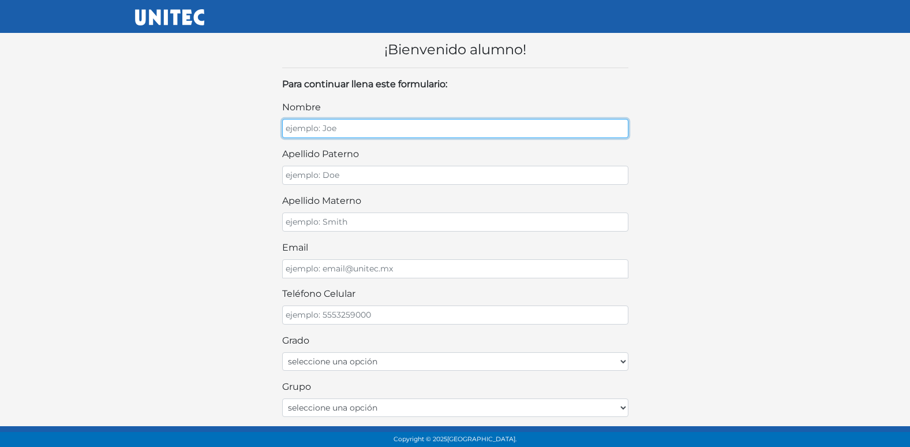
click at [327, 126] on input "nombre" at bounding box center [455, 128] width 346 height 19
type input "LEOMARDO DE [DEMOGRAPHIC_DATA]"
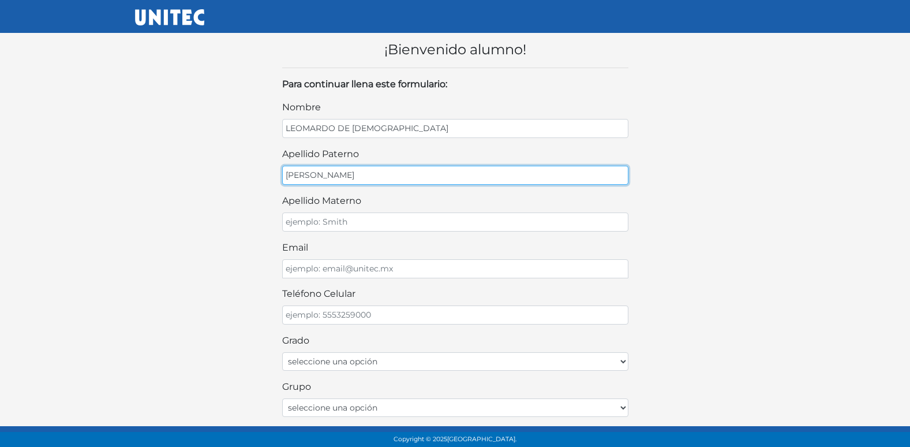
type input "[PERSON_NAME]"
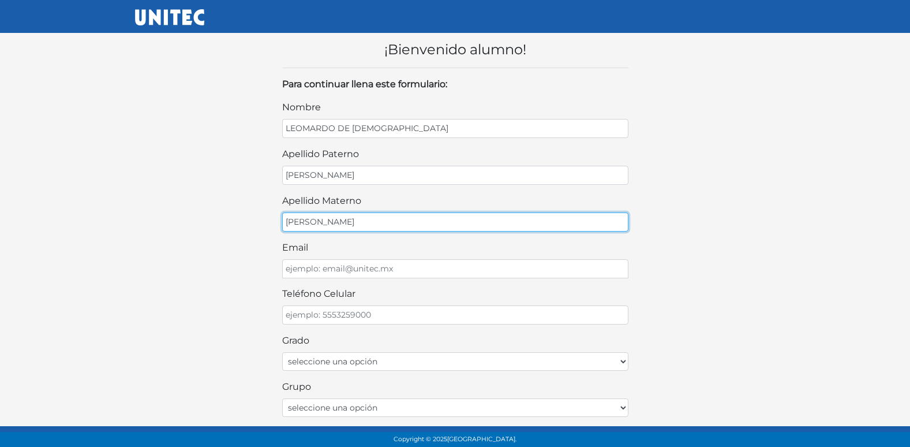
type input "[PERSON_NAME]"
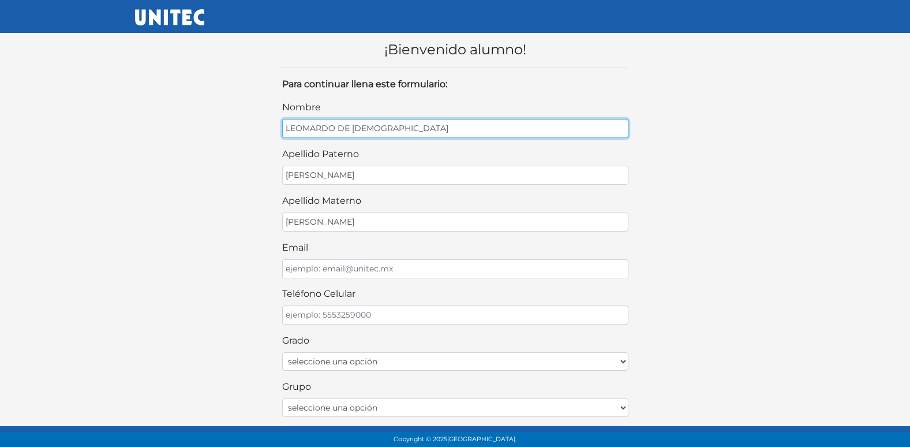
click at [312, 129] on input "LEOMARDO DE [DEMOGRAPHIC_DATA]" at bounding box center [455, 128] width 346 height 19
type input "[PERSON_NAME] DE [PERSON_NAME]"
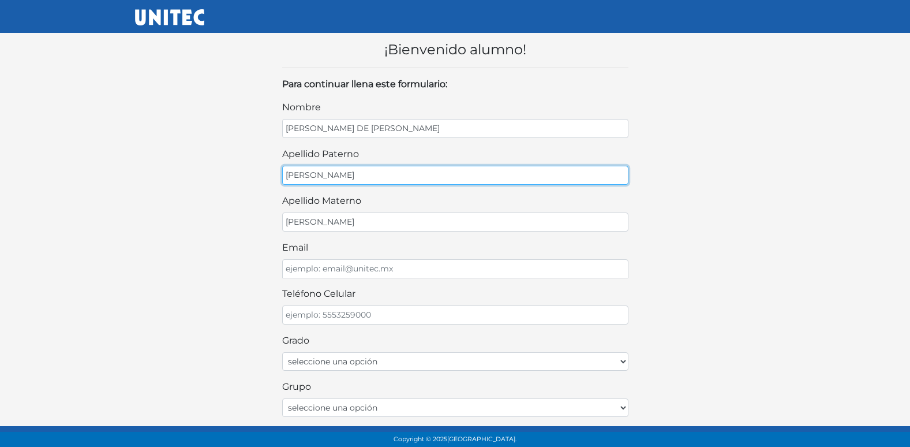
click at [309, 175] on input "[PERSON_NAME]" at bounding box center [455, 175] width 346 height 19
type input "[PERSON_NAME]"
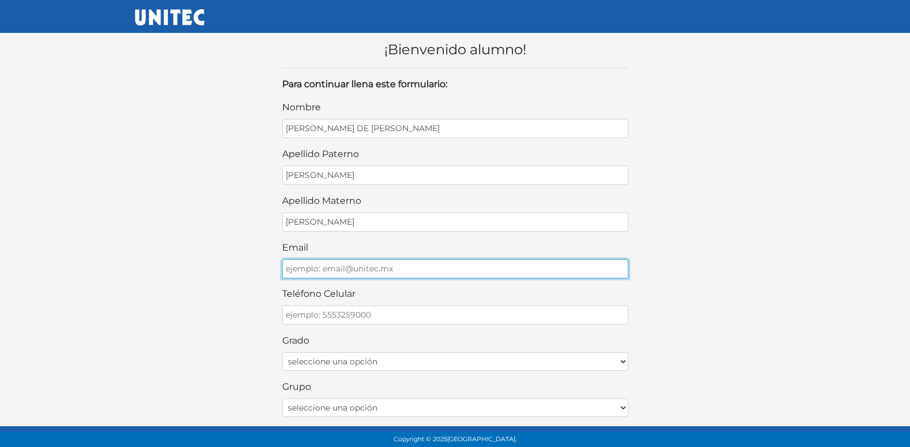
click at [317, 268] on input "email" at bounding box center [455, 268] width 346 height 19
type input "[EMAIL_ADDRESS][DOMAIN_NAME]"
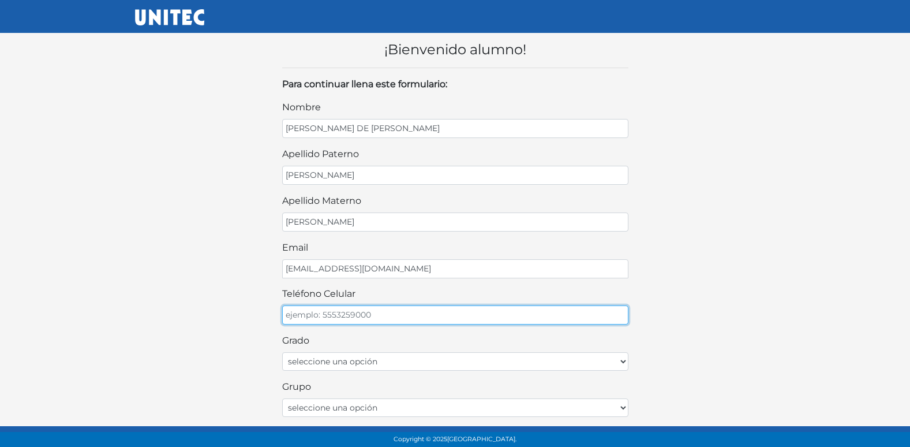
type input "4"
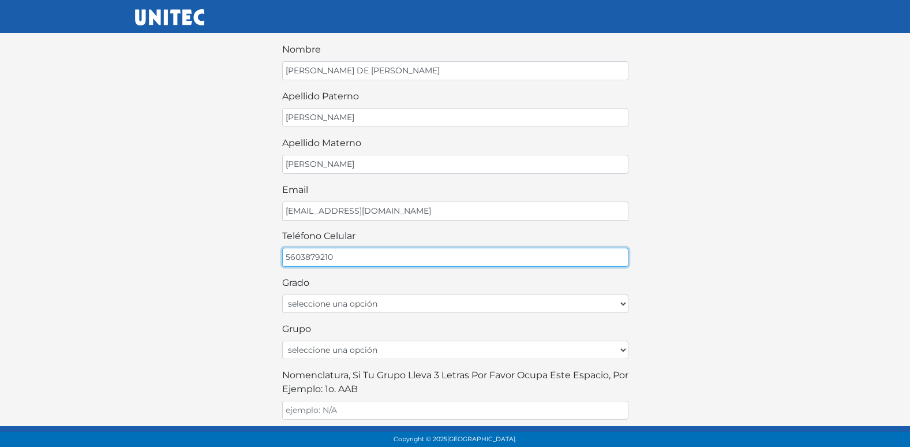
type input "5603879210"
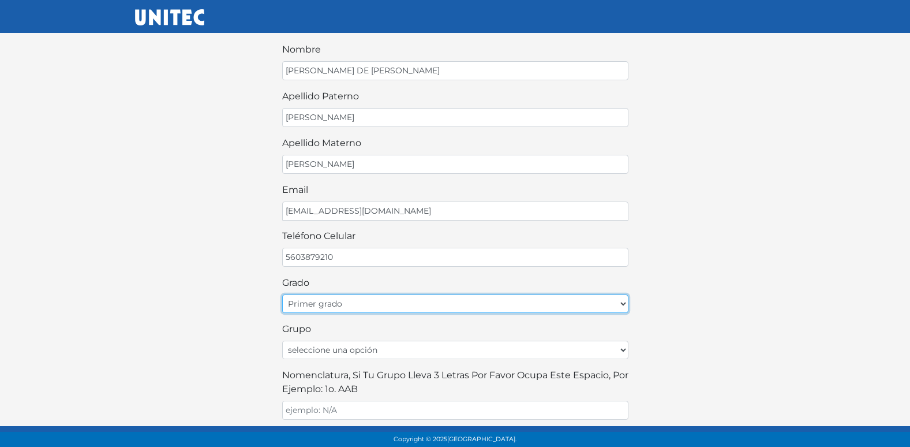
select select "2do"
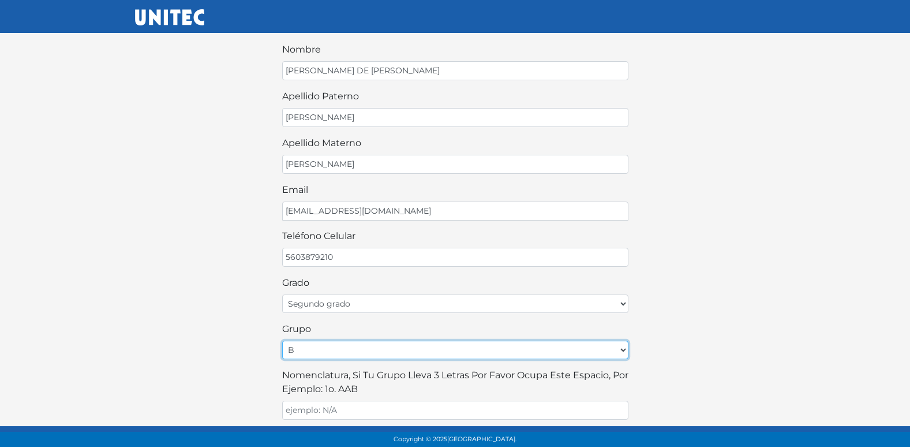
select select "C"
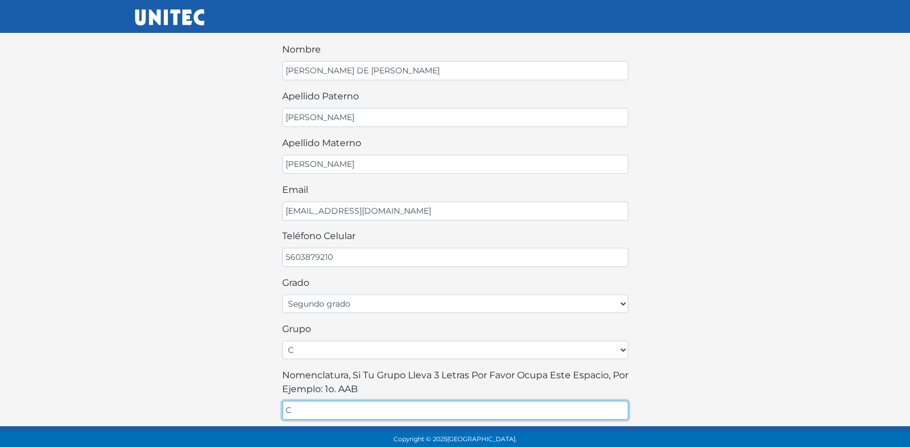
type input "C"
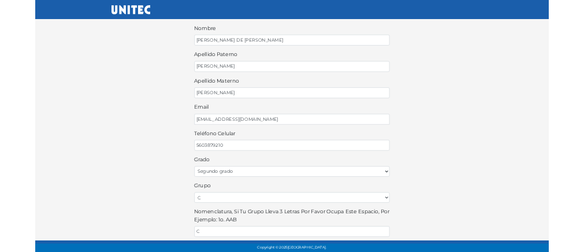
scroll to position [254, 0]
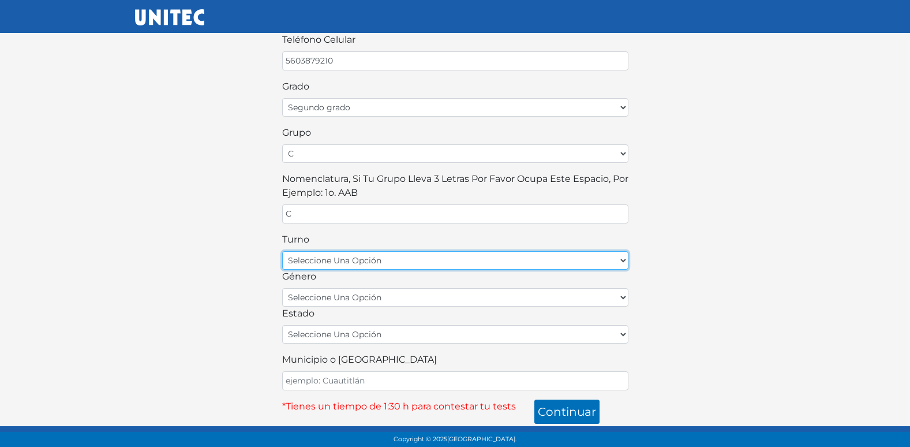
select select "matutino"
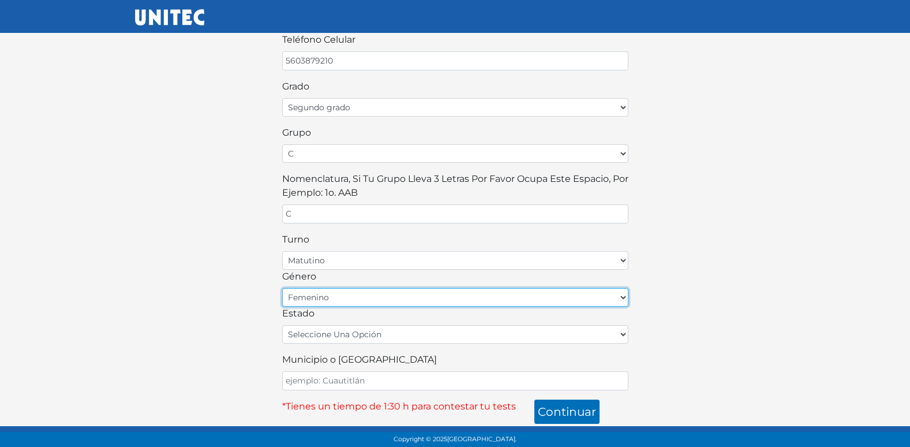
select select "M"
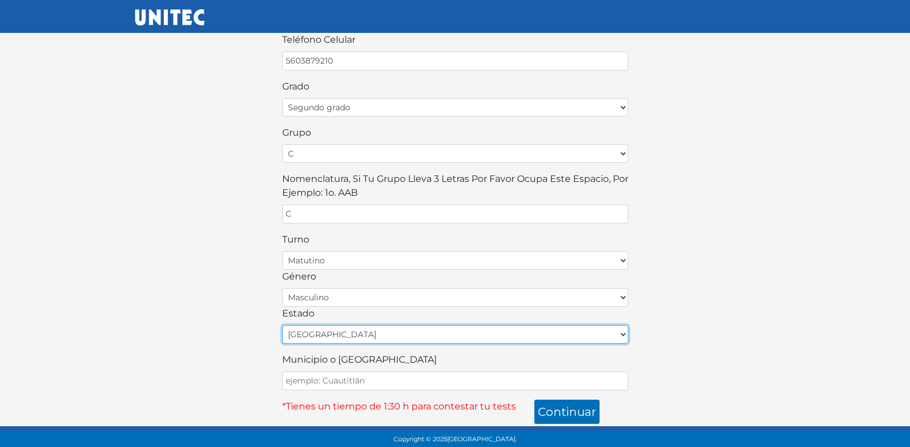
select select "MEX"
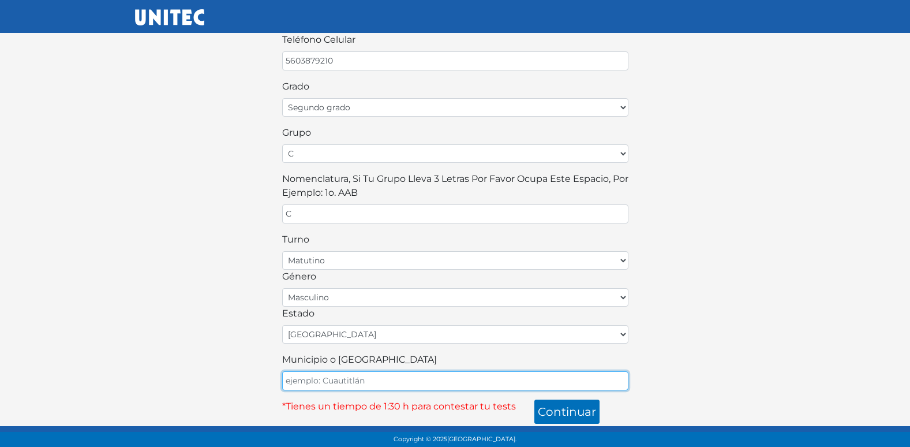
type input "ECATEPEC"
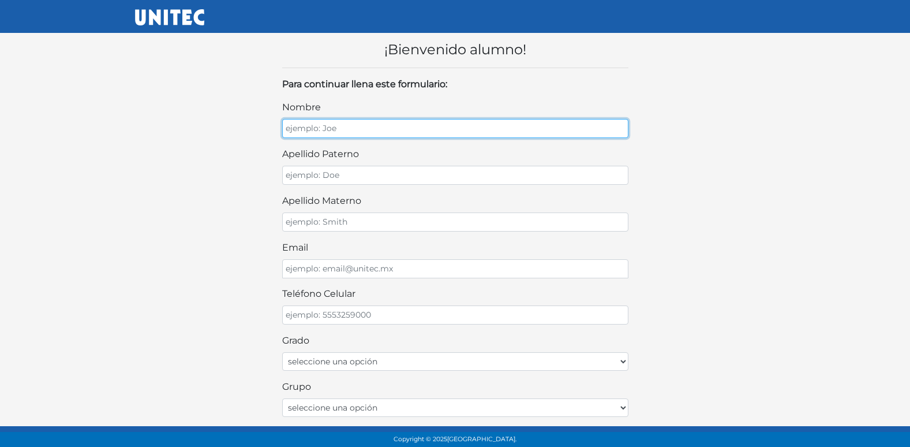
click at [312, 129] on input "nombre" at bounding box center [455, 128] width 346 height 19
type input "[PERSON_NAME]"
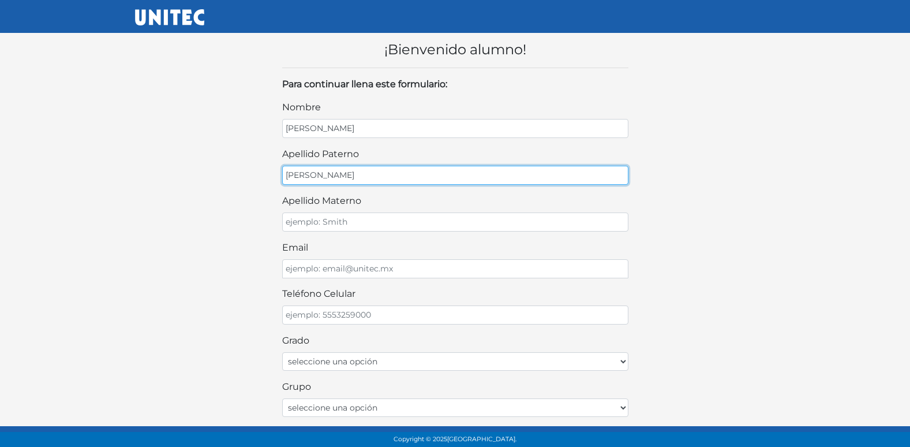
type input "[PERSON_NAME]"
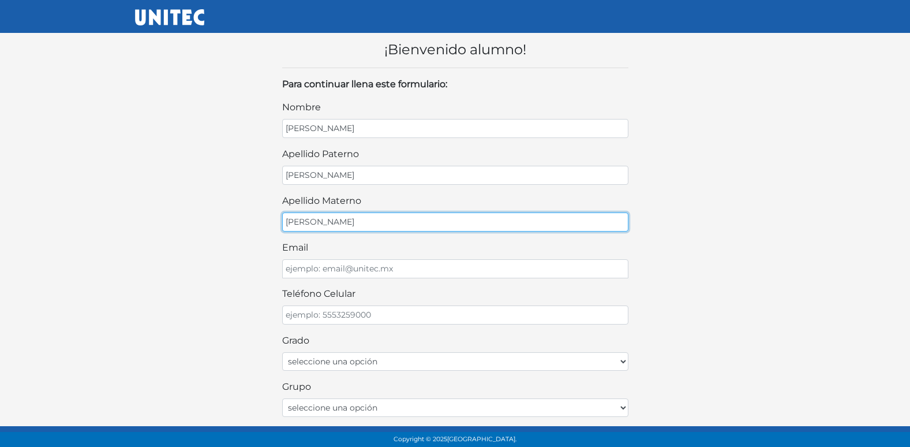
type input "[PERSON_NAME]"
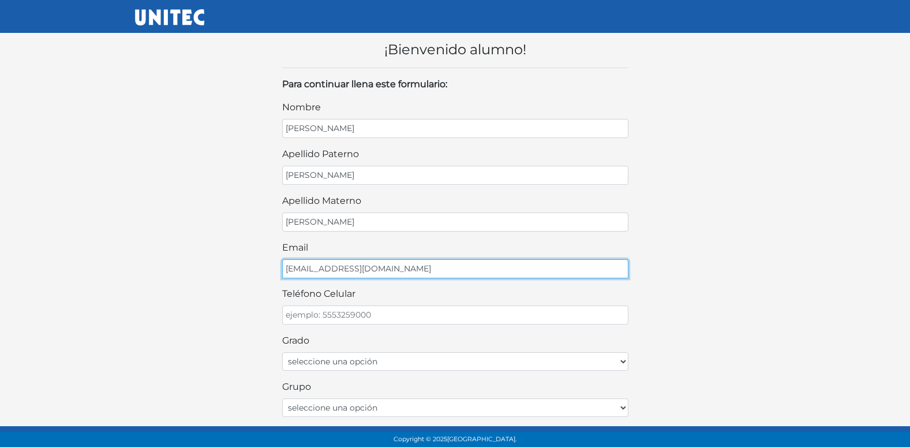
type input "[EMAIL_ADDRESS][DOMAIN_NAME]"
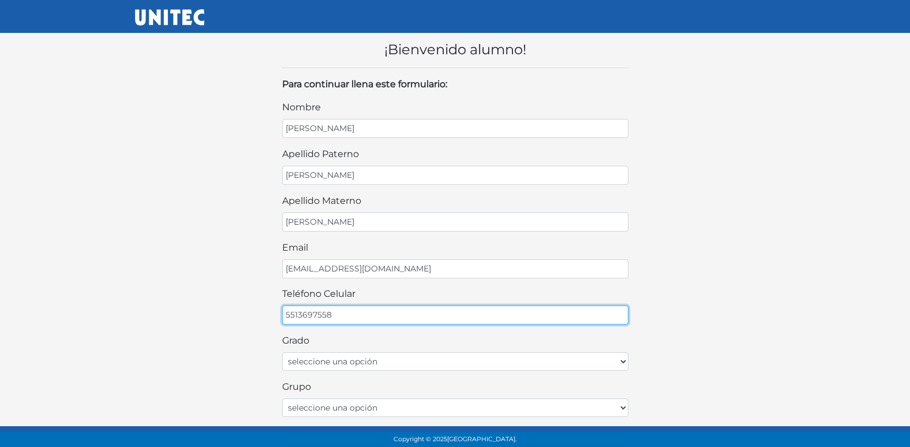
type input "5513697558"
